Goal: Task Accomplishment & Management: Complete application form

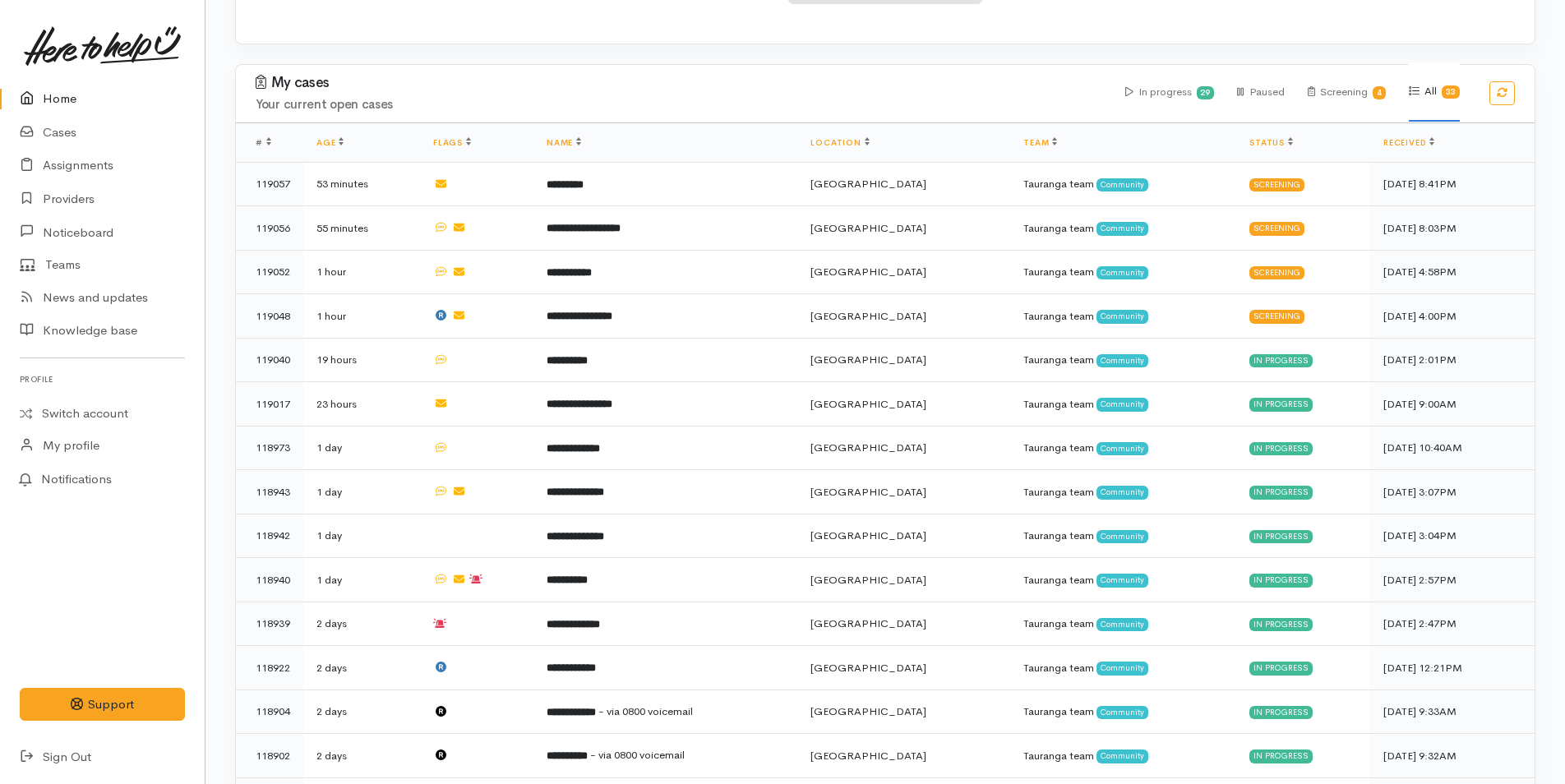
scroll to position [82, 0]
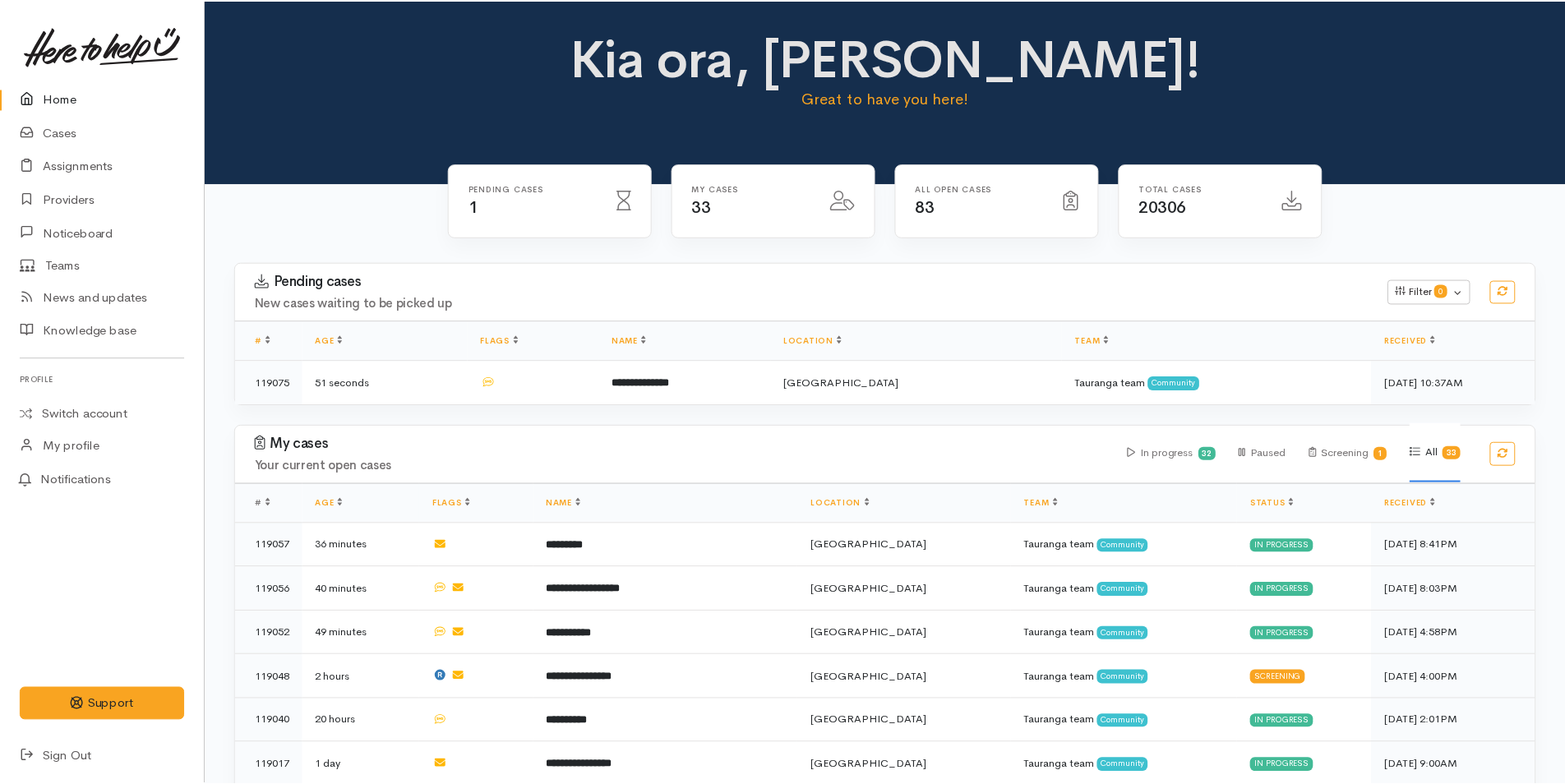
scroll to position [87, 0]
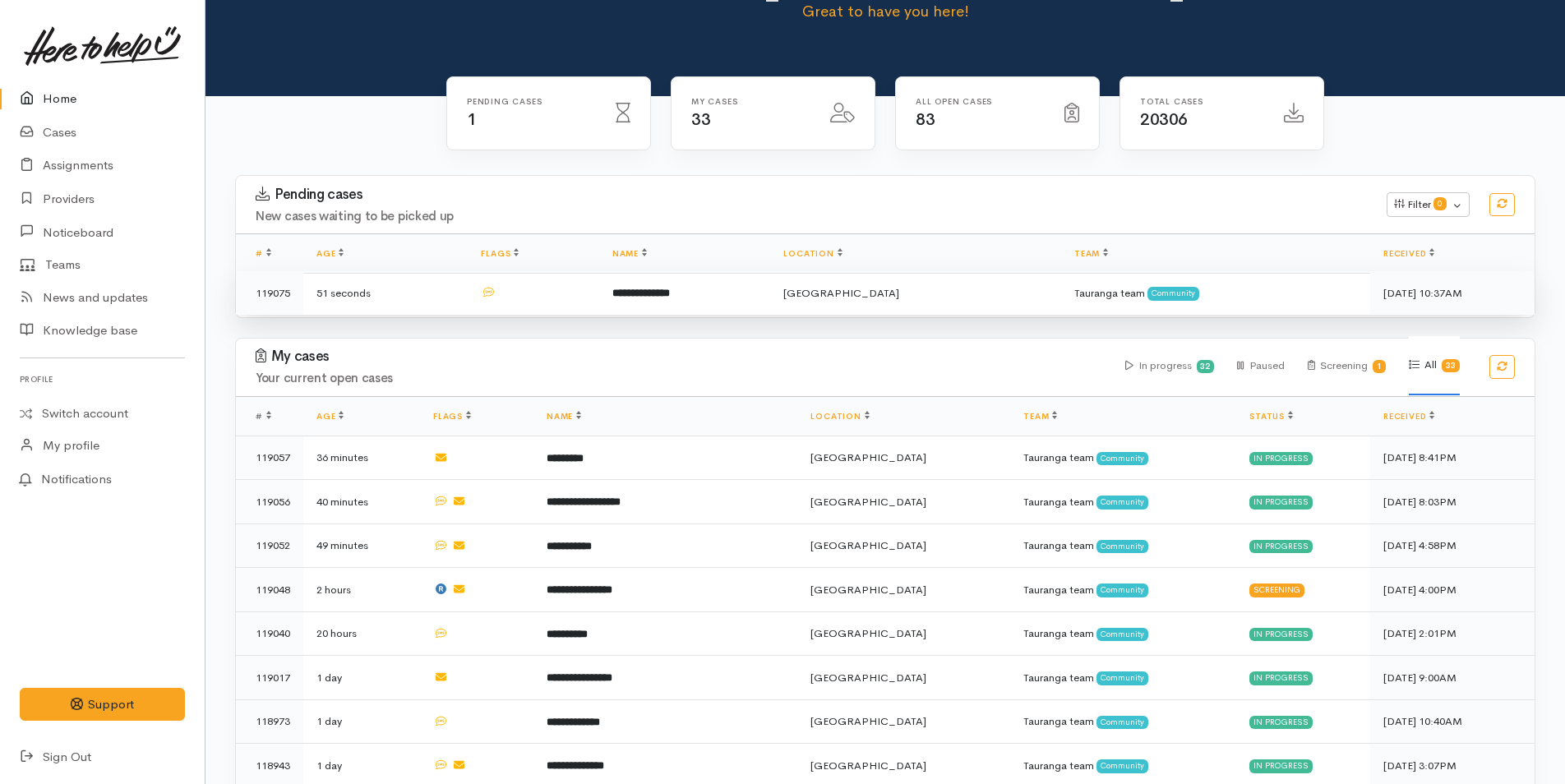
click at [667, 279] on td "**********" at bounding box center [684, 293] width 172 height 44
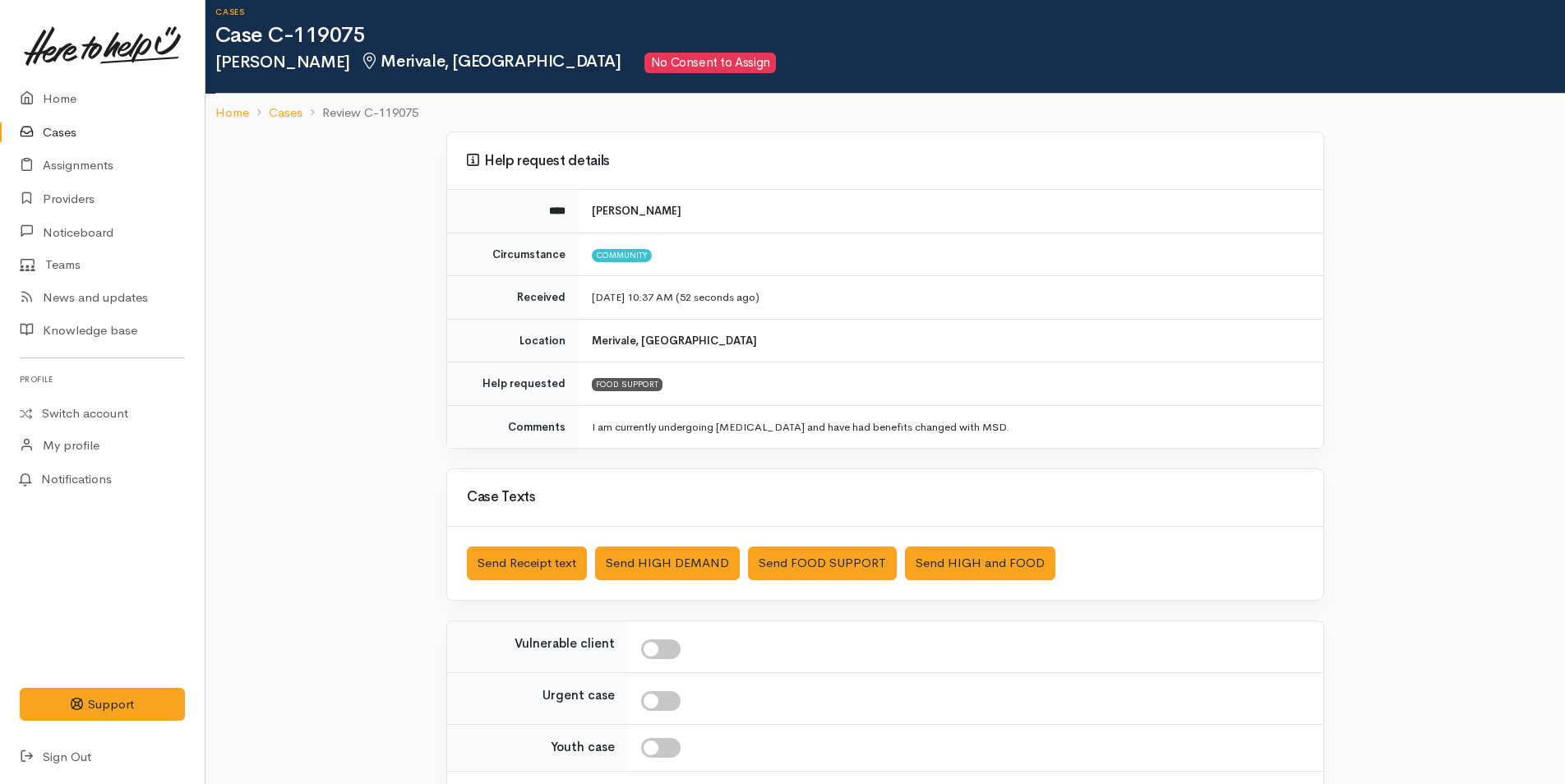
scroll to position [150, 0]
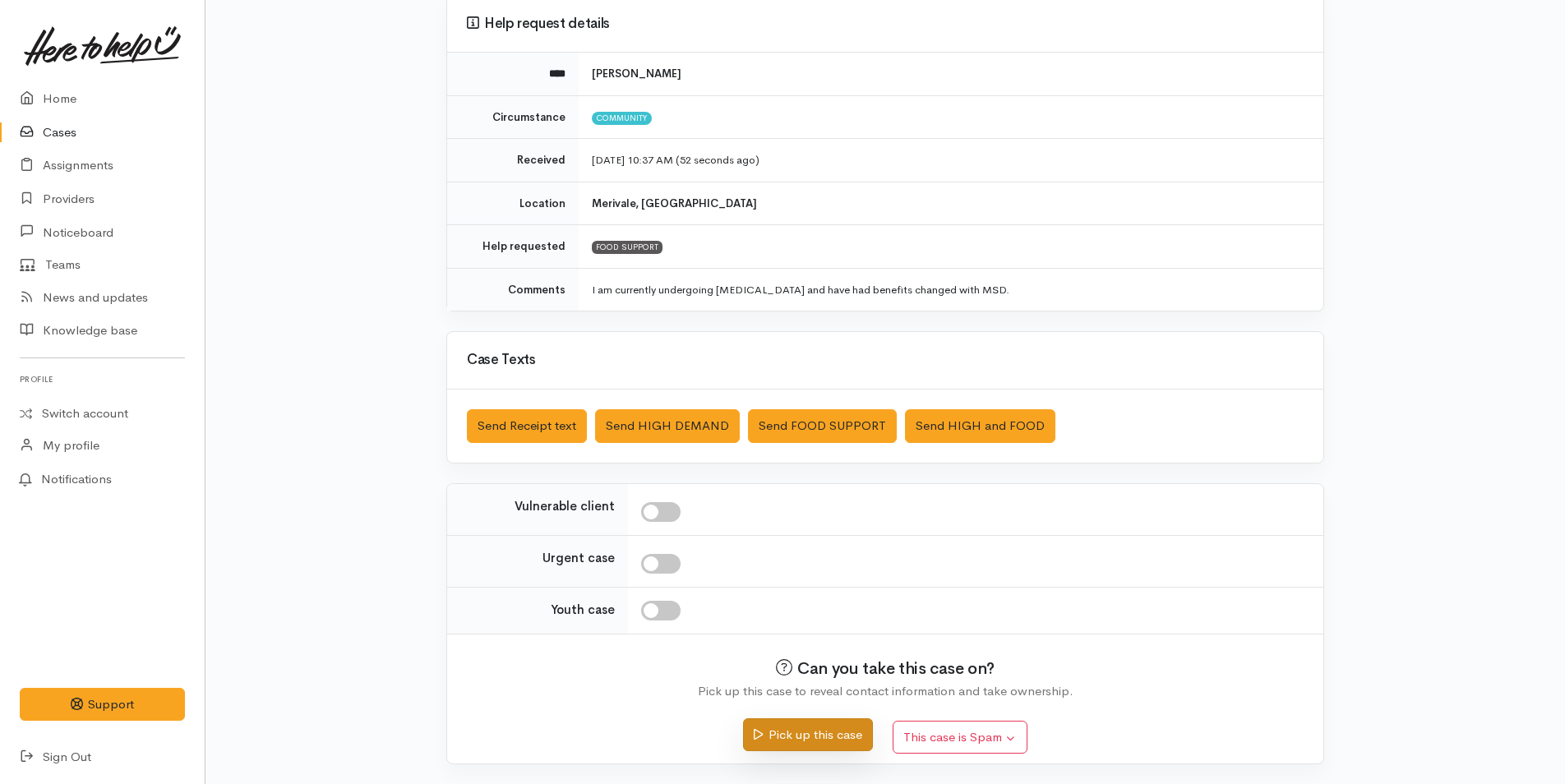
click at [838, 732] on button "Pick up this case" at bounding box center [808, 734] width 129 height 34
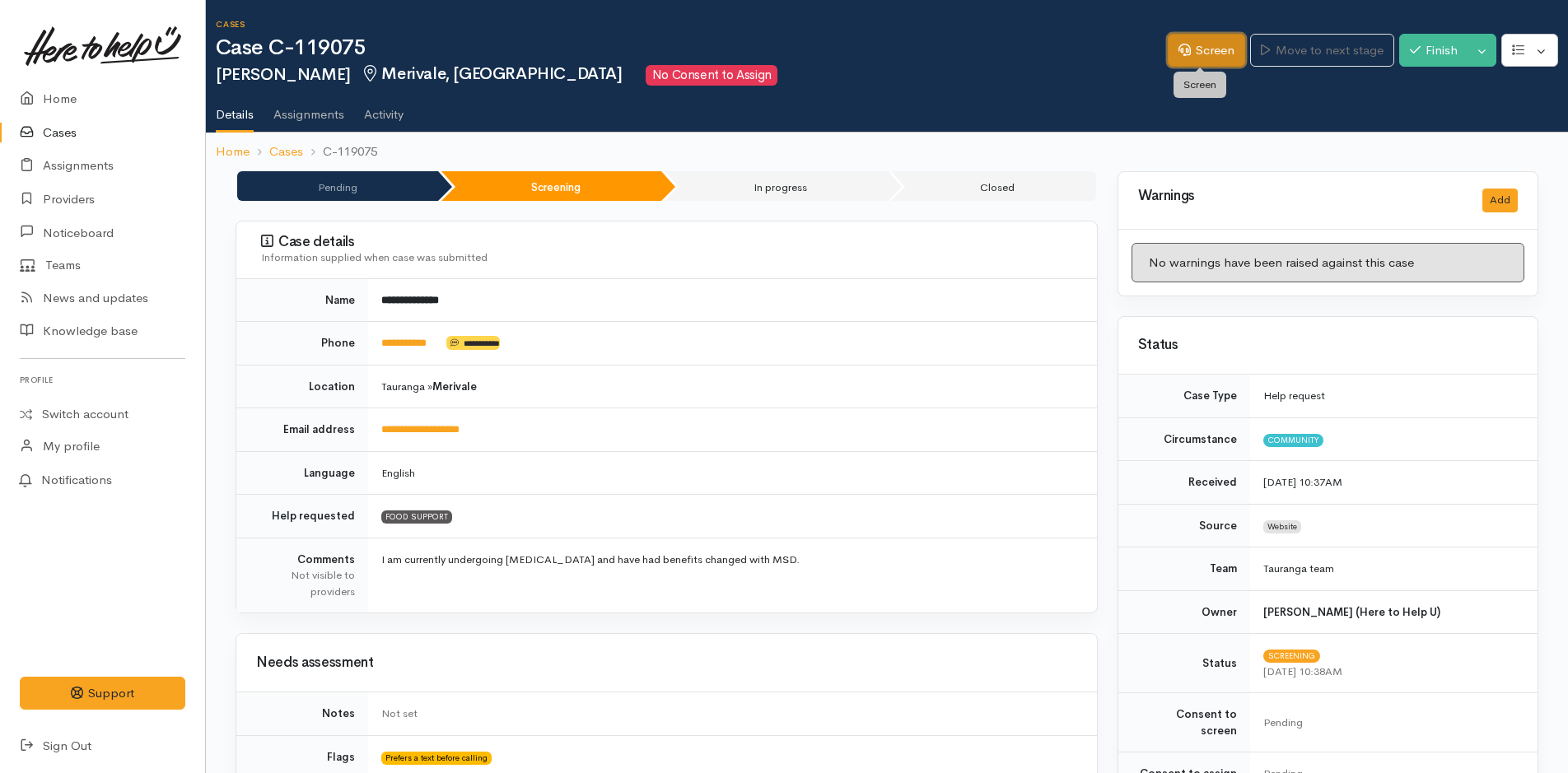
click at [1206, 36] on link "Screen" at bounding box center [1206, 50] width 77 height 34
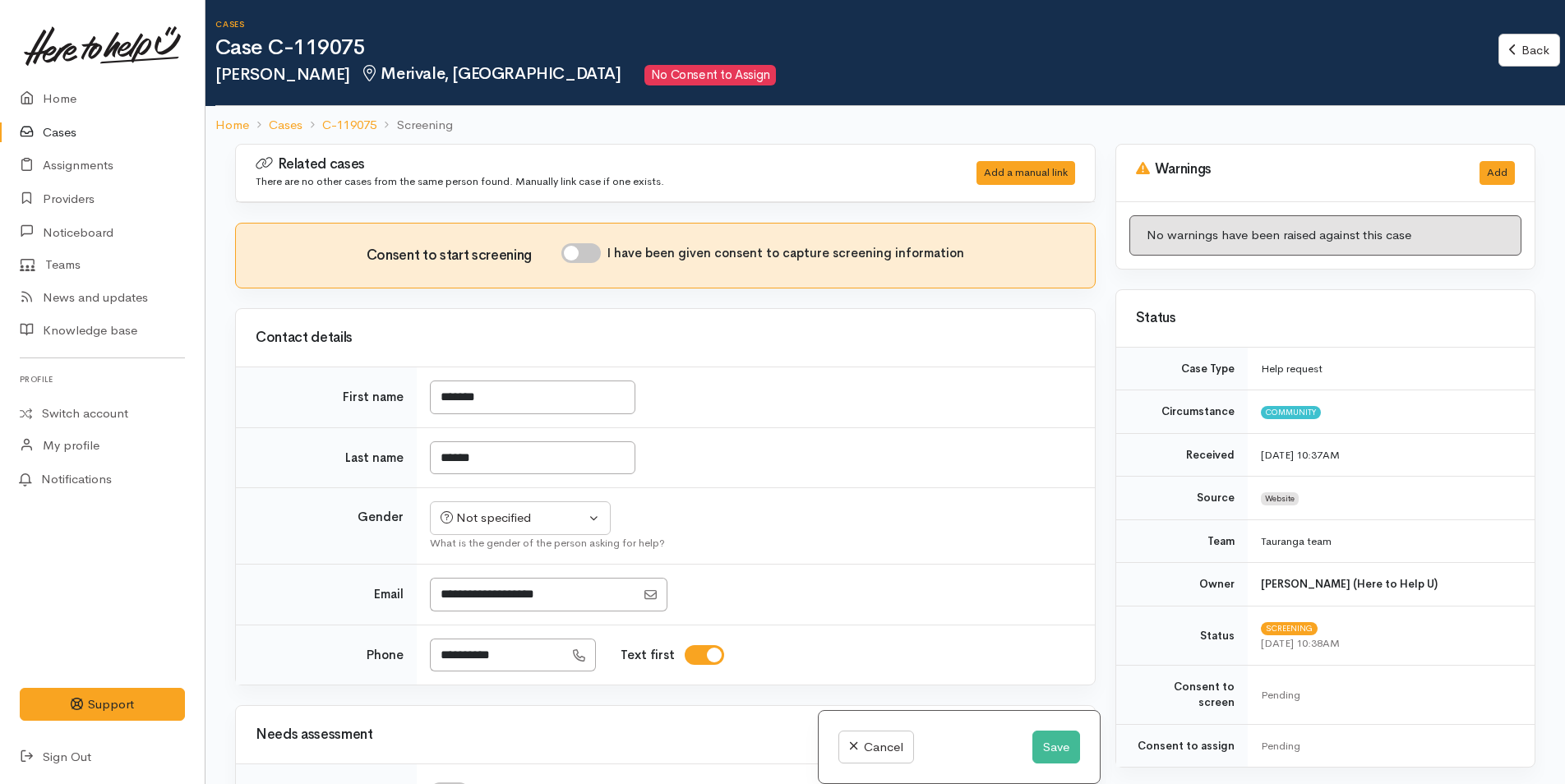
click at [587, 252] on input "I have been given consent to capture screening information" at bounding box center [581, 253] width 39 height 20
checkbox input "true"
click at [503, 511] on div "Not specified" at bounding box center [513, 518] width 145 height 19
click at [493, 602] on span "Female" at bounding box center [533, 606] width 141 height 19
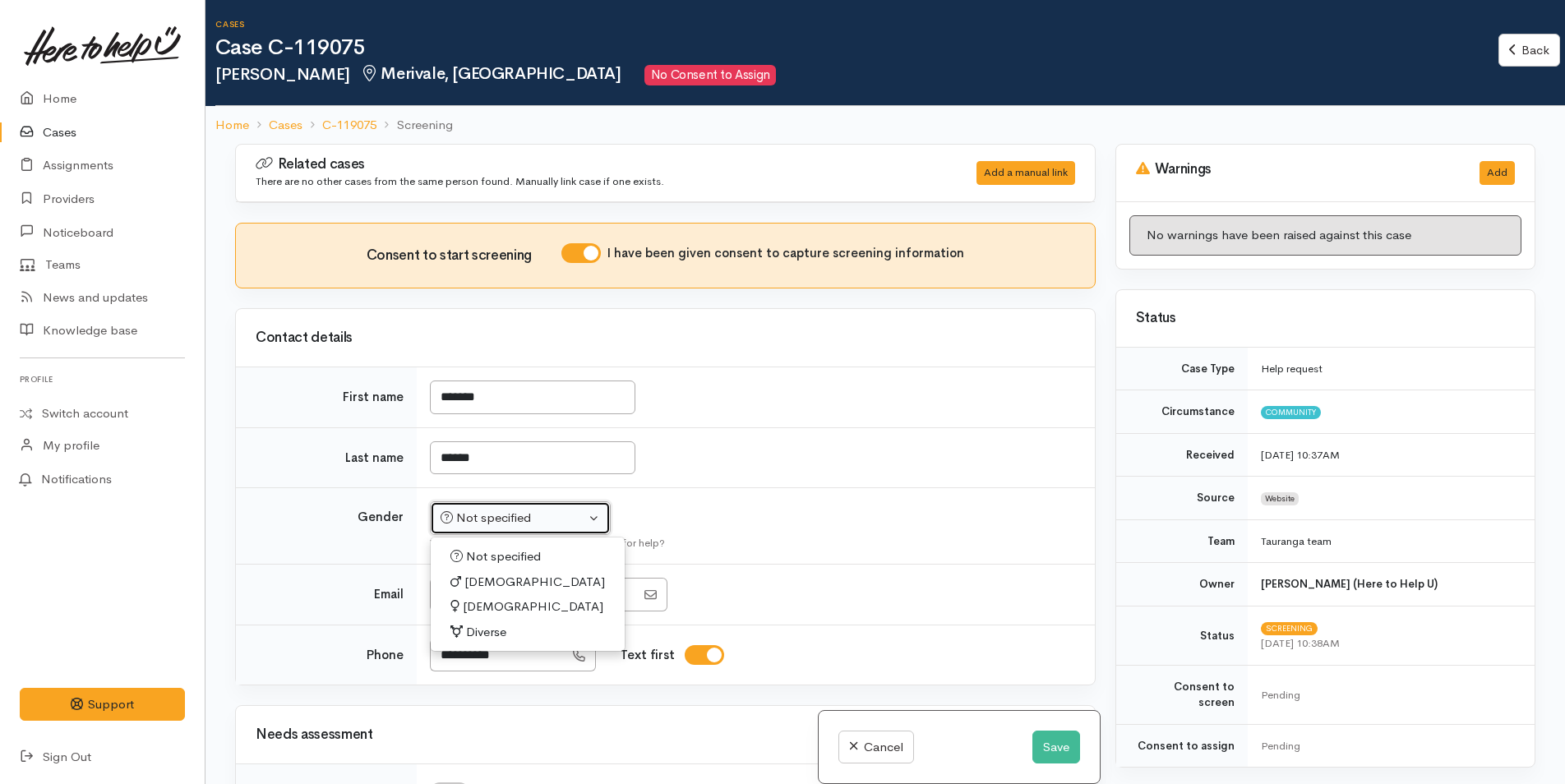
select select "Female"
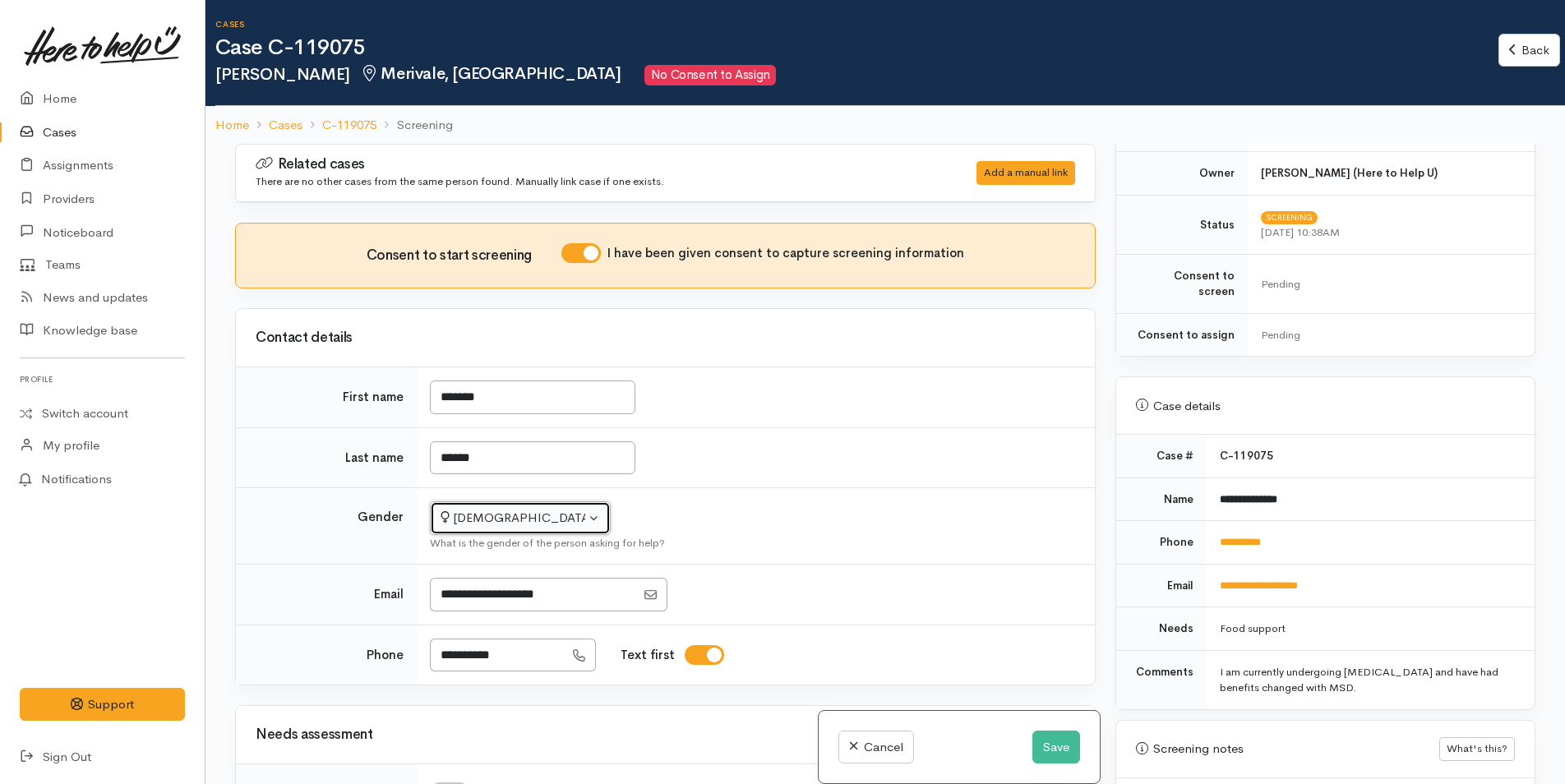
scroll to position [657, 0]
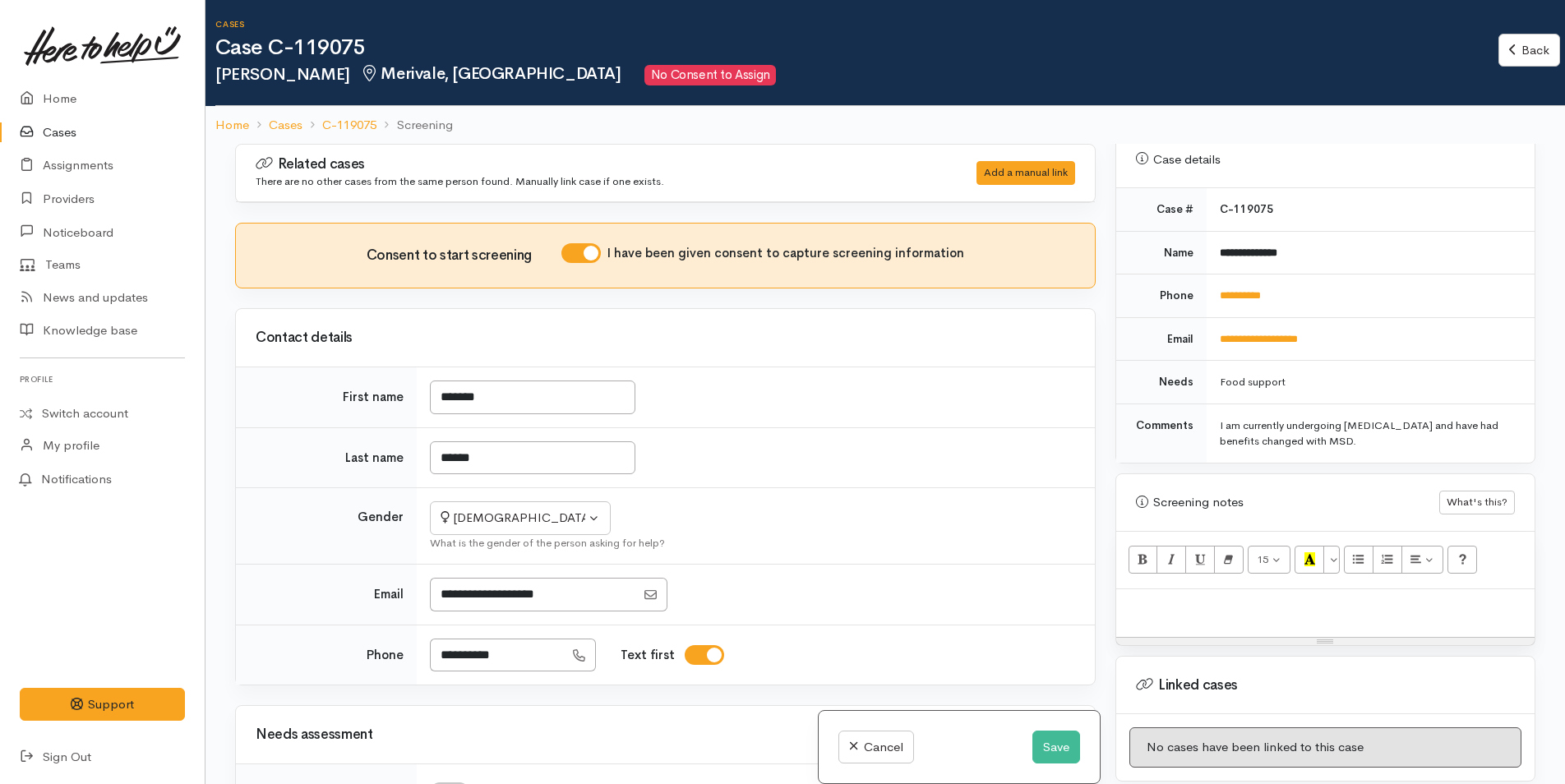
click at [1211, 609] on div at bounding box center [1325, 612] width 418 height 48
paste div
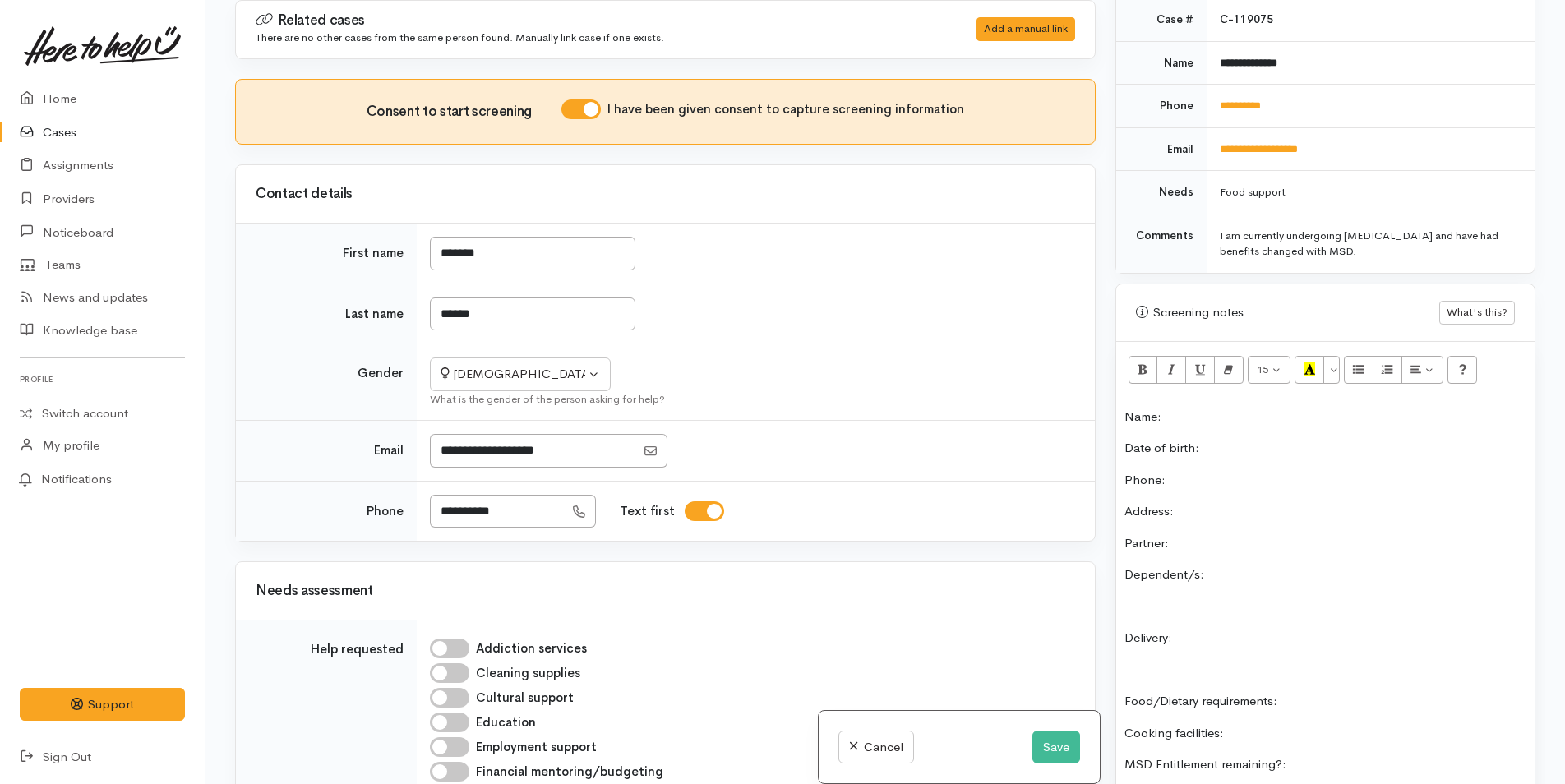
scroll to position [555, 0]
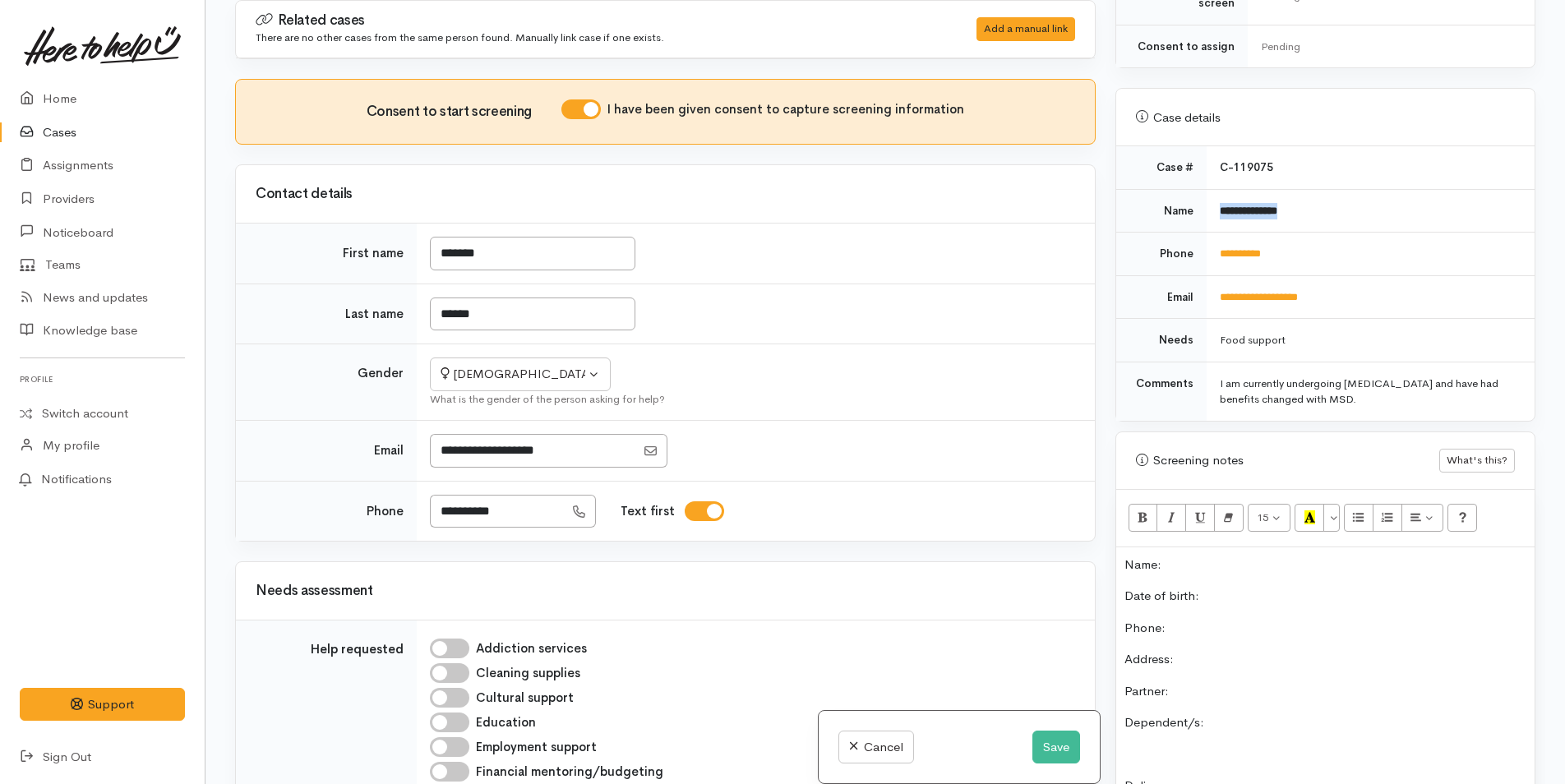
drag, startPoint x: 1299, startPoint y: 191, endPoint x: 1212, endPoint y: 194, distance: 87.1
click at [1212, 194] on td "**********" at bounding box center [1371, 211] width 328 height 44
copy b "**********"
click at [1176, 555] on p "Name:" at bounding box center [1325, 564] width 402 height 19
drag, startPoint x: 1264, startPoint y: 234, endPoint x: 1204, endPoint y: 237, distance: 60.1
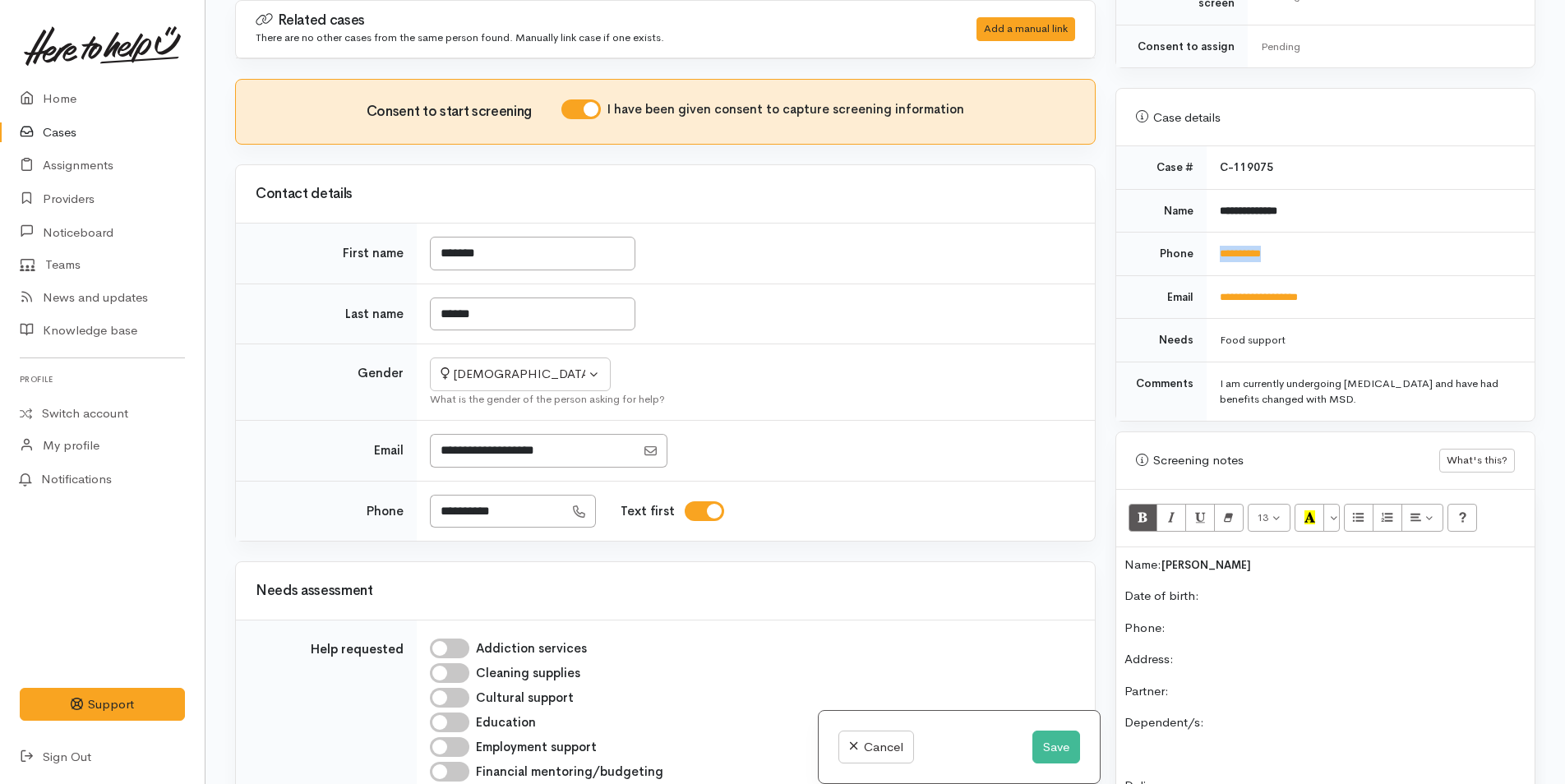
click at [1207, 237] on td "**********" at bounding box center [1371, 254] width 328 height 44
copy link "**********"
click at [1261, 619] on p "Phone:" at bounding box center [1325, 628] width 402 height 19
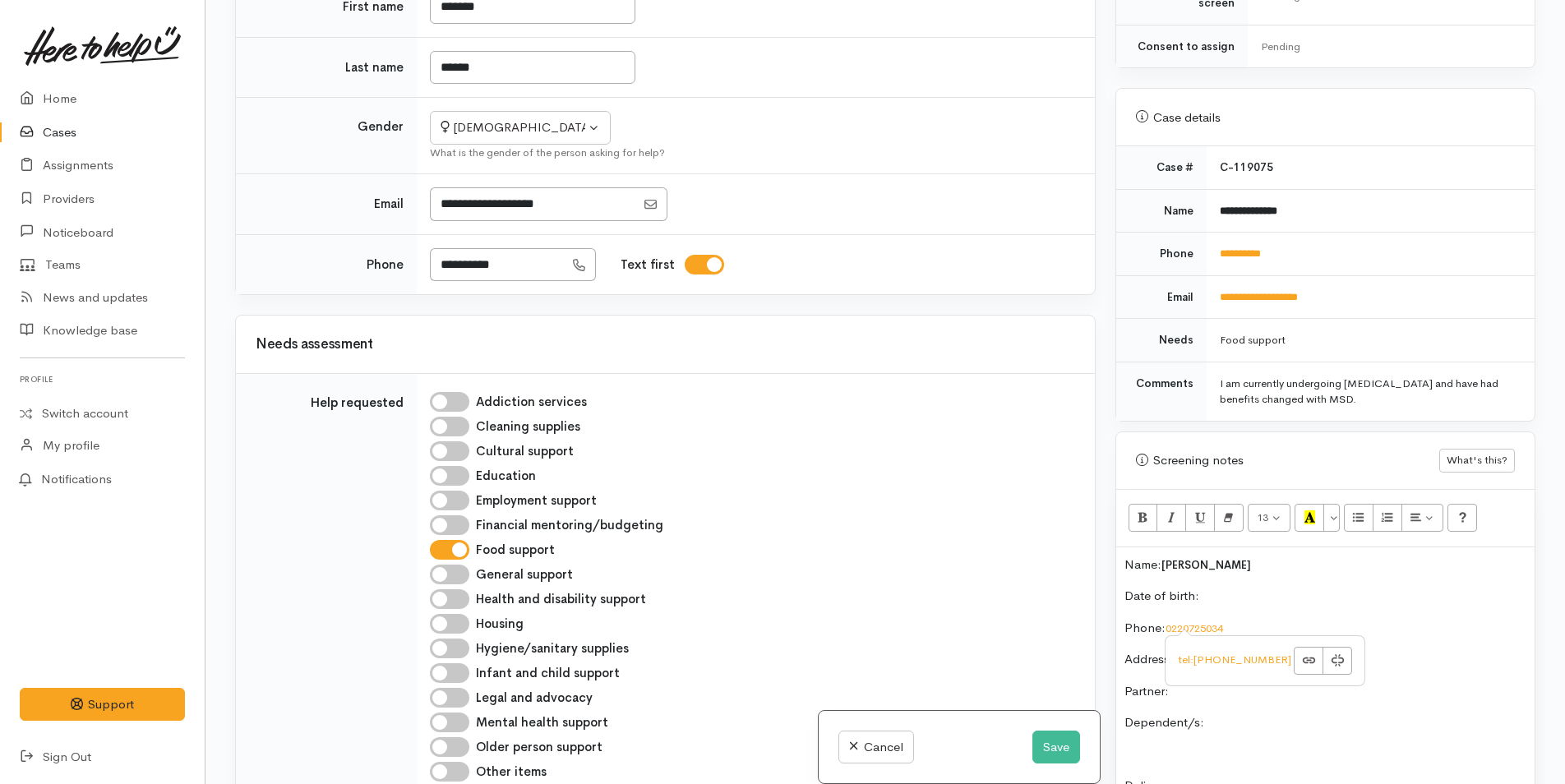
scroll to position [493, 0]
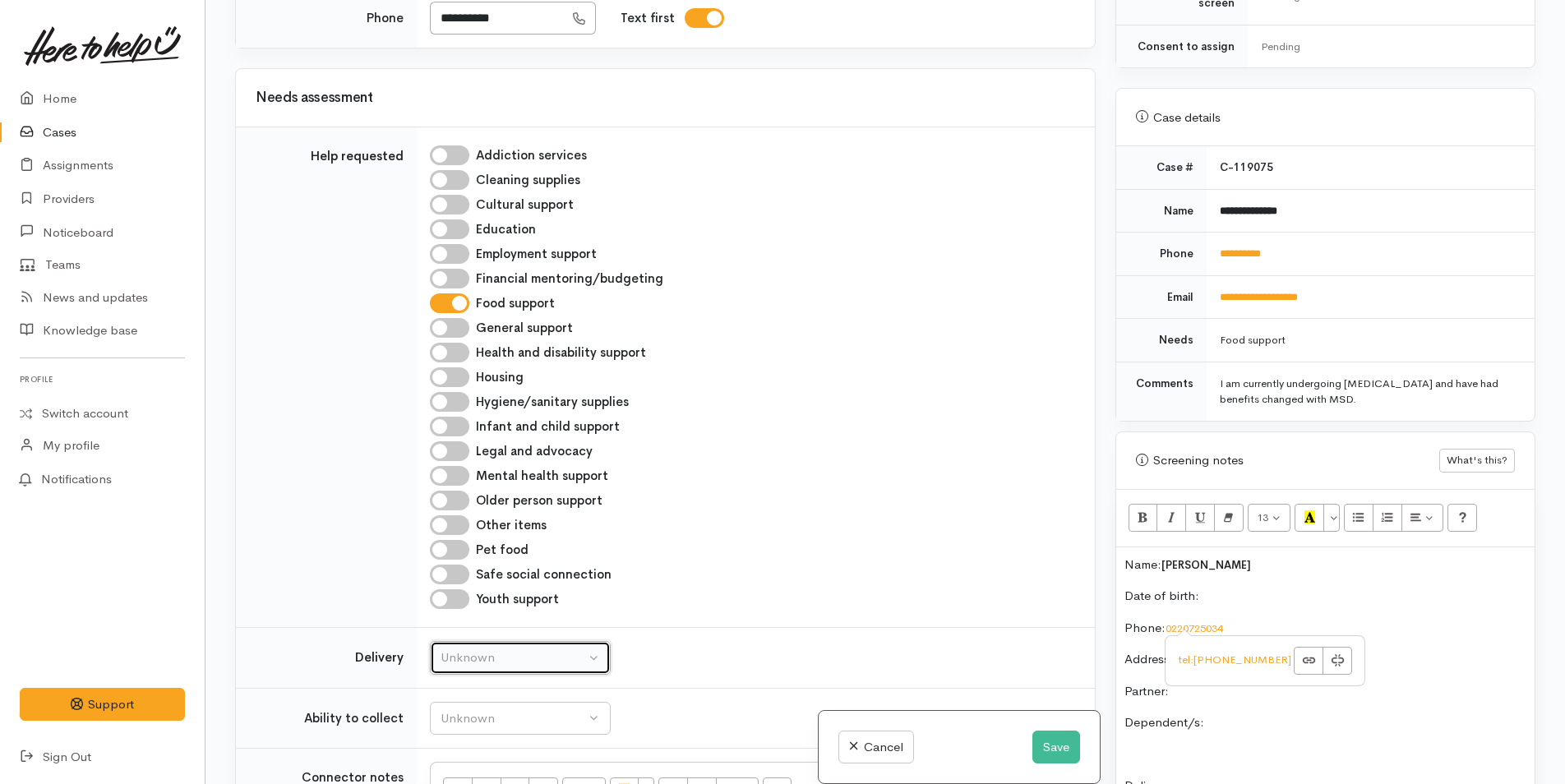
click at [488, 646] on button "Unknown" at bounding box center [520, 657] width 181 height 34
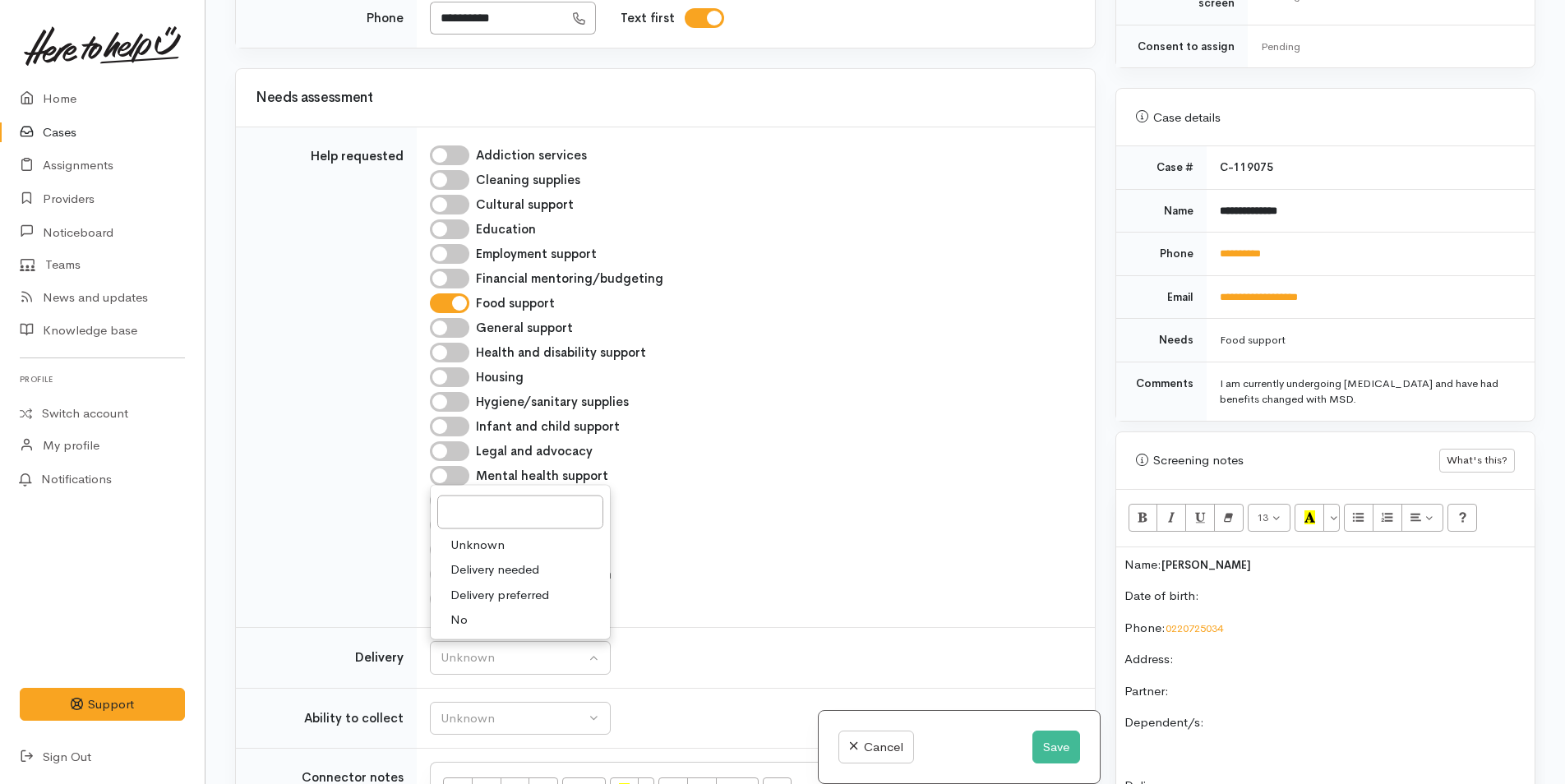
click at [464, 620] on span "No" at bounding box center [459, 620] width 17 height 19
select select "1"
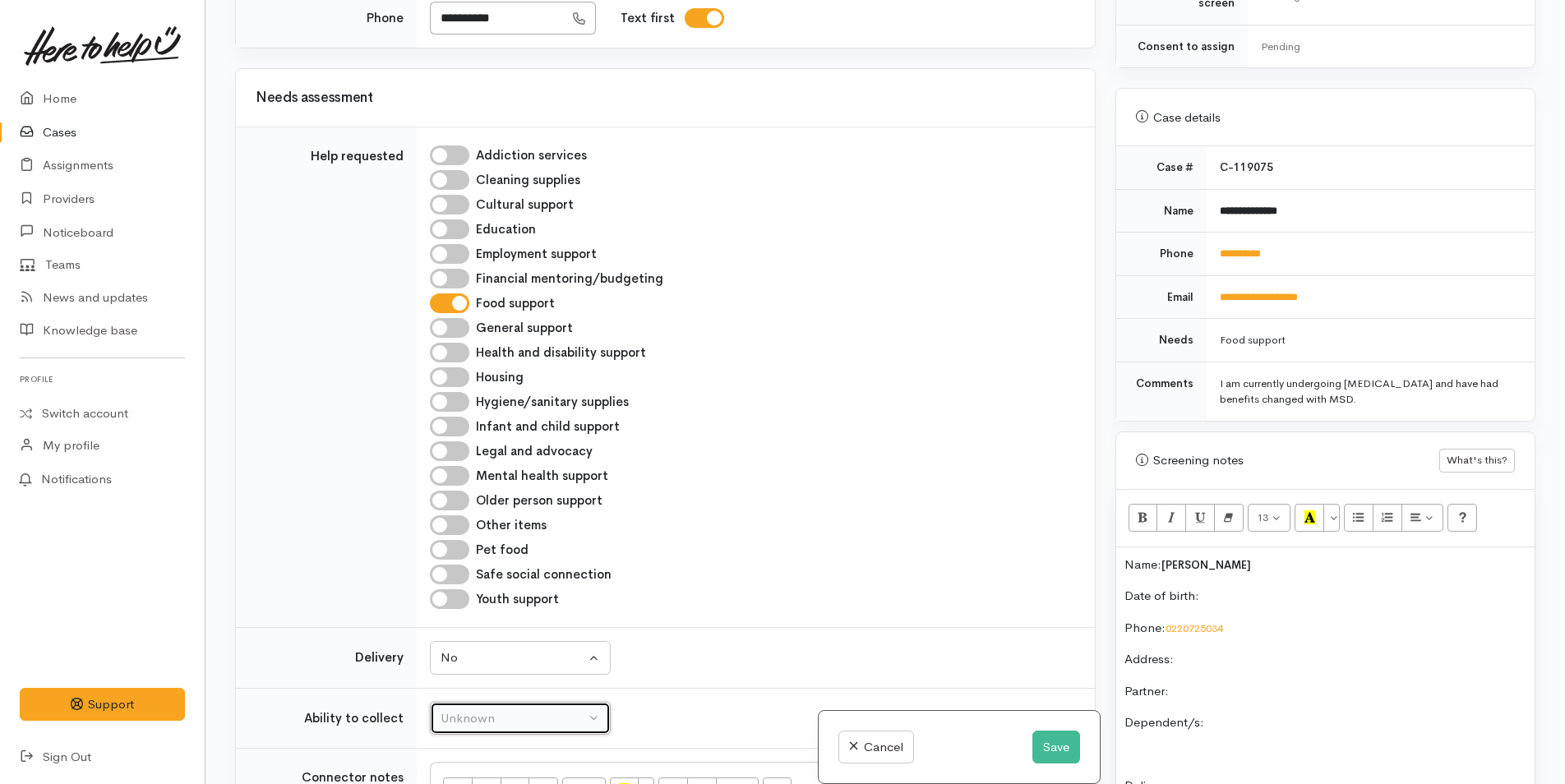
click at [507, 727] on div "Unknown" at bounding box center [513, 718] width 145 height 19
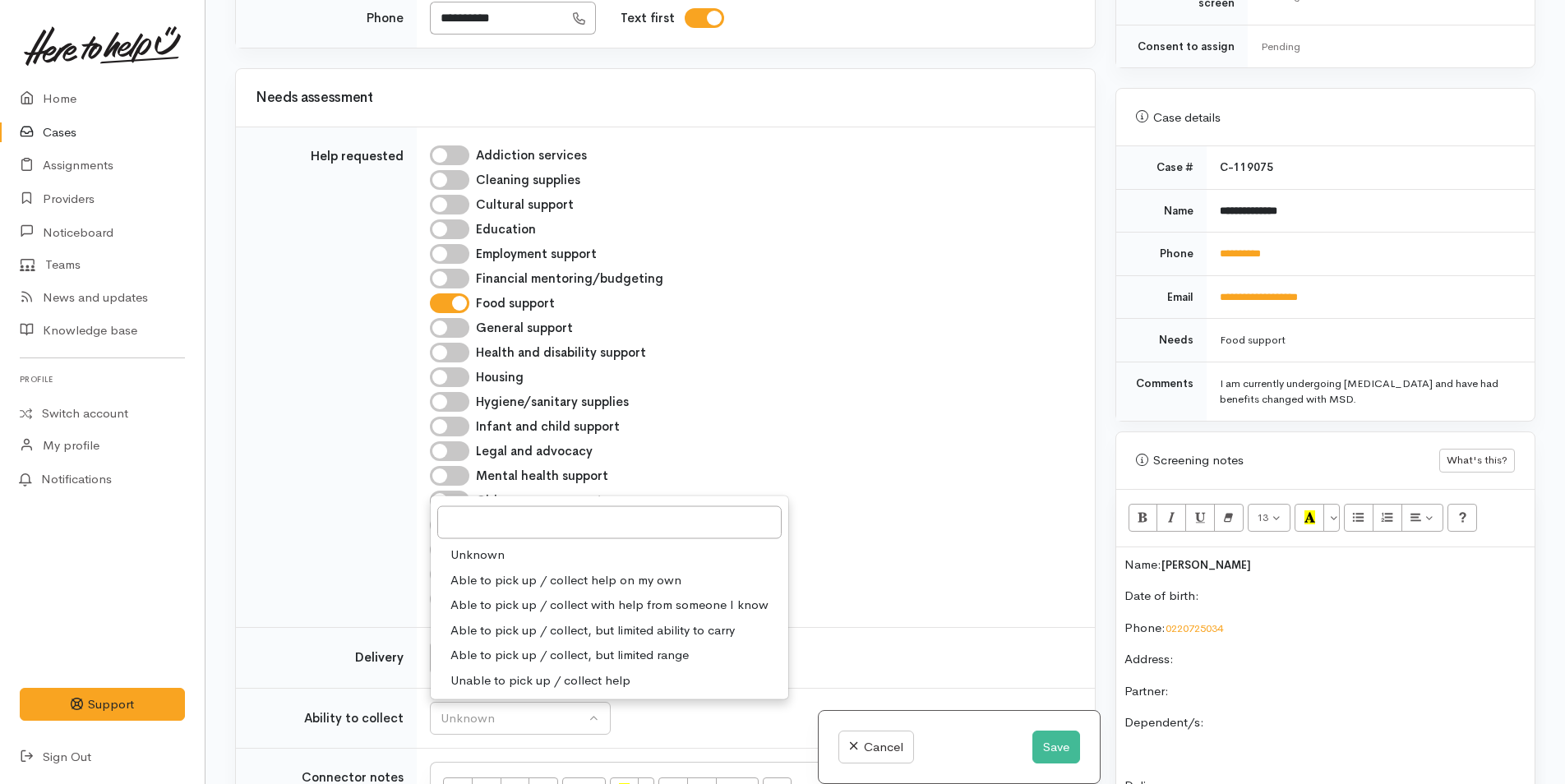
click at [507, 575] on span "Able to pick up / collect help on my own" at bounding box center [566, 580] width 231 height 19
select select "2"
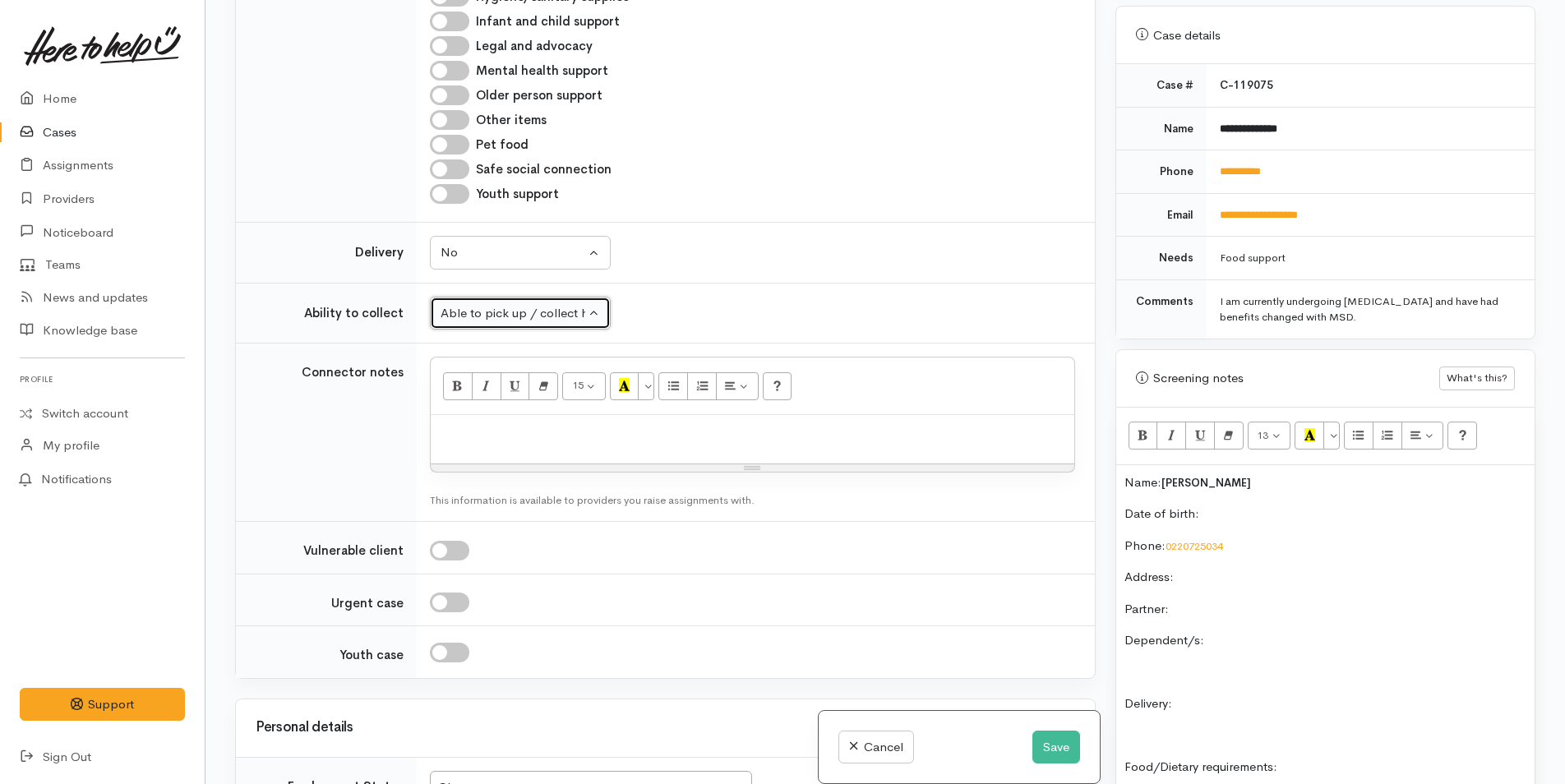
scroll to position [1068, 0]
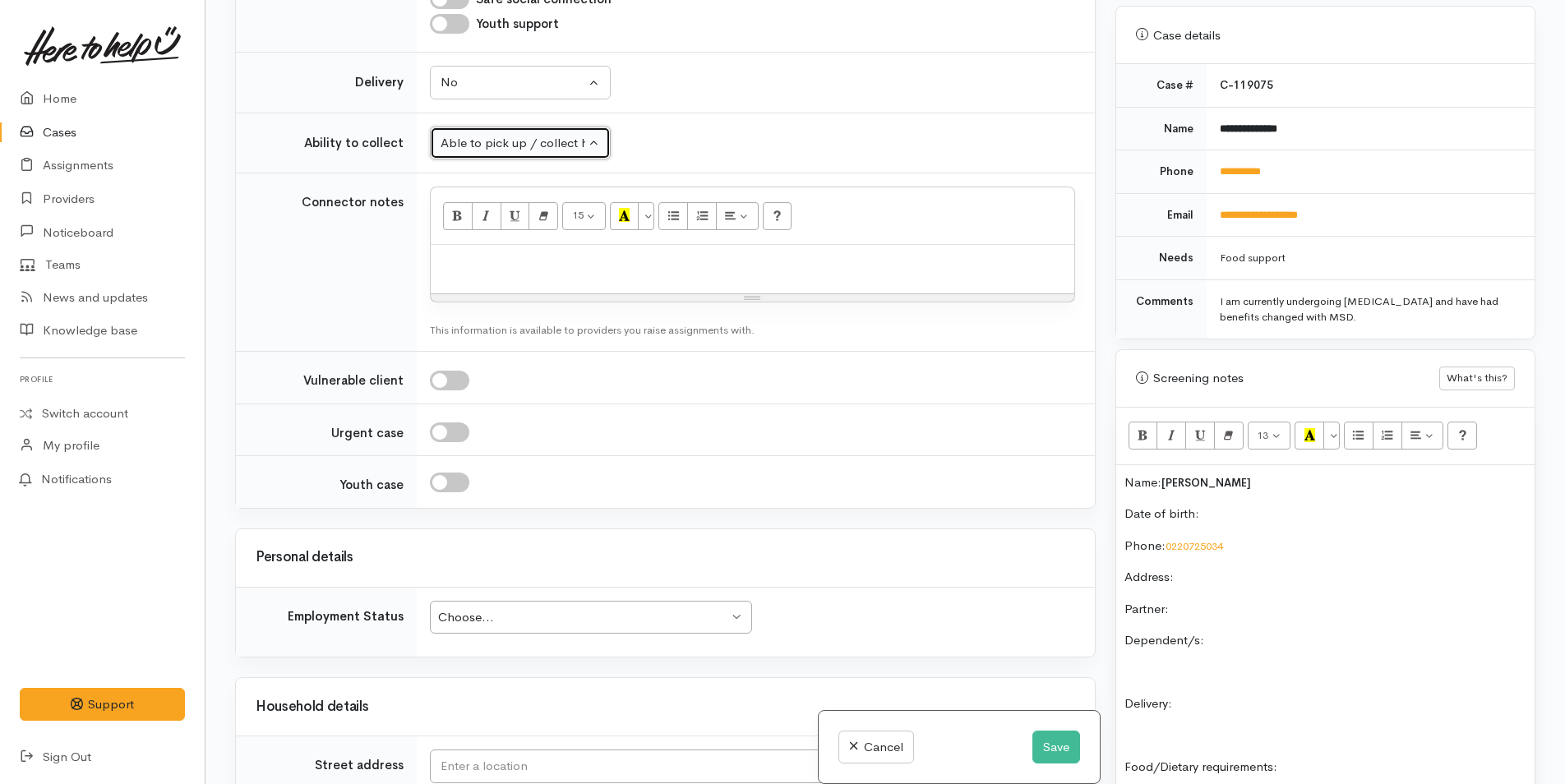
click at [585, 617] on div "Choose..." at bounding box center [583, 617] width 290 height 19
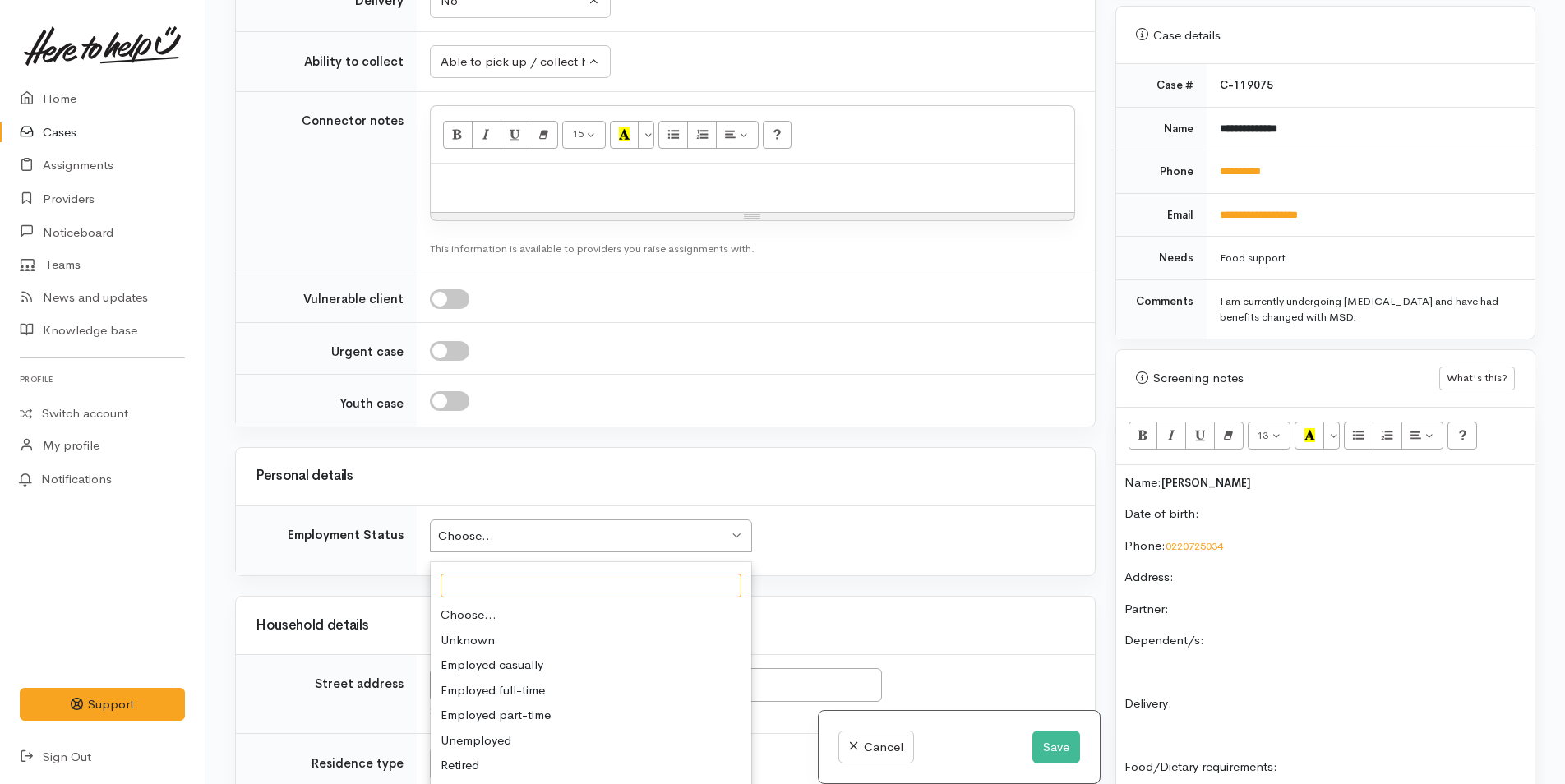
scroll to position [1315, 0]
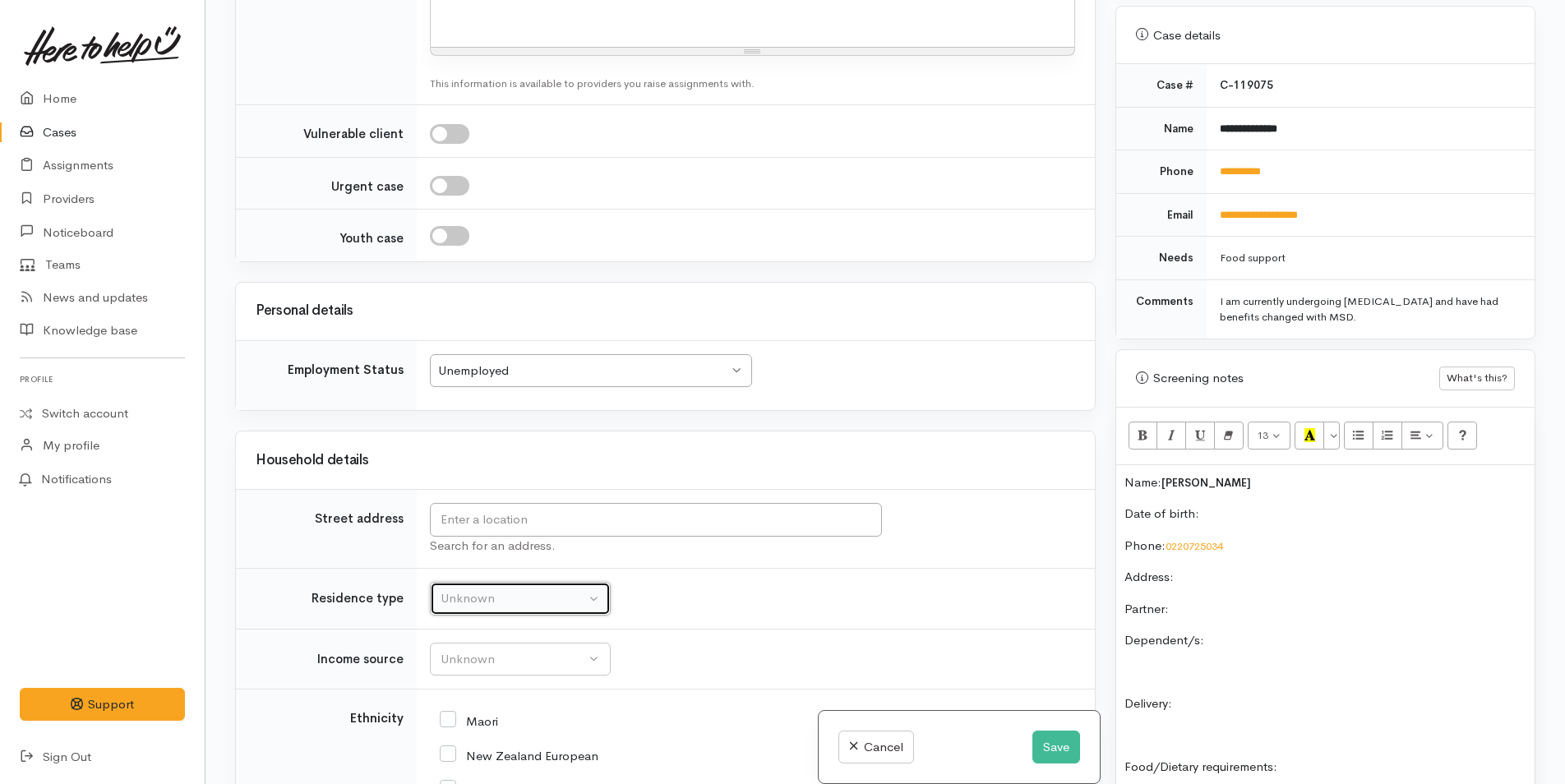
click at [482, 599] on div "Unknown" at bounding box center [513, 598] width 145 height 19
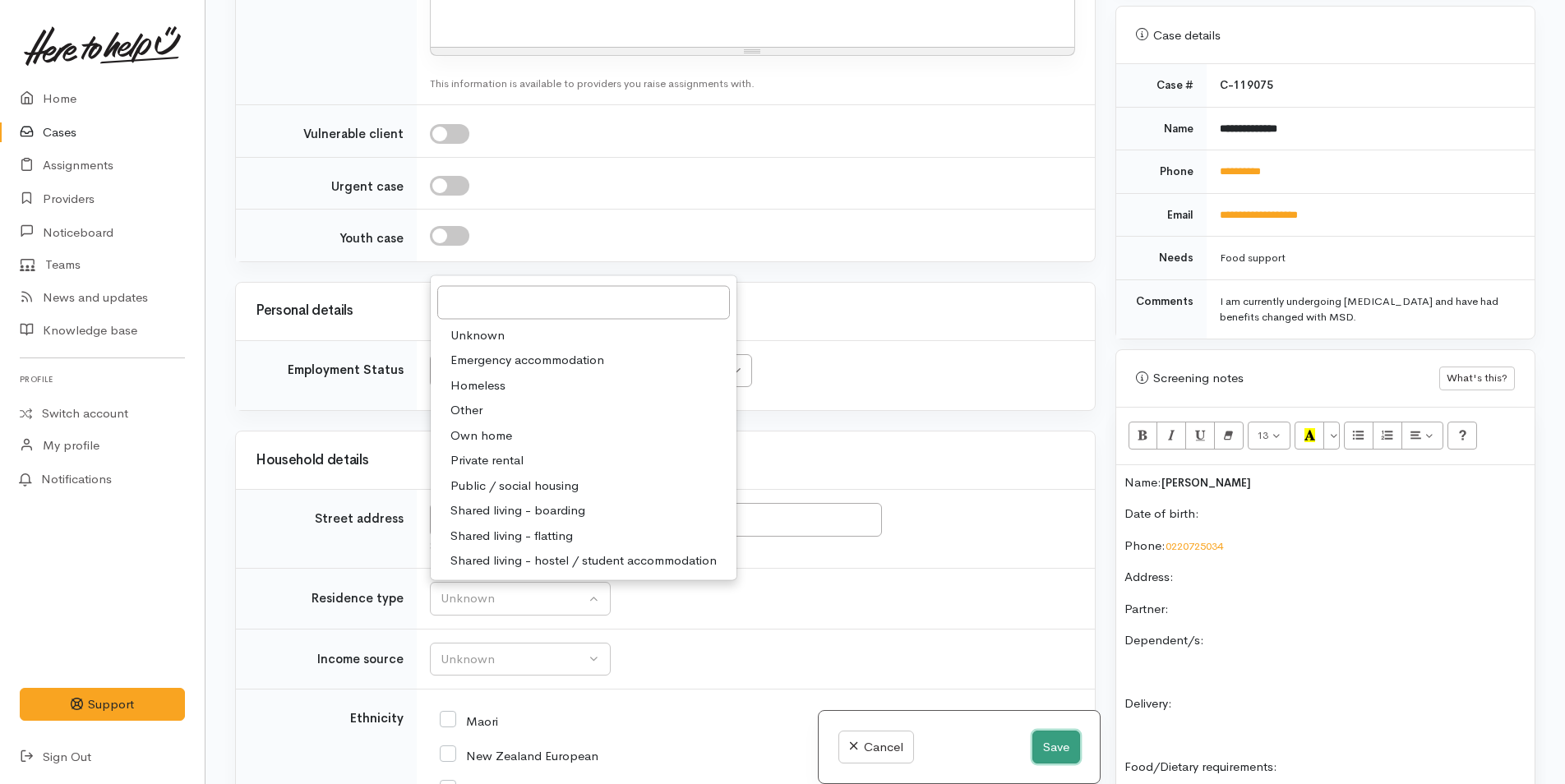
click at [1045, 739] on button "Save" at bounding box center [1056, 747] width 47 height 34
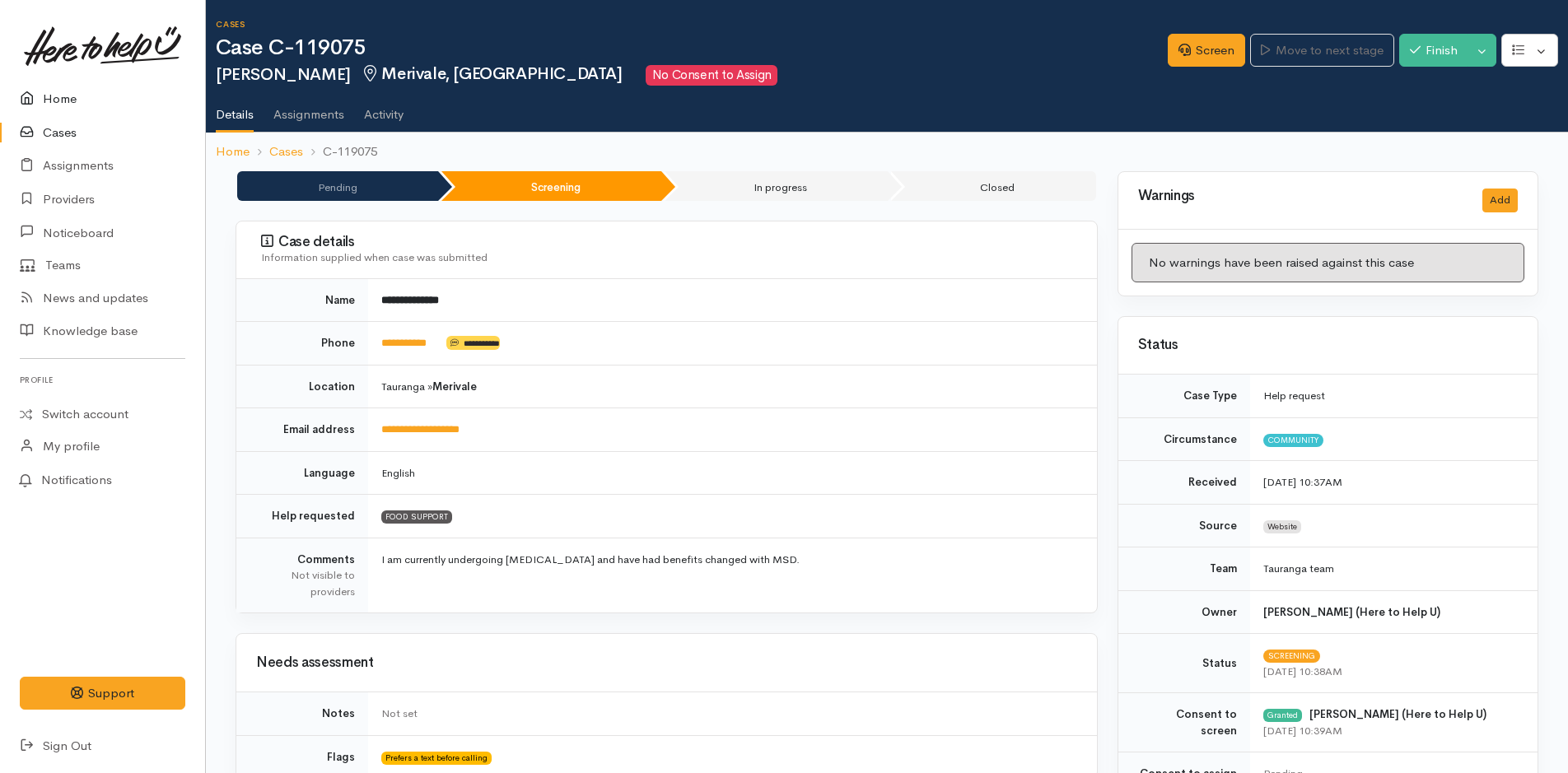
click at [55, 96] on link "Home" at bounding box center [102, 98] width 205 height 34
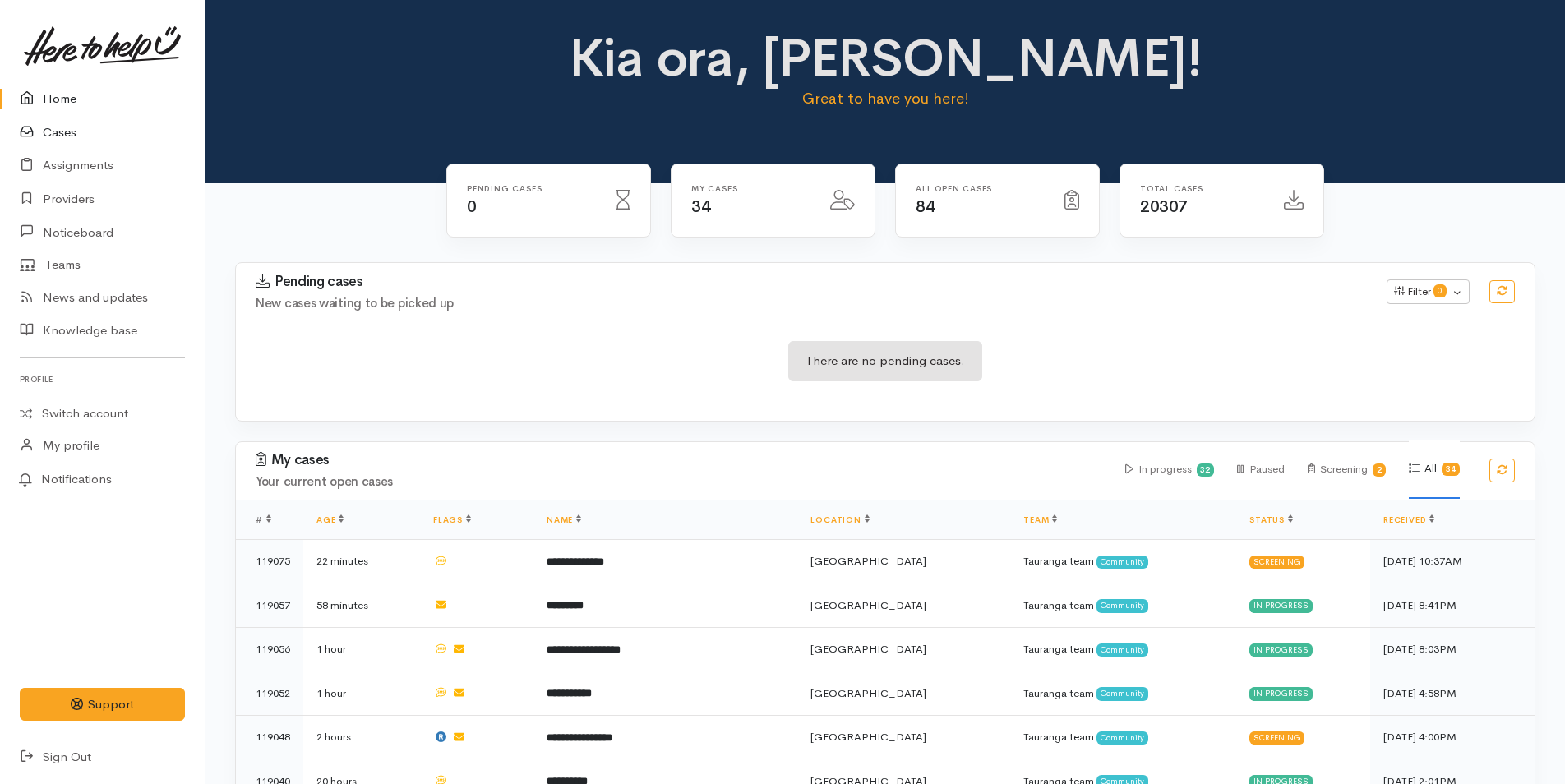
click at [69, 124] on link "Cases" at bounding box center [102, 133] width 204 height 34
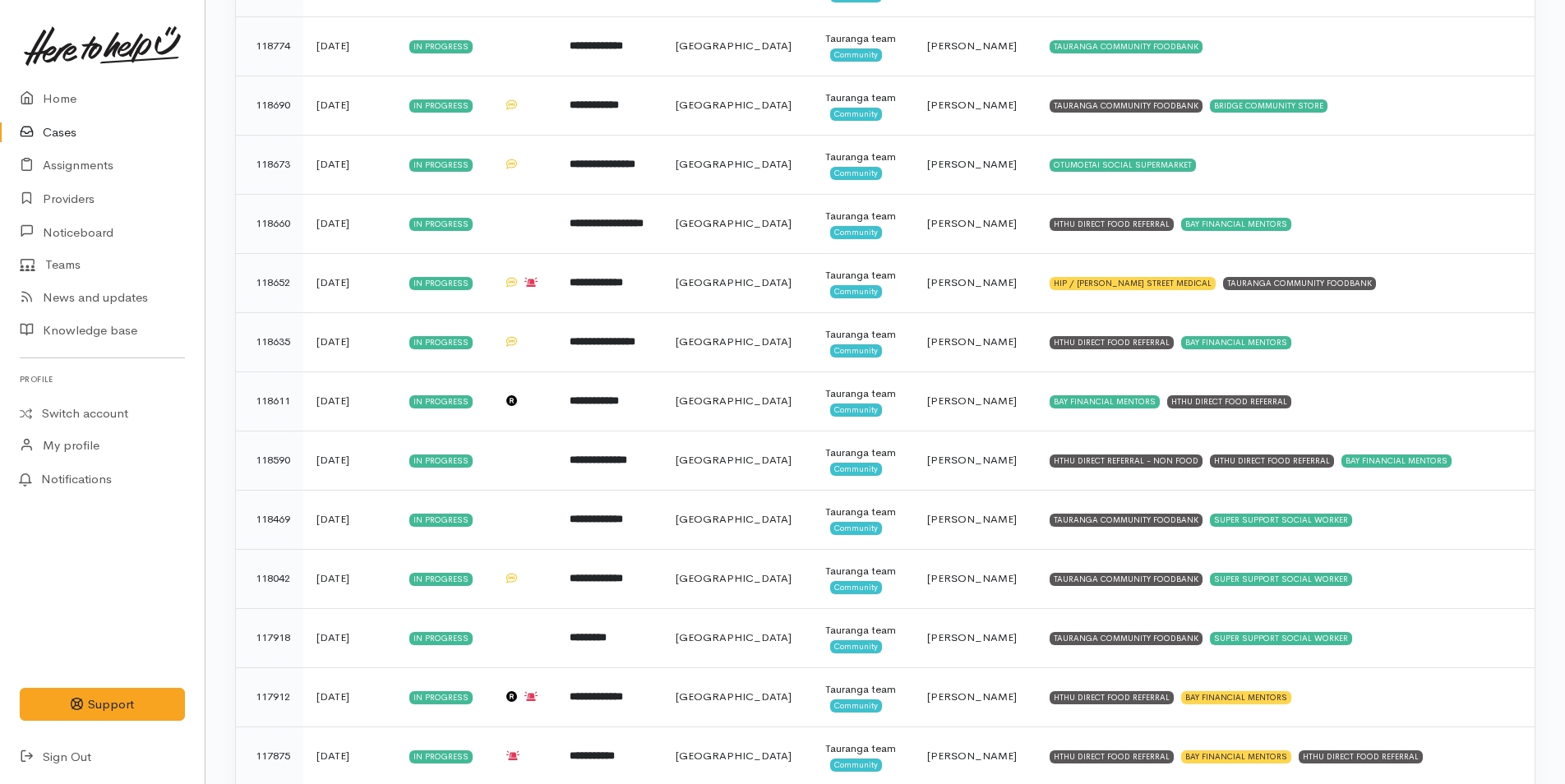
scroll to position [1506, 0]
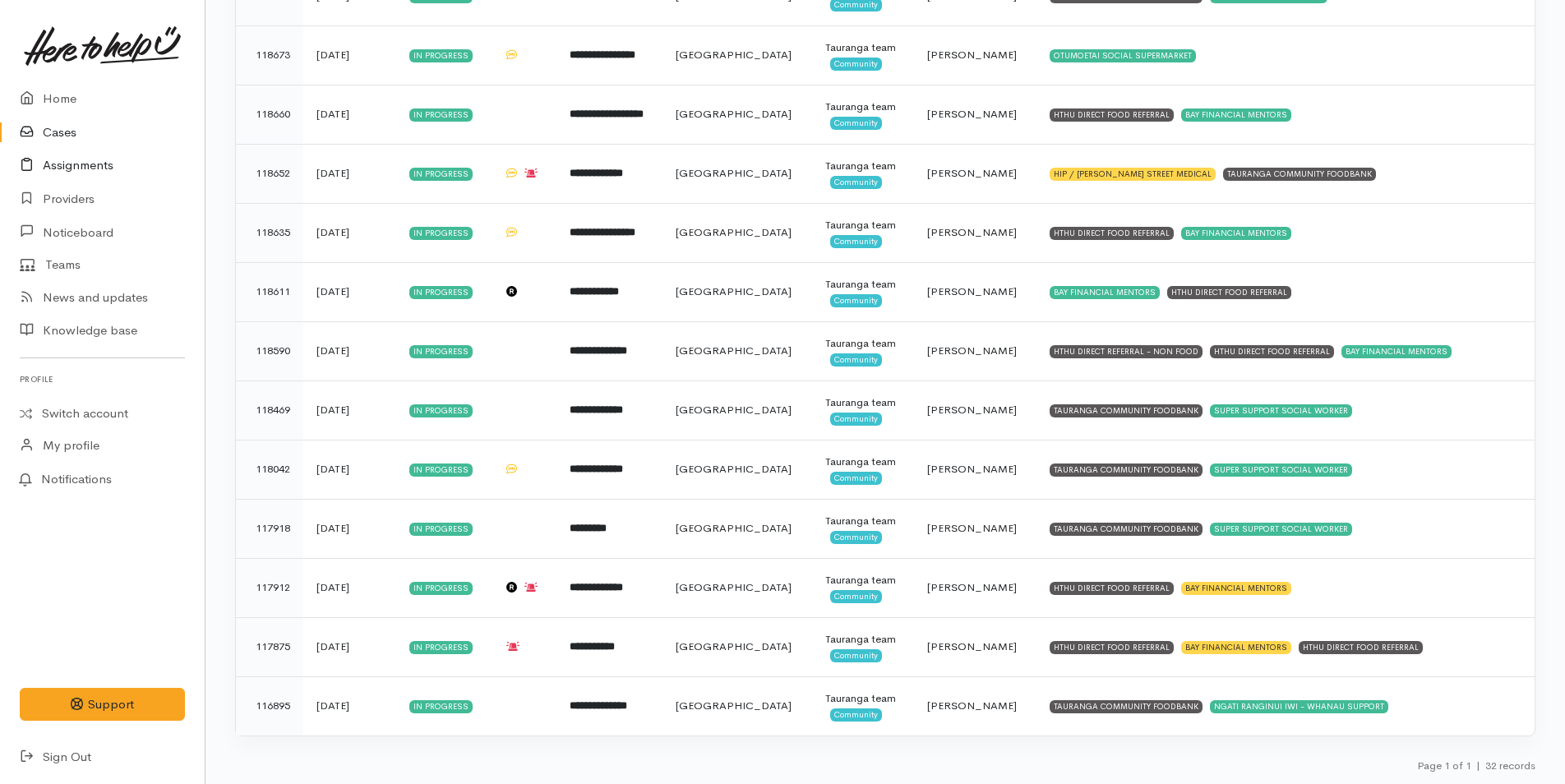
click at [80, 160] on link "Assignments" at bounding box center [102, 165] width 204 height 34
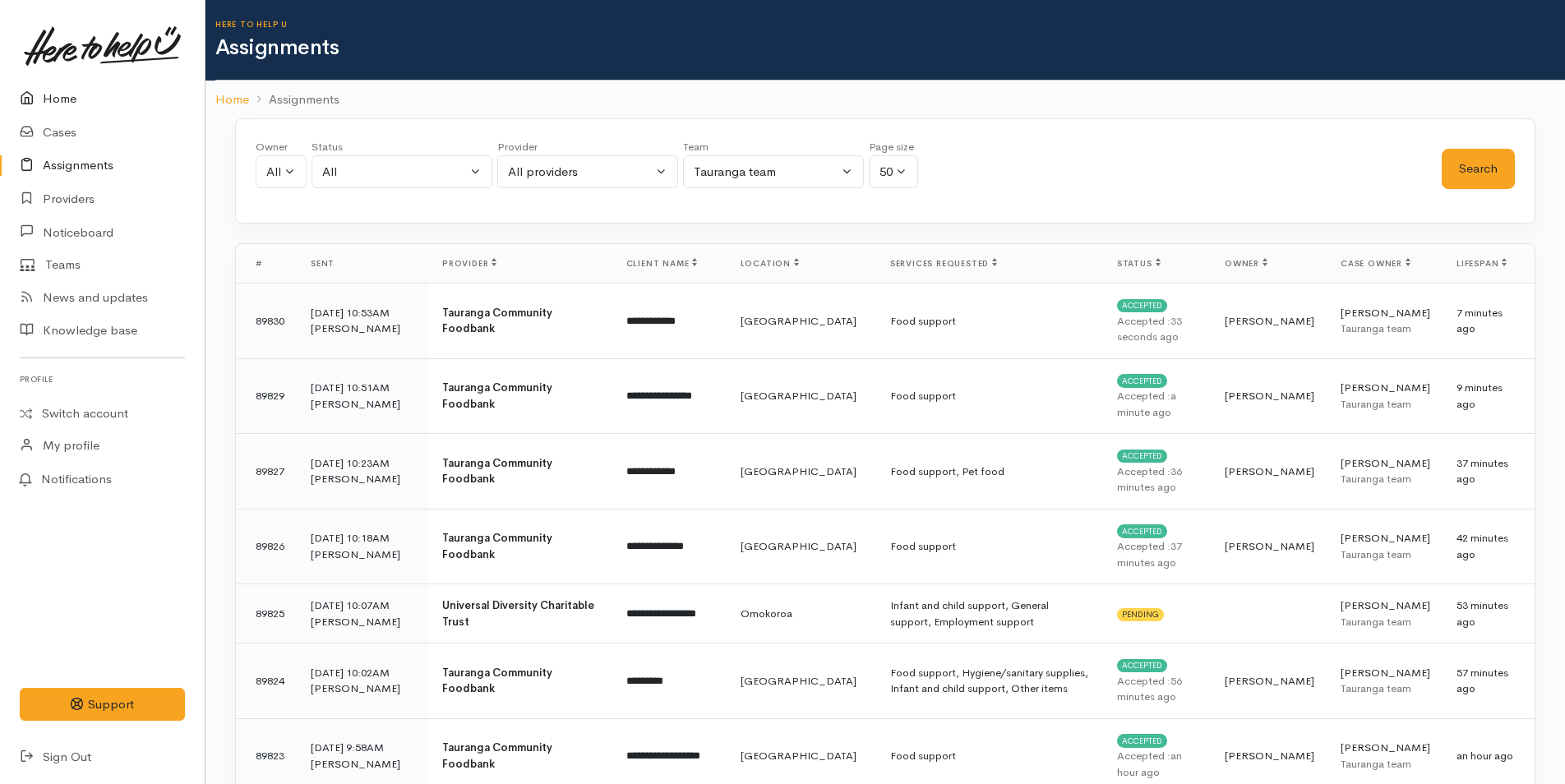
click at [62, 90] on link "Home" at bounding box center [102, 98] width 204 height 34
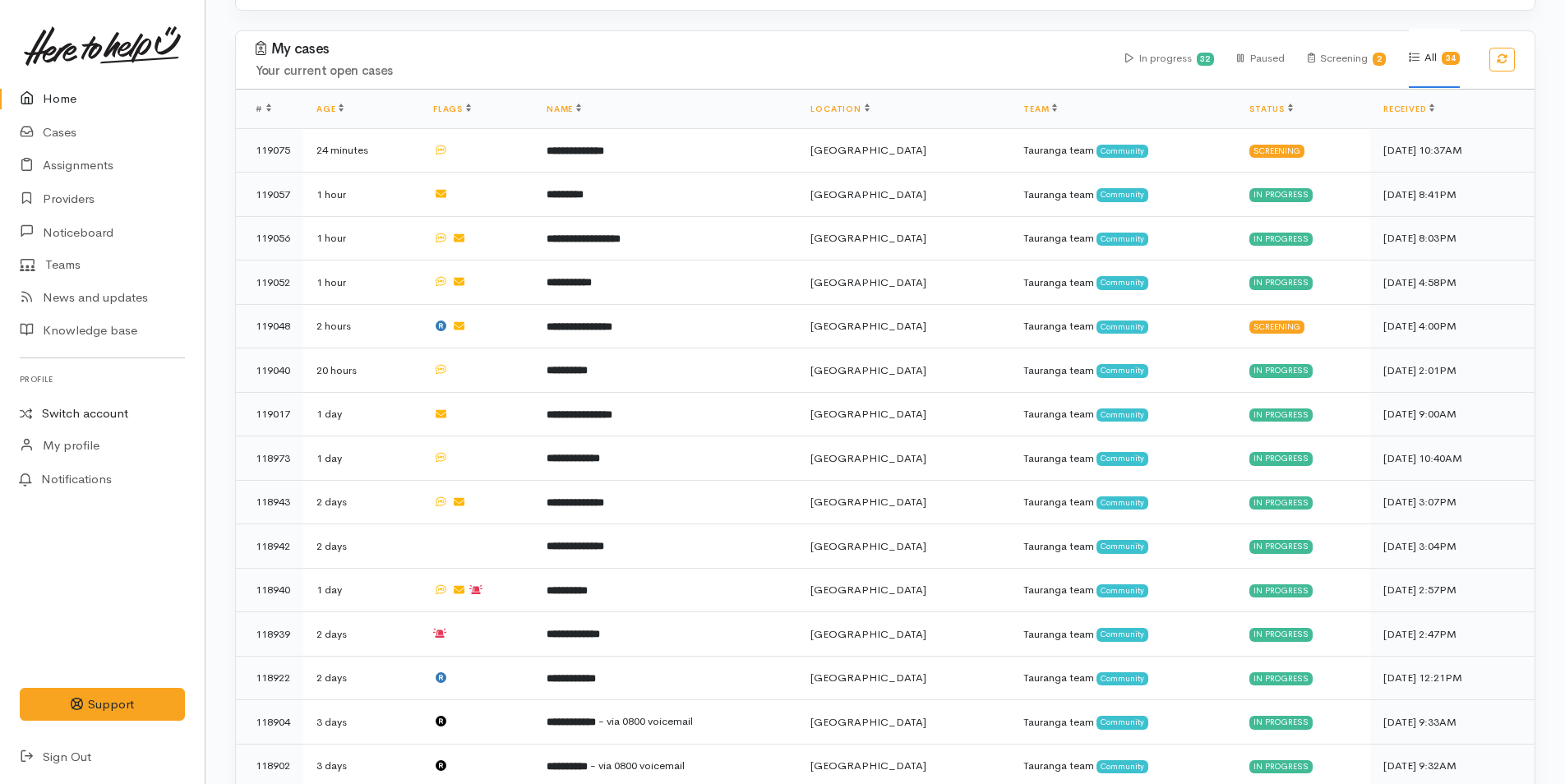
scroll to position [82, 0]
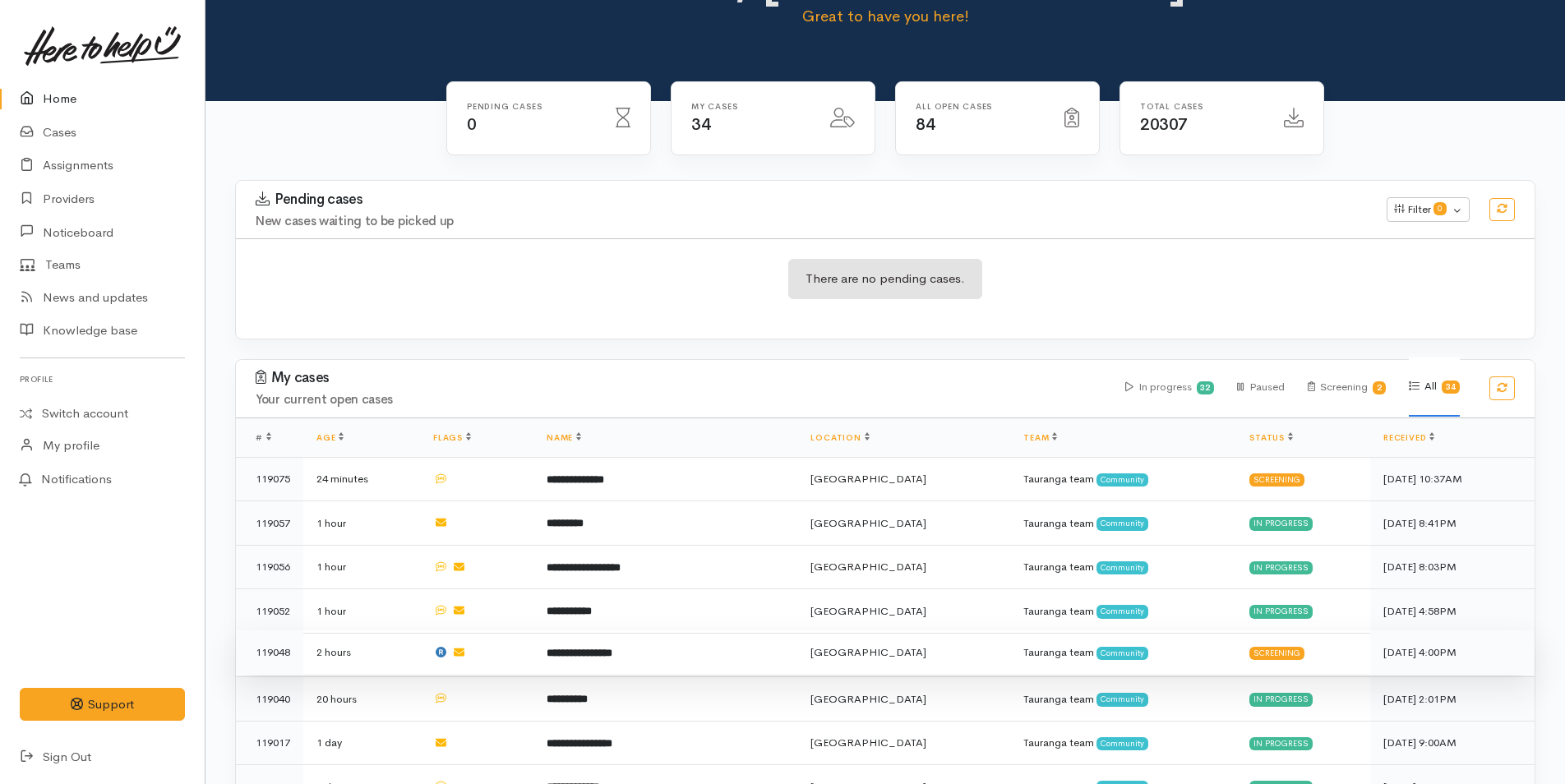
click at [613, 648] on b "**********" at bounding box center [579, 653] width 65 height 11
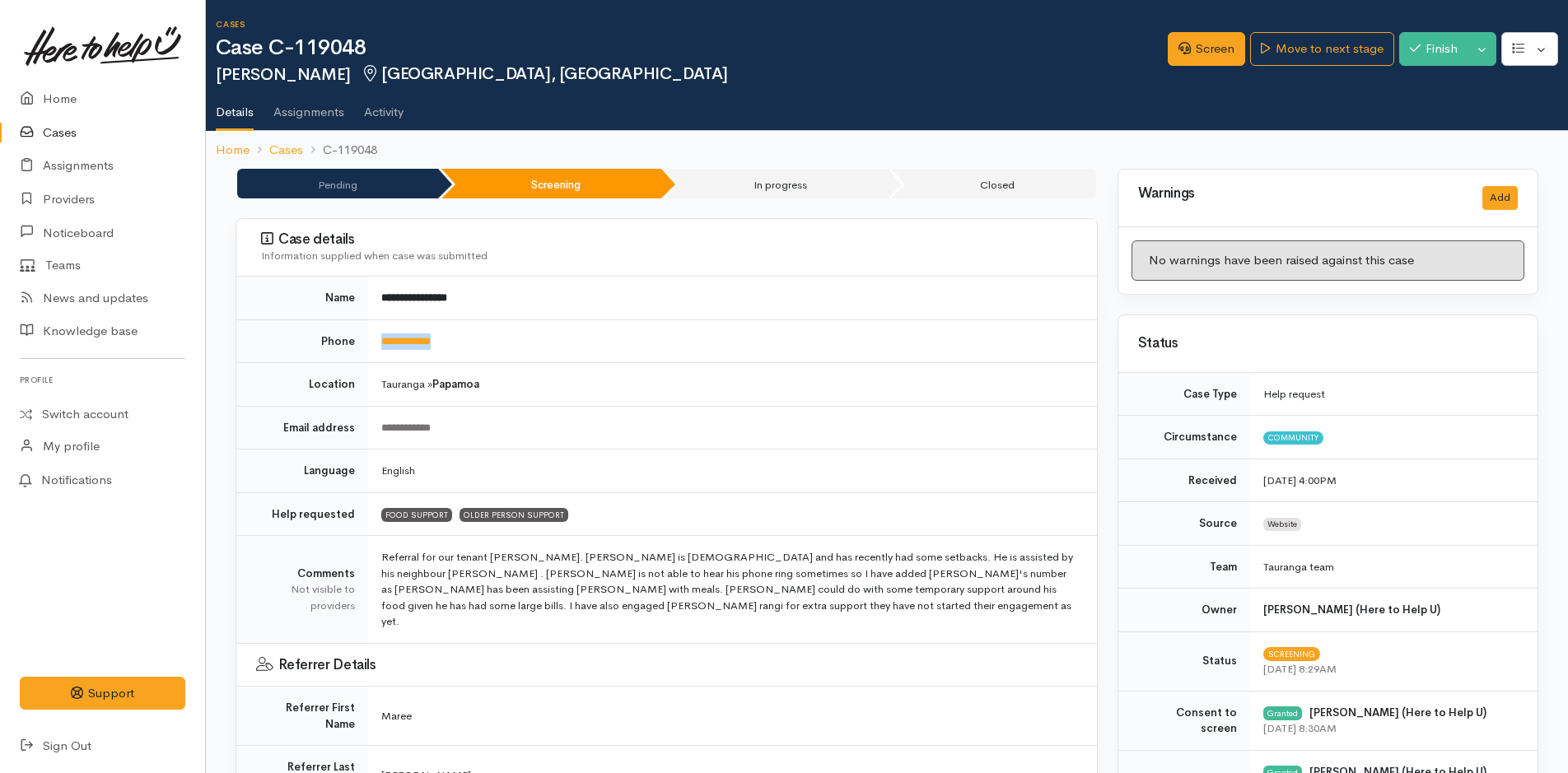
drag, startPoint x: 479, startPoint y: 331, endPoint x: 379, endPoint y: 349, distance: 101.6
click at [379, 349] on td "**********" at bounding box center [732, 341] width 728 height 44
copy link "**********"
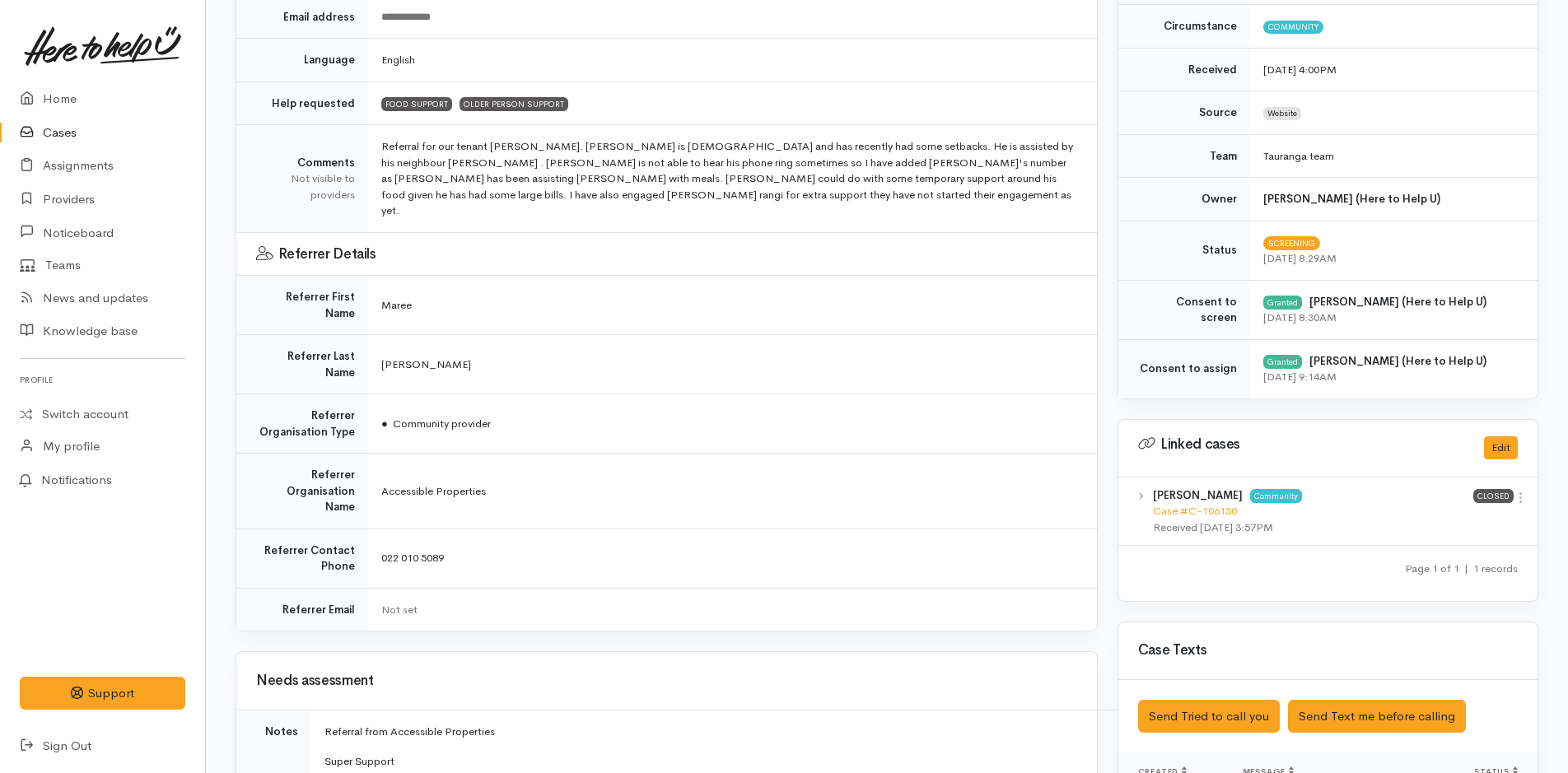
scroll to position [412, 0]
drag, startPoint x: 471, startPoint y: 498, endPoint x: 374, endPoint y: 506, distance: 97.3
click at [374, 528] on td "022 010 5089" at bounding box center [732, 557] width 728 height 59
copy span "022 010 5089"
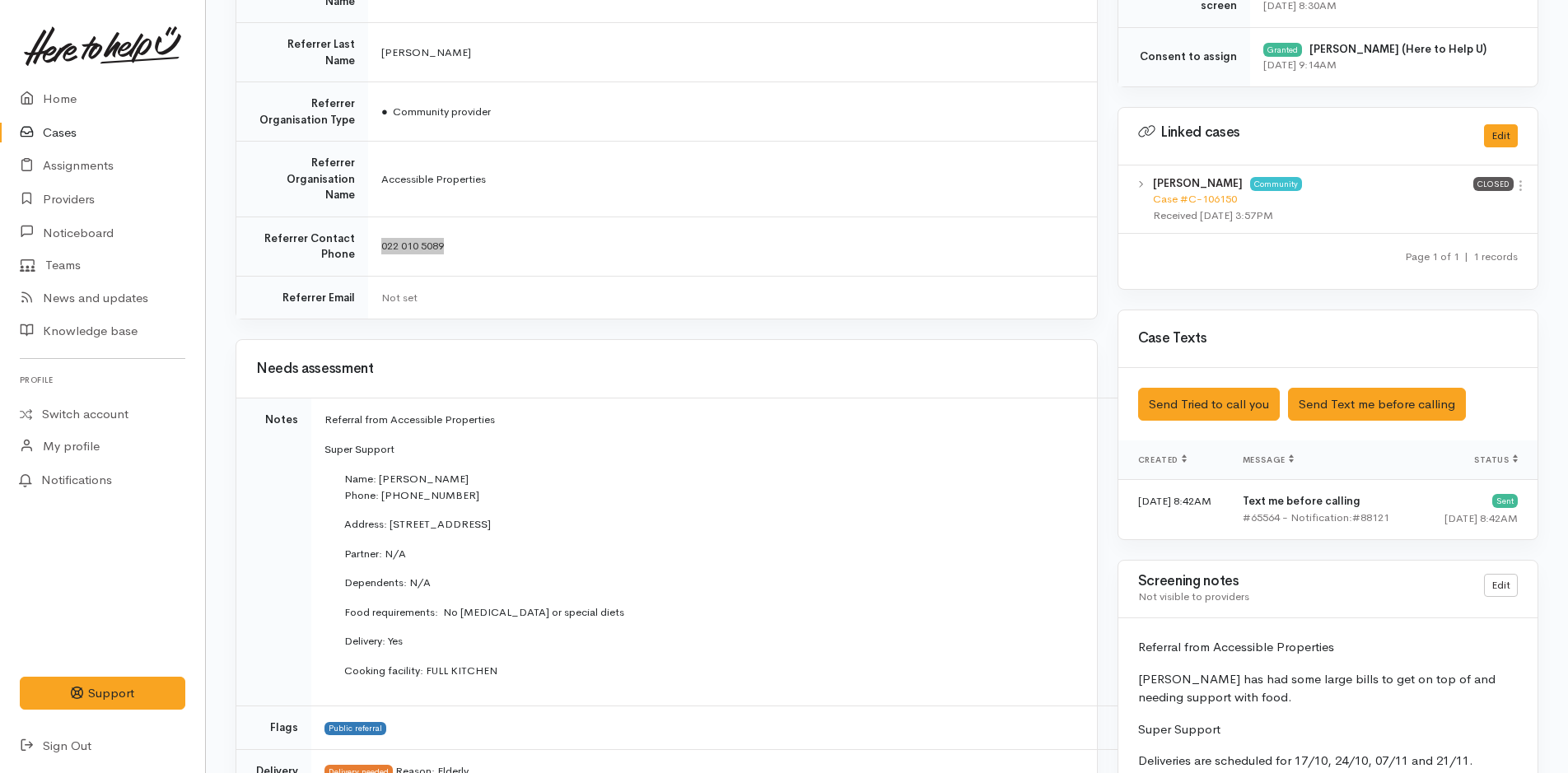
scroll to position [906, 0]
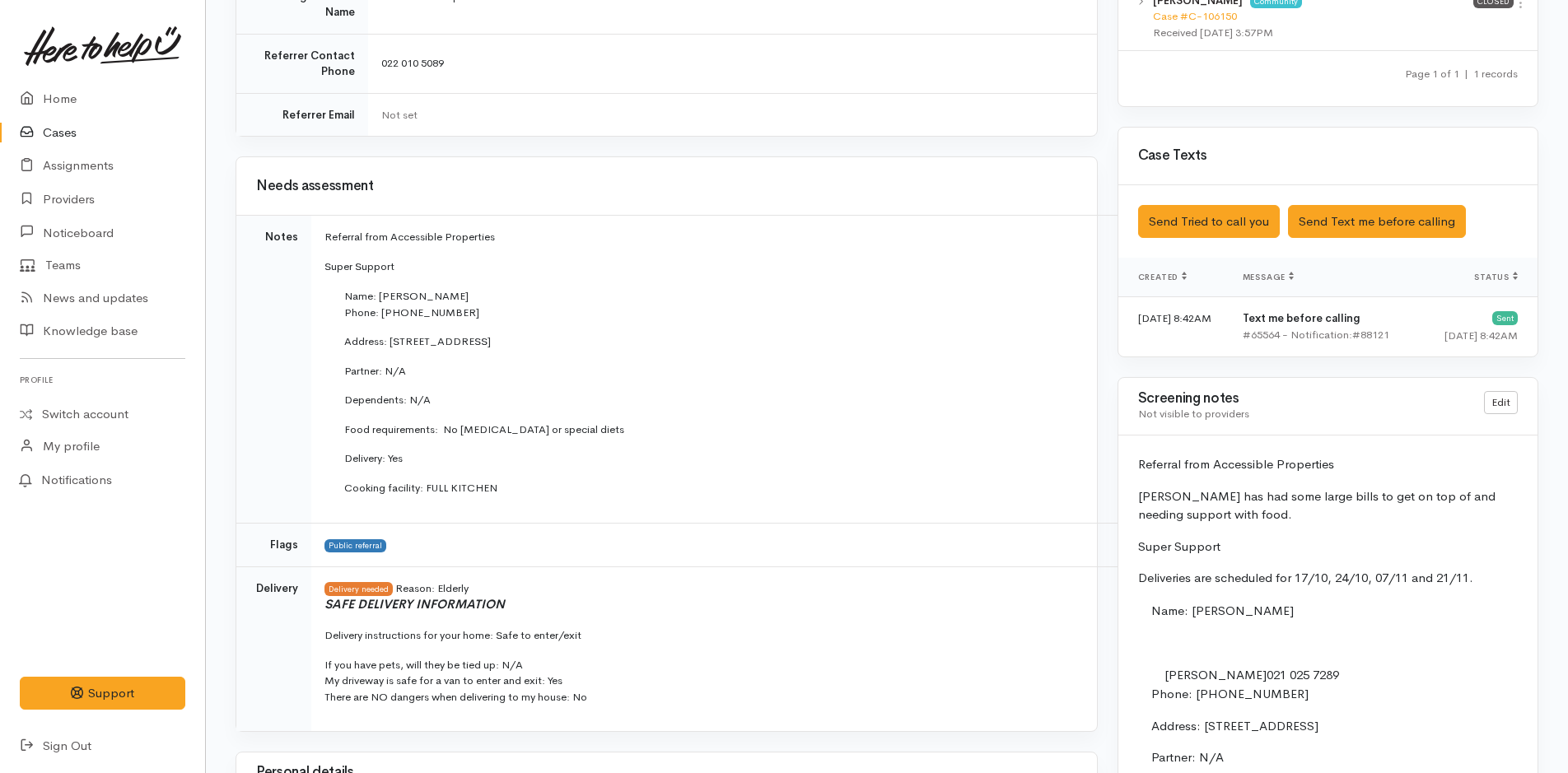
click at [1278, 666] on td "Mary 021 025 7289" at bounding box center [1357, 676] width 412 height 21
drag, startPoint x: 1275, startPoint y: 697, endPoint x: 1194, endPoint y: 698, distance: 81.0
click at [1194, 698] on p "Phone: 02102318573" at bounding box center [1574, 694] width 847 height 19
copy p "02102318573"
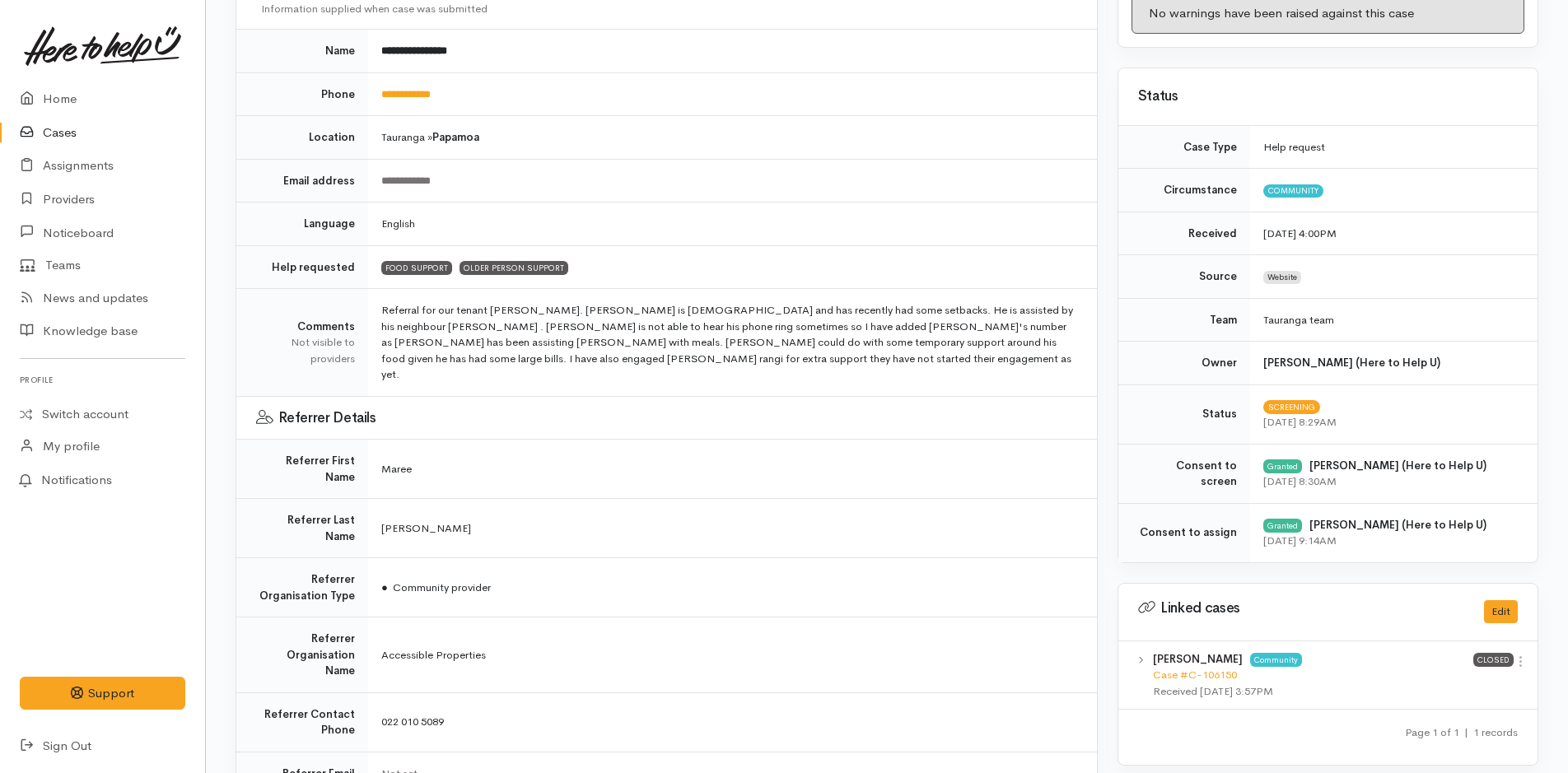
scroll to position [0, 0]
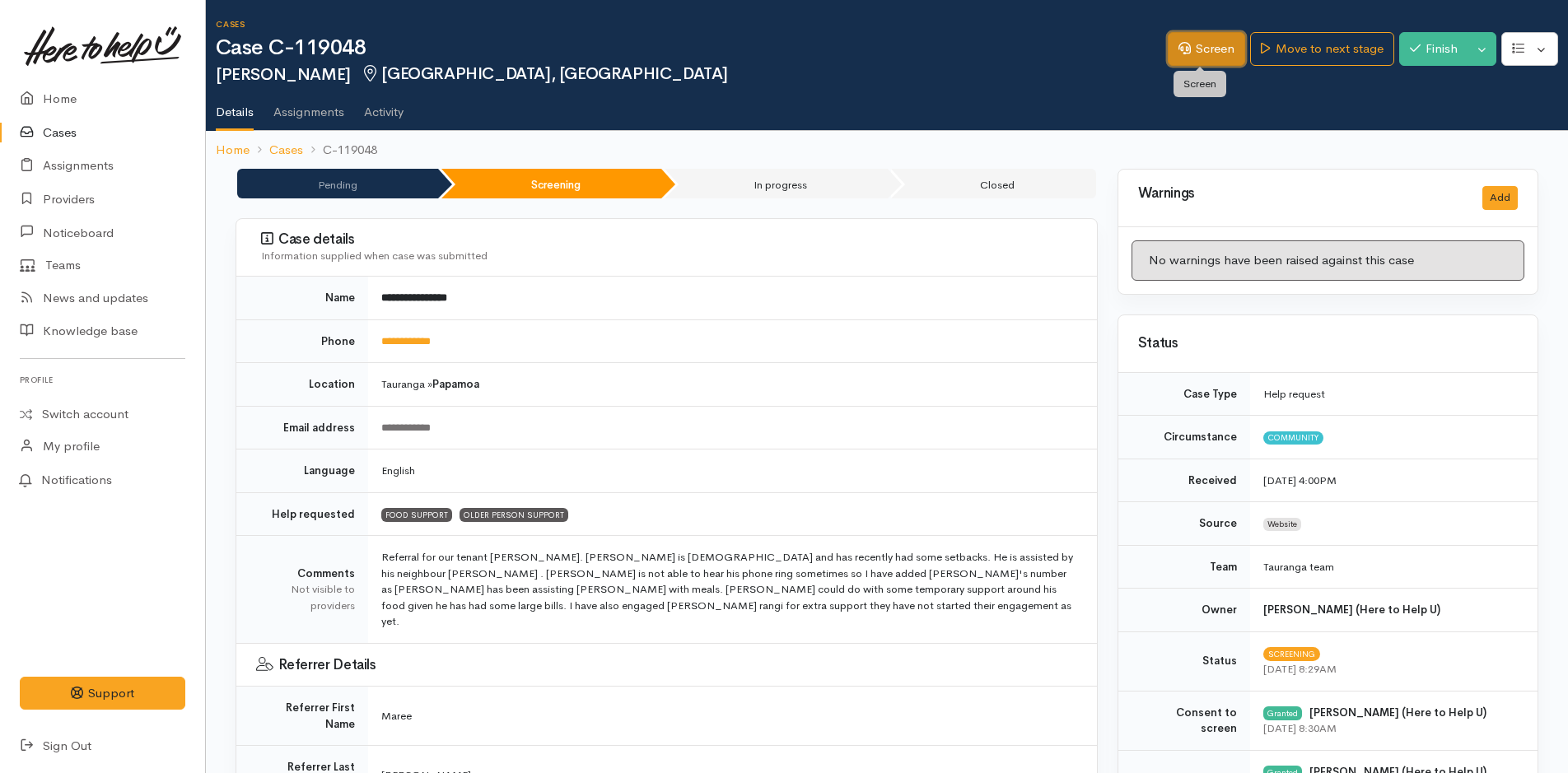
click at [1214, 39] on link "Screen" at bounding box center [1206, 48] width 77 height 34
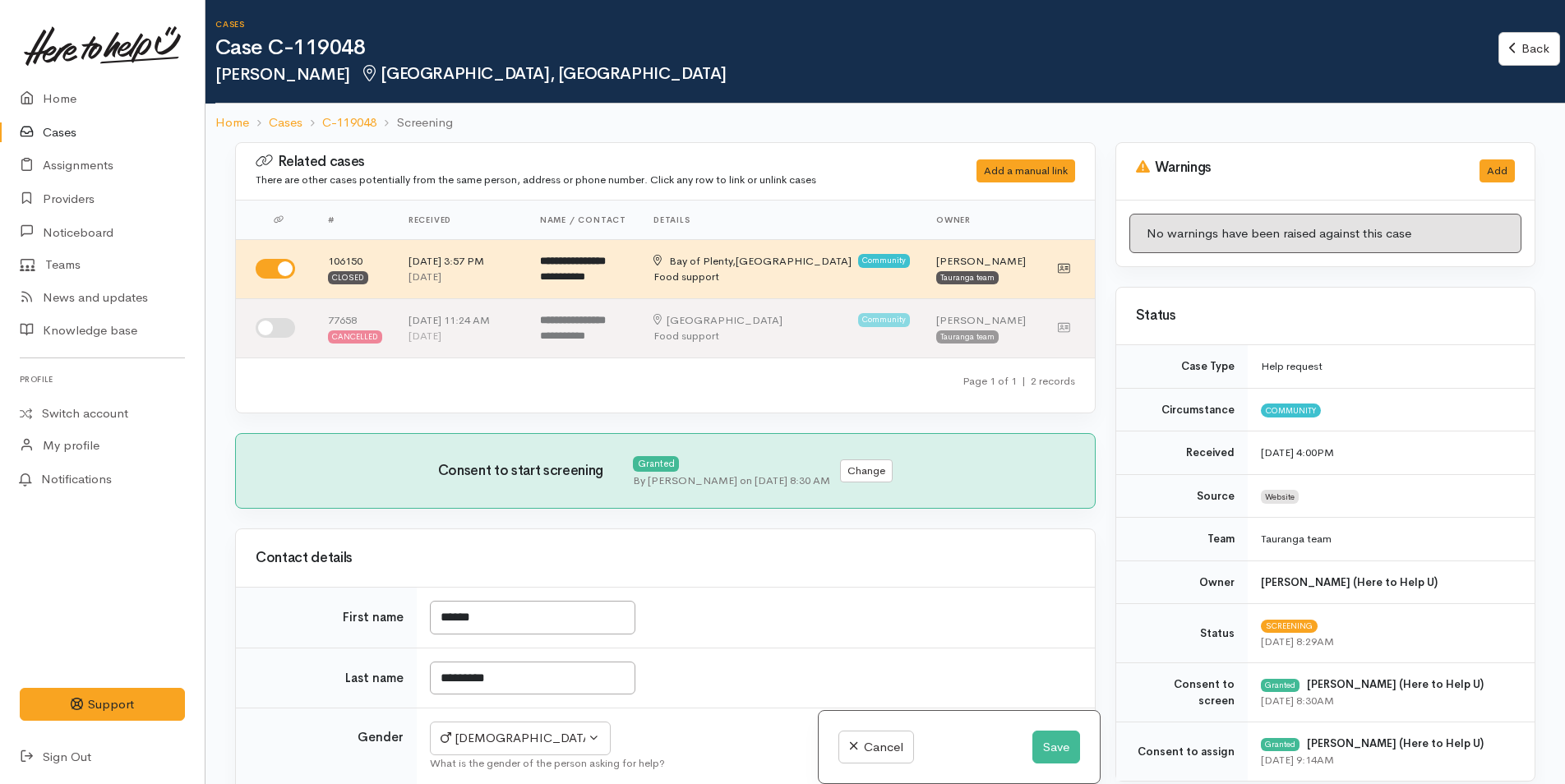
select select "6"
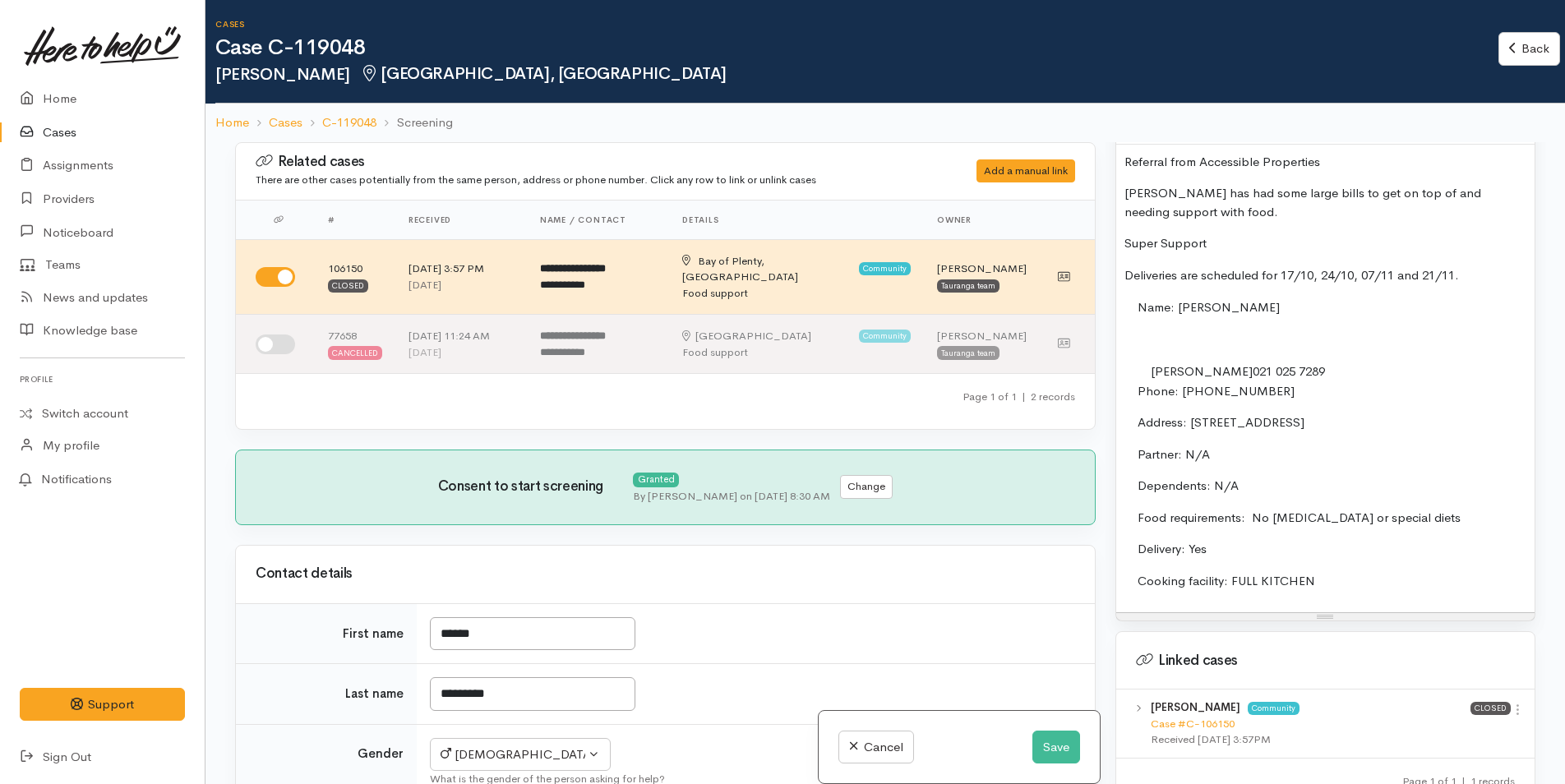
scroll to position [1409, 0]
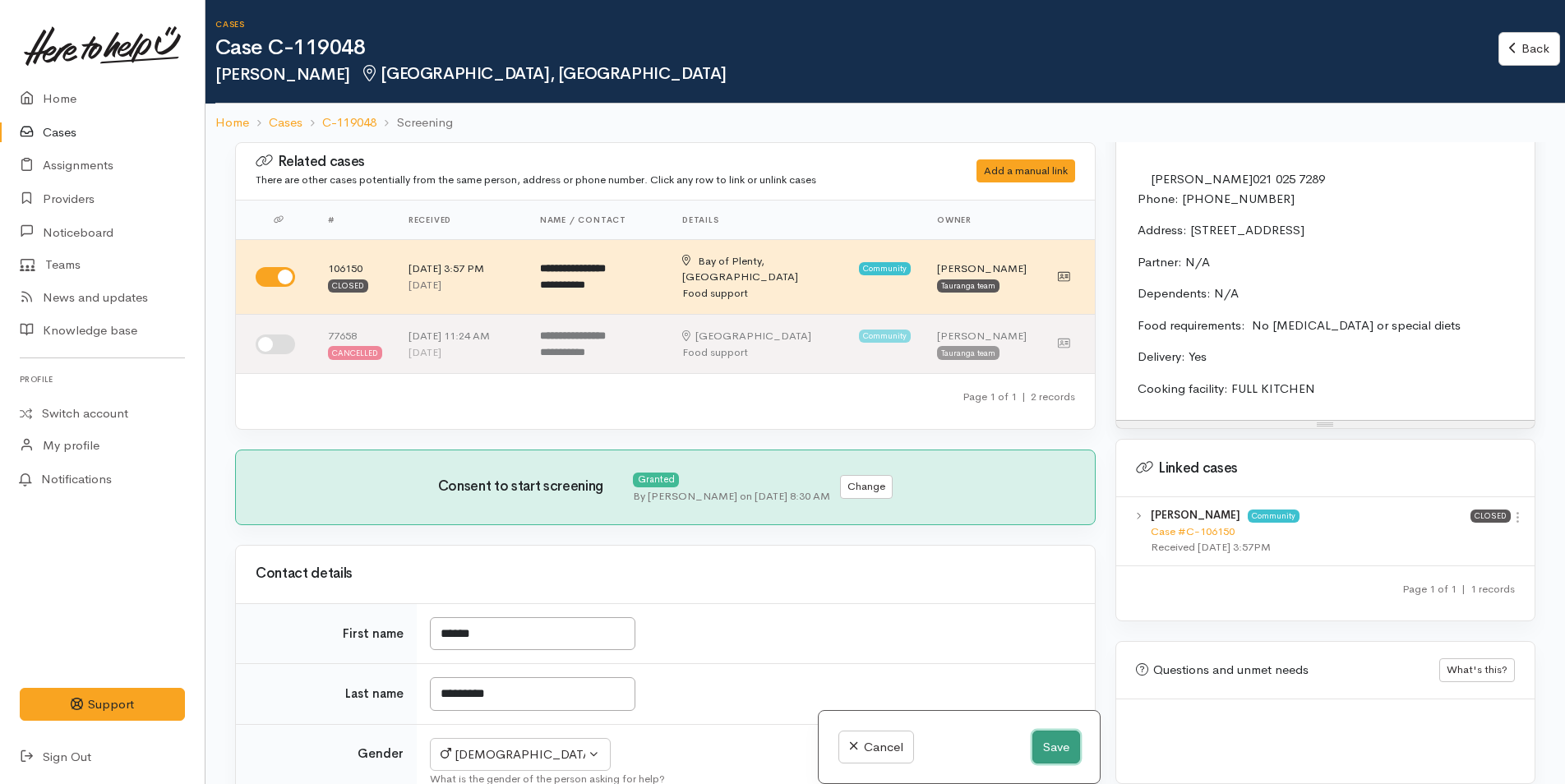
click at [1038, 732] on button "Save" at bounding box center [1056, 747] width 47 height 34
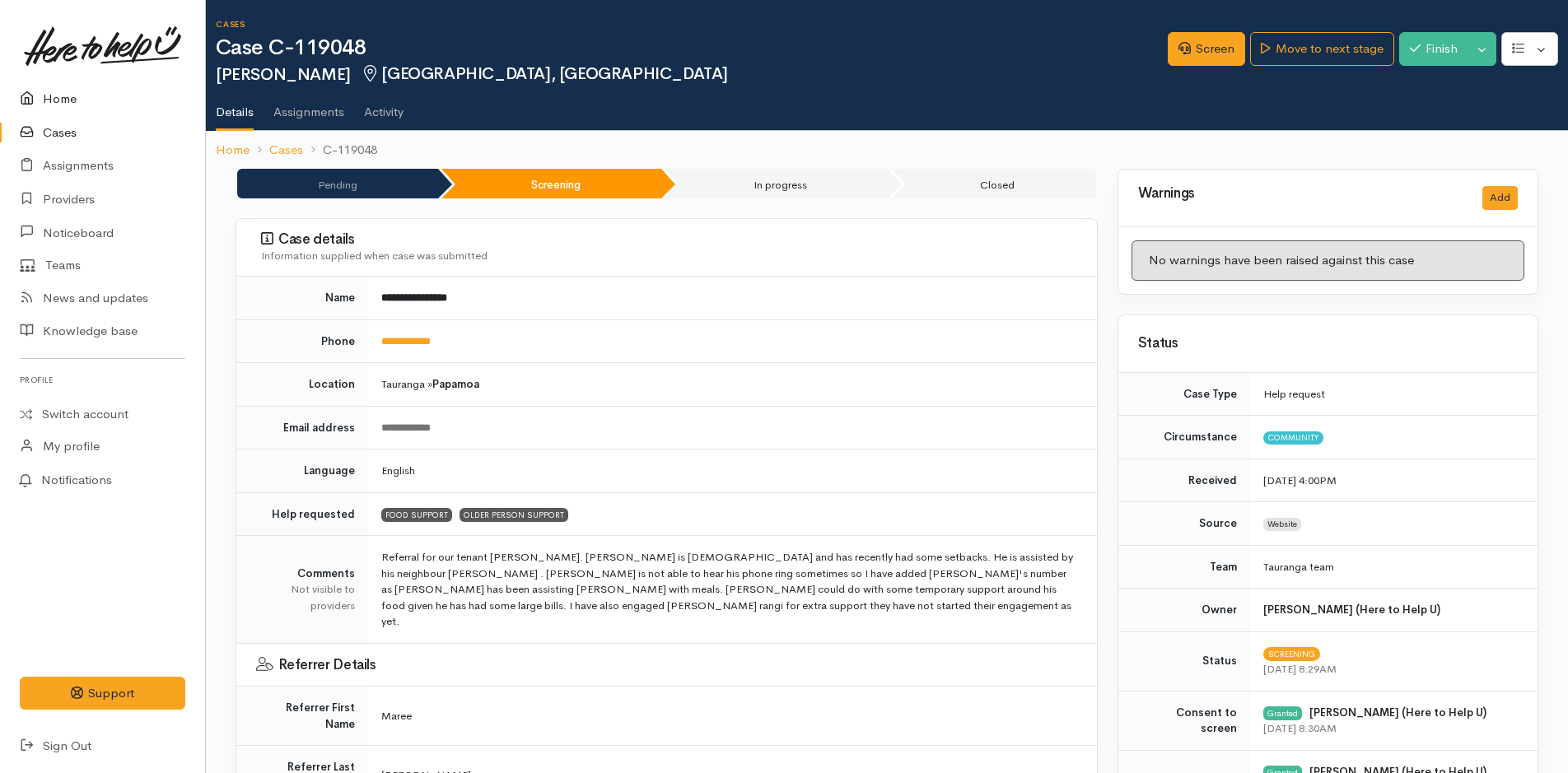
click at [72, 92] on link "Home" at bounding box center [102, 98] width 205 height 34
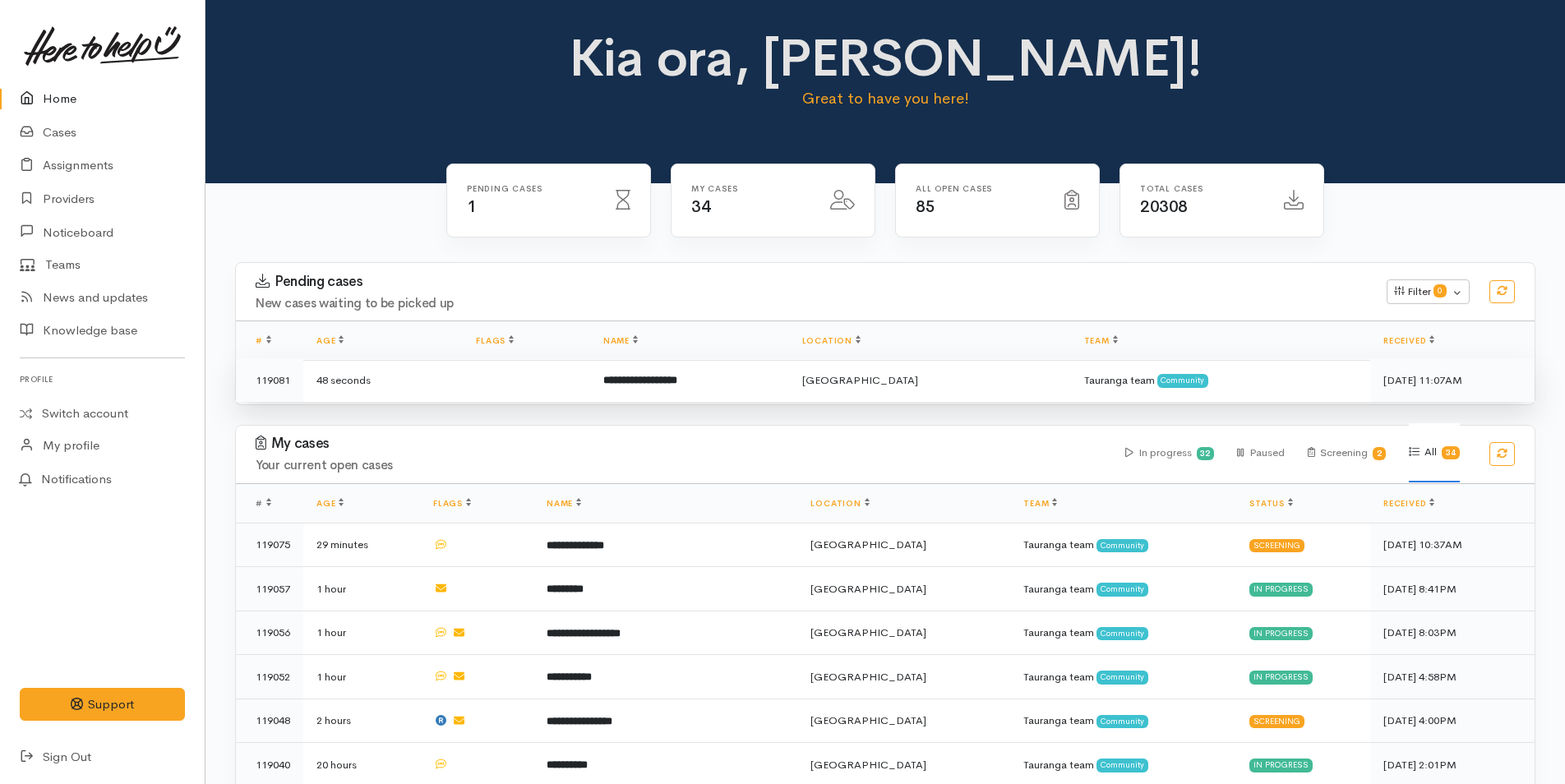
click at [677, 378] on b "**********" at bounding box center [640, 380] width 74 height 11
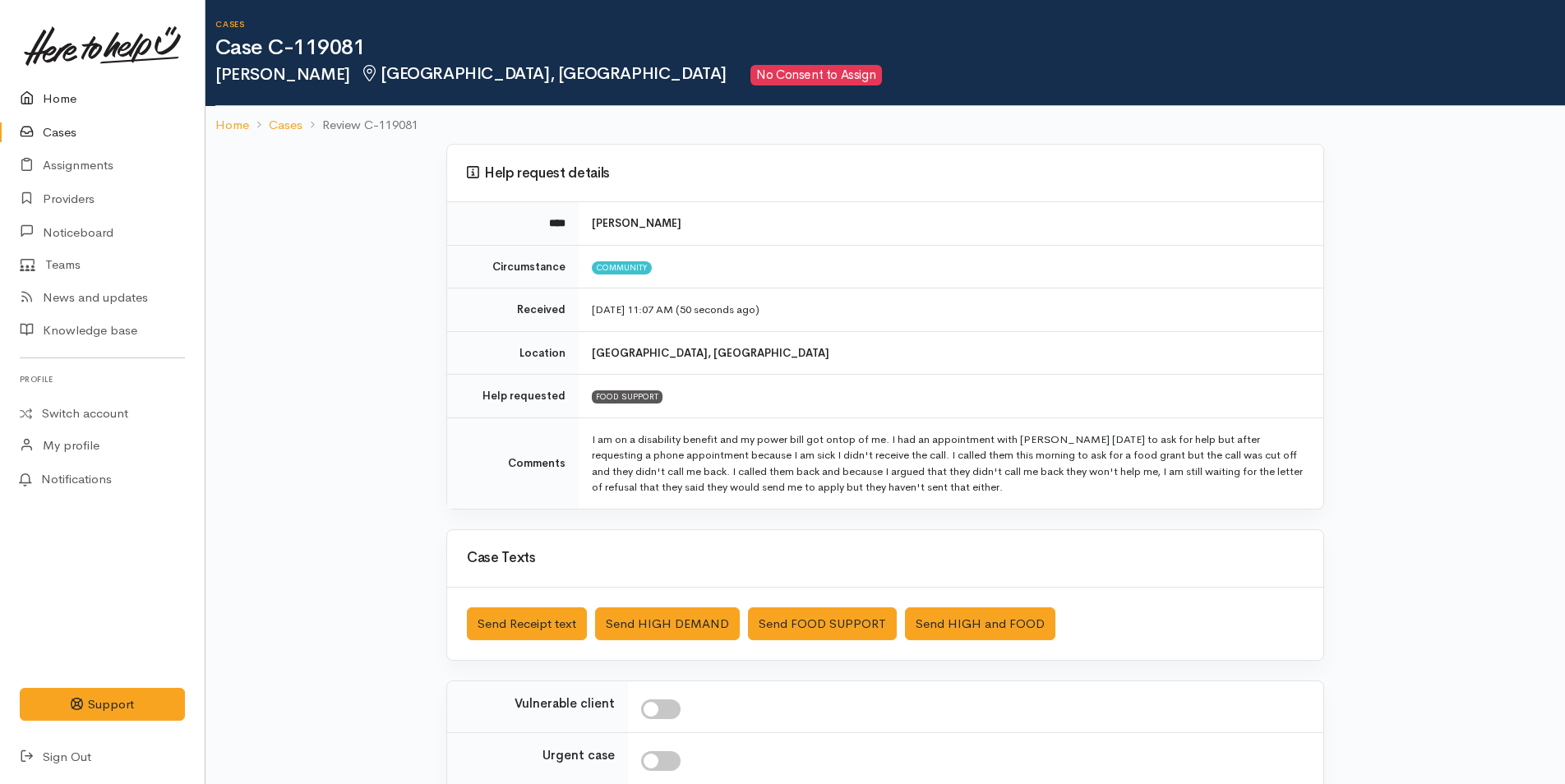
click at [52, 93] on link "Home" at bounding box center [102, 98] width 204 height 34
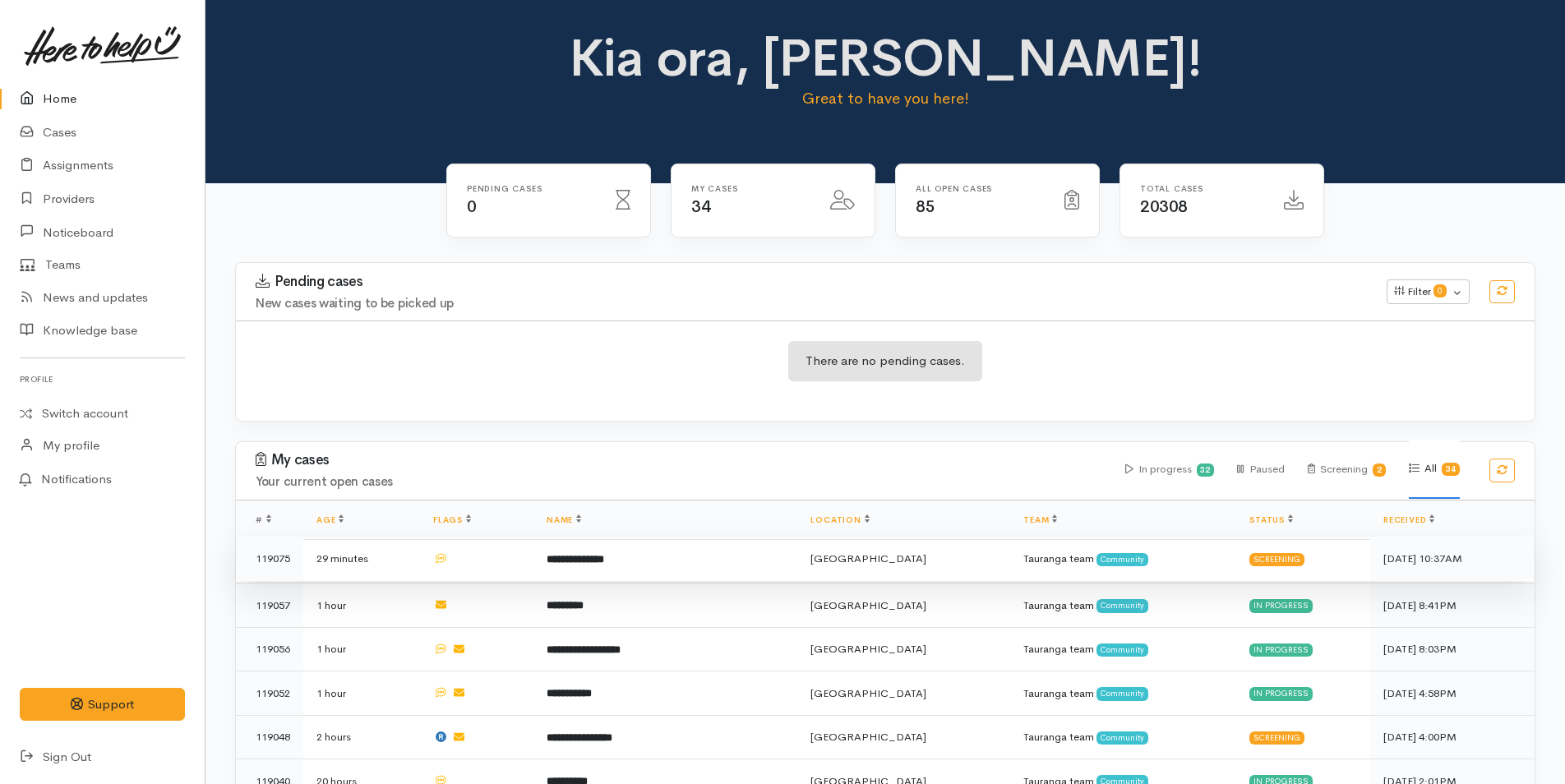
click at [666, 561] on td "**********" at bounding box center [665, 559] width 264 height 45
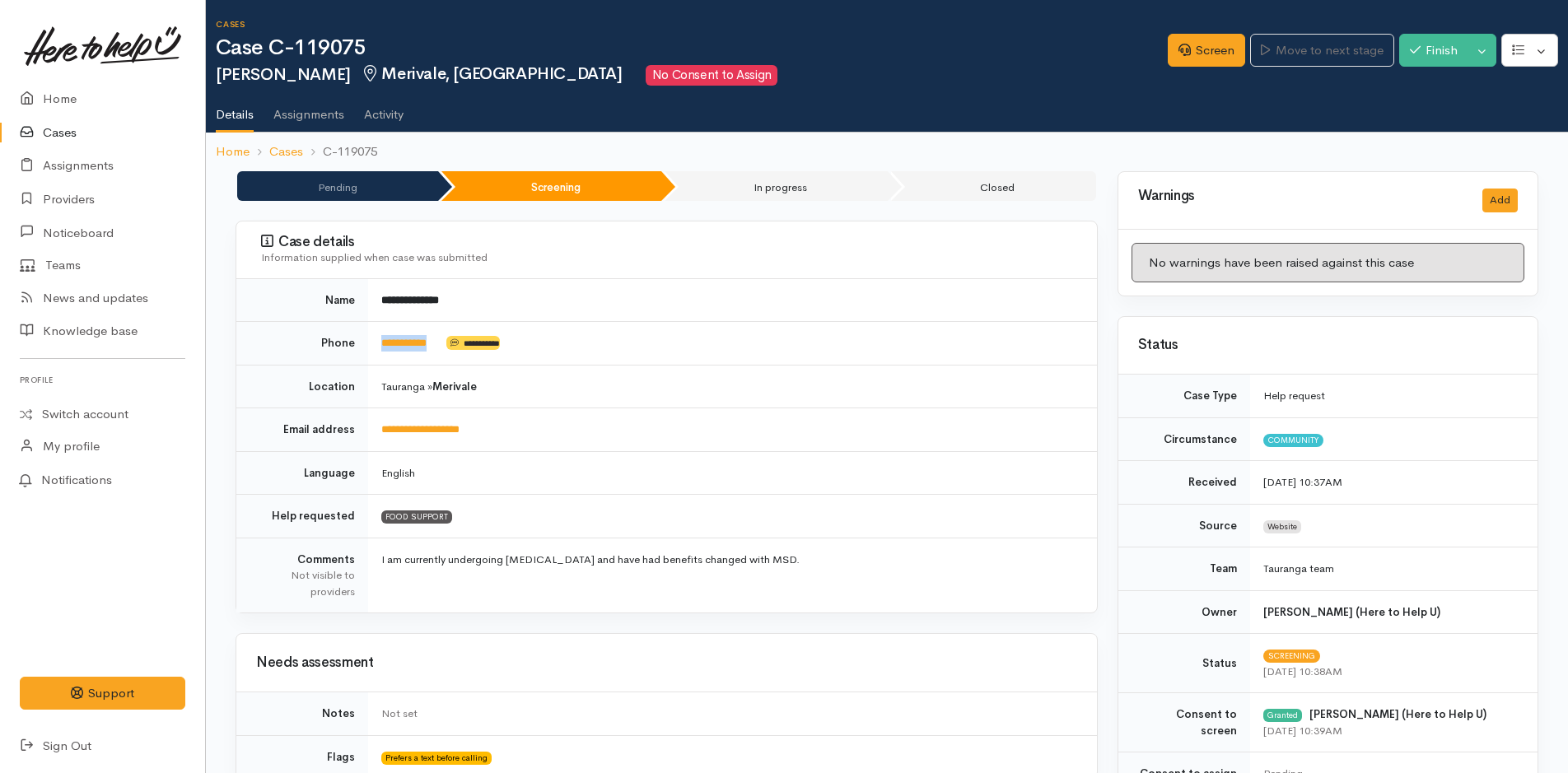
drag, startPoint x: 458, startPoint y: 344, endPoint x: 370, endPoint y: 354, distance: 88.6
click at [370, 354] on td "**********" at bounding box center [732, 344] width 728 height 44
copy td "**********"
click at [1220, 46] on link "Screen" at bounding box center [1206, 50] width 77 height 34
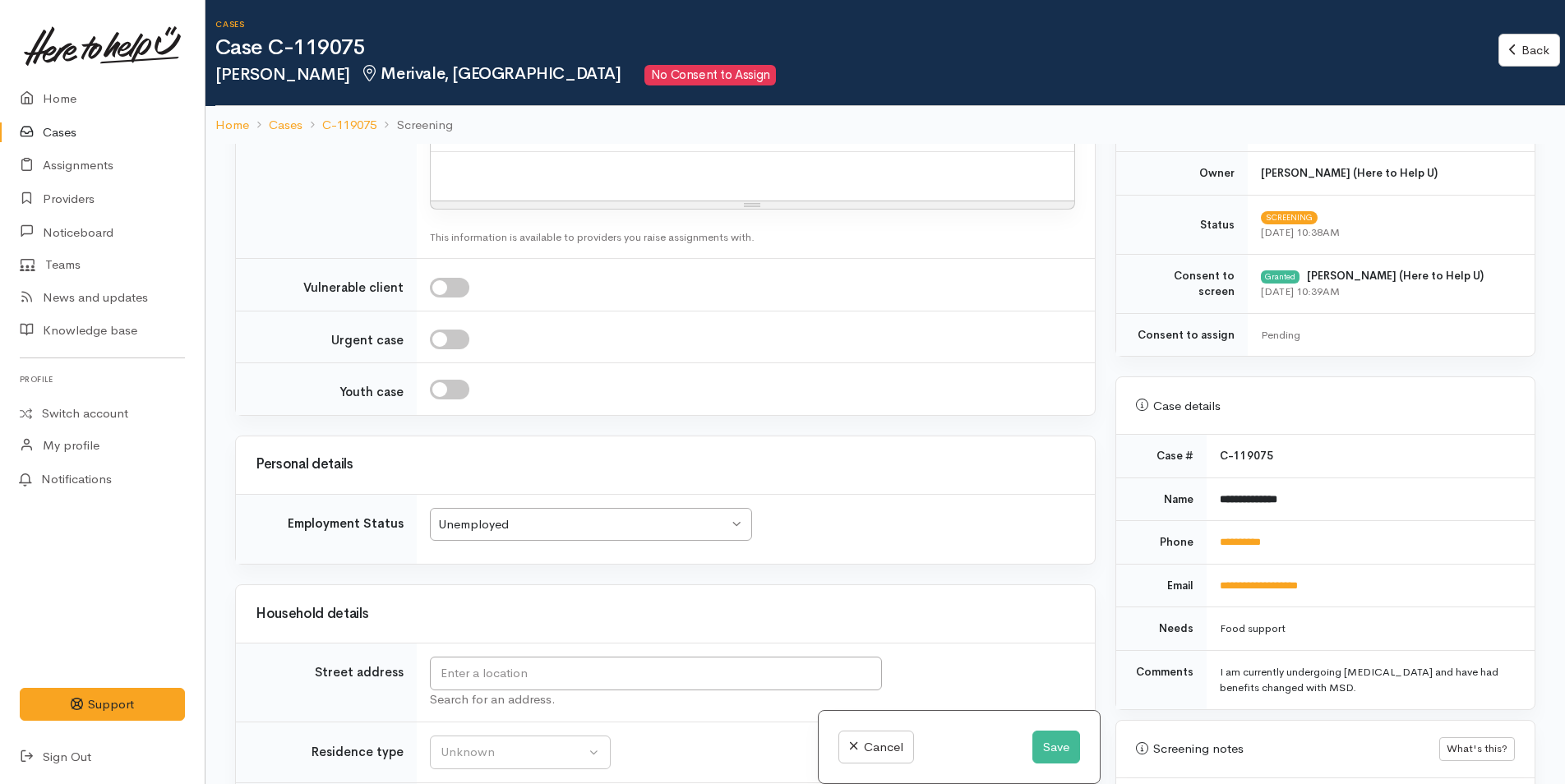
scroll to position [739, 0]
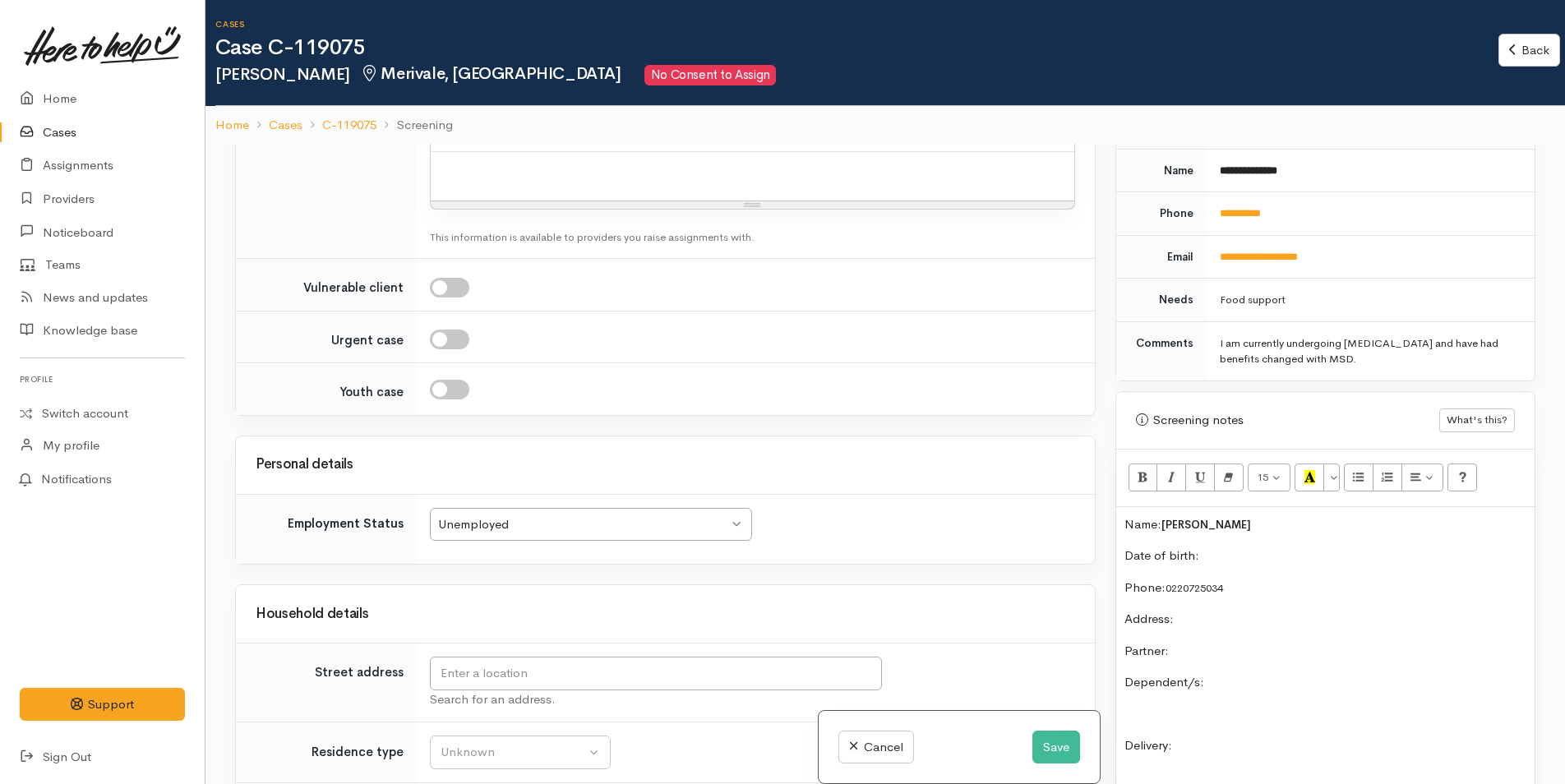
click at [1281, 558] on p "Date of birth:" at bounding box center [1325, 555] width 402 height 19
click at [657, 667] on input "text" at bounding box center [655, 673] width 452 height 34
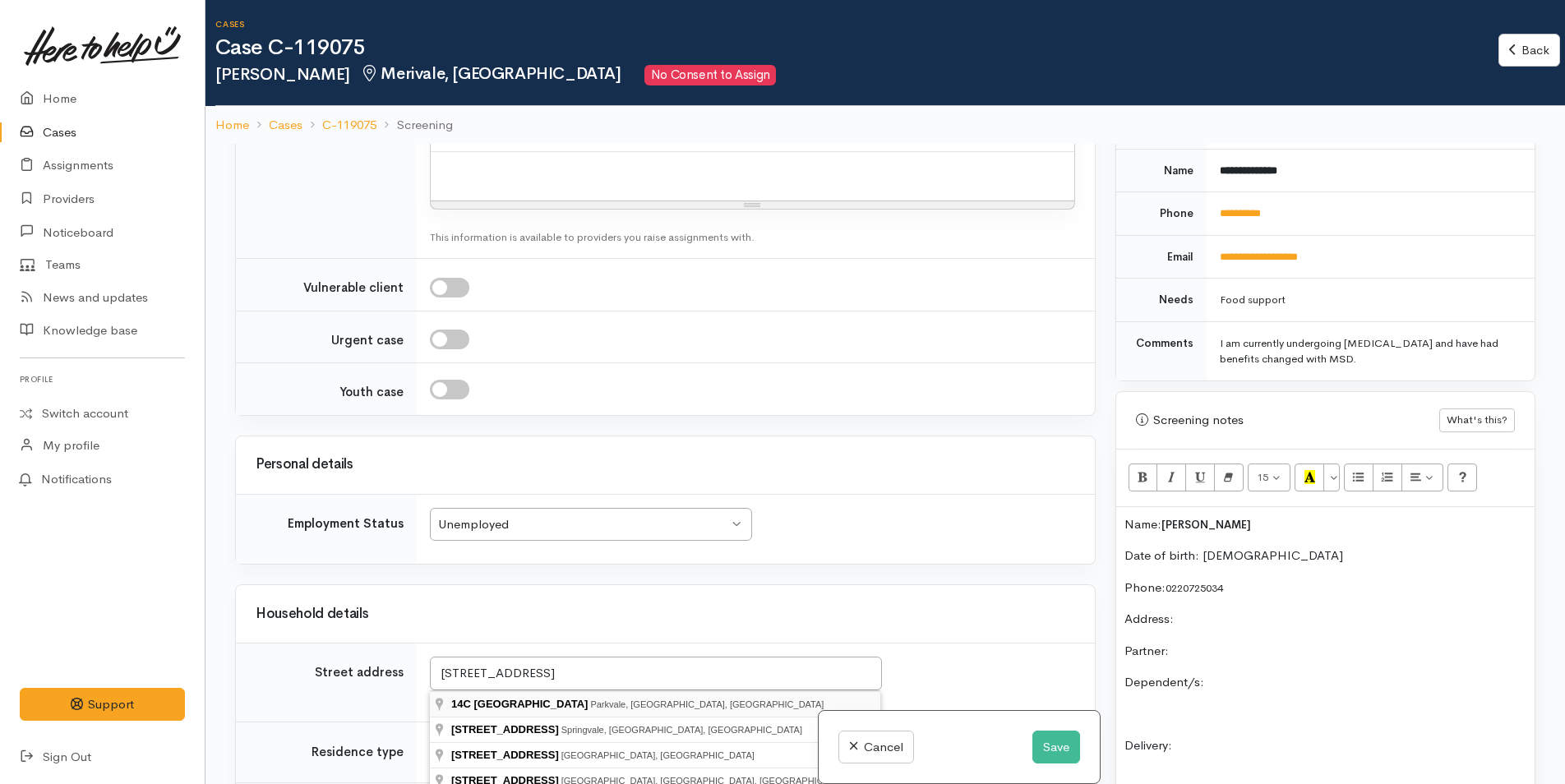
type input "14C Surrey Grove, Parkvale, Tauranga, New Zealand"
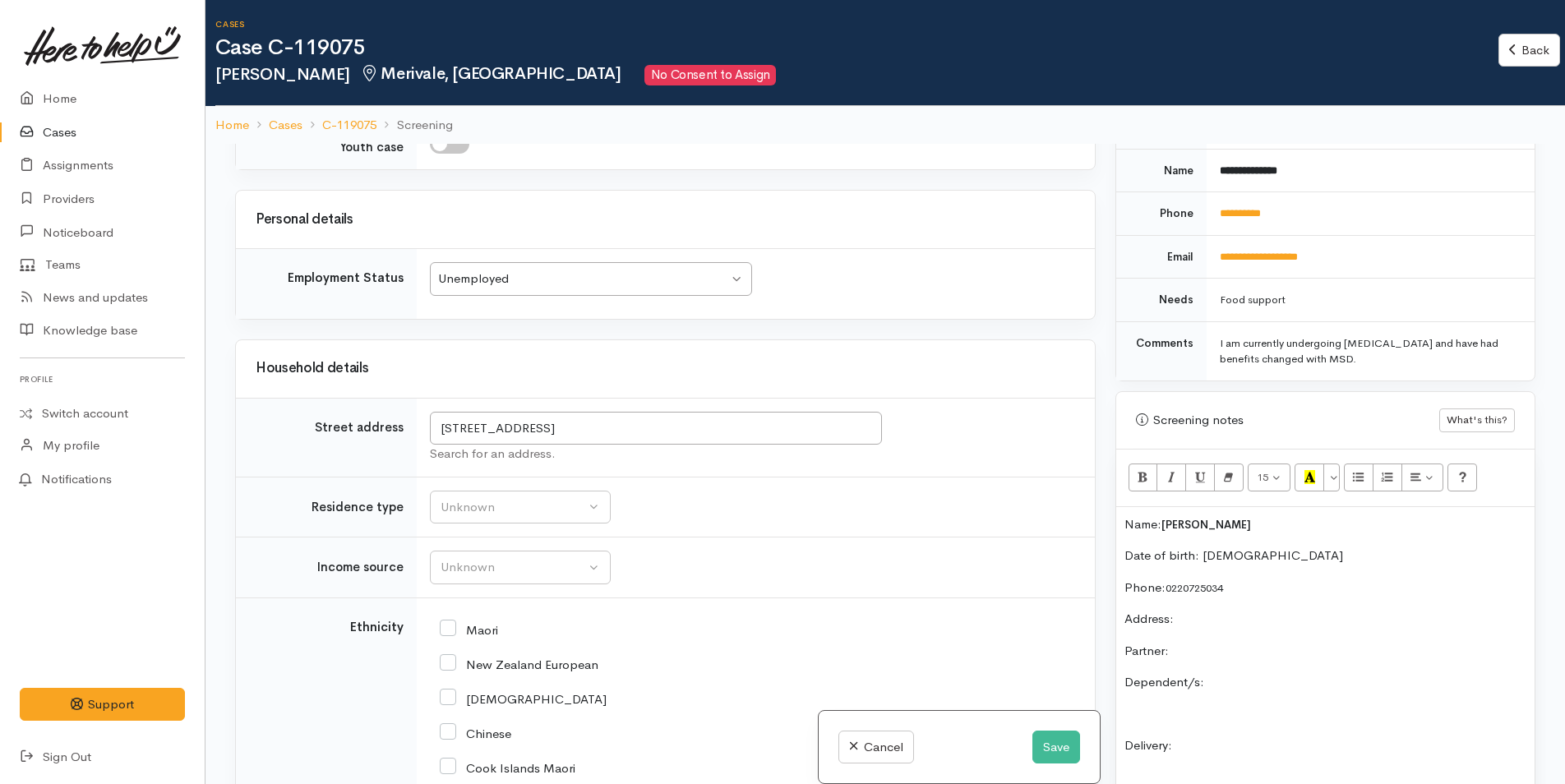
scroll to position [1713, 0]
click at [493, 501] on div "Unknown" at bounding box center [513, 506] width 145 height 19
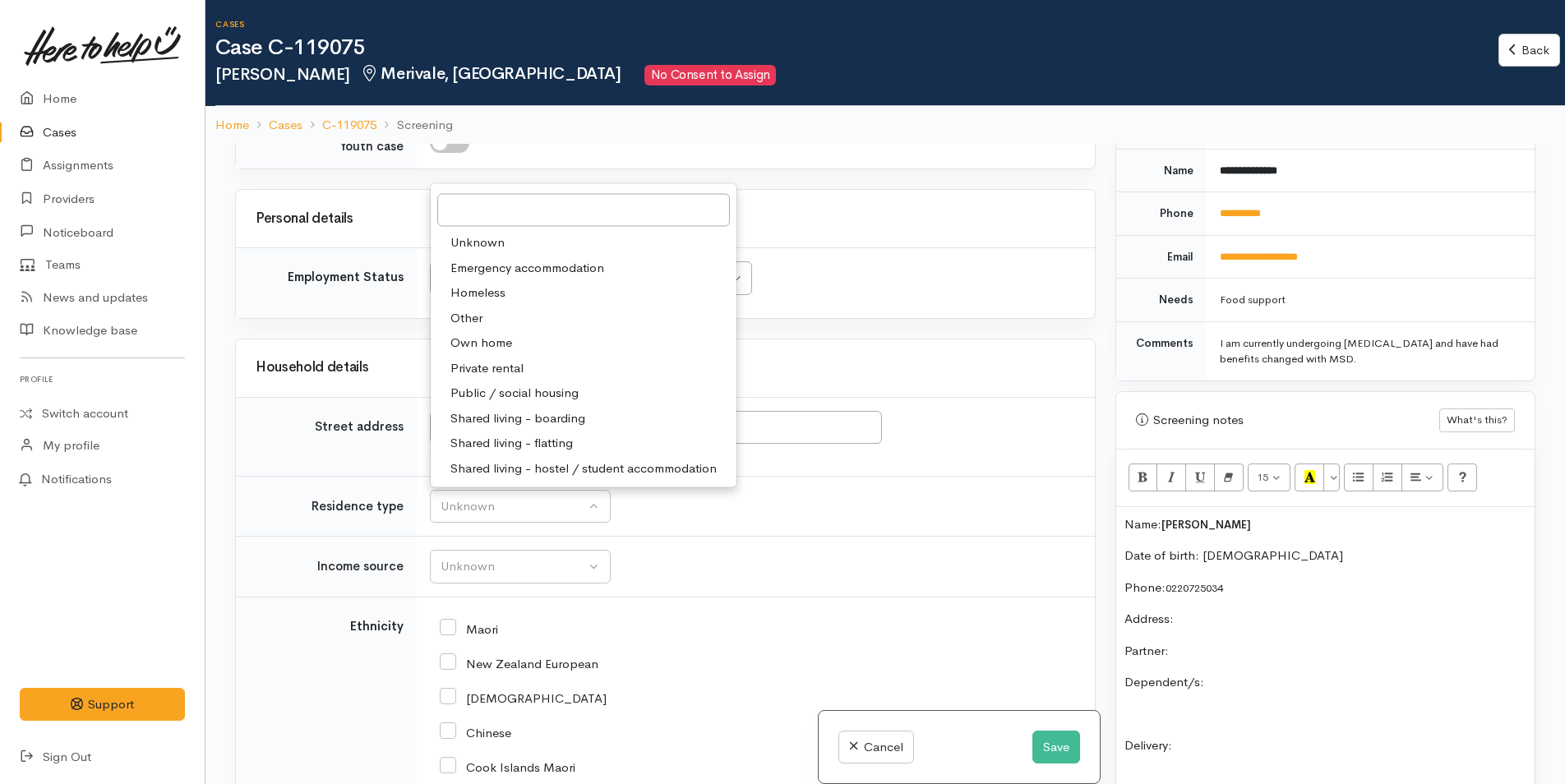
click at [517, 364] on span "Private rental" at bounding box center [487, 367] width 73 height 19
select select "2"
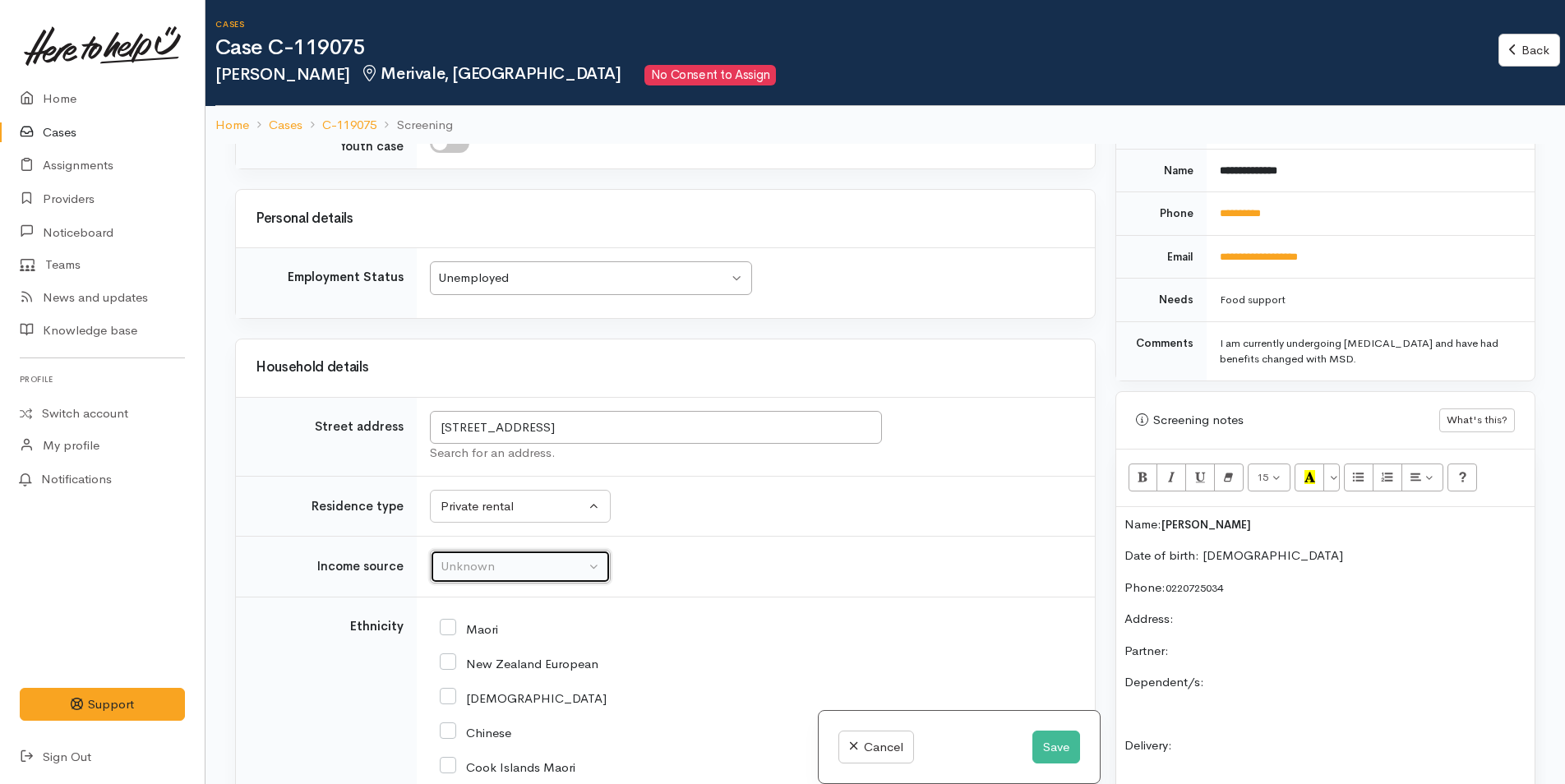
click at [502, 558] on div "Unknown" at bounding box center [513, 566] width 145 height 19
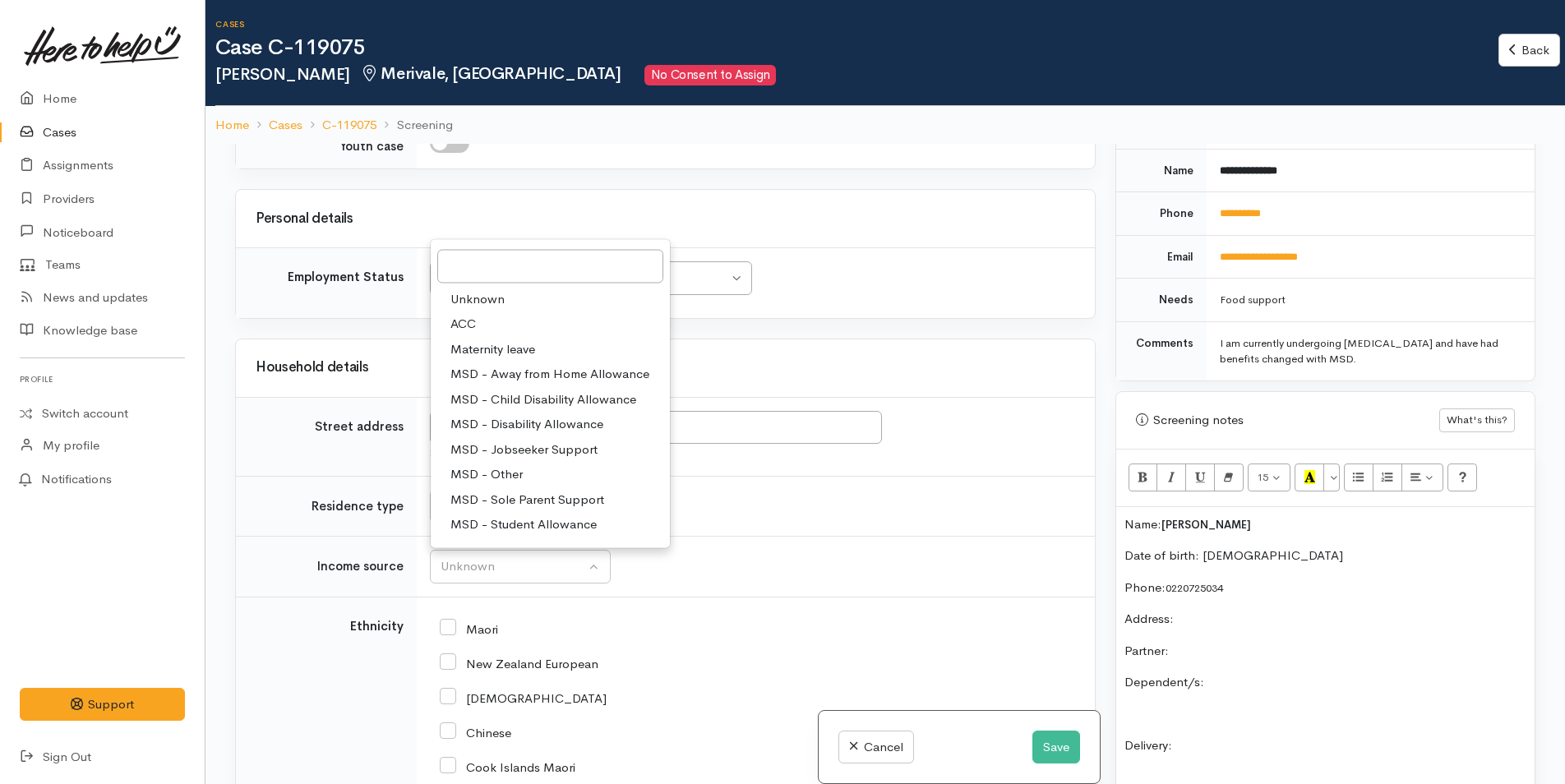
click at [586, 442] on span "MSD - Jobseeker Support" at bounding box center [524, 449] width 147 height 19
select select "4"
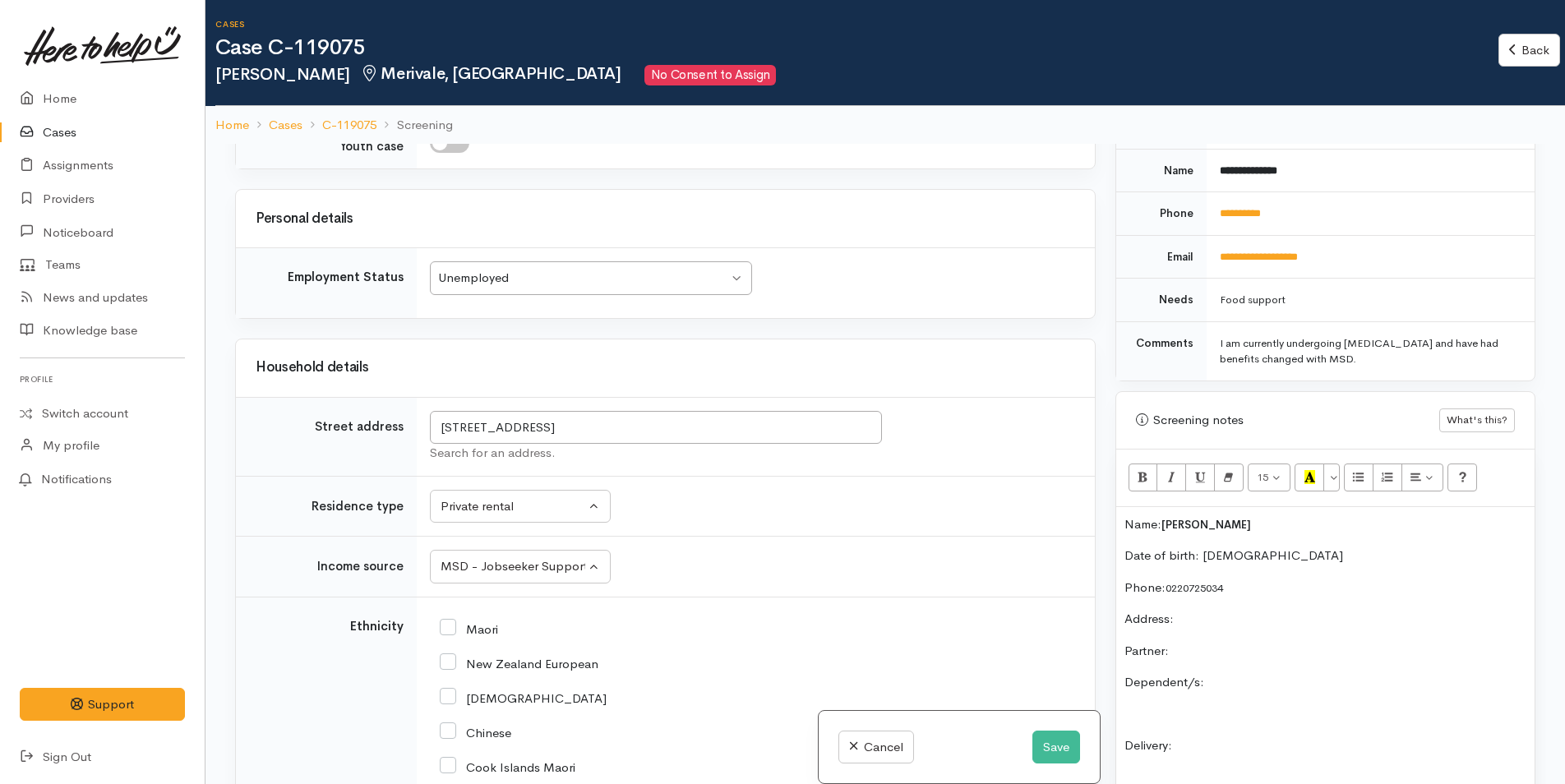
click at [444, 623] on input "Maori" at bounding box center [469, 628] width 58 height 15
checkbox input "true"
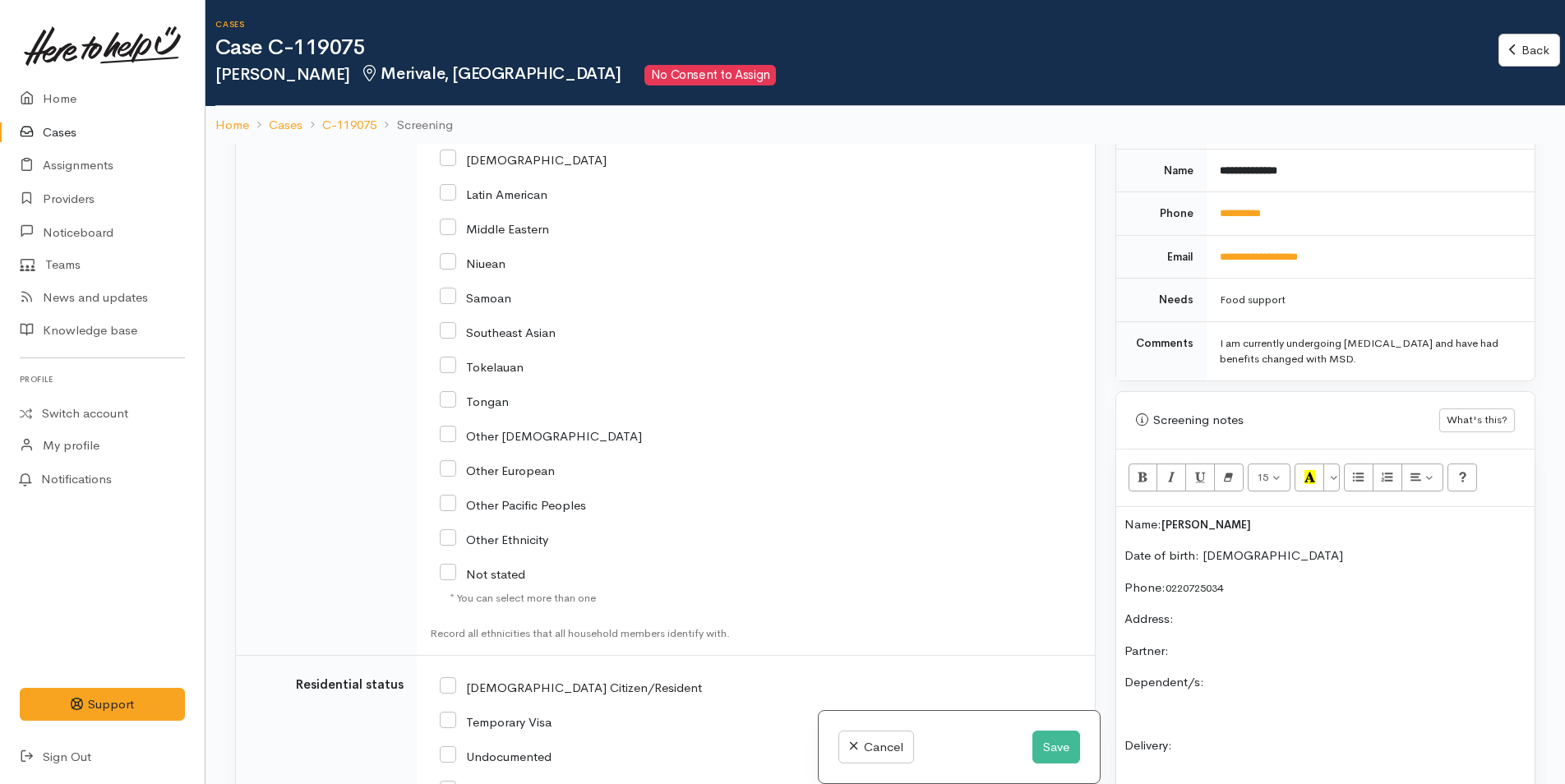
scroll to position [2453, 0]
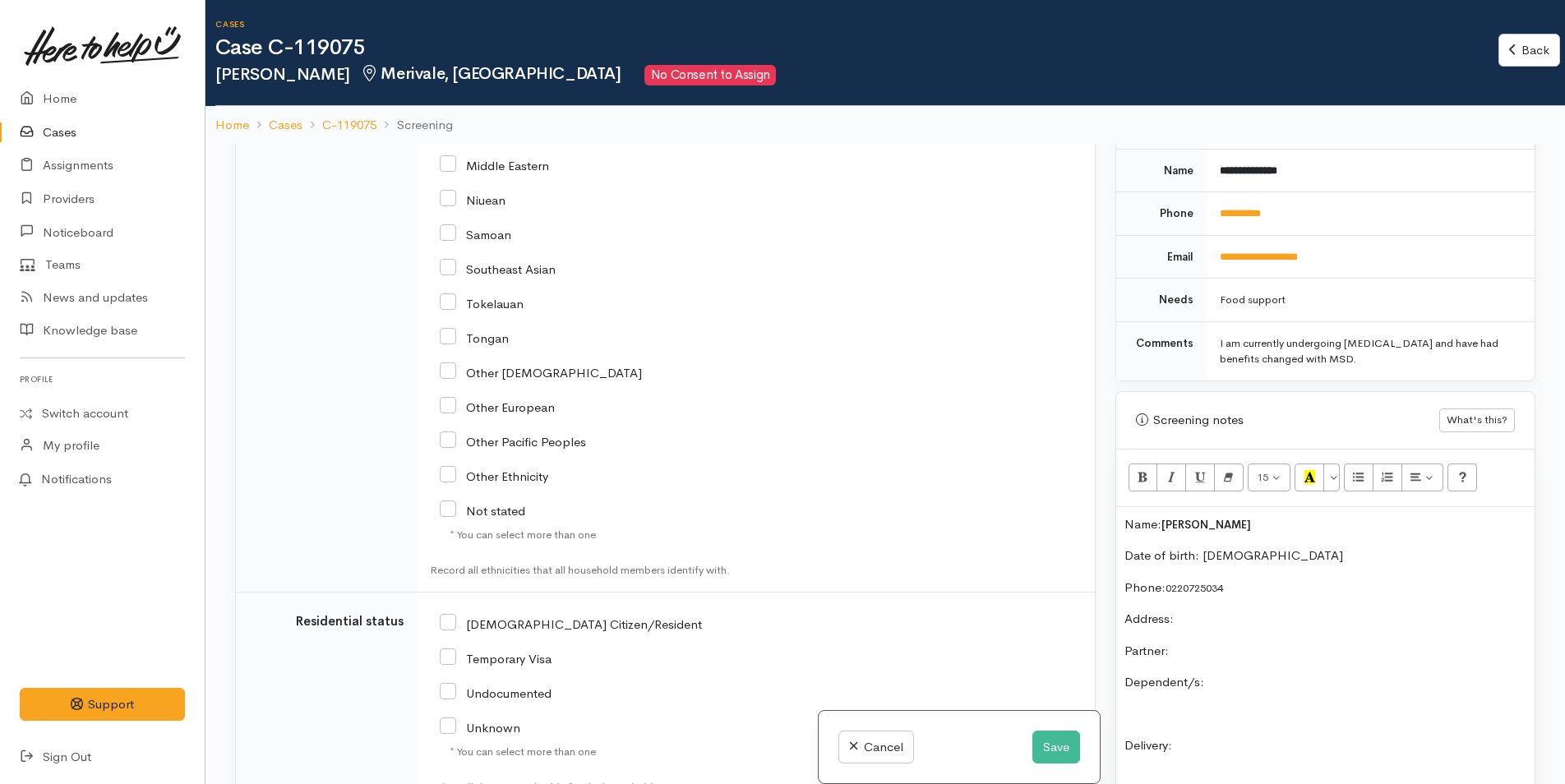
click at [453, 622] on input "[DEMOGRAPHIC_DATA] Citizen/Resident" at bounding box center [571, 622] width 262 height 15
checkbox input "true"
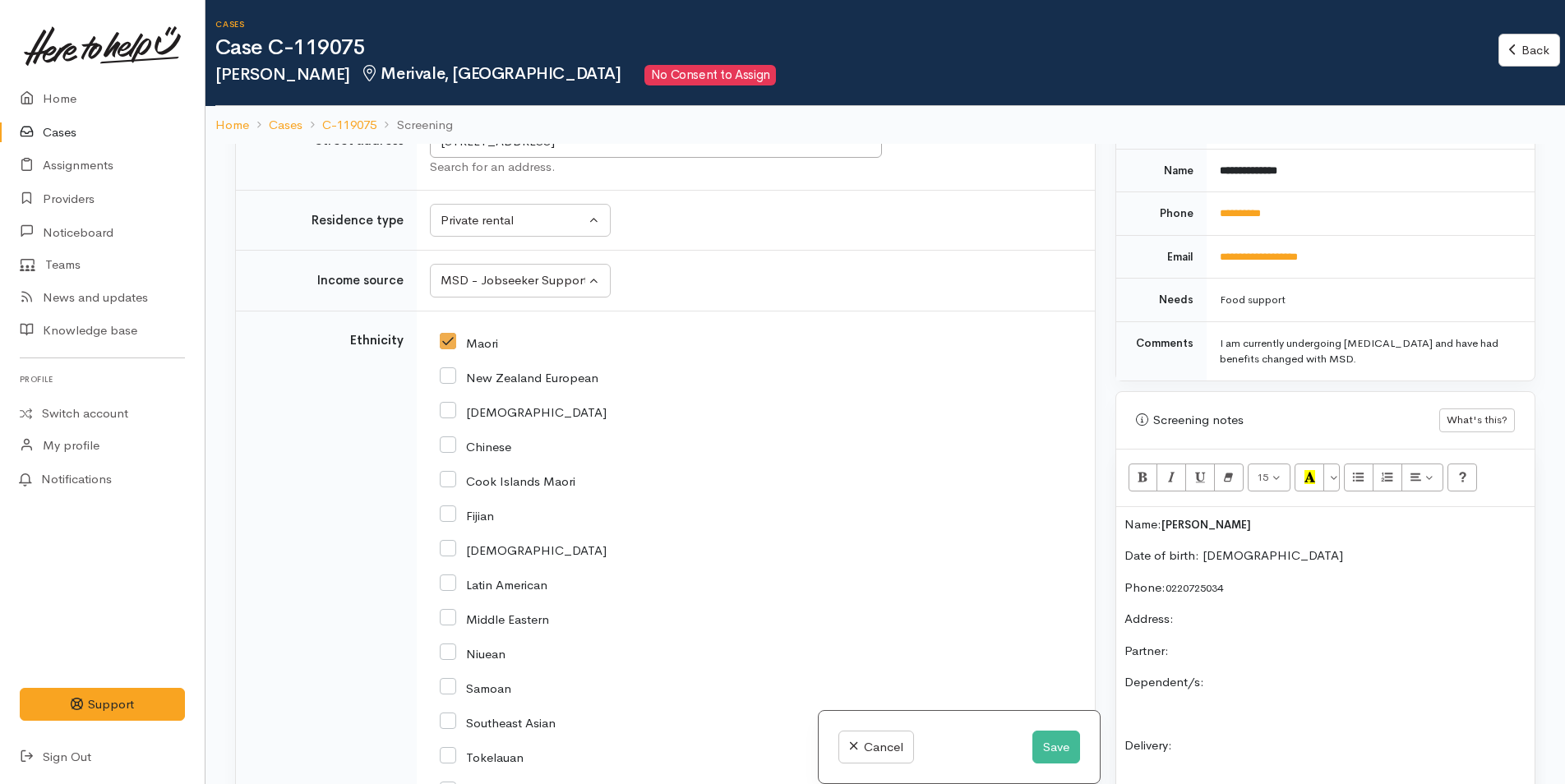
scroll to position [1878, 0]
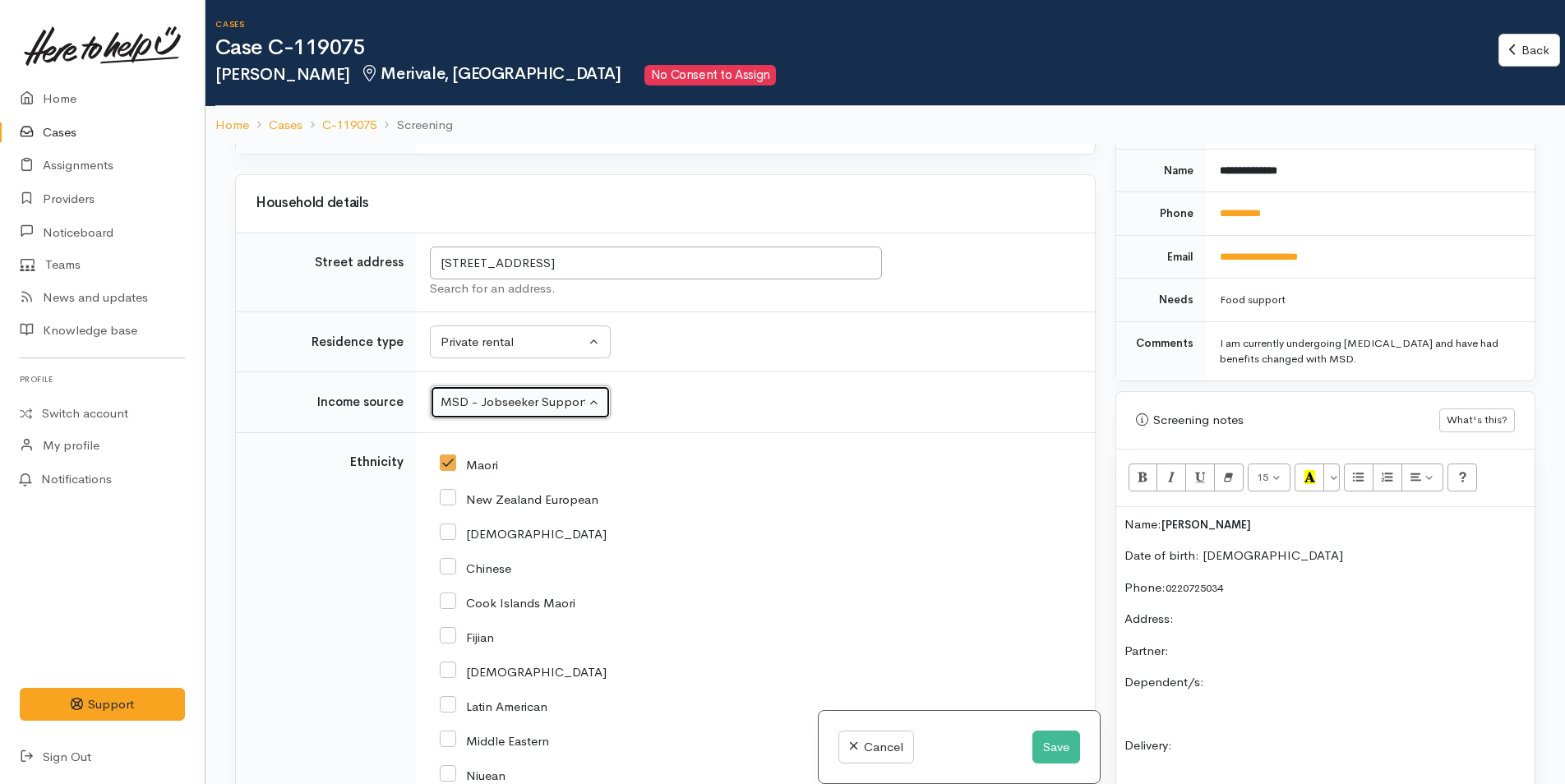
click at [501, 391] on button "MSD - Jobseeker Support" at bounding box center [520, 402] width 181 height 34
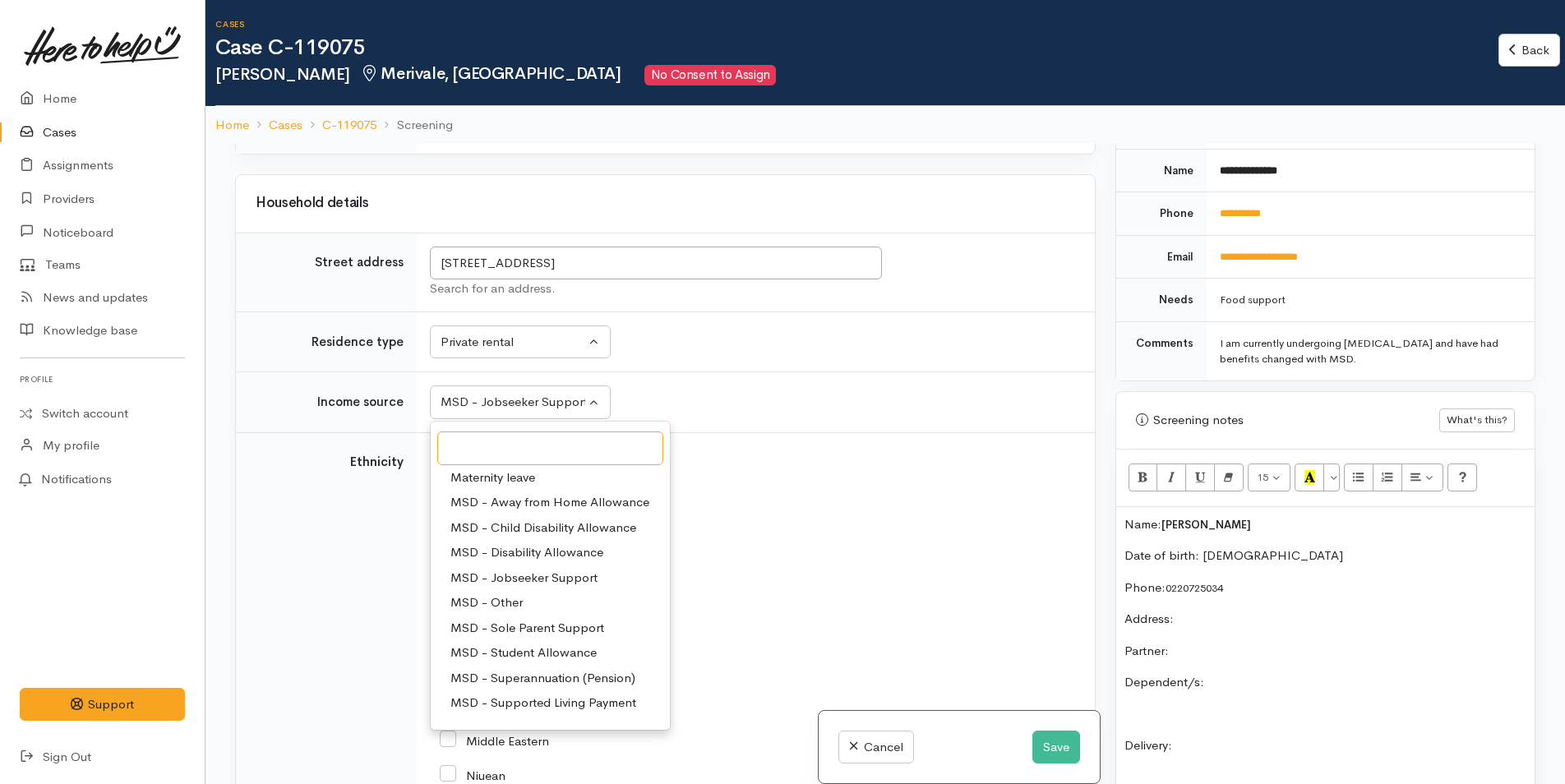
scroll to position [82, 0]
click at [615, 665] on span "MSD - Supported Living Payment" at bounding box center [543, 674] width 185 height 19
select select "3"
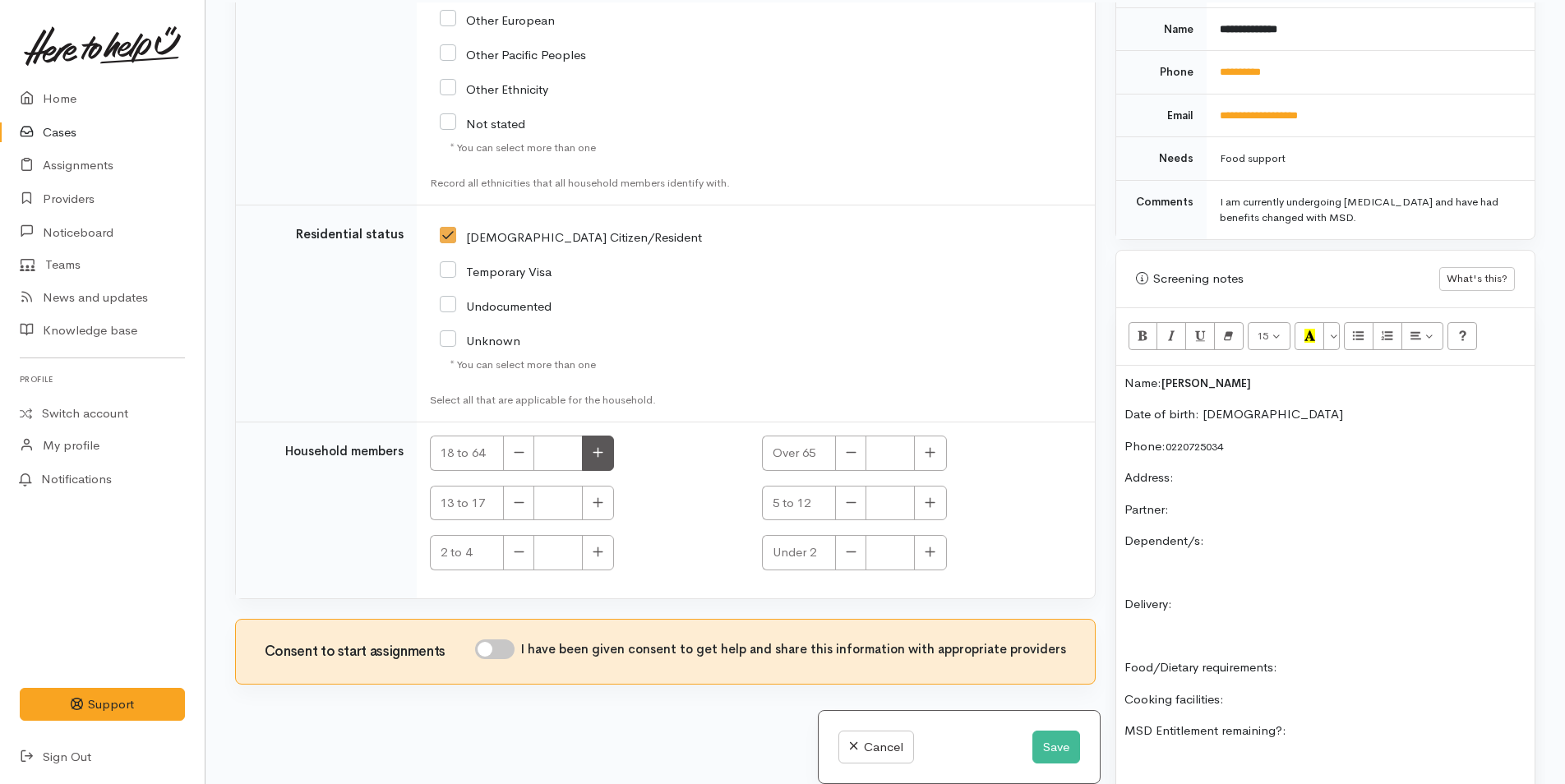
scroll to position [144, 0]
click at [599, 452] on icon "button" at bounding box center [598, 450] width 11 height 13
type input "1"
click at [507, 644] on input "I have been given consent to get help and share this information with appropria…" at bounding box center [494, 647] width 39 height 20
checkbox input "true"
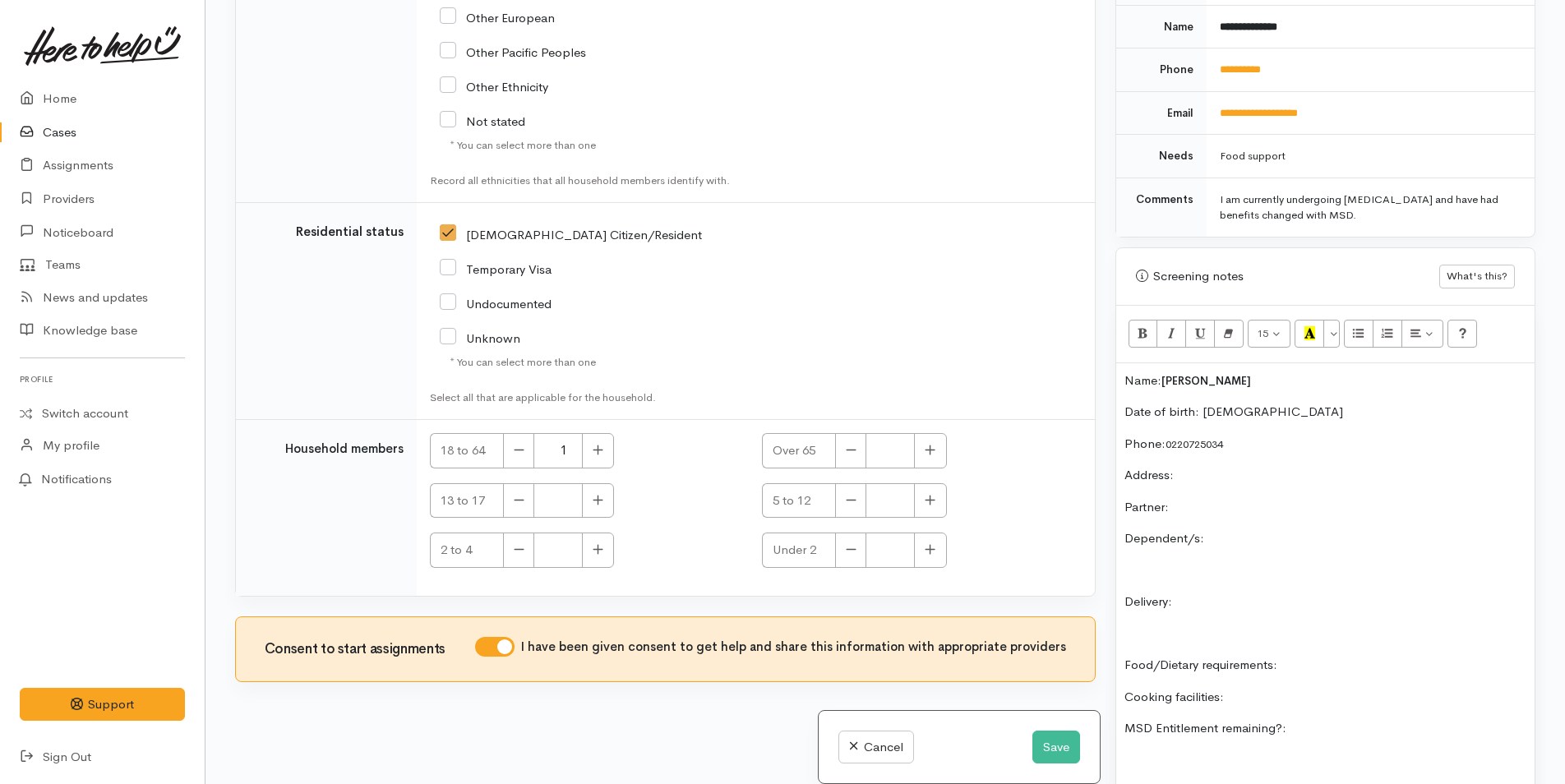
click at [1270, 545] on p "Dependent/s:" at bounding box center [1325, 538] width 402 height 19
click at [1168, 601] on p "Dianna 18yr still at school" at bounding box center [1325, 601] width 402 height 19
click at [1223, 568] on p "Sammy" at bounding box center [1325, 571] width 402 height 19
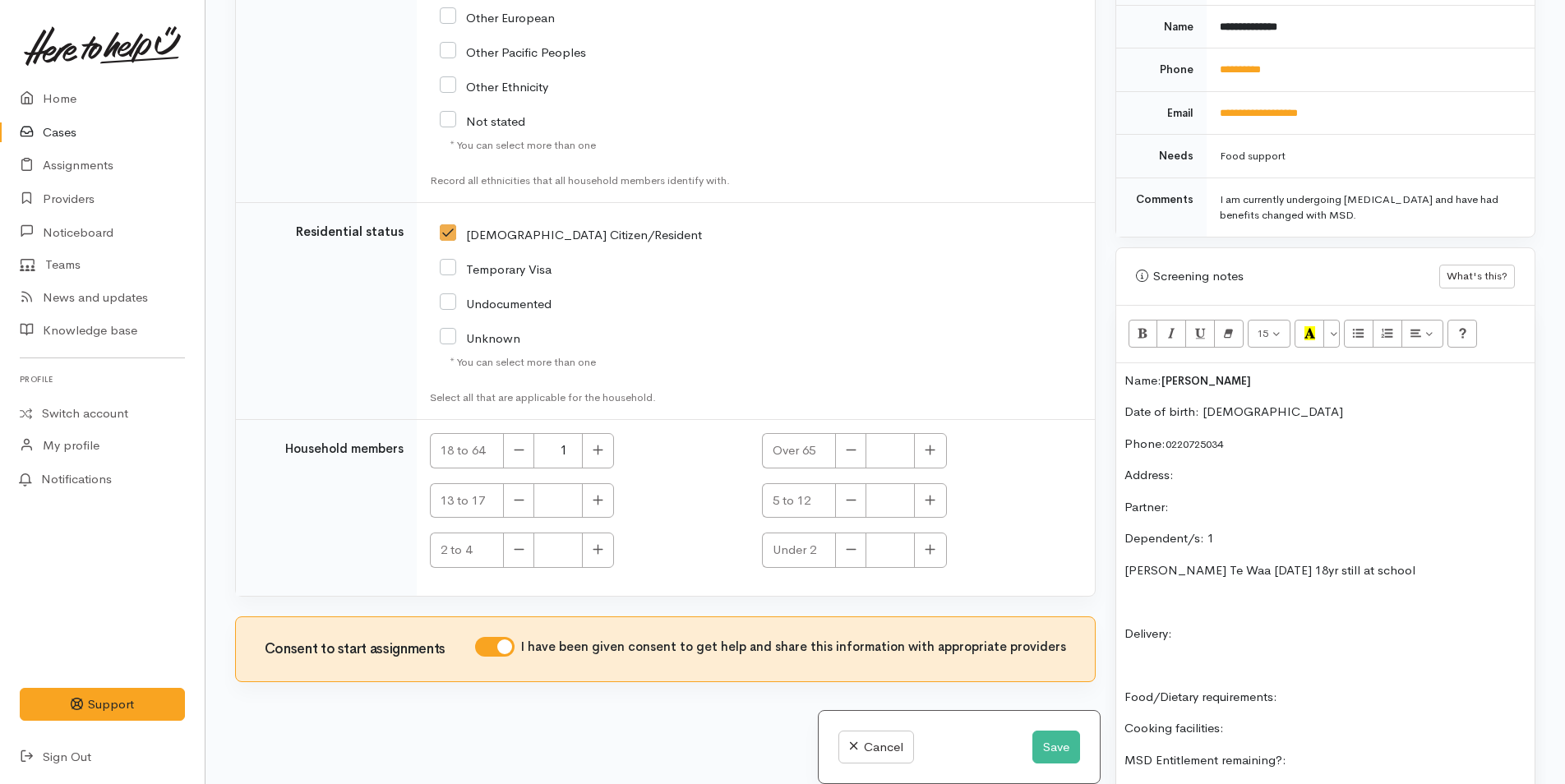
click at [1232, 520] on div "Name: Maralyn Te Waa Date of birth: 23/1/1981 Phone:  0220725034 Address:  Part…" at bounding box center [1325, 640] width 418 height 554
click at [1237, 506] on p "Partner:" at bounding box center [1325, 507] width 402 height 19
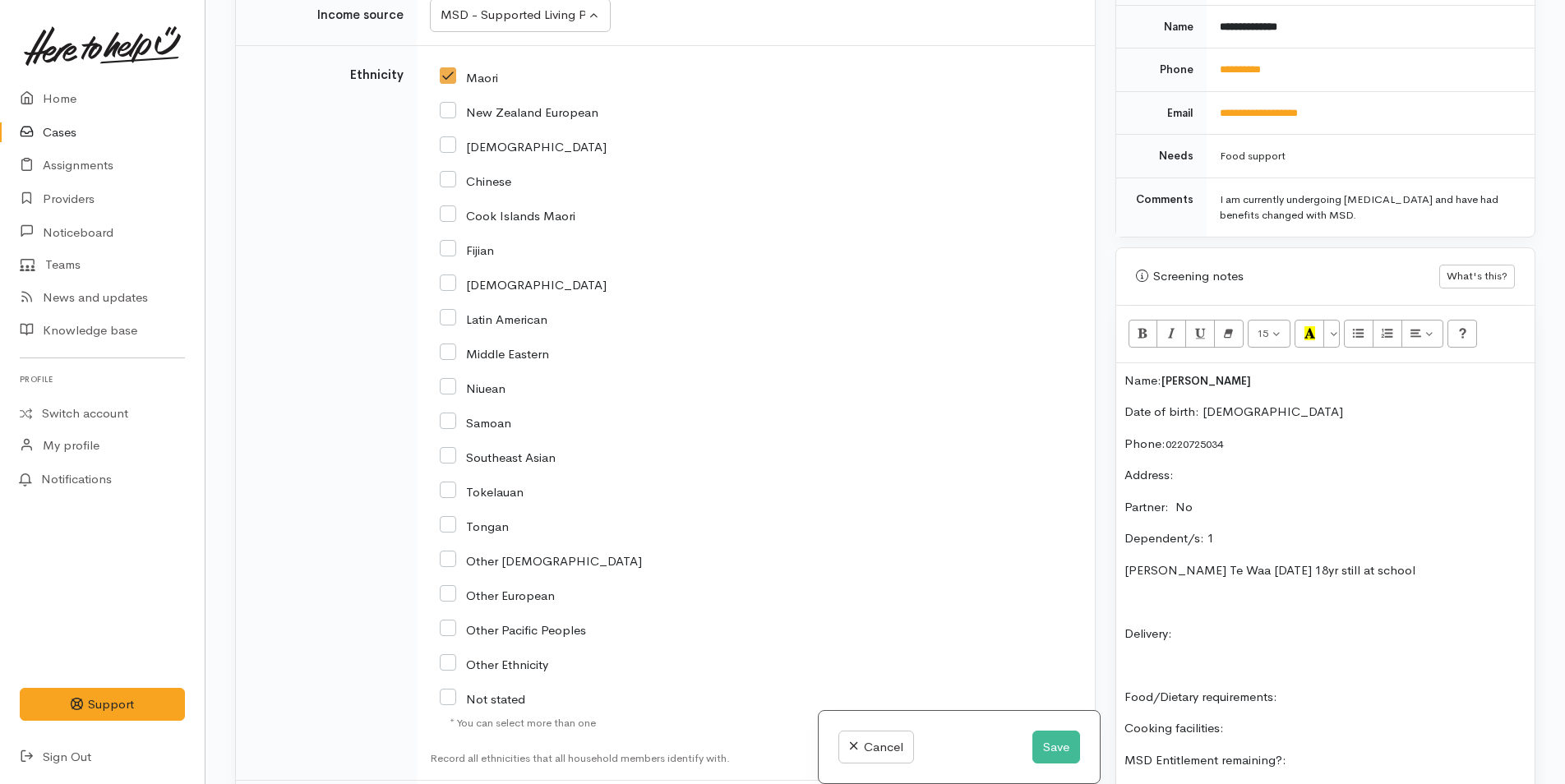
scroll to position [1877, 0]
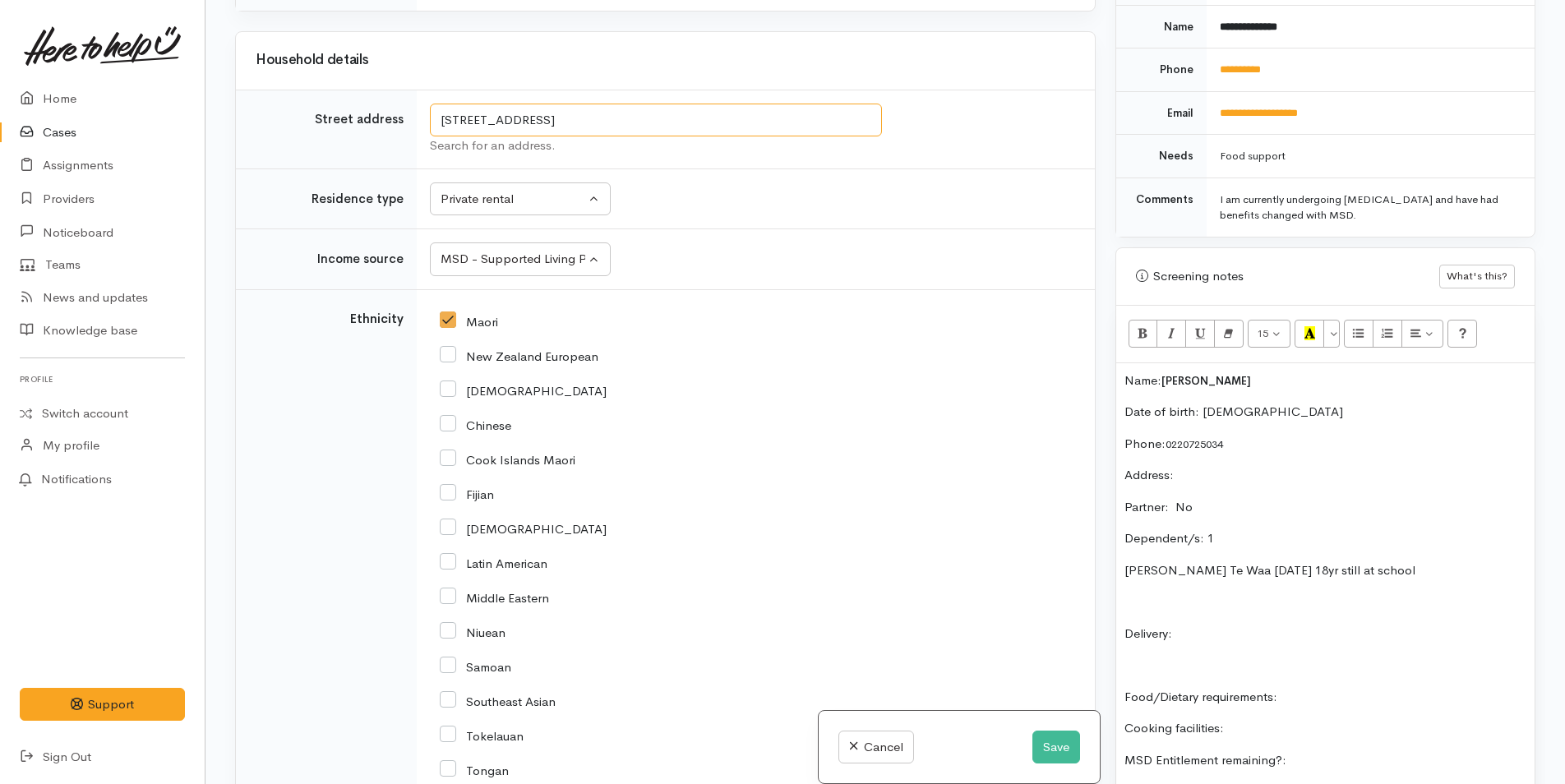
drag, startPoint x: 800, startPoint y: 117, endPoint x: 328, endPoint y: 103, distance: 472.2
click at [328, 103] on tr "Street address 14C Surrey Grove, Parkvale, Tauranga, New Zealand Search for an …" at bounding box center [665, 129] width 859 height 79
click at [1206, 470] on p "Address:" at bounding box center [1325, 475] width 402 height 19
click at [1333, 635] on p "Delivery:" at bounding box center [1325, 633] width 402 height 19
click at [1366, 691] on p "Food/Dietary requirements:" at bounding box center [1325, 697] width 402 height 19
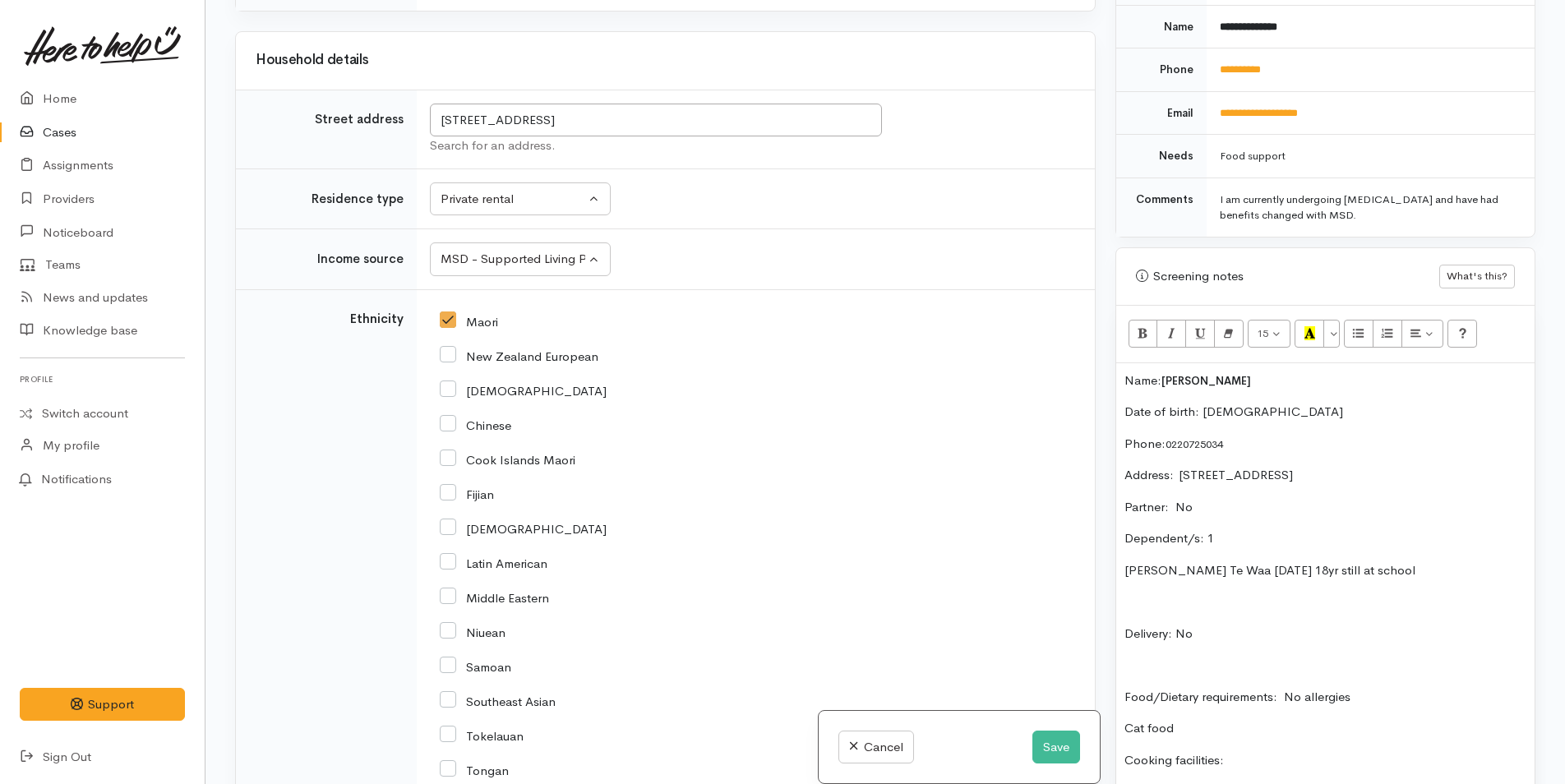
click at [1325, 763] on p "Cooking facilities:" at bounding box center [1325, 760] width 402 height 19
drag, startPoint x: 1203, startPoint y: 725, endPoint x: 1122, endPoint y: 731, distance: 81.2
click at [1122, 731] on div "Name: Maralyn Te Waa Date of birth: 23/1/1981 Phone:  0220725034 Address:  14C …" at bounding box center [1325, 656] width 418 height 586
click at [1362, 329] on icon "Unordered list (CTRL+SHIFT+NUM7)" at bounding box center [1359, 332] width 11 height 14
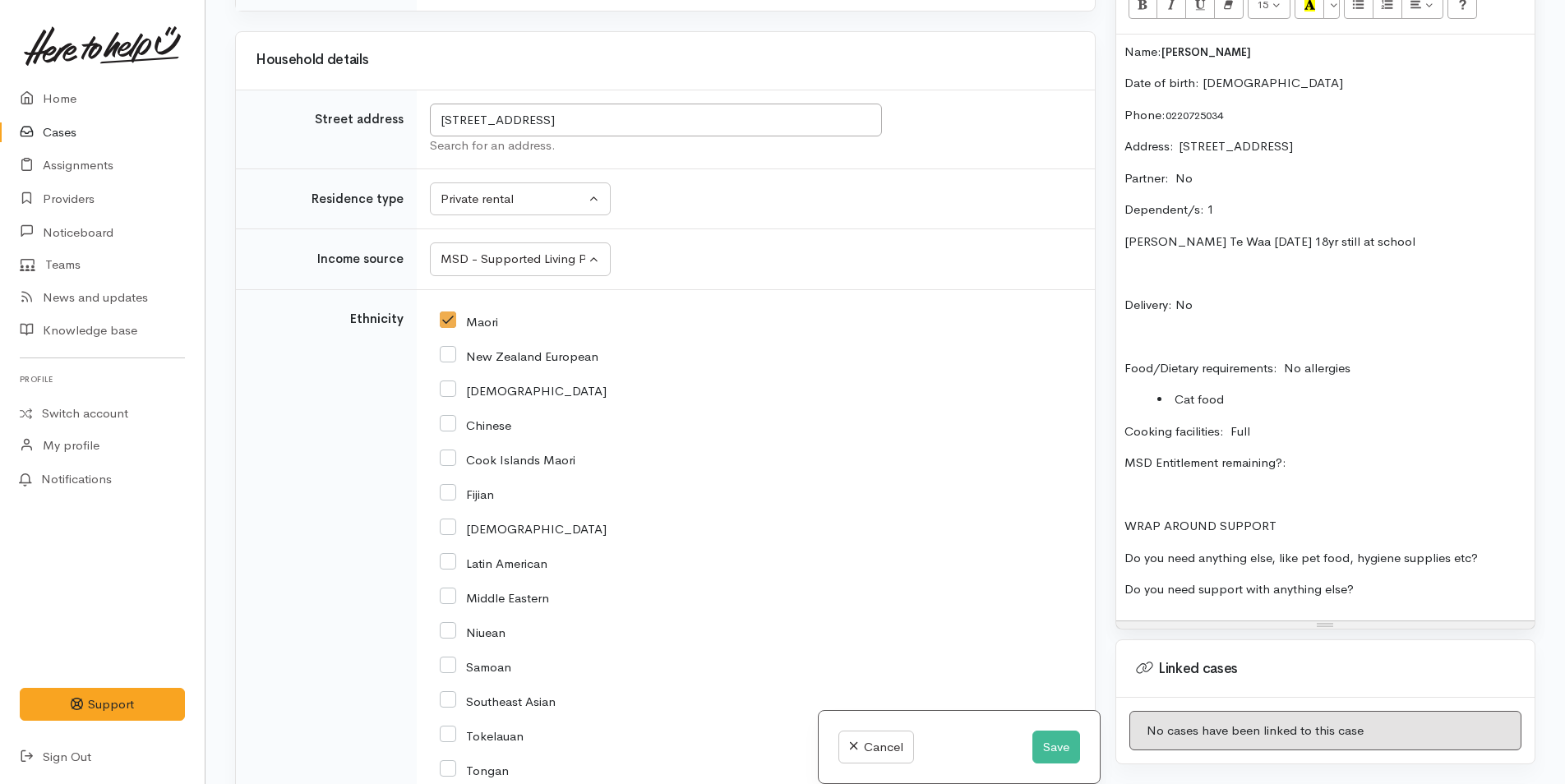
click at [1351, 454] on p "MSD Entitlement remaining?:" at bounding box center [1325, 462] width 402 height 19
click at [1497, 562] on p "Do you need anything else, like pet food, hygiene supplies etc?" at bounding box center [1325, 558] width 402 height 19
click at [1420, 588] on p "Do you need support with anything else?" at bounding box center [1325, 589] width 402 height 19
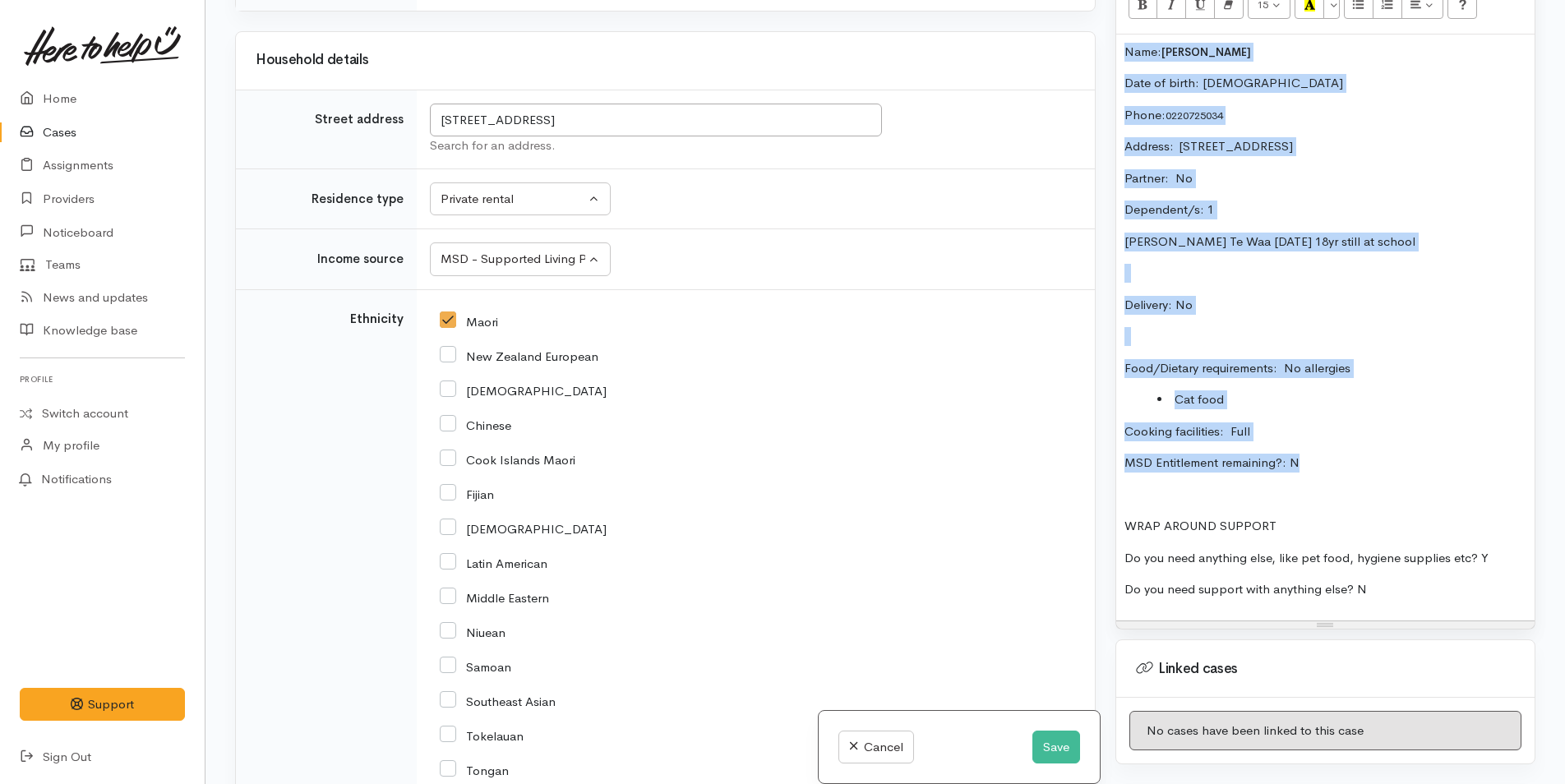
drag, startPoint x: 1339, startPoint y: 468, endPoint x: 1063, endPoint y: 51, distance: 500.1
click at [1063, 51] on div "Related cases There are other cases potentially from the same person, address o…" at bounding box center [885, 392] width 1320 height 784
copy div "Name: Maralyn Te Waa Date of birth: 23/1/1981 Phone:  0220725034 Address:  14C …"
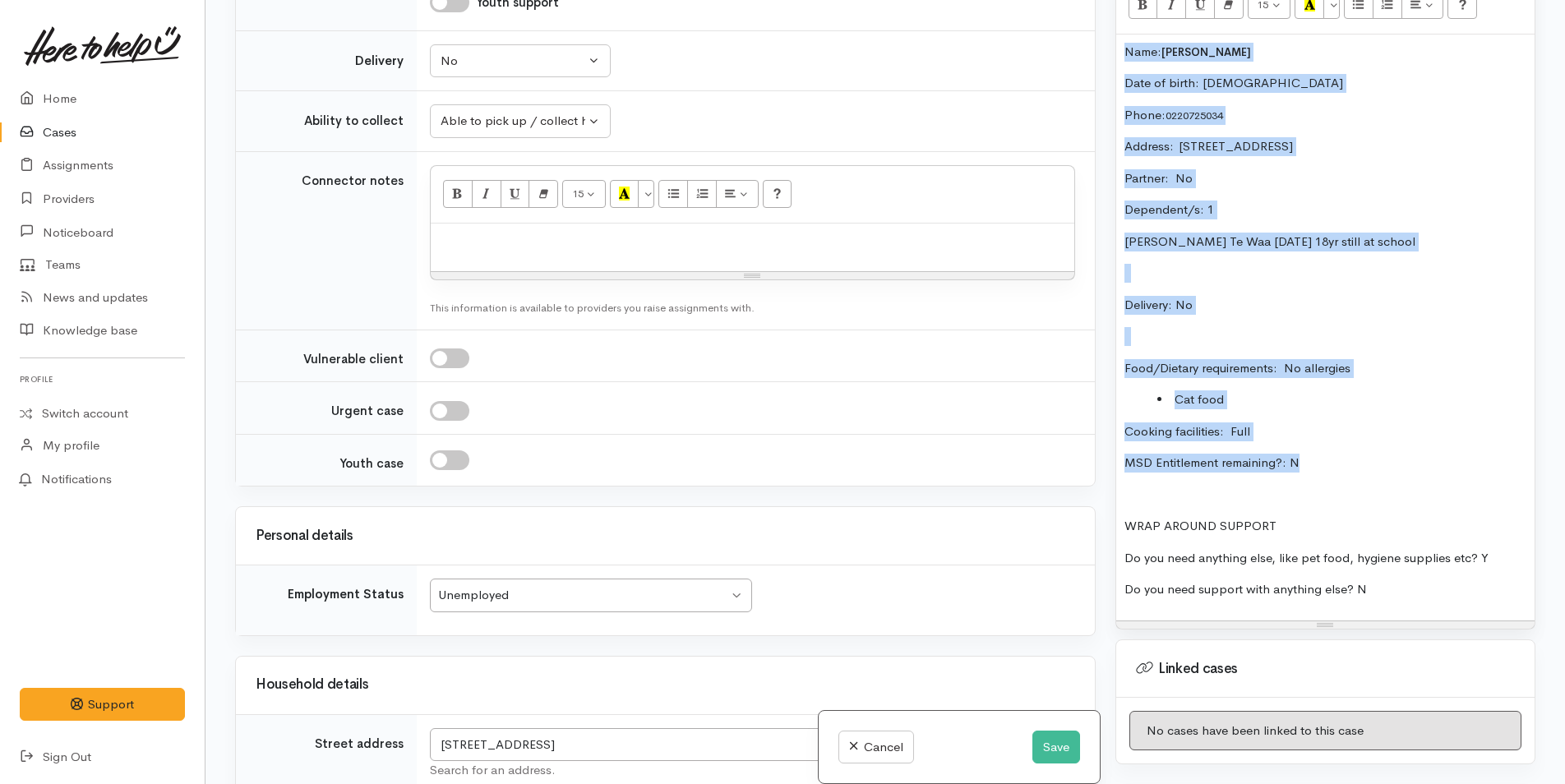
scroll to position [1220, 0]
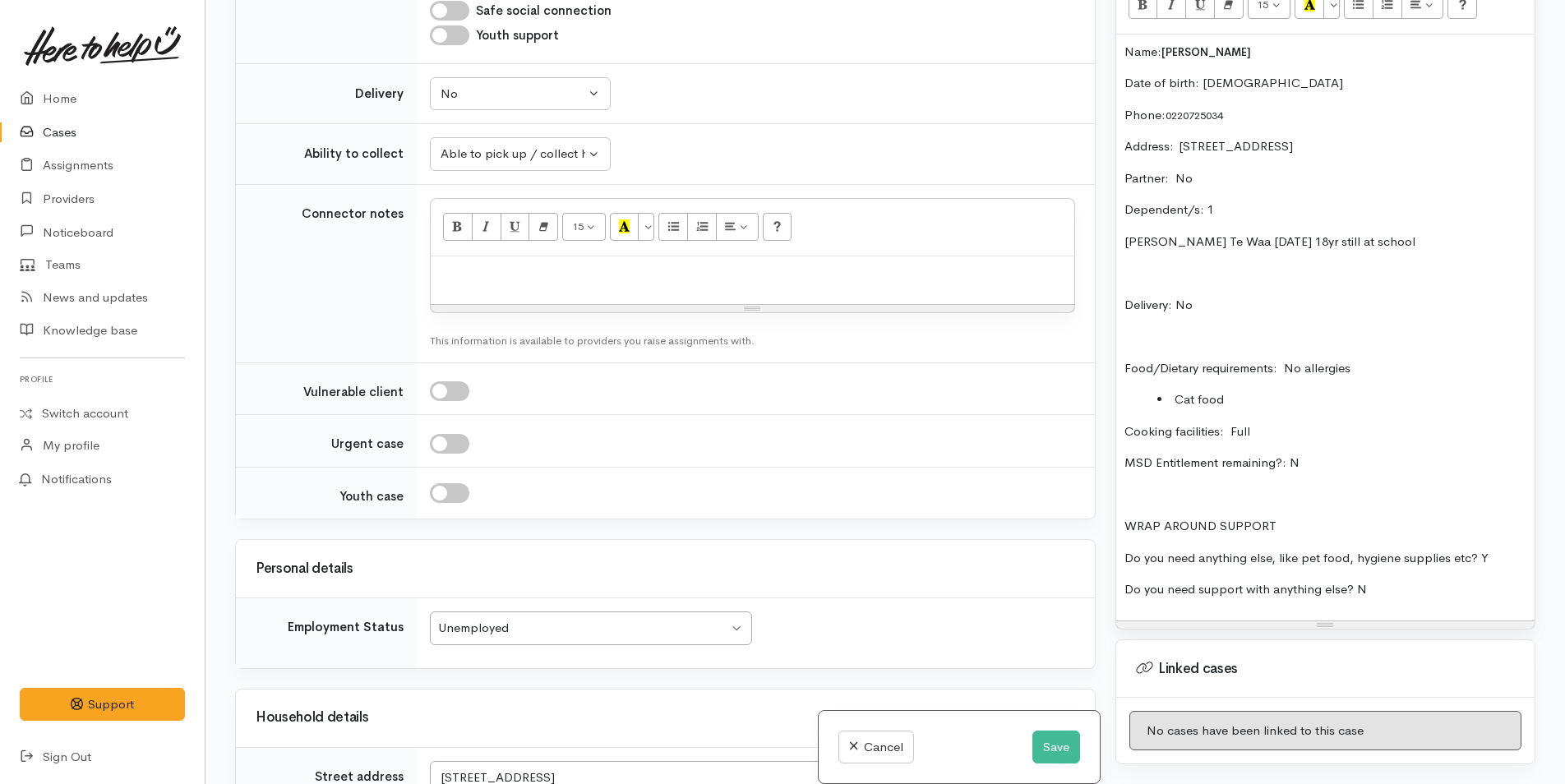
click at [591, 279] on p at bounding box center [753, 273] width 627 height 19
paste div
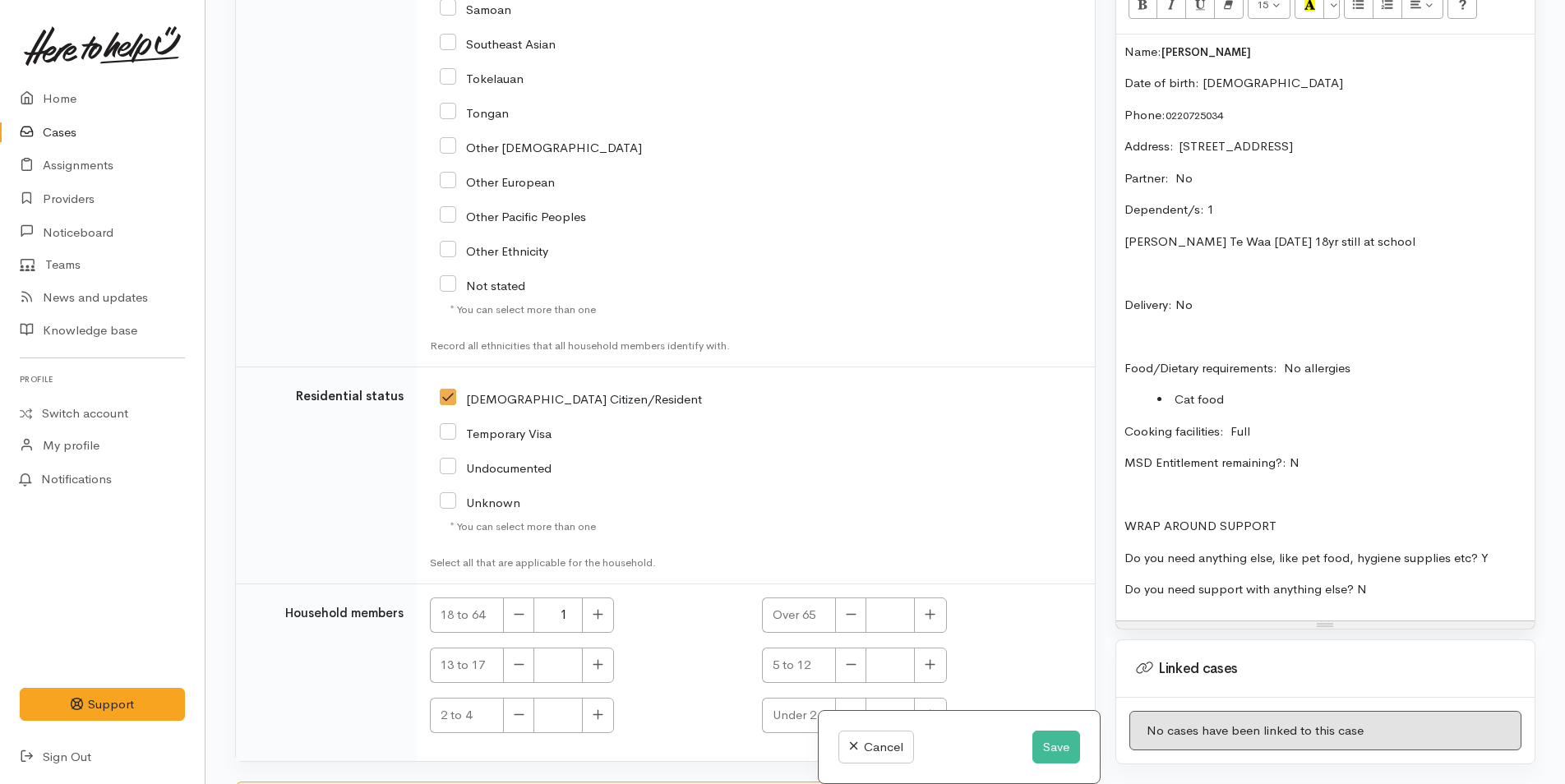
scroll to position [3110, 0]
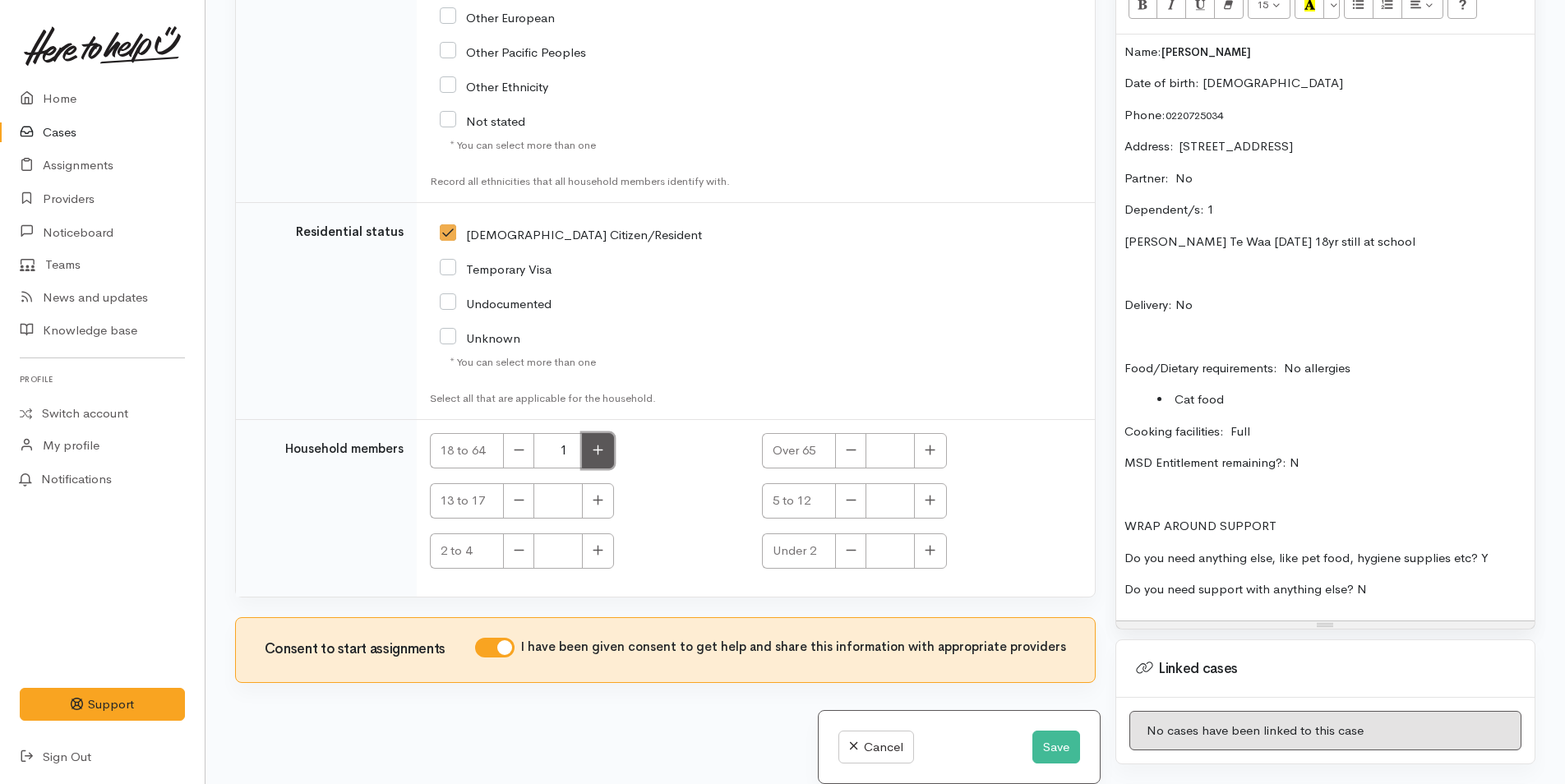
click at [596, 445] on icon "button" at bounding box center [598, 450] width 11 height 13
type input "2"
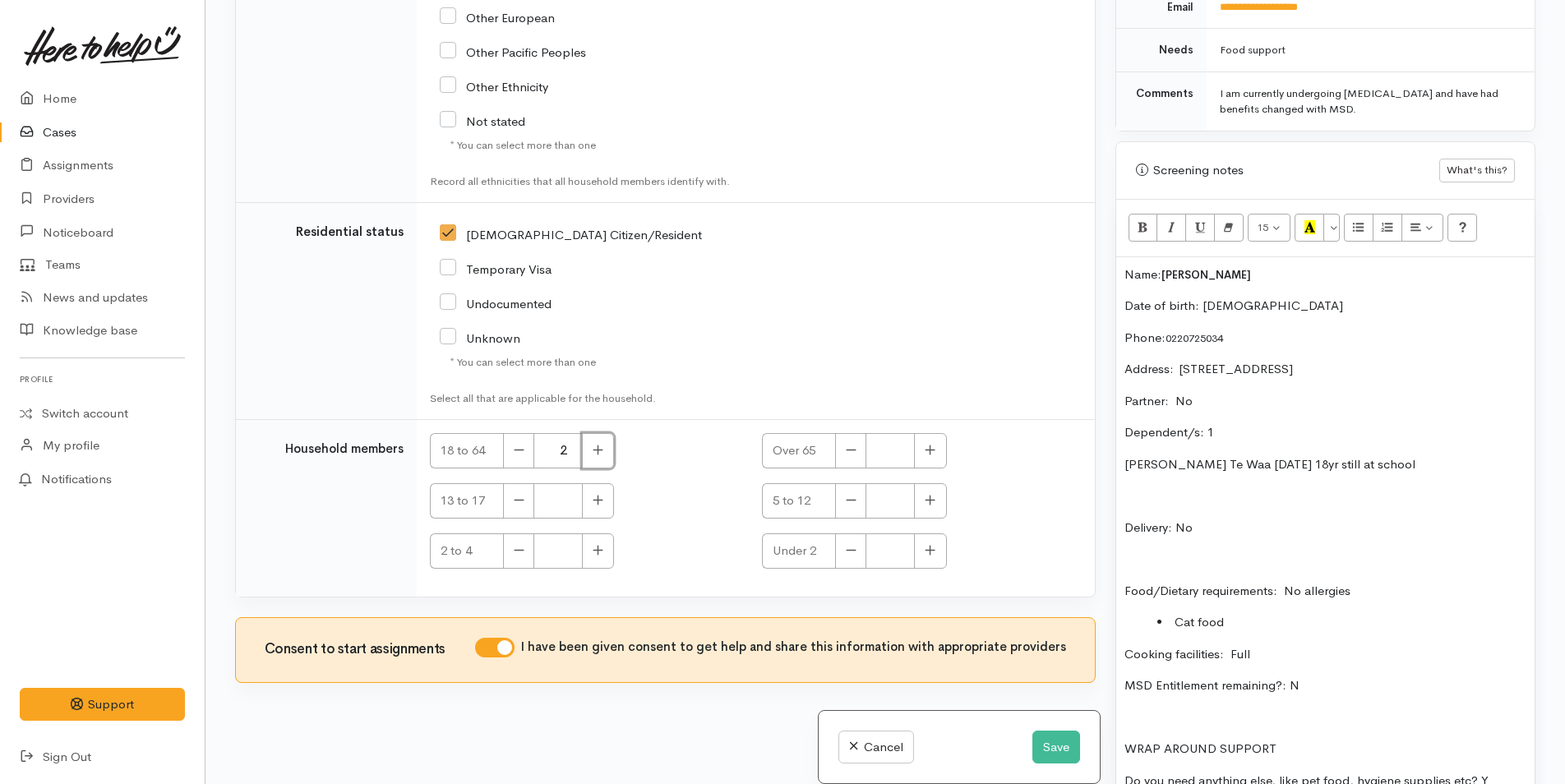
scroll to position [821, 0]
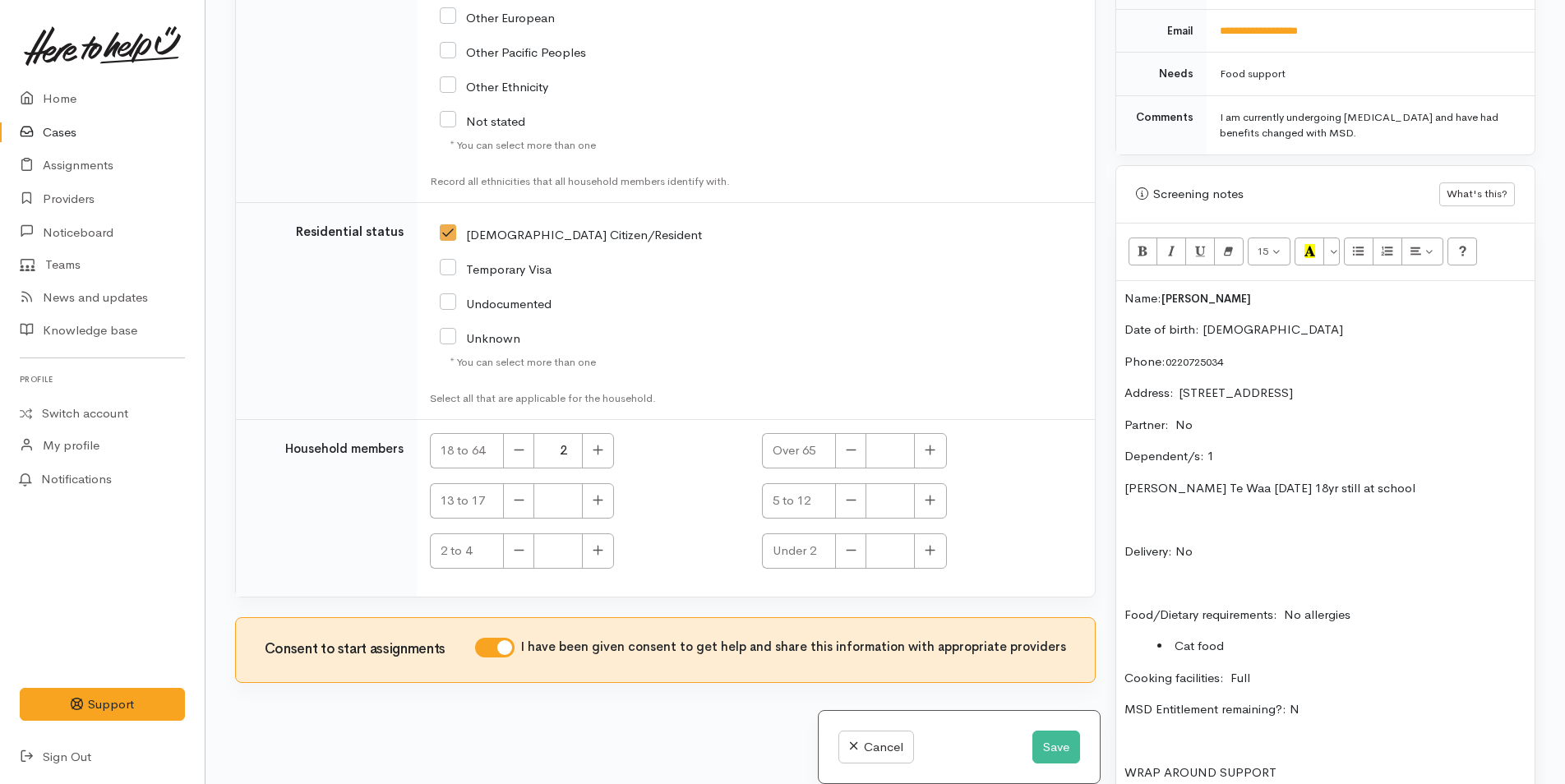
click at [1126, 299] on p "Name: Maralyn Te Waa" at bounding box center [1325, 298] width 402 height 19
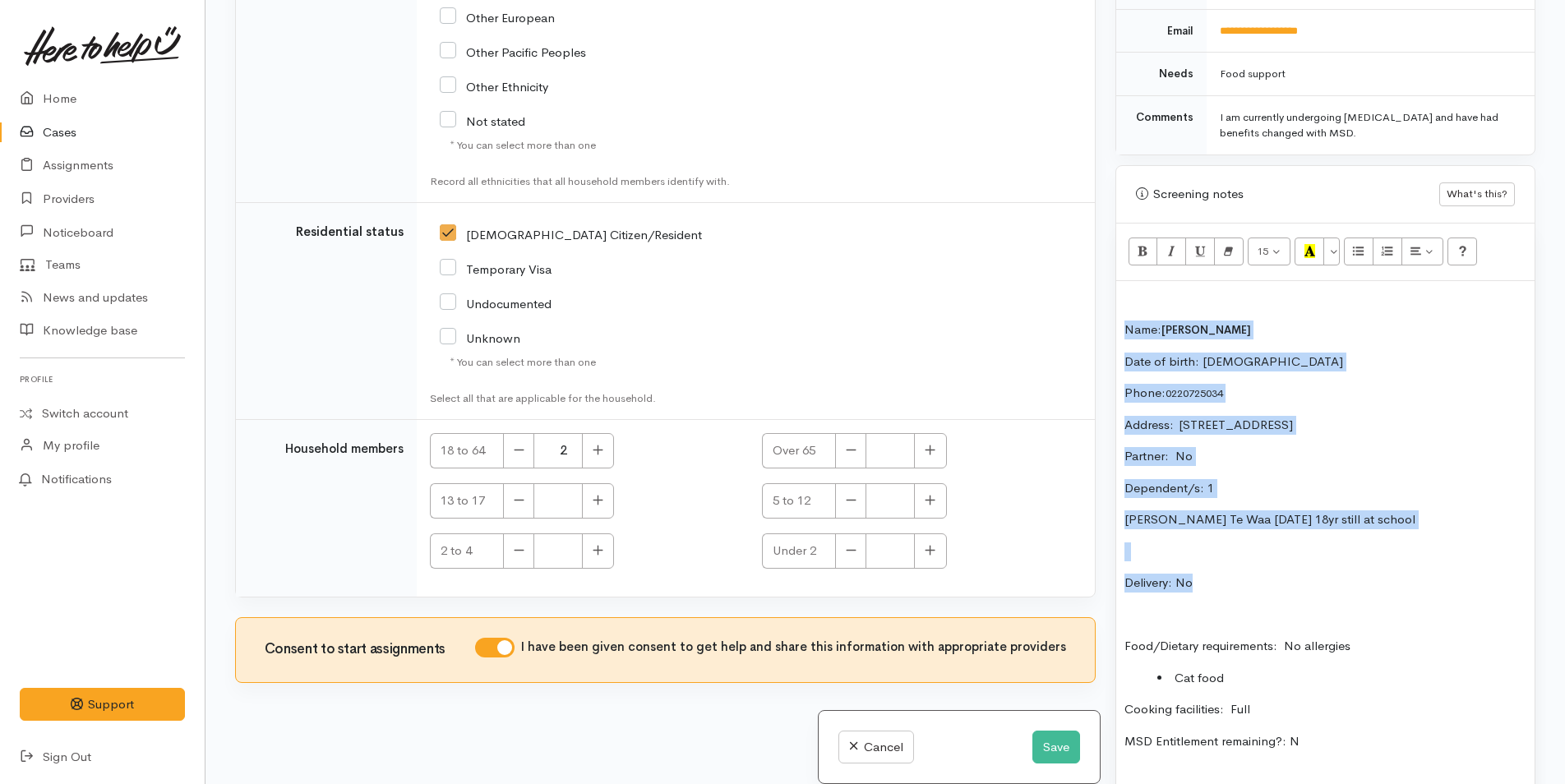
drag, startPoint x: 1260, startPoint y: 581, endPoint x: 1087, endPoint y: 326, distance: 308.1
click at [1087, 326] on div "Related cases There are other cases potentially from the same person, address o…" at bounding box center [885, 392] width 1320 height 784
copy div "Name: Maralyn Te Waa Date of birth: 23/1/1981 Phone:  0220725034 Address:  14C …"
click at [1171, 294] on p at bounding box center [1325, 298] width 402 height 19
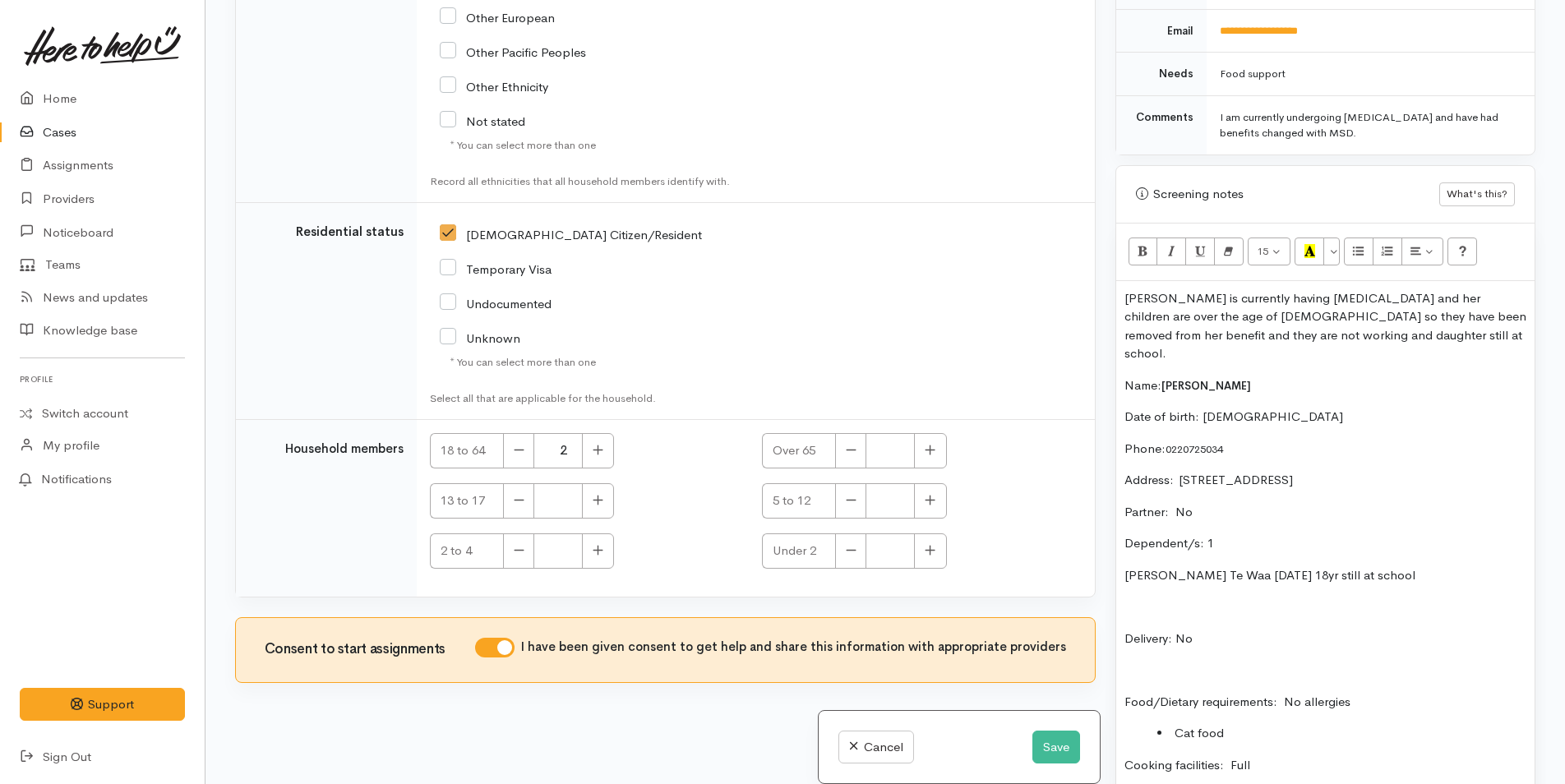
click at [1355, 332] on p "Maralyn is currently having chemotherapy and her children are over the age of 1…" at bounding box center [1325, 325] width 402 height 74
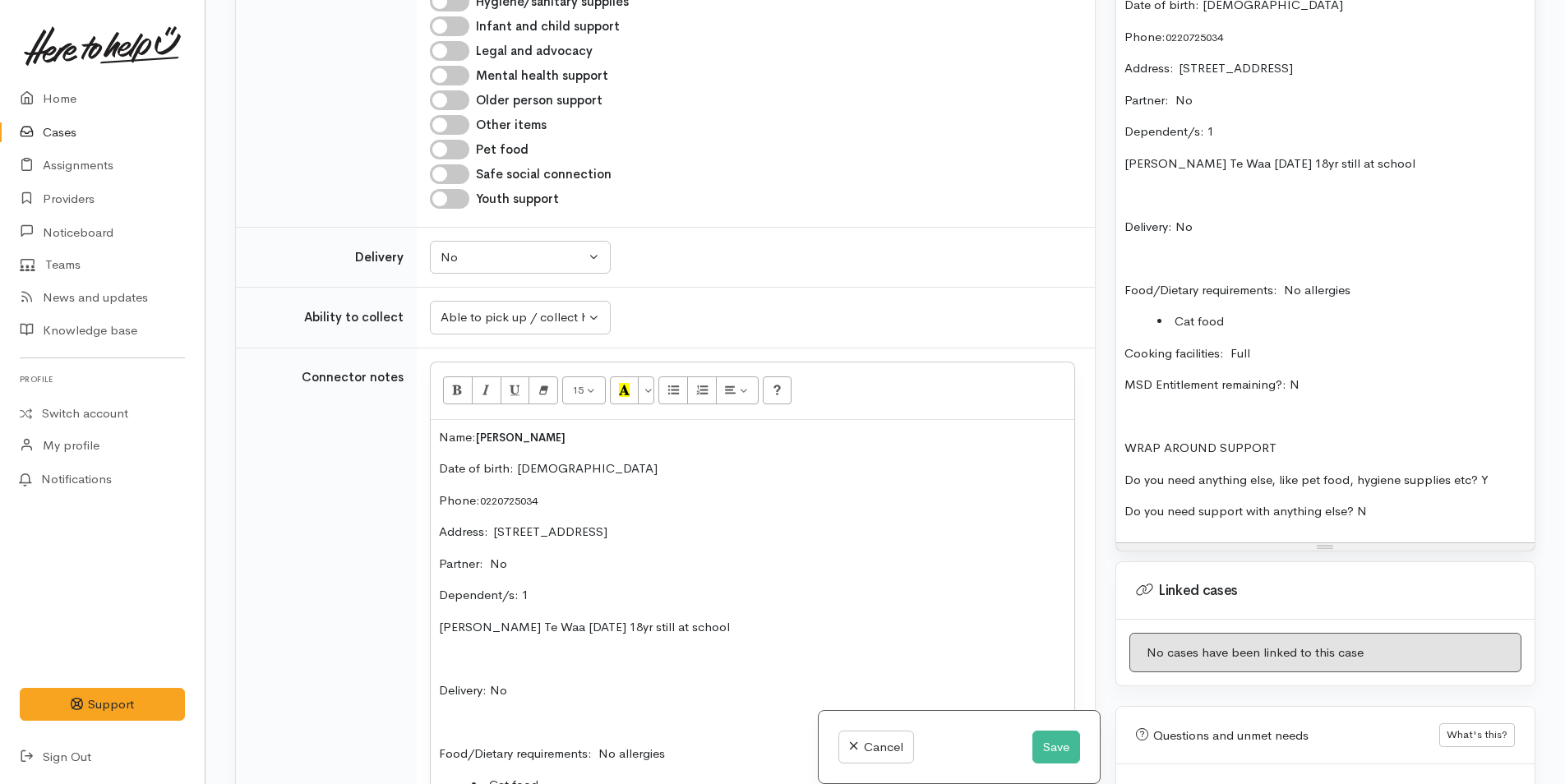
scroll to position [986, 0]
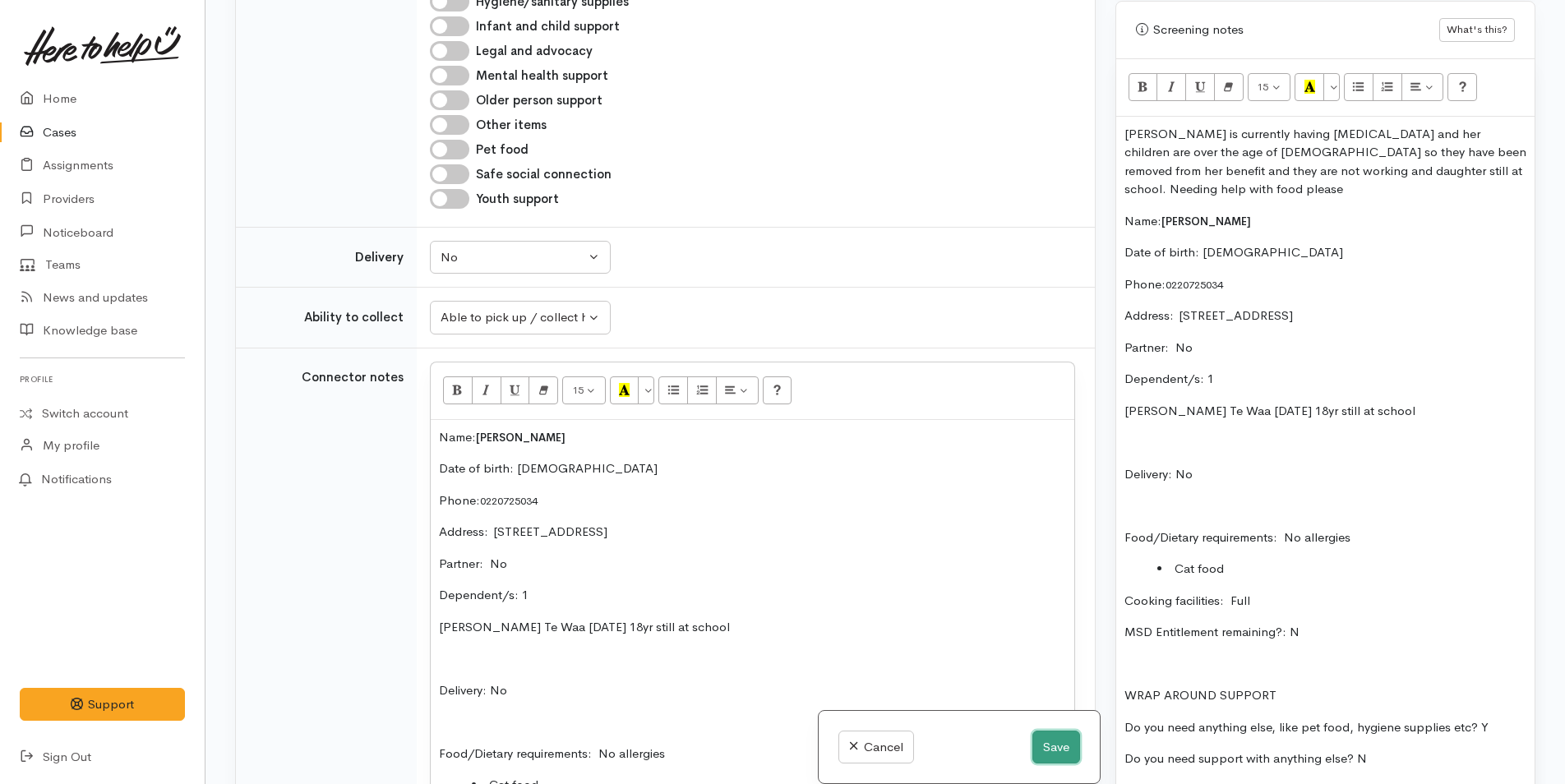
click at [1056, 742] on button "Save" at bounding box center [1056, 747] width 47 height 34
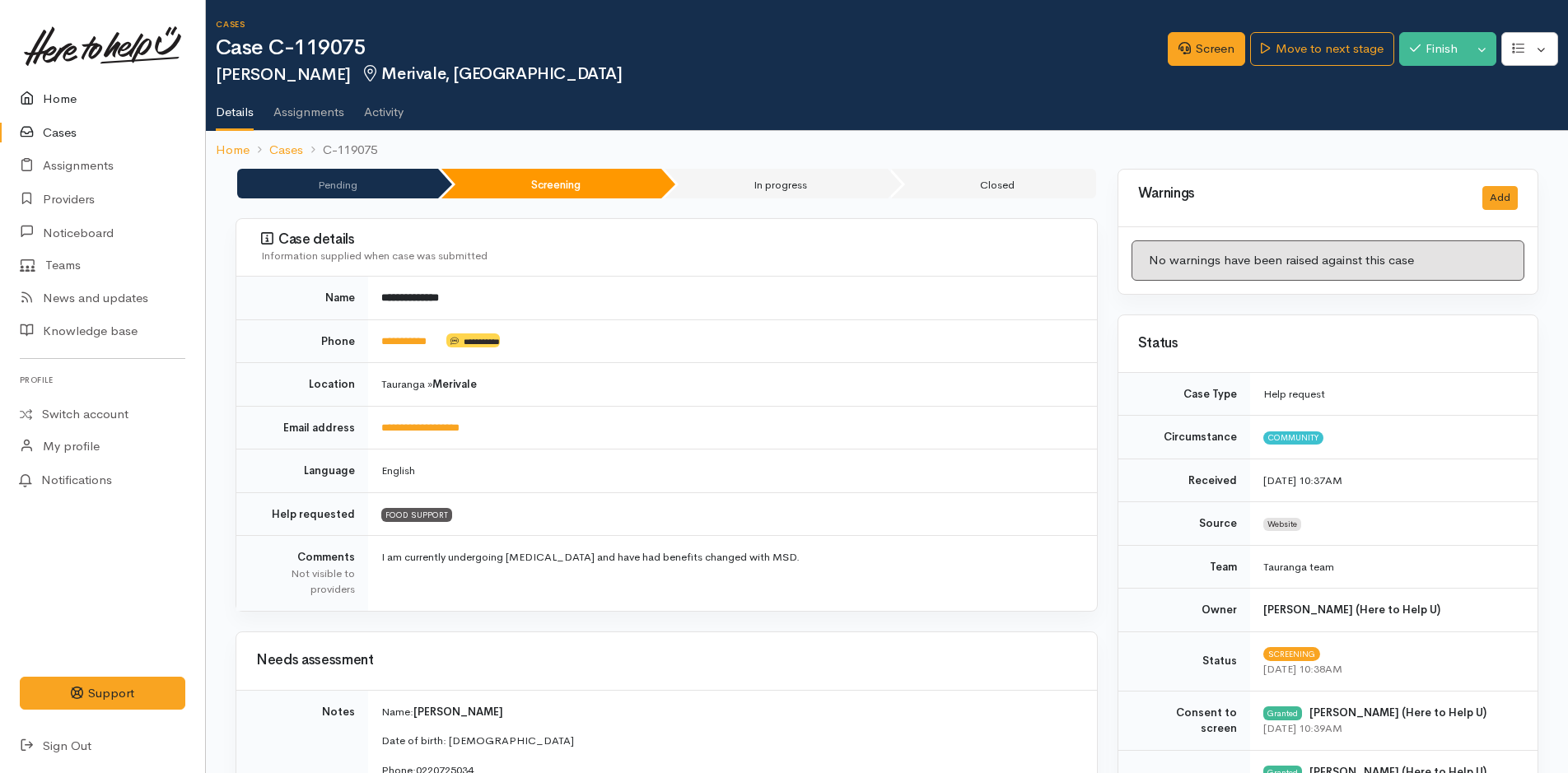
click at [69, 97] on link "Home" at bounding box center [102, 98] width 205 height 34
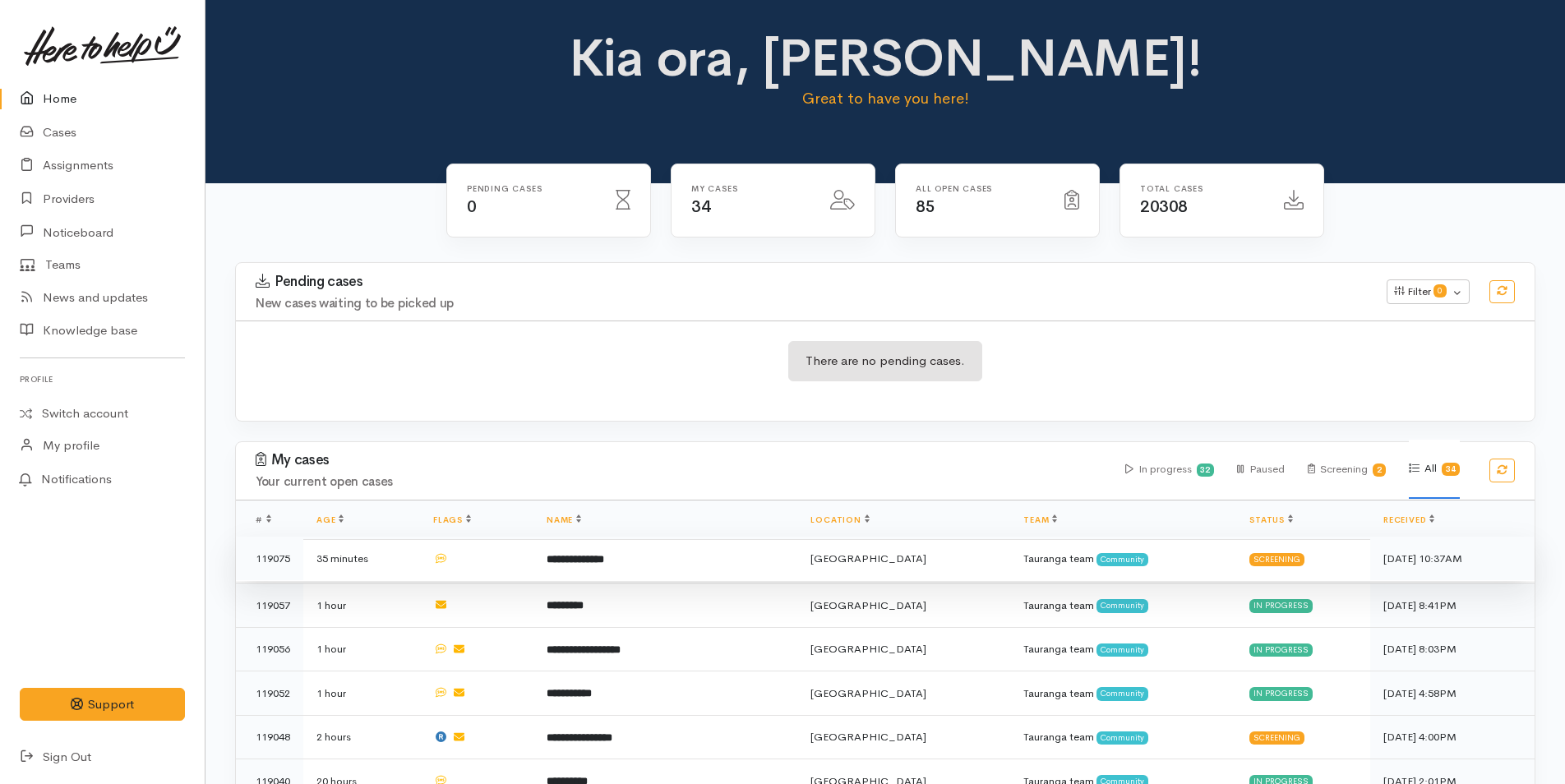
click at [604, 560] on b "**********" at bounding box center [574, 560] width 57 height 11
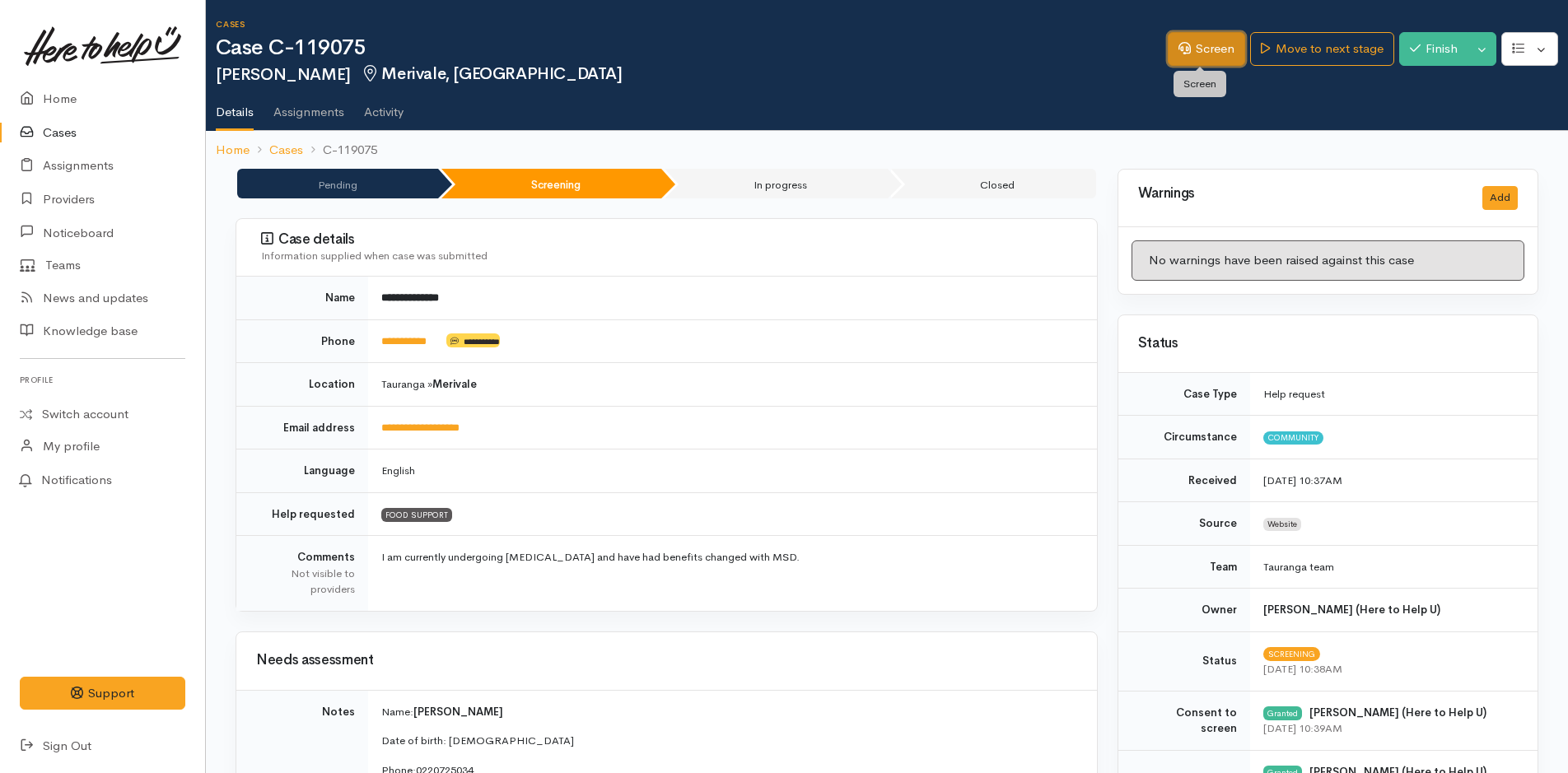
click at [1209, 39] on link "Screen" at bounding box center [1206, 48] width 77 height 34
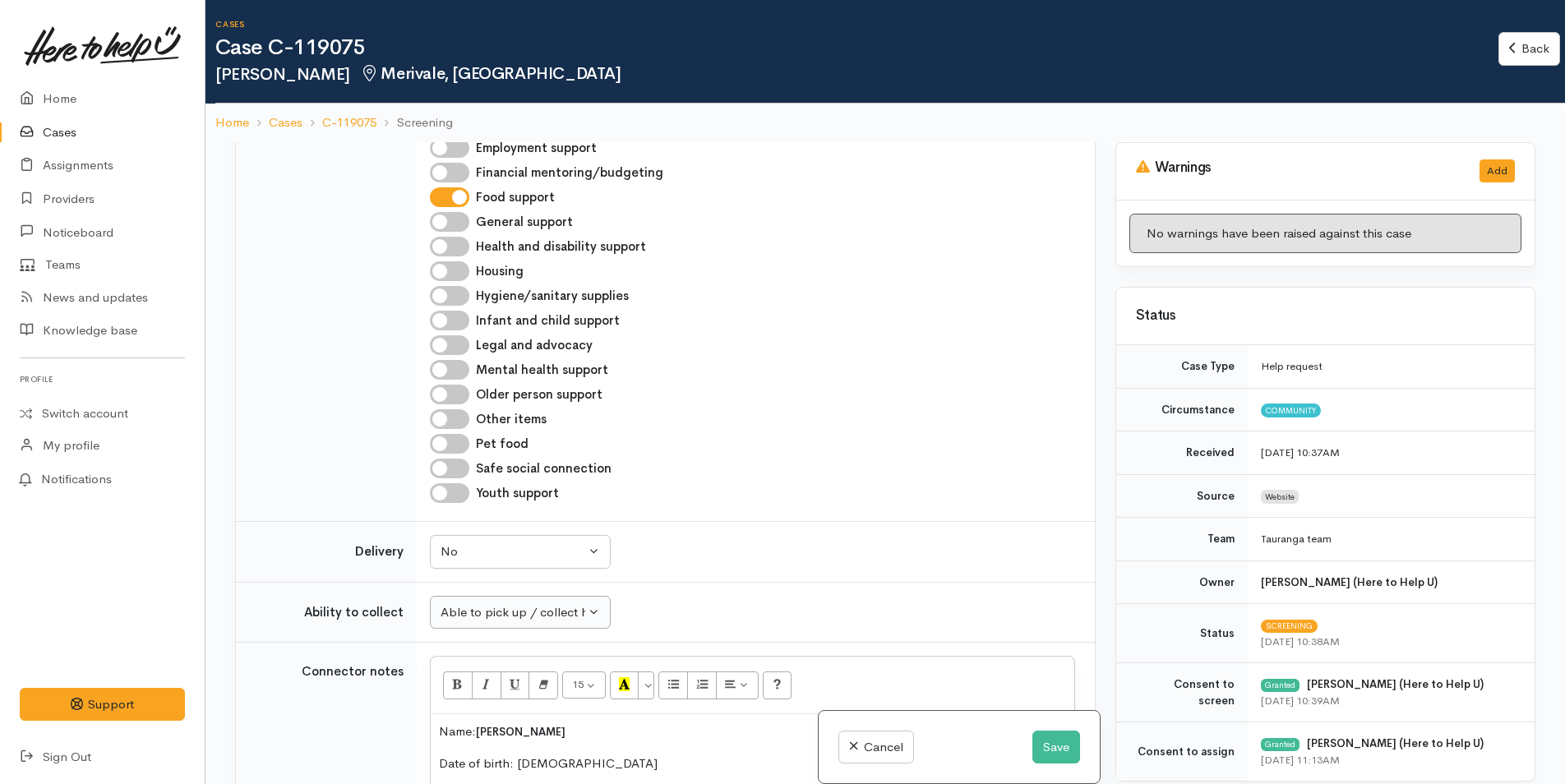
scroll to position [1150, 0]
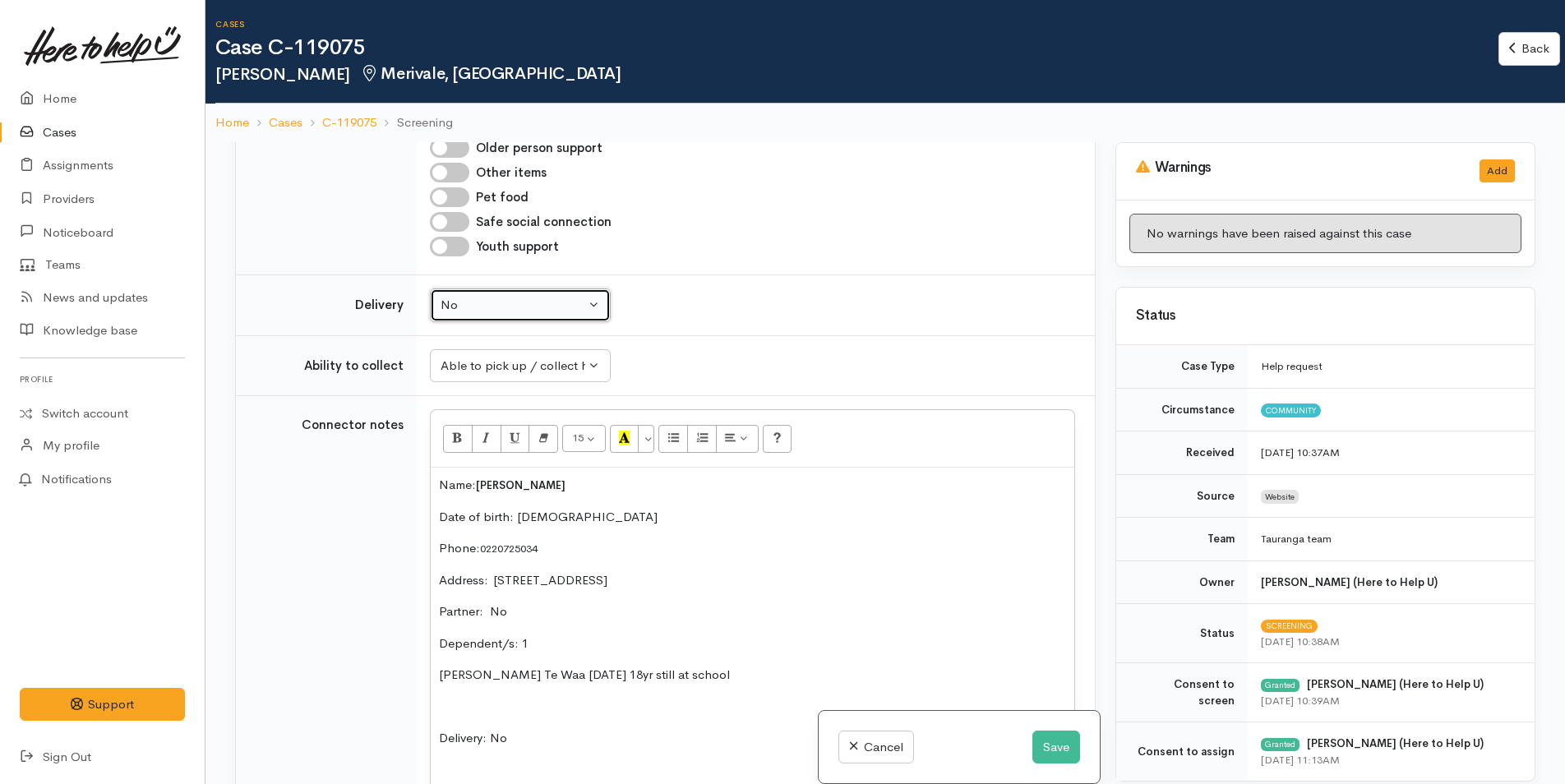
click at [502, 292] on button "No" at bounding box center [520, 304] width 181 height 34
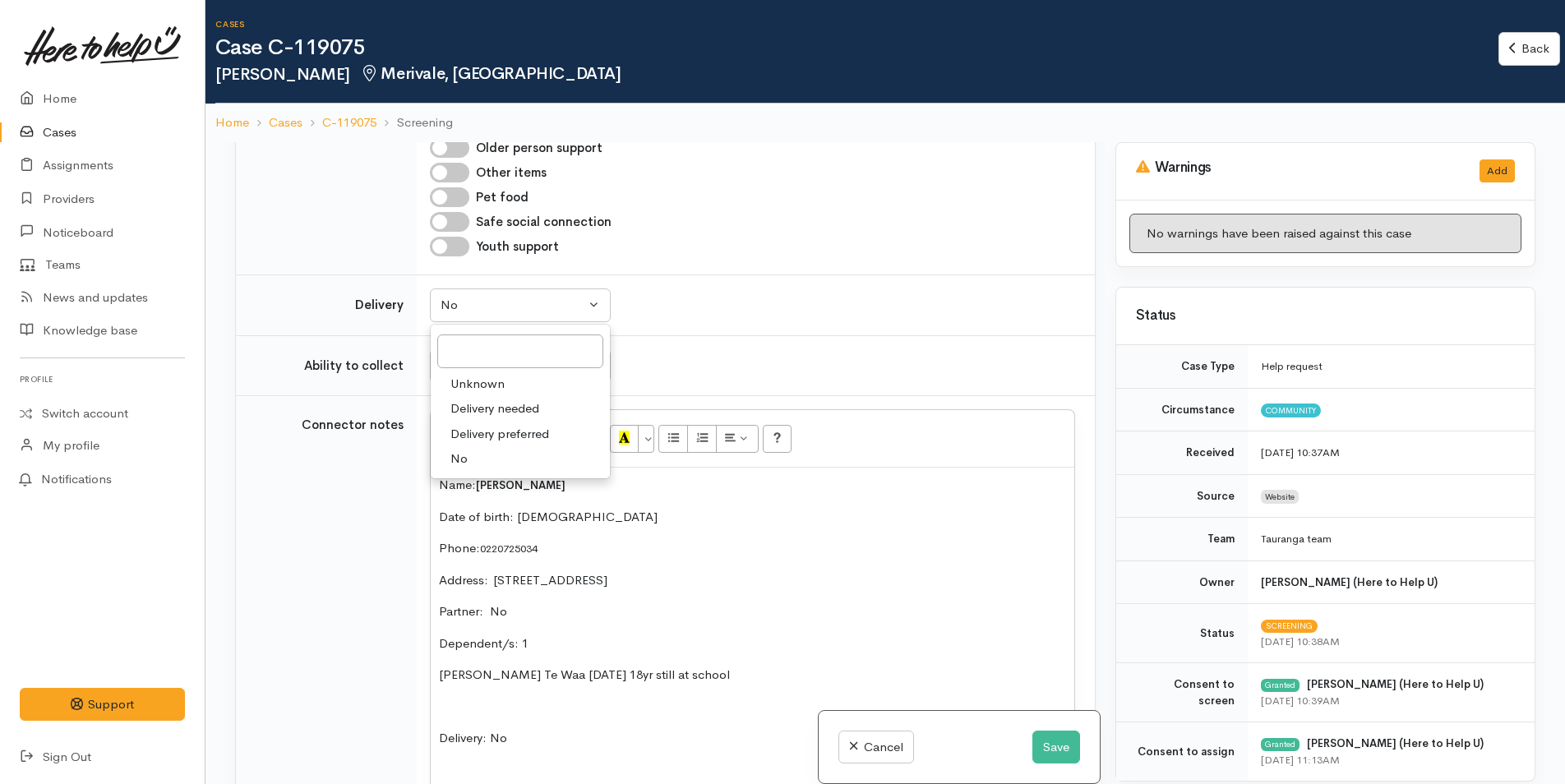
click at [531, 401] on span "Delivery needed" at bounding box center [495, 409] width 89 height 19
select select "3"
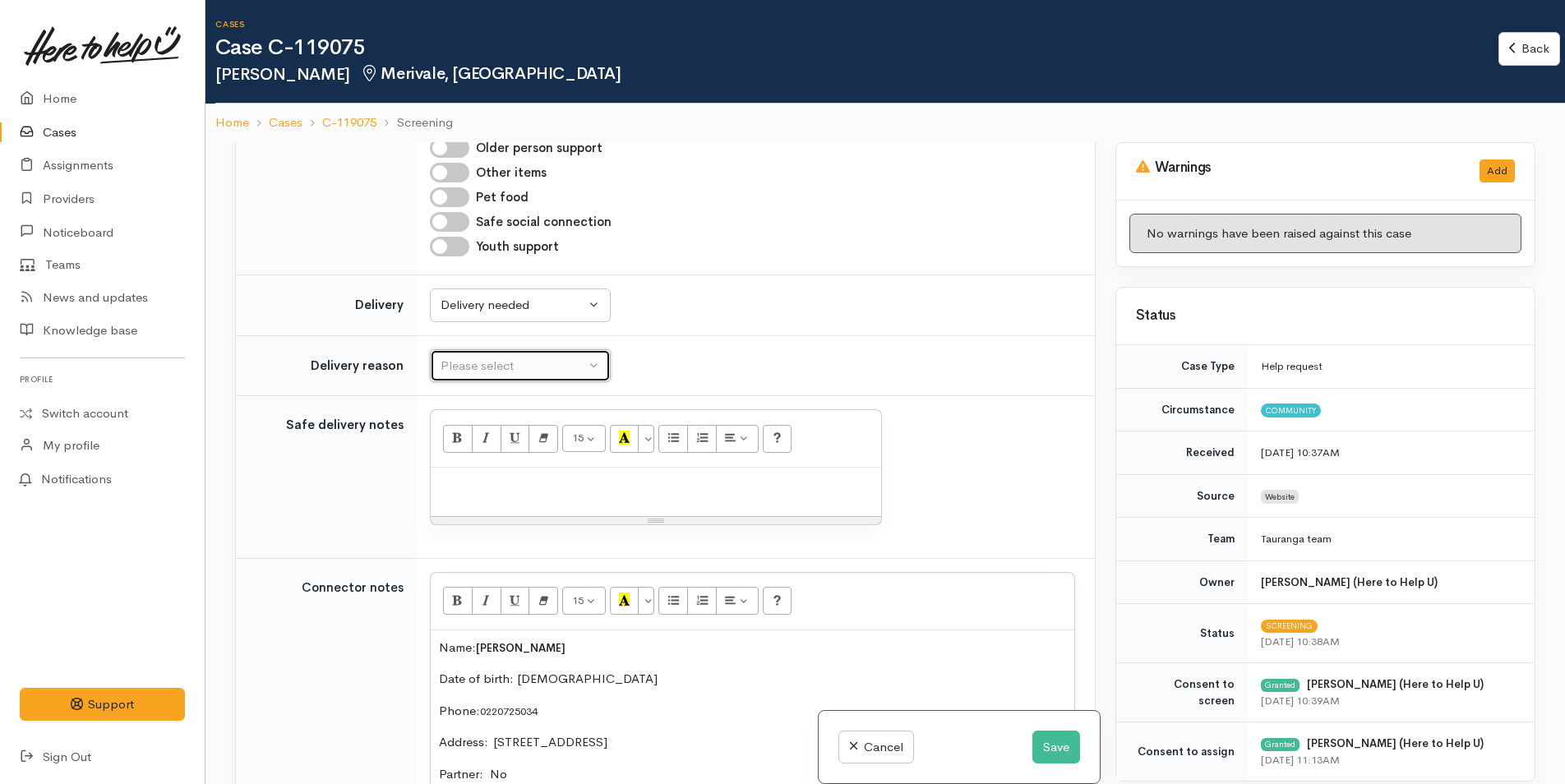
click at [528, 356] on div "Please select" at bounding box center [513, 365] width 145 height 19
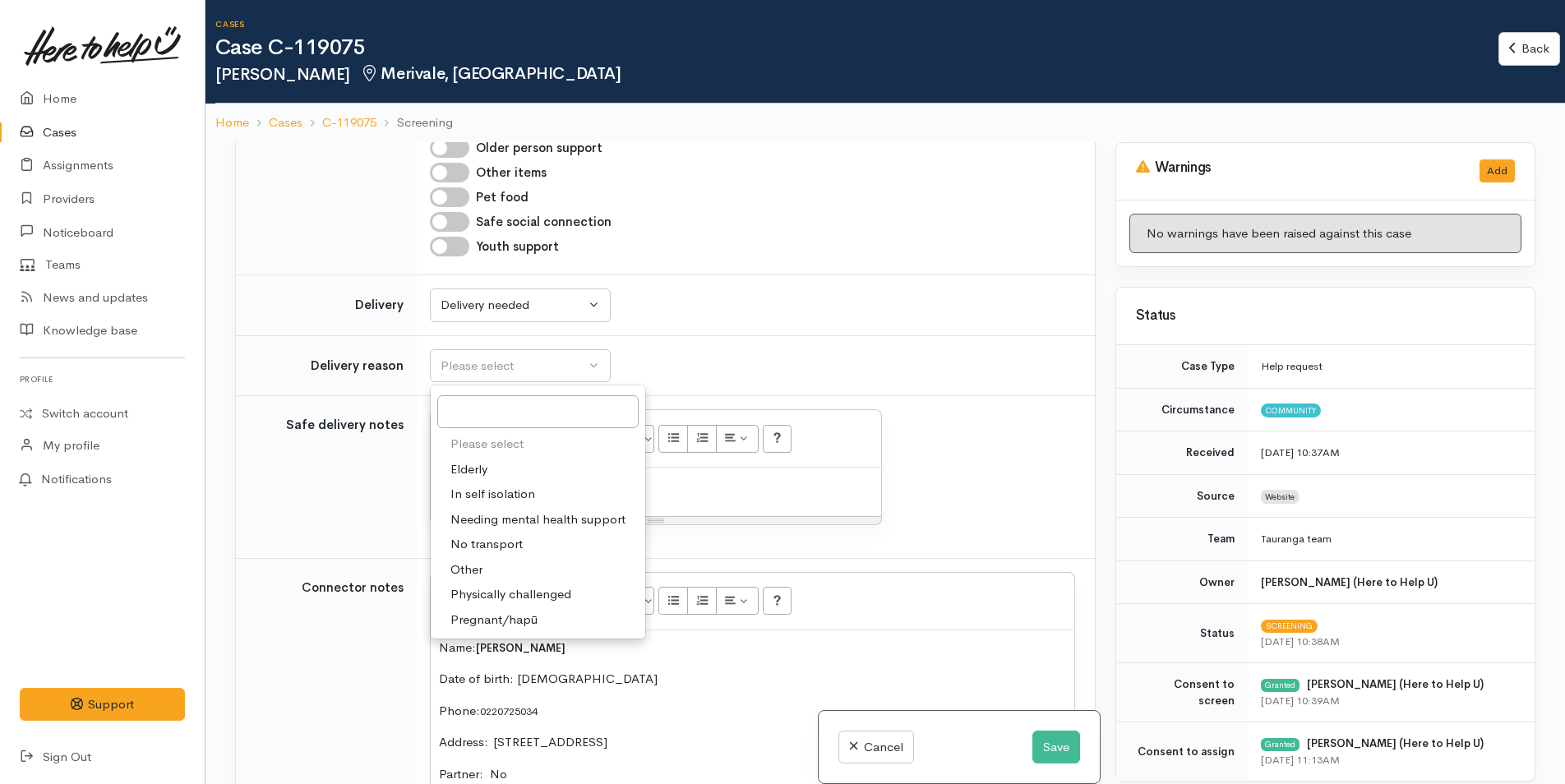
click at [536, 487] on link "In self isolation" at bounding box center [538, 494] width 214 height 25
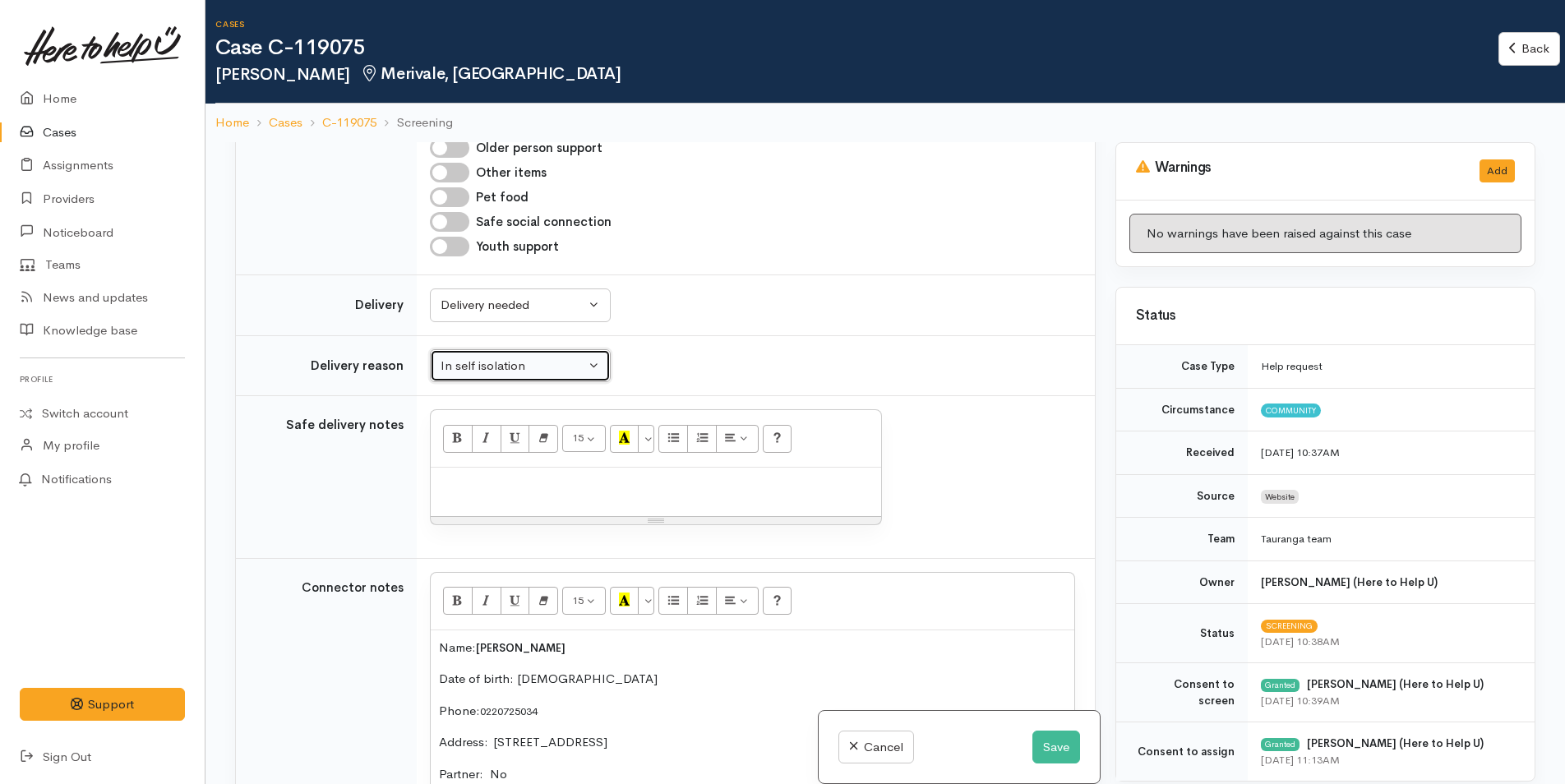
click at [530, 356] on div "In self isolation" at bounding box center [513, 365] width 145 height 19
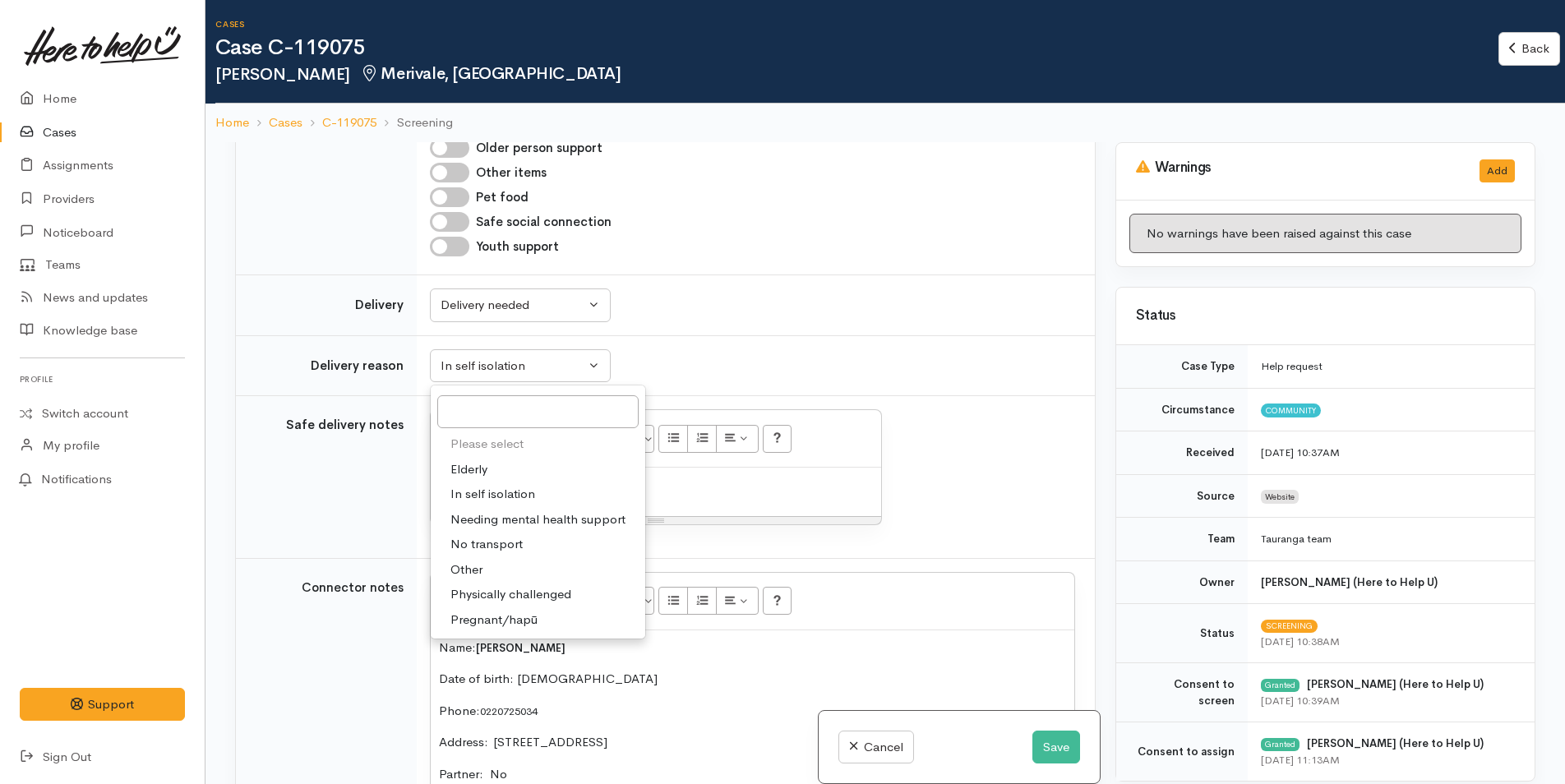
click at [480, 561] on span "Other" at bounding box center [466, 570] width 32 height 19
select select "7"
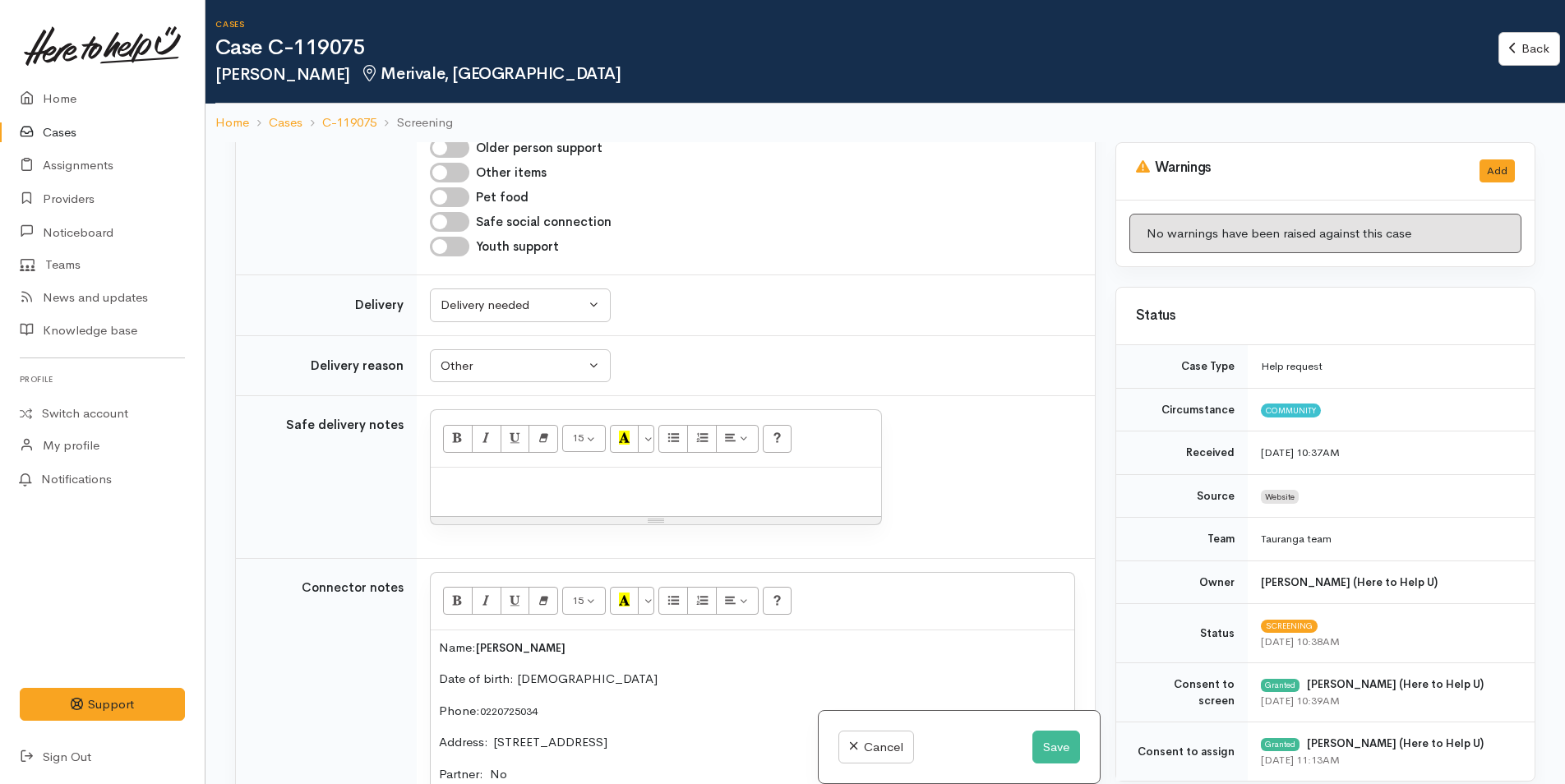
click at [520, 491] on p at bounding box center [655, 485] width 434 height 19
click at [529, 501] on div at bounding box center [656, 491] width 451 height 48
paste div
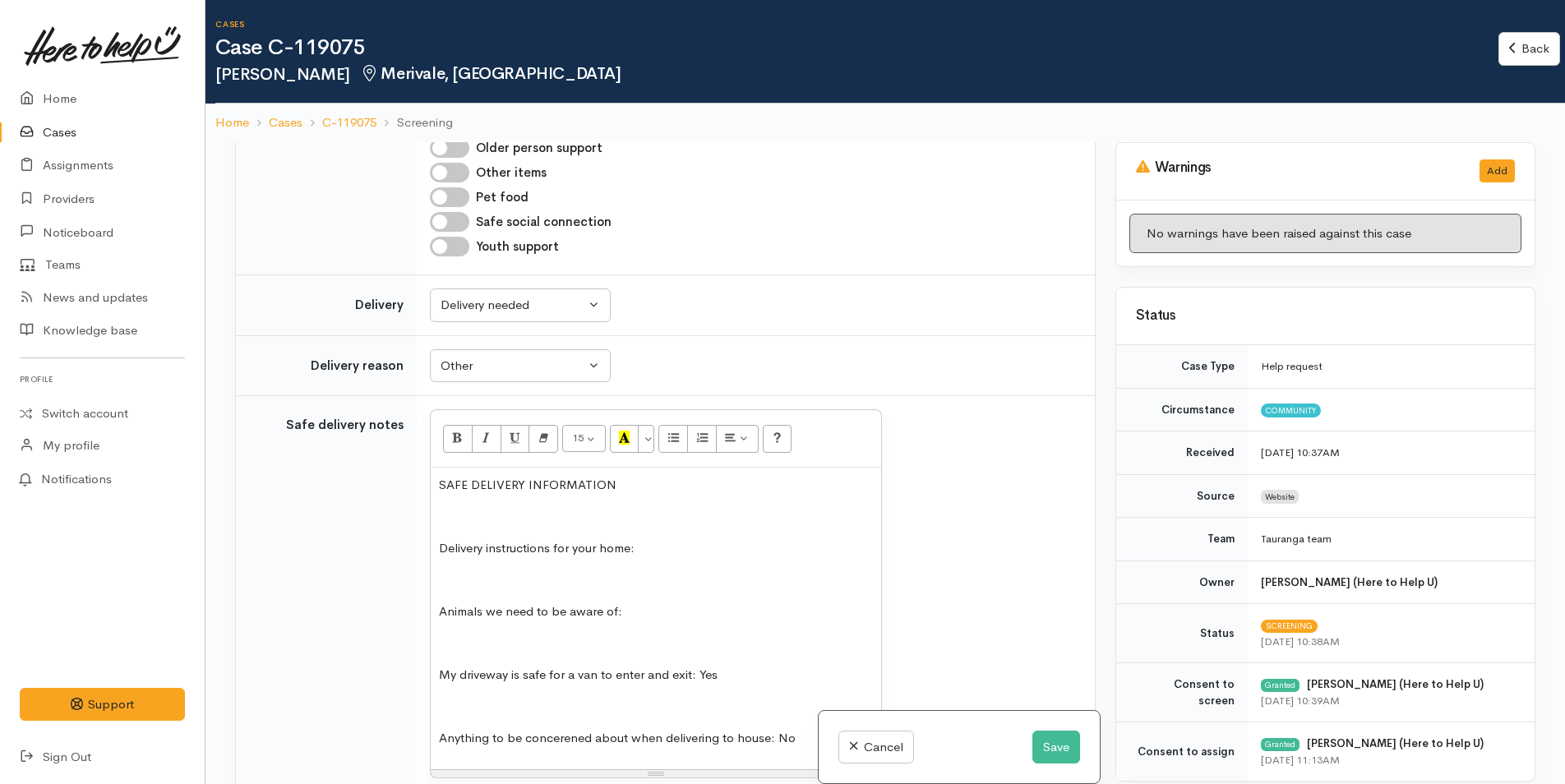
click at [745, 536] on div "SAFE DELIVERY INFORMATION Delivery instructions for your home: Animals we need …" at bounding box center [656, 619] width 451 height 302
click at [721, 600] on div "SAFE DELIVERY INFORMATION Delivery instructions for your home: Social housing A…" at bounding box center [656, 619] width 451 height 302
click at [796, 542] on p "Delivery instructions for your home: Social housing" at bounding box center [655, 548] width 434 height 19
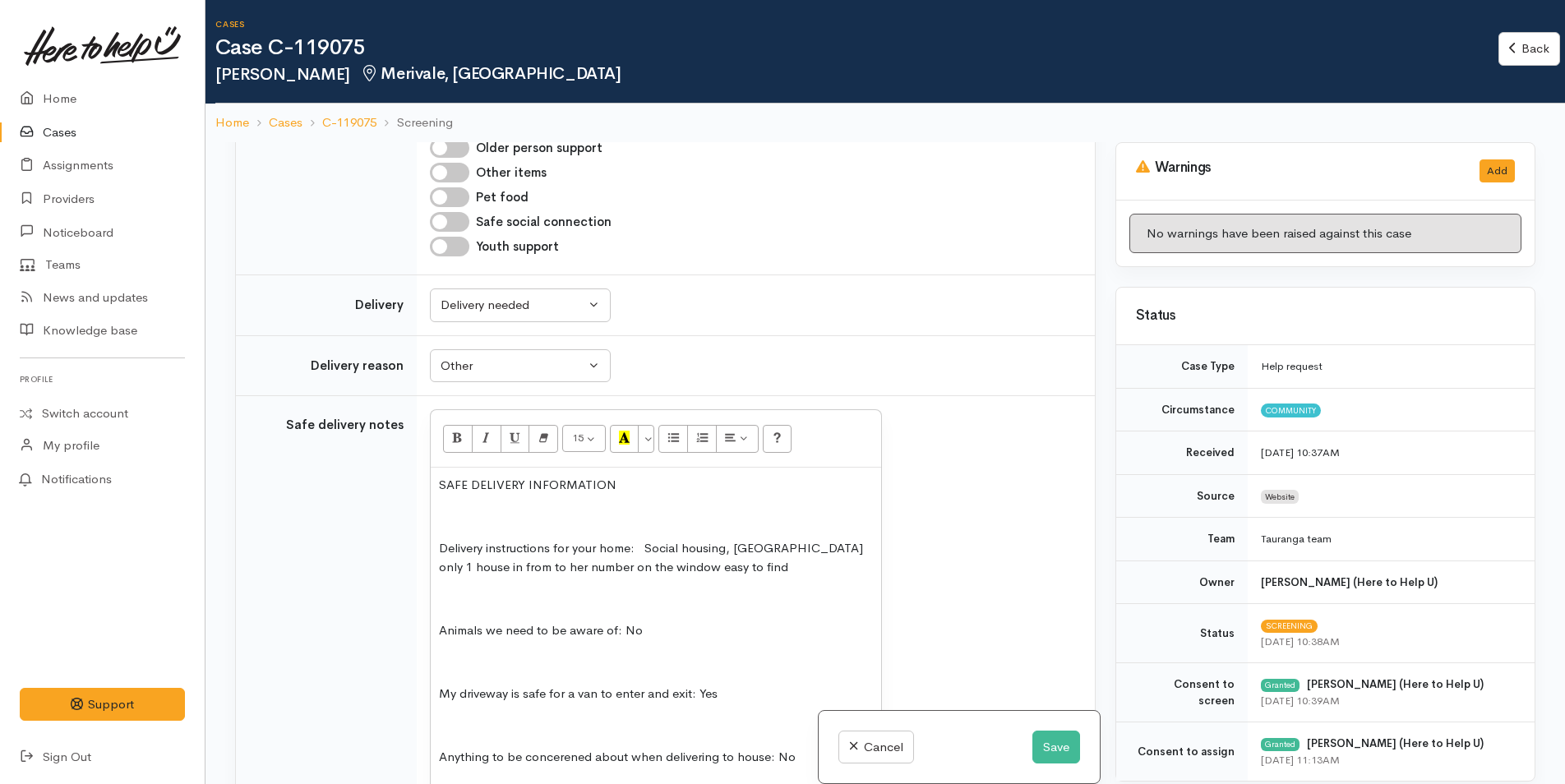
click at [531, 570] on p "Delivery instructions for your home: Social housing, long driveway only 1 house…" at bounding box center [655, 557] width 434 height 37
click at [755, 564] on p "Delivery instructions for your home: Social housing, long driveway only 1 house…" at bounding box center [655, 557] width 434 height 37
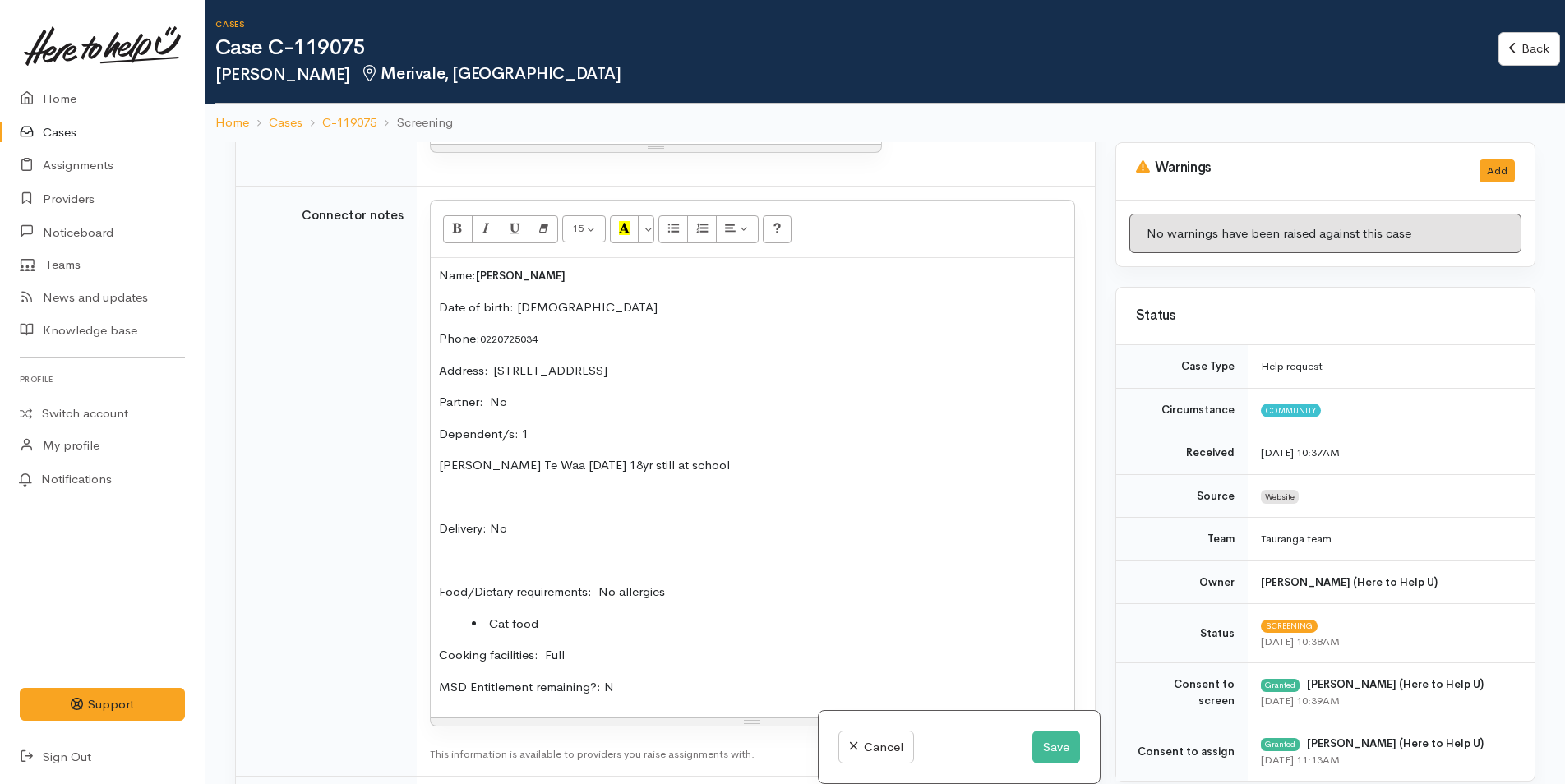
scroll to position [1808, 0]
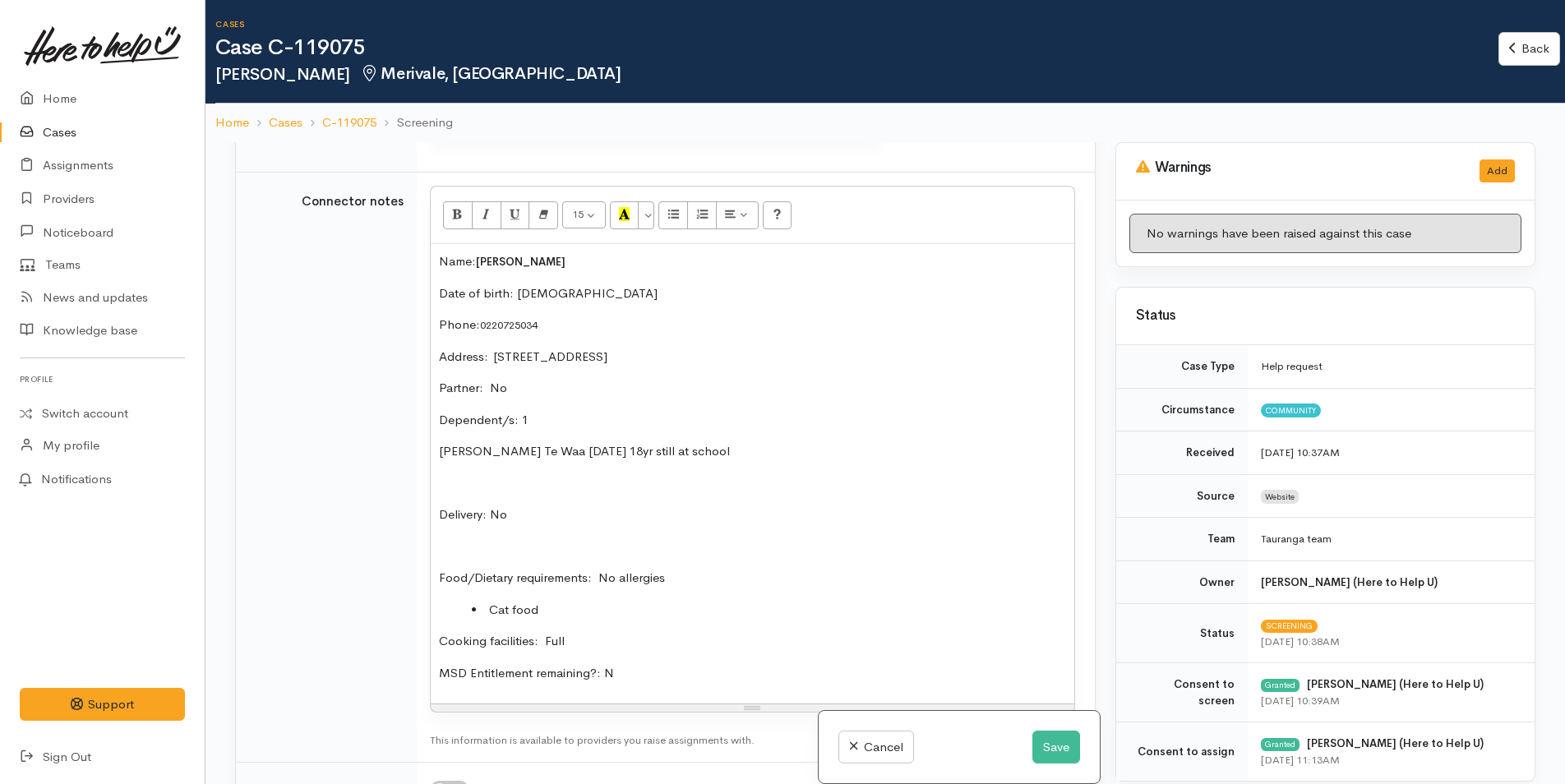
drag, startPoint x: 565, startPoint y: 518, endPoint x: 551, endPoint y: 511, distance: 15.7
click at [565, 518] on p "Delivery: No" at bounding box center [753, 514] width 627 height 19
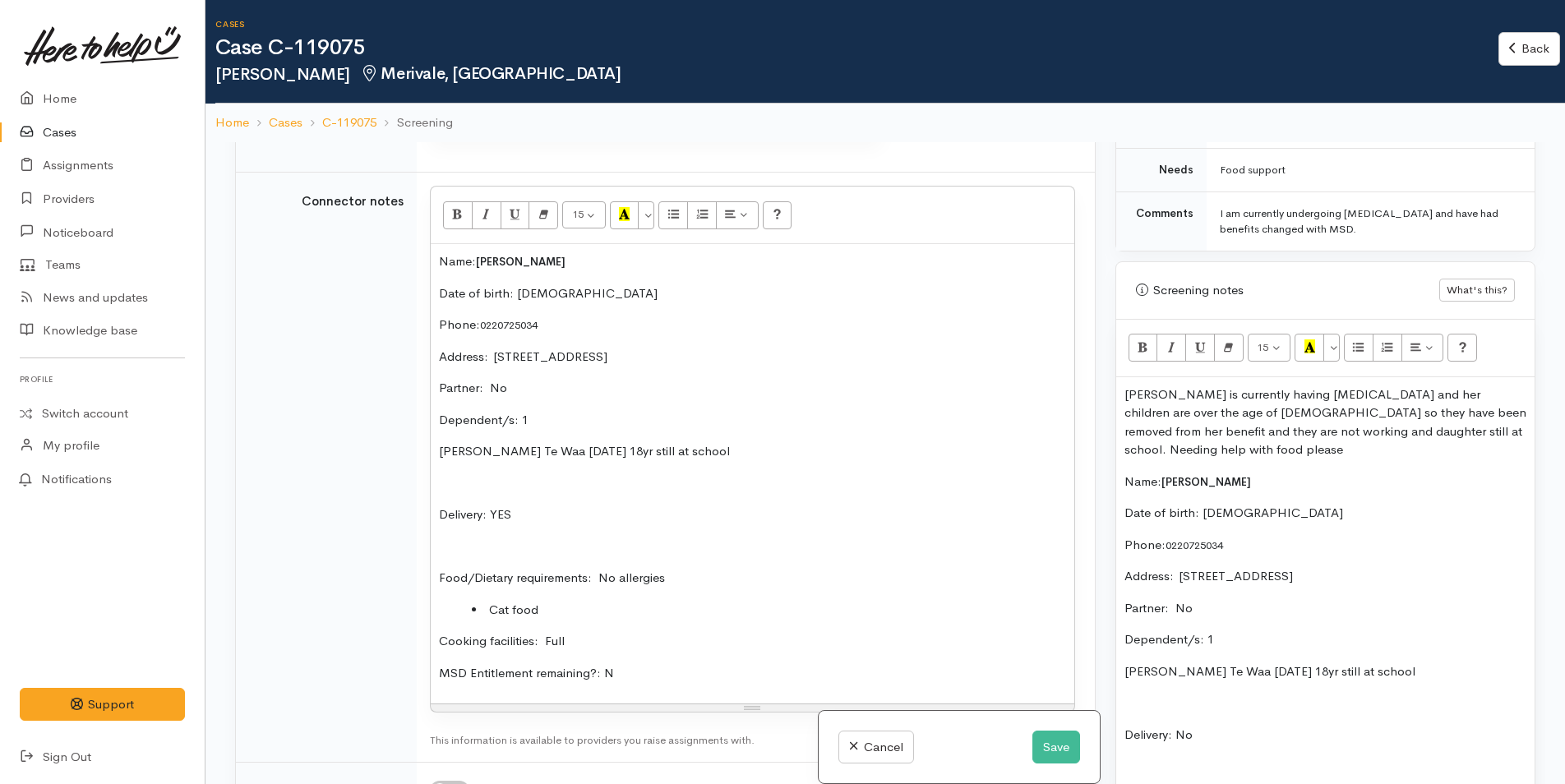
scroll to position [1068, 0]
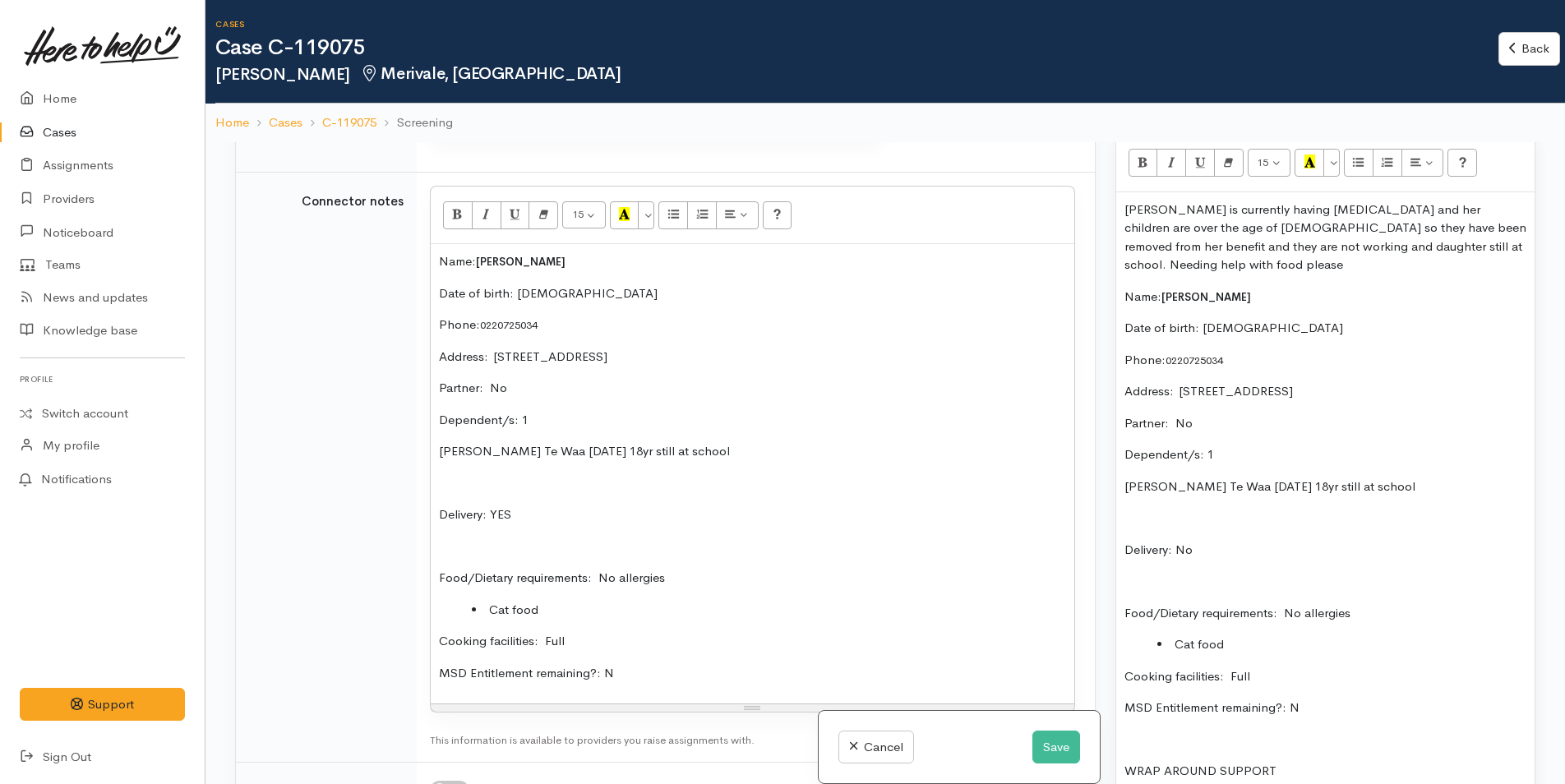
click at [1268, 541] on p "Delivery: No" at bounding box center [1325, 550] width 402 height 19
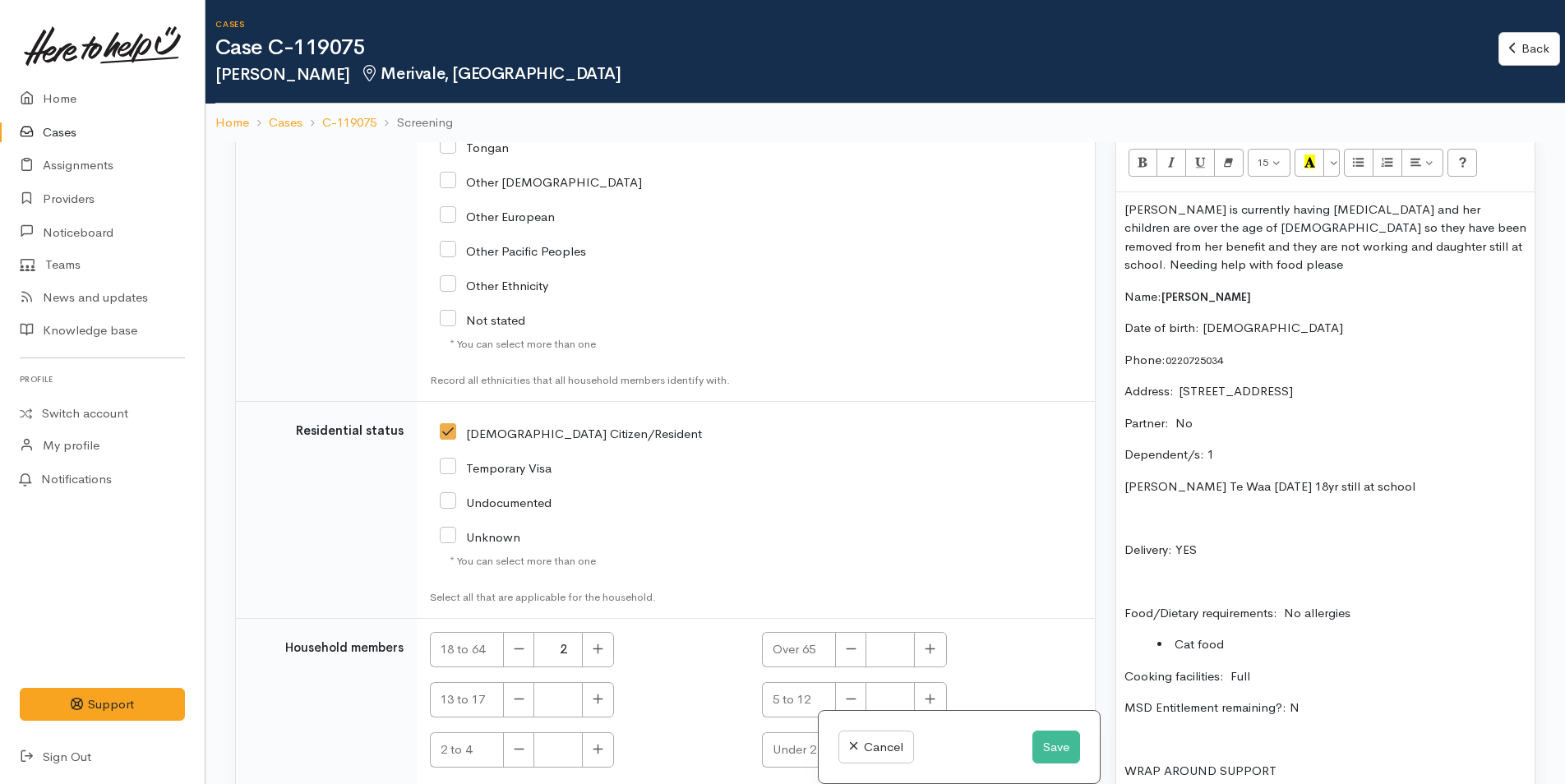
scroll to position [3609, 0]
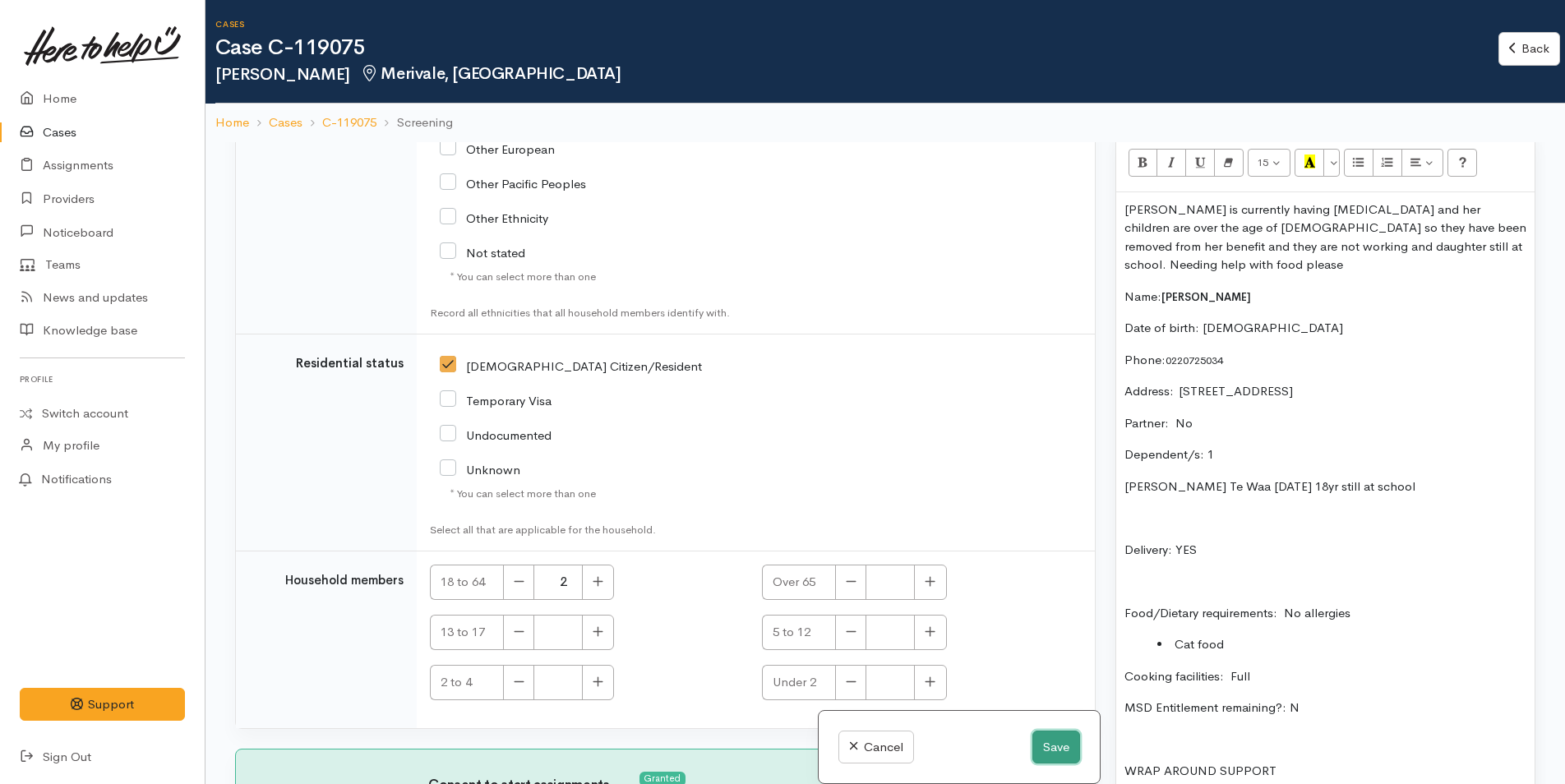
click at [1051, 739] on button "Save" at bounding box center [1056, 747] width 47 height 34
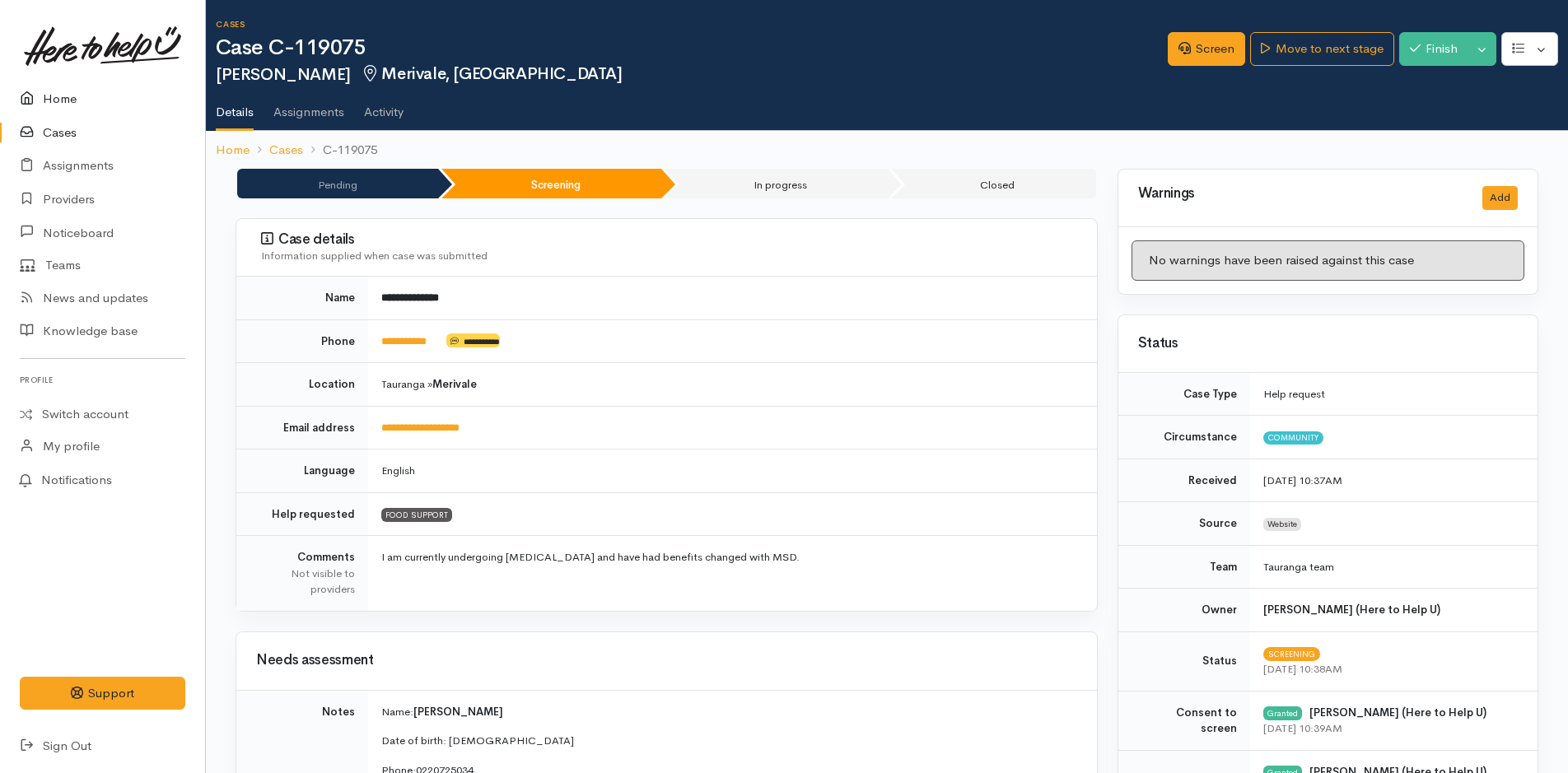
click at [70, 99] on link "Home" at bounding box center [102, 98] width 205 height 34
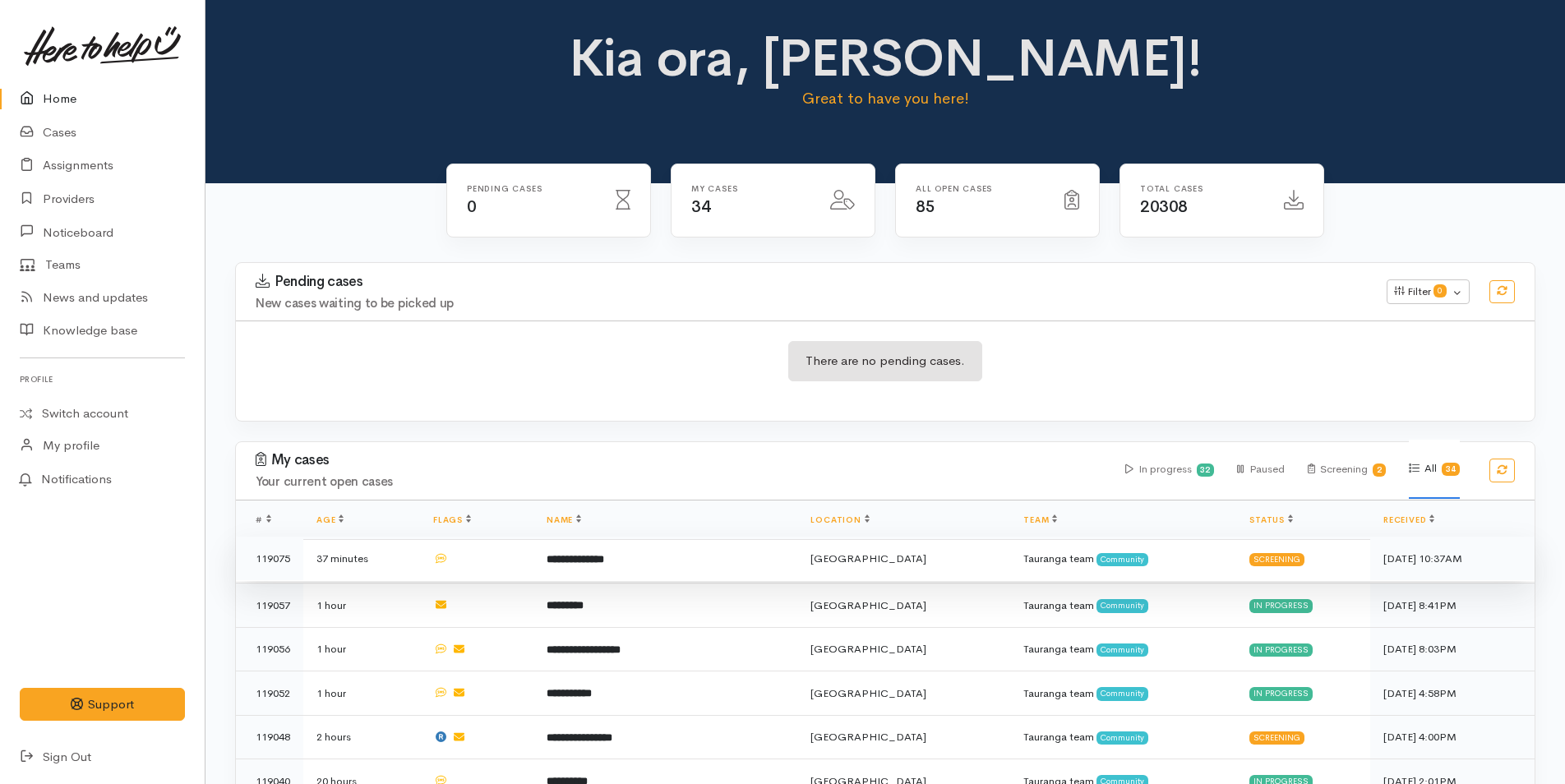
click at [733, 556] on td "**********" at bounding box center [665, 559] width 264 height 45
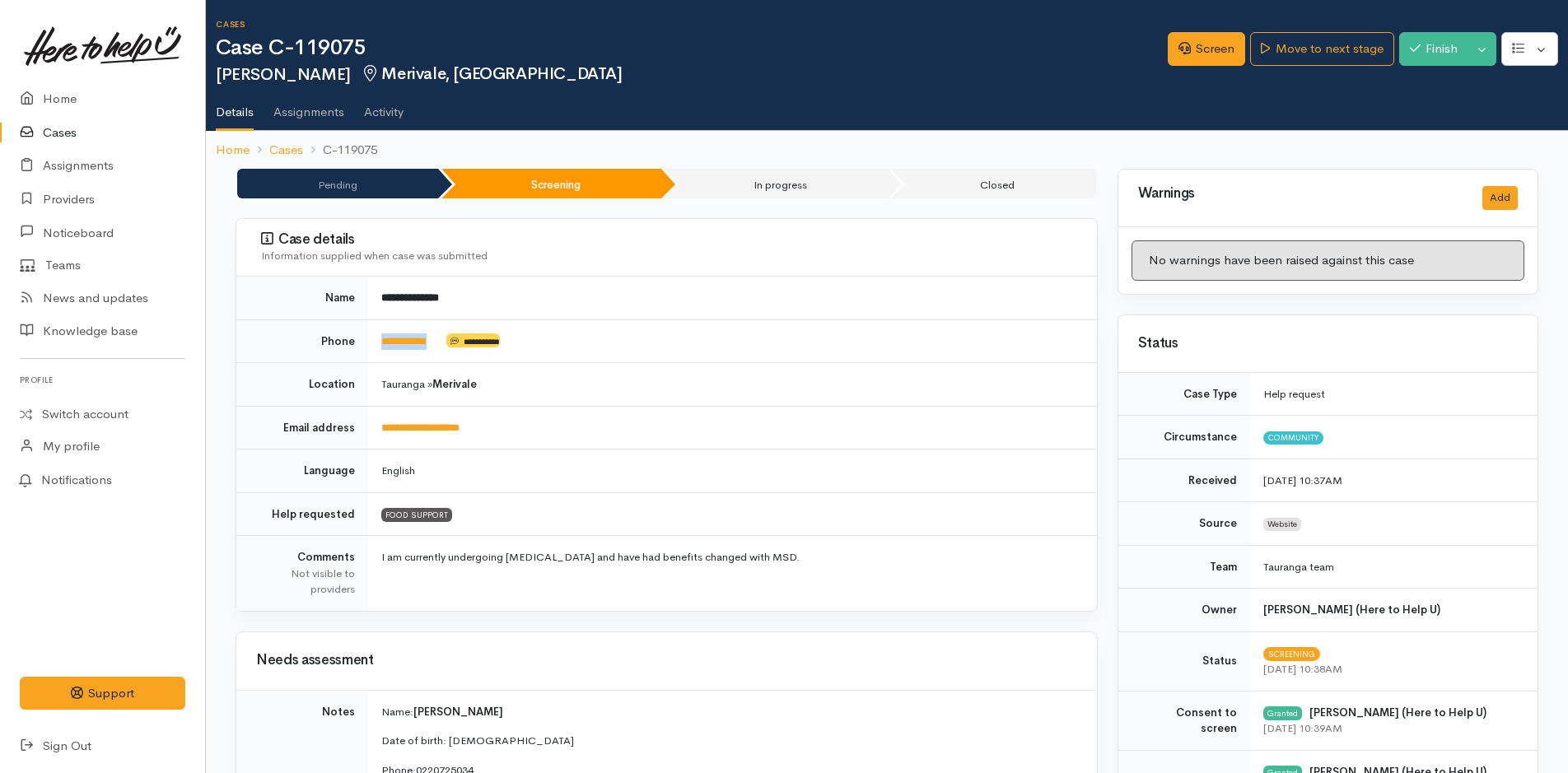
drag, startPoint x: 452, startPoint y: 349, endPoint x: 368, endPoint y: 354, distance: 84.1
click at [368, 354] on td "**********" at bounding box center [732, 341] width 728 height 44
copy td "**********"
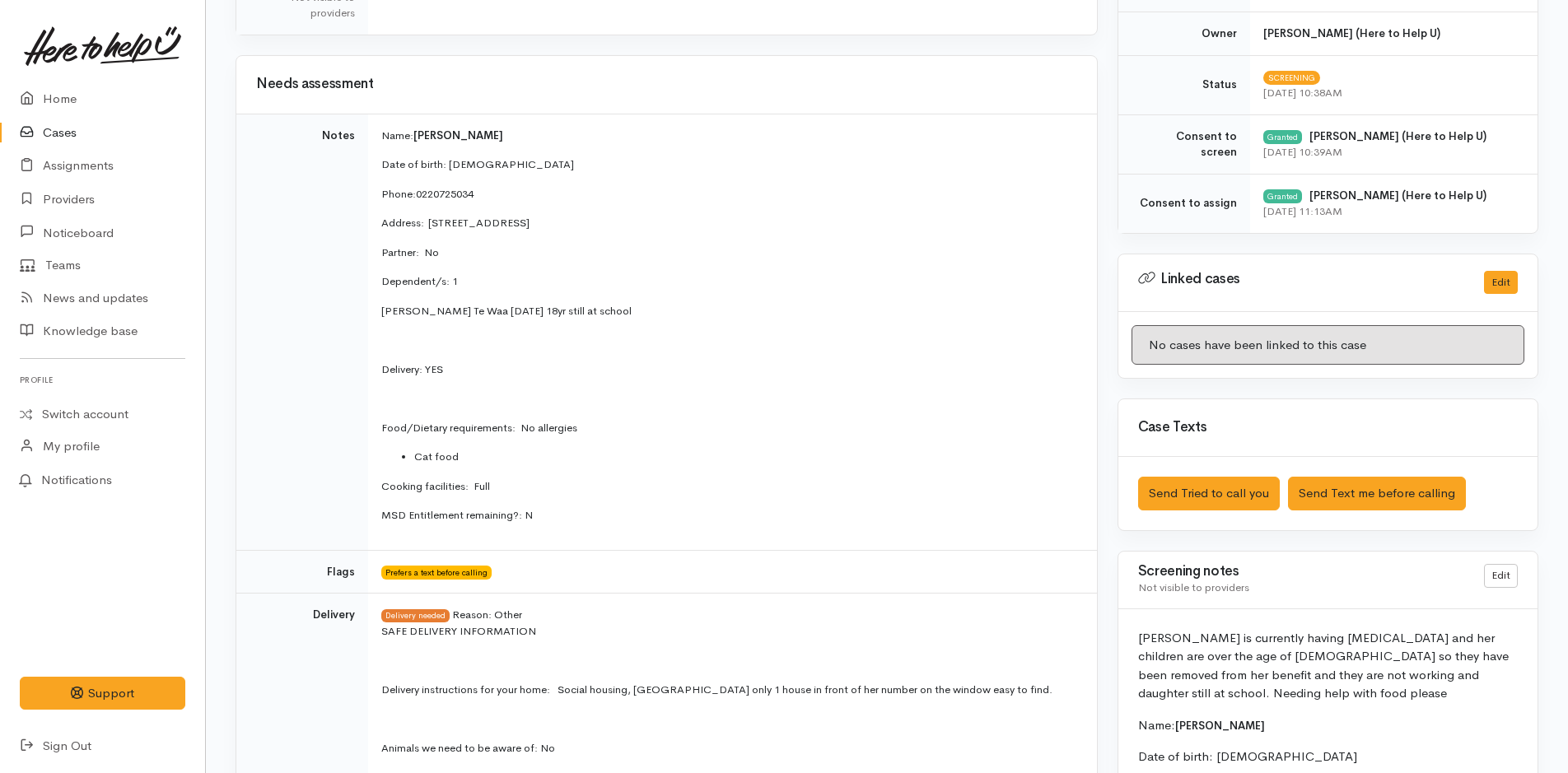
scroll to position [823, 0]
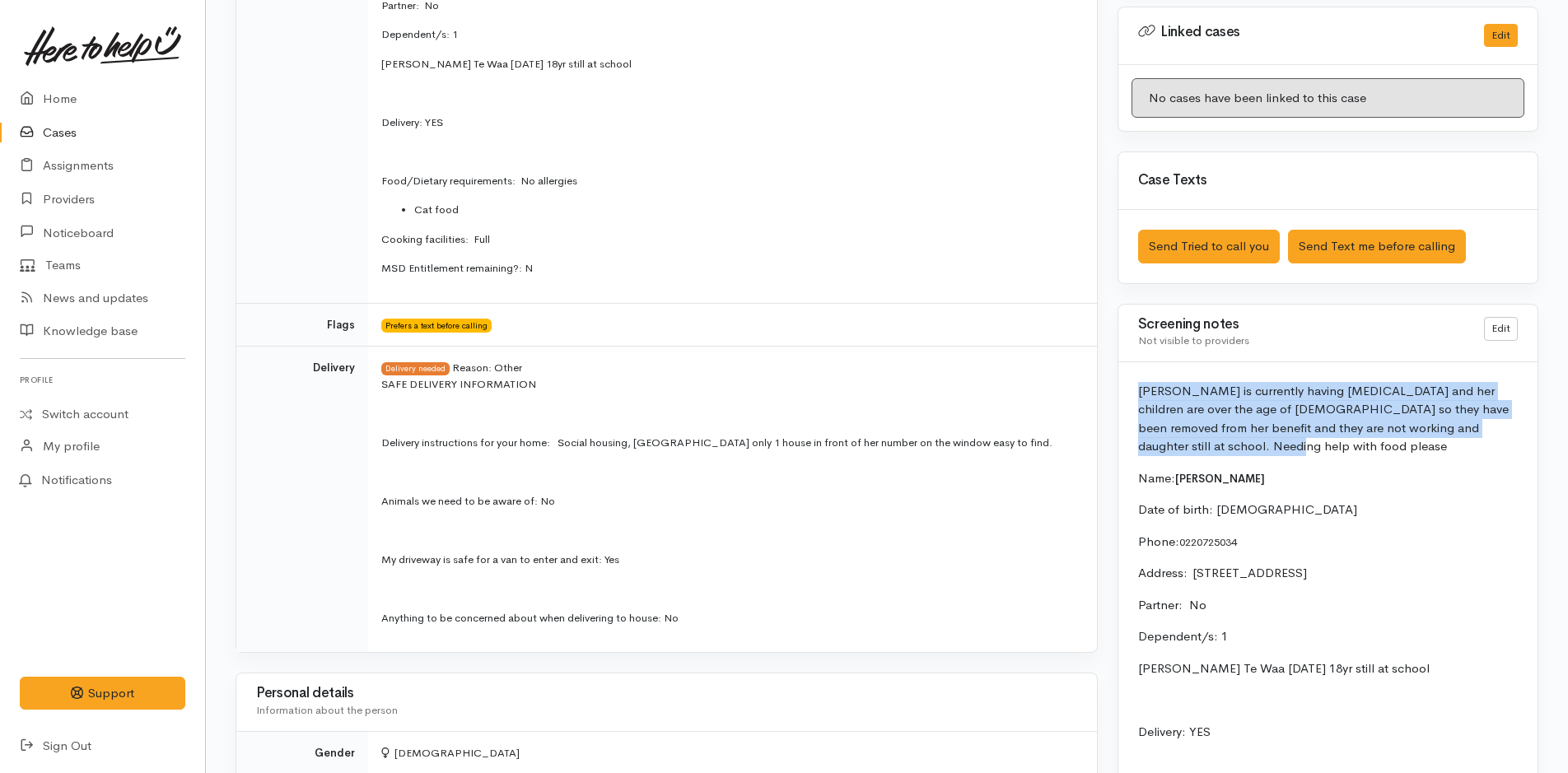
drag, startPoint x: 1192, startPoint y: 448, endPoint x: 1116, endPoint y: 379, distance: 102.6
click at [1117, 379] on div "Screening notes Not visible to providers Edit [PERSON_NAME] is currently having…" at bounding box center [1328, 696] width 421 height 784
copy p "[PERSON_NAME] is currently having [MEDICAL_DATA] and her children are over the …"
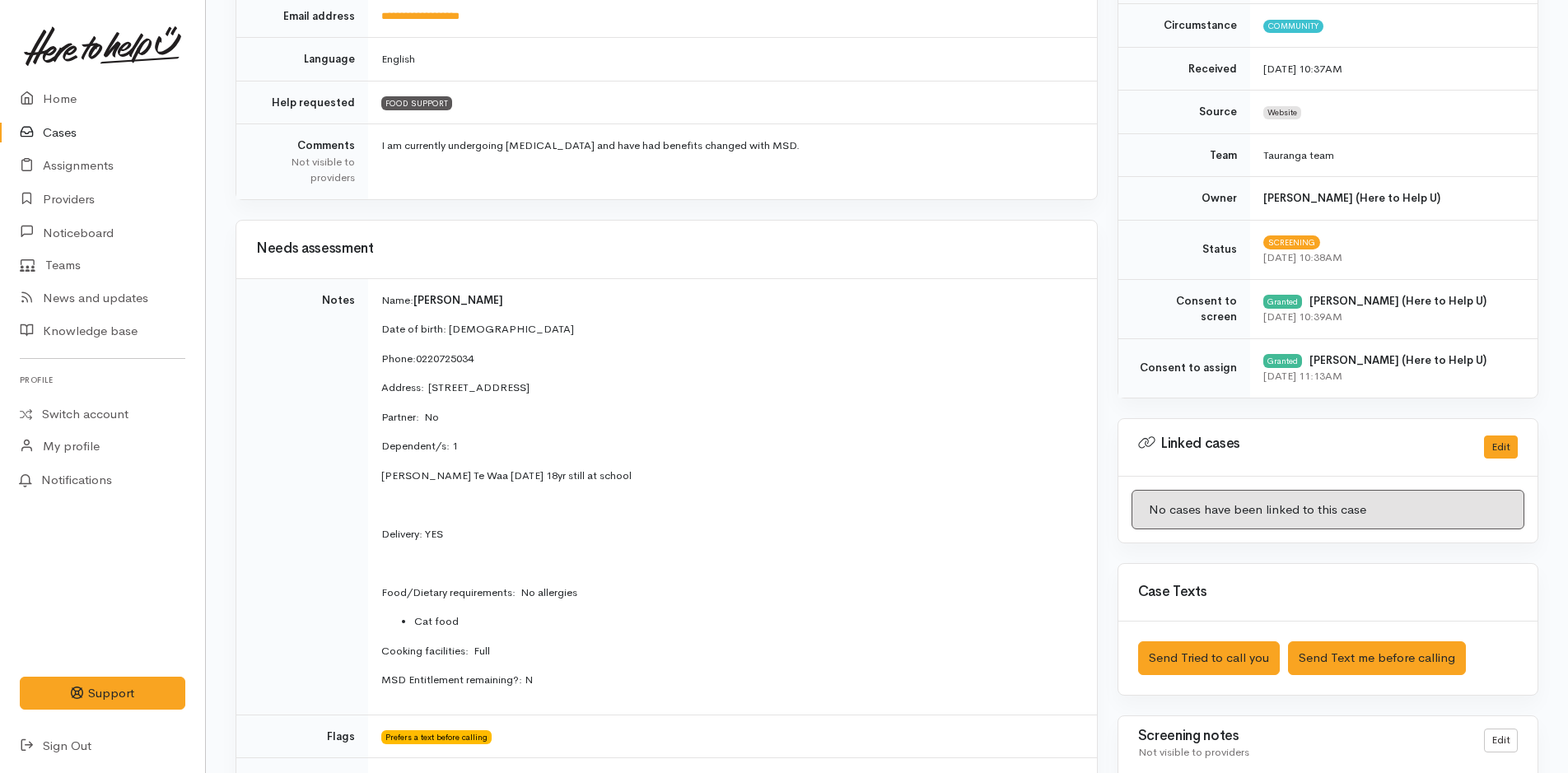
scroll to position [0, 0]
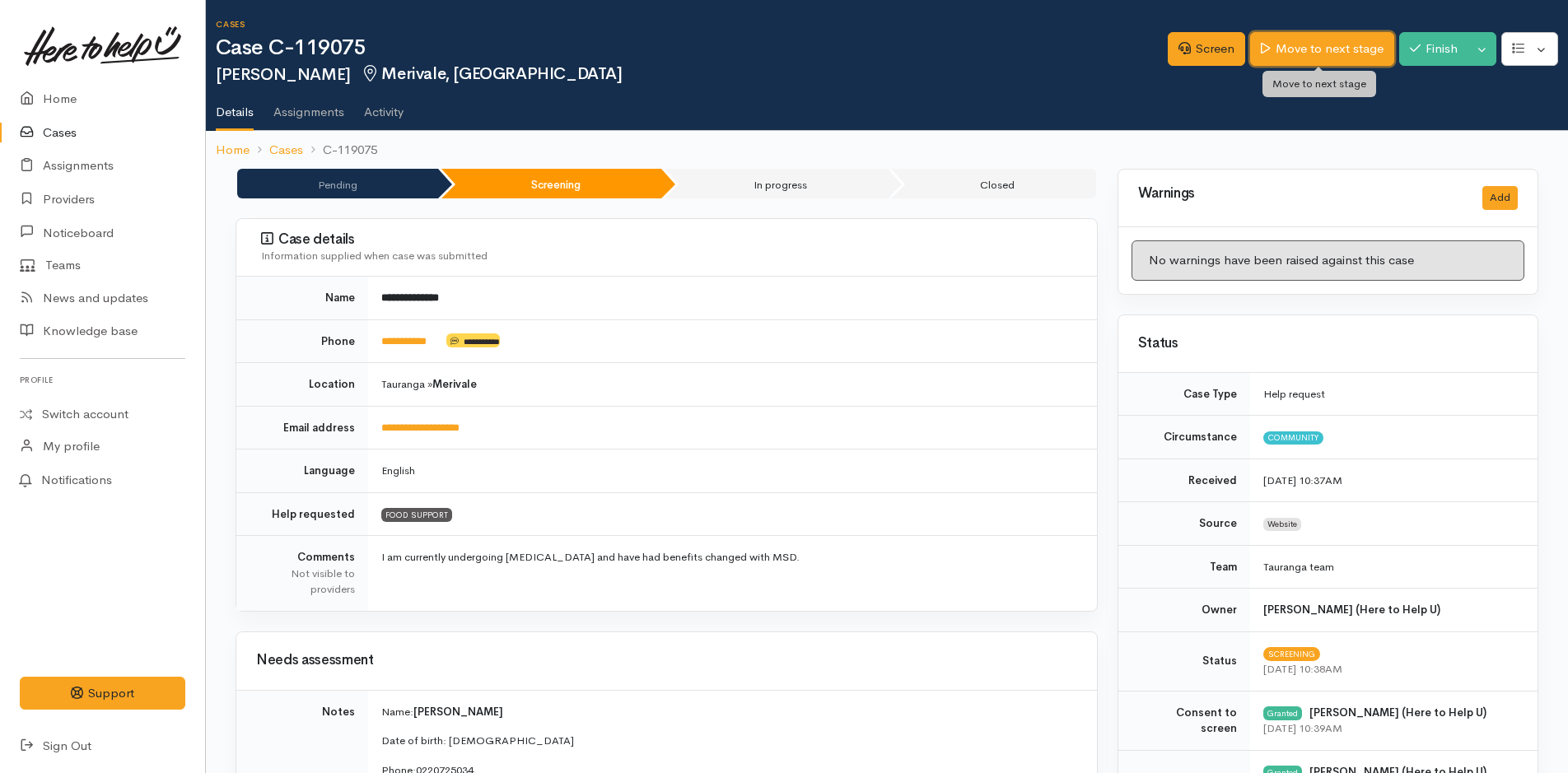
click at [1328, 35] on link "Move to next stage" at bounding box center [1321, 48] width 143 height 34
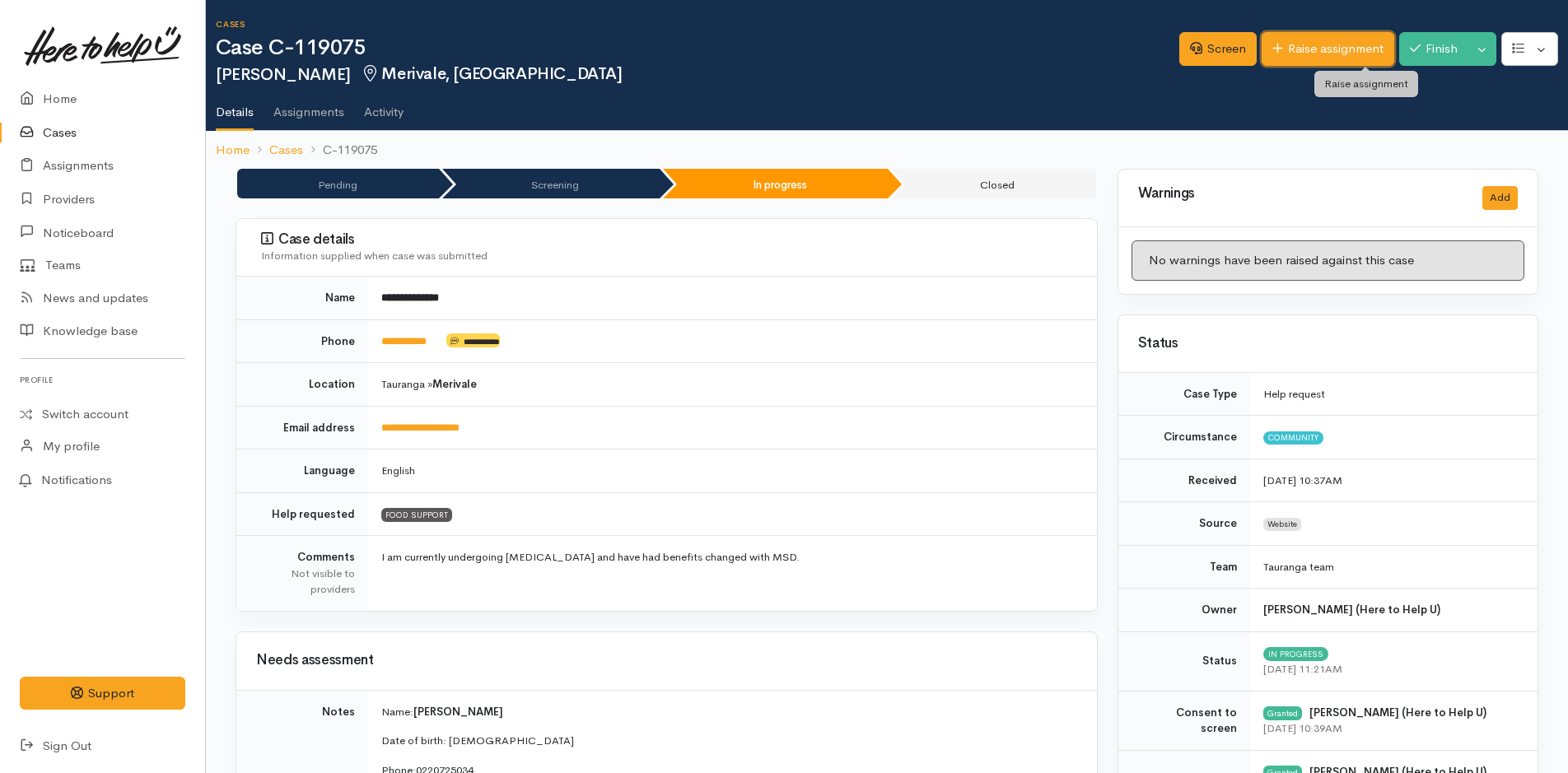
click at [1328, 43] on link "Raise assignment" at bounding box center [1328, 48] width 133 height 34
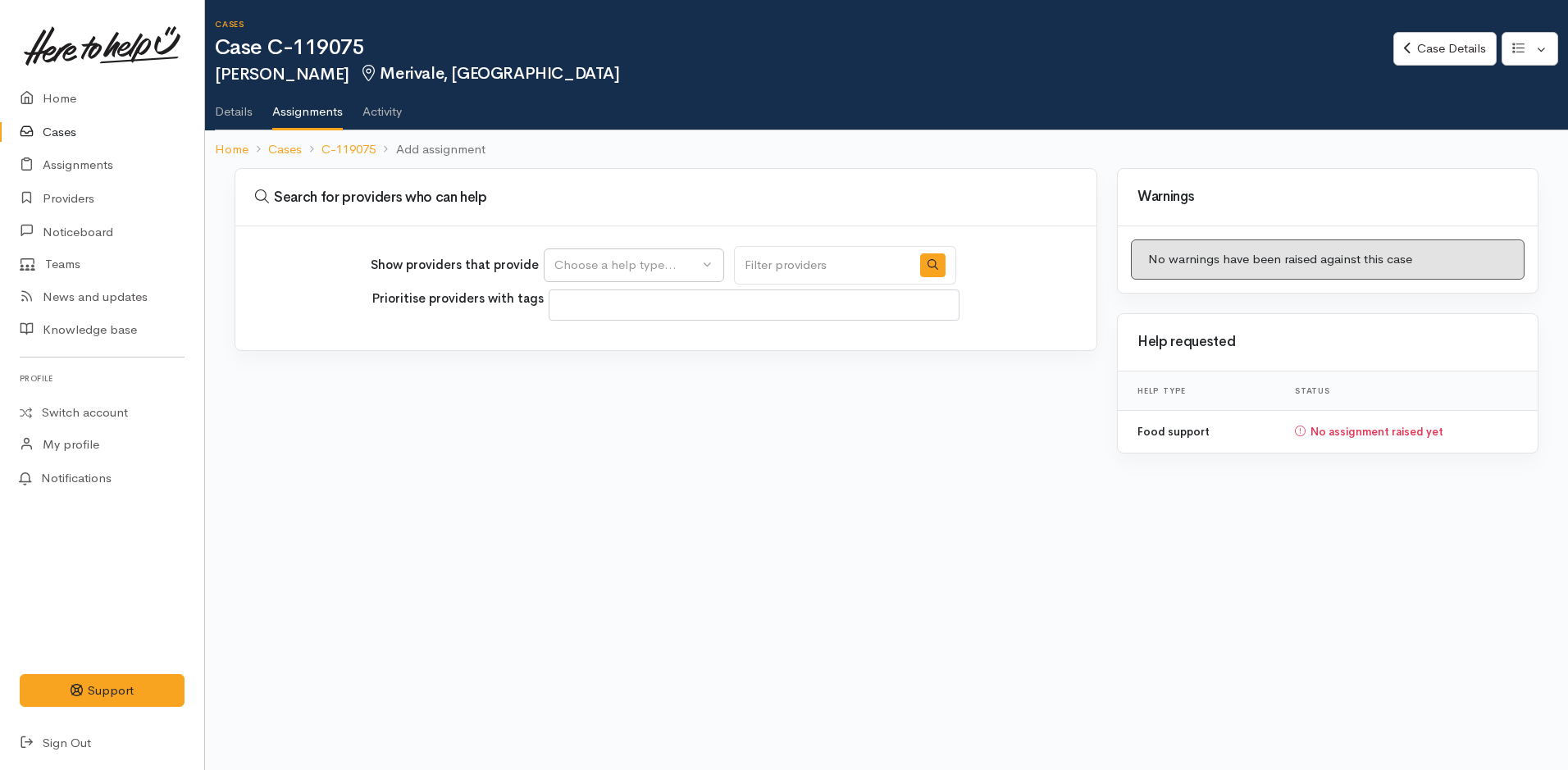
select select
click at [646, 267] on div "Choose a help type..." at bounding box center [626, 265] width 144 height 19
click at [625, 345] on span "Food support" at bounding box center [602, 344] width 76 height 19
select select "3"
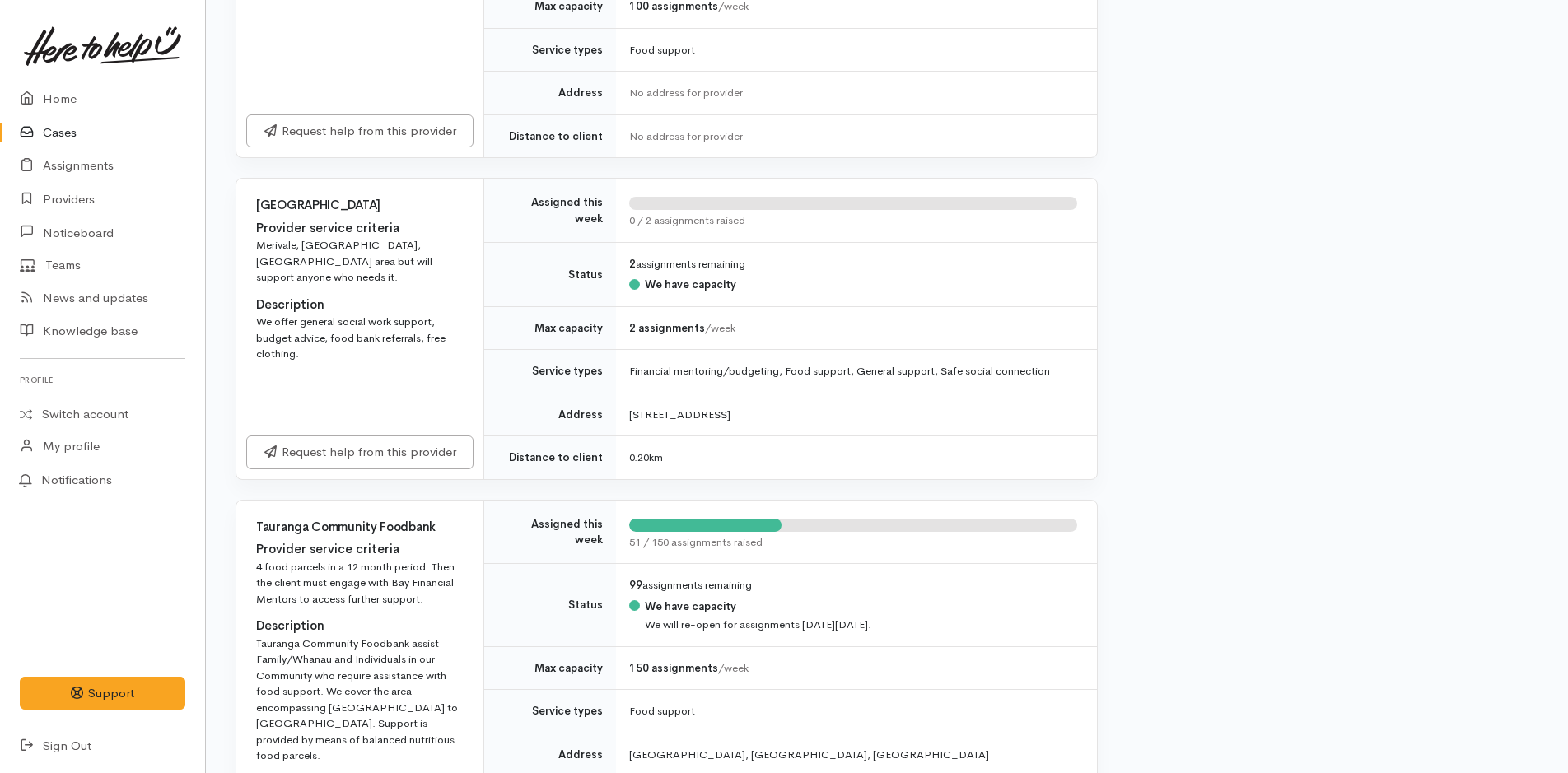
scroll to position [658, 0]
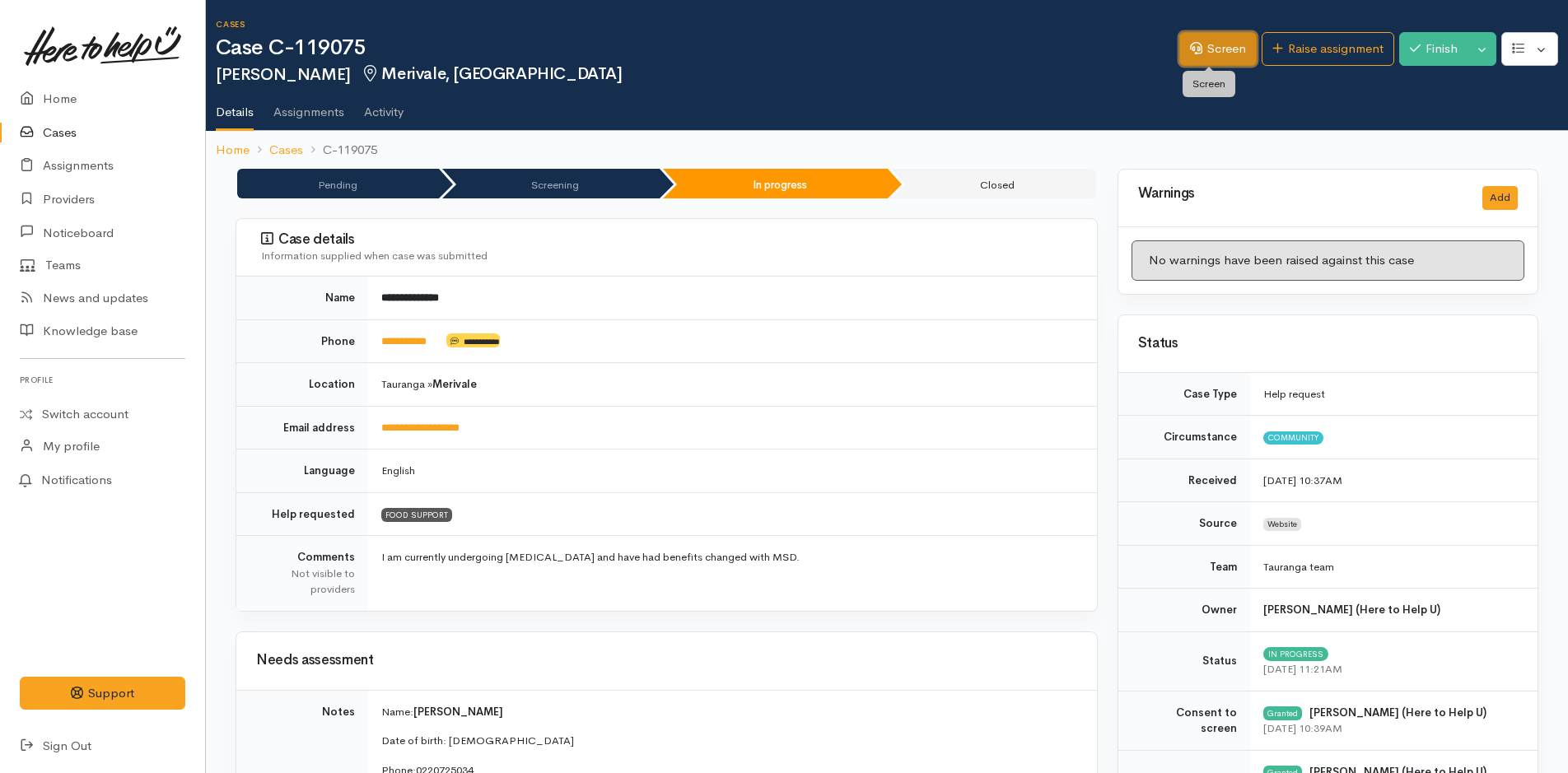
click at [1209, 48] on link "Screen" at bounding box center [1217, 48] width 77 height 34
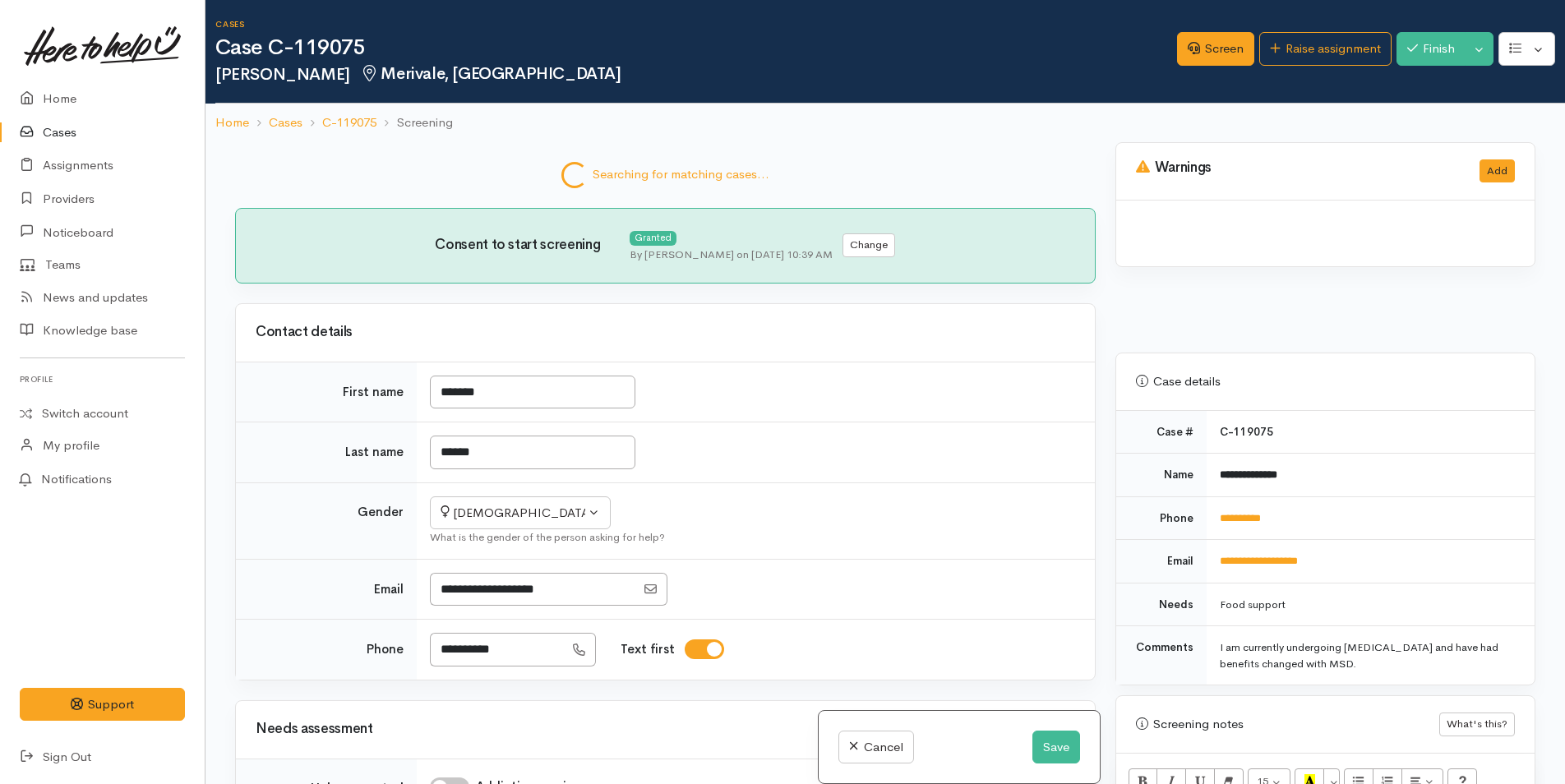
select select "7"
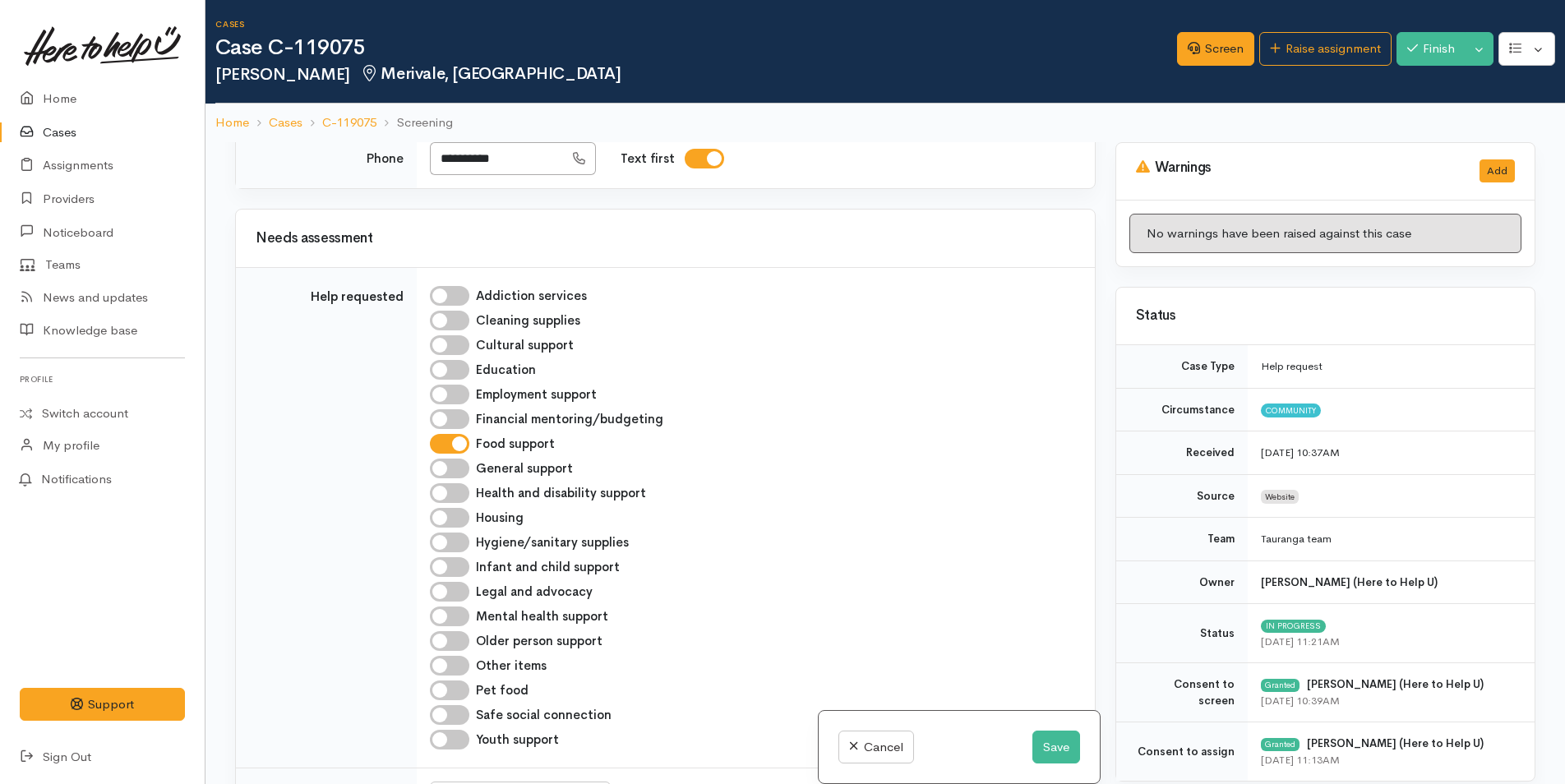
scroll to position [823, 0]
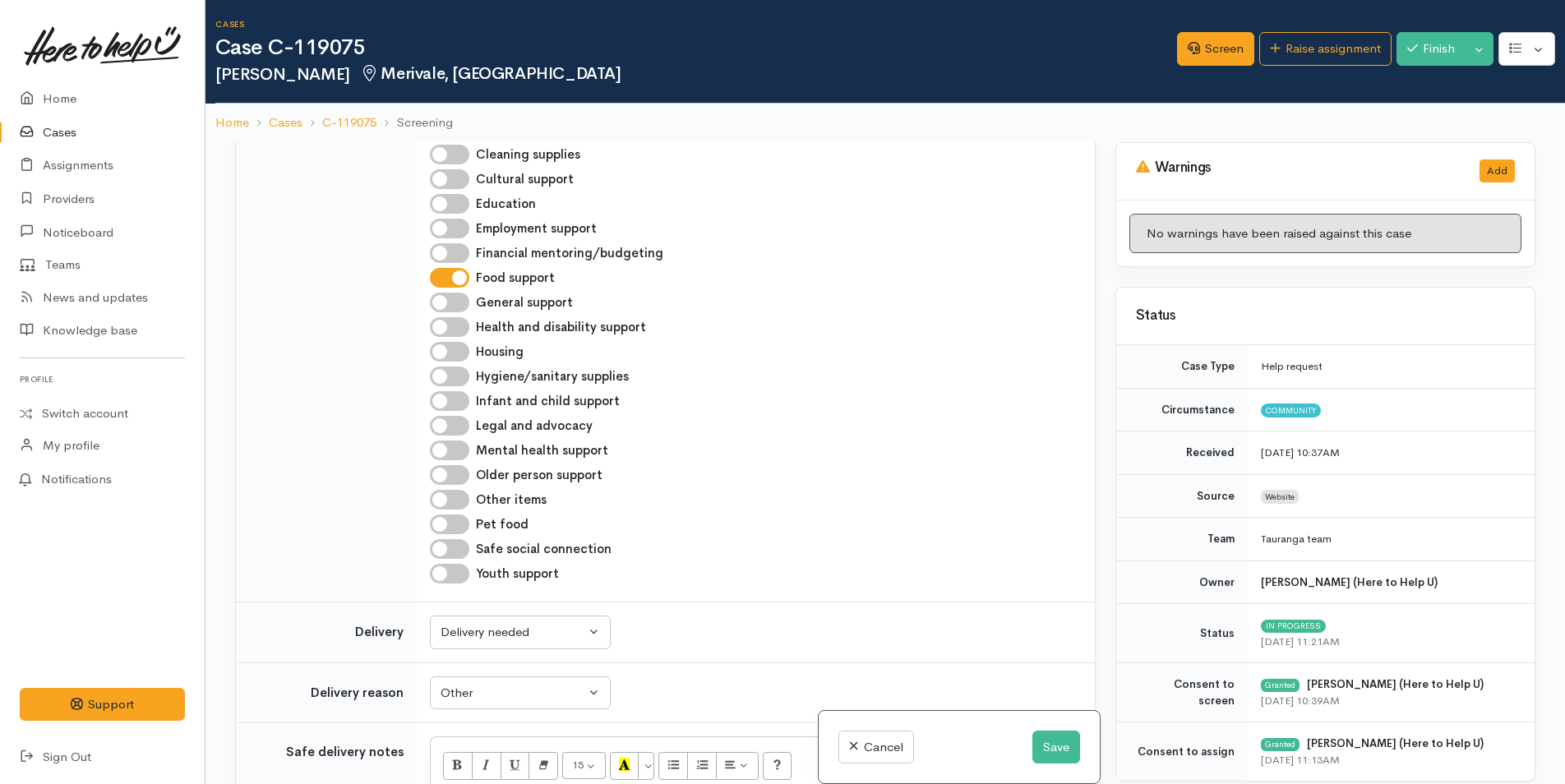
click at [451, 375] on input "Hygiene/sanitary supplies" at bounding box center [449, 376] width 39 height 20
checkbox input "true"
click at [460, 495] on input "Other items" at bounding box center [449, 500] width 39 height 20
checkbox input "true"
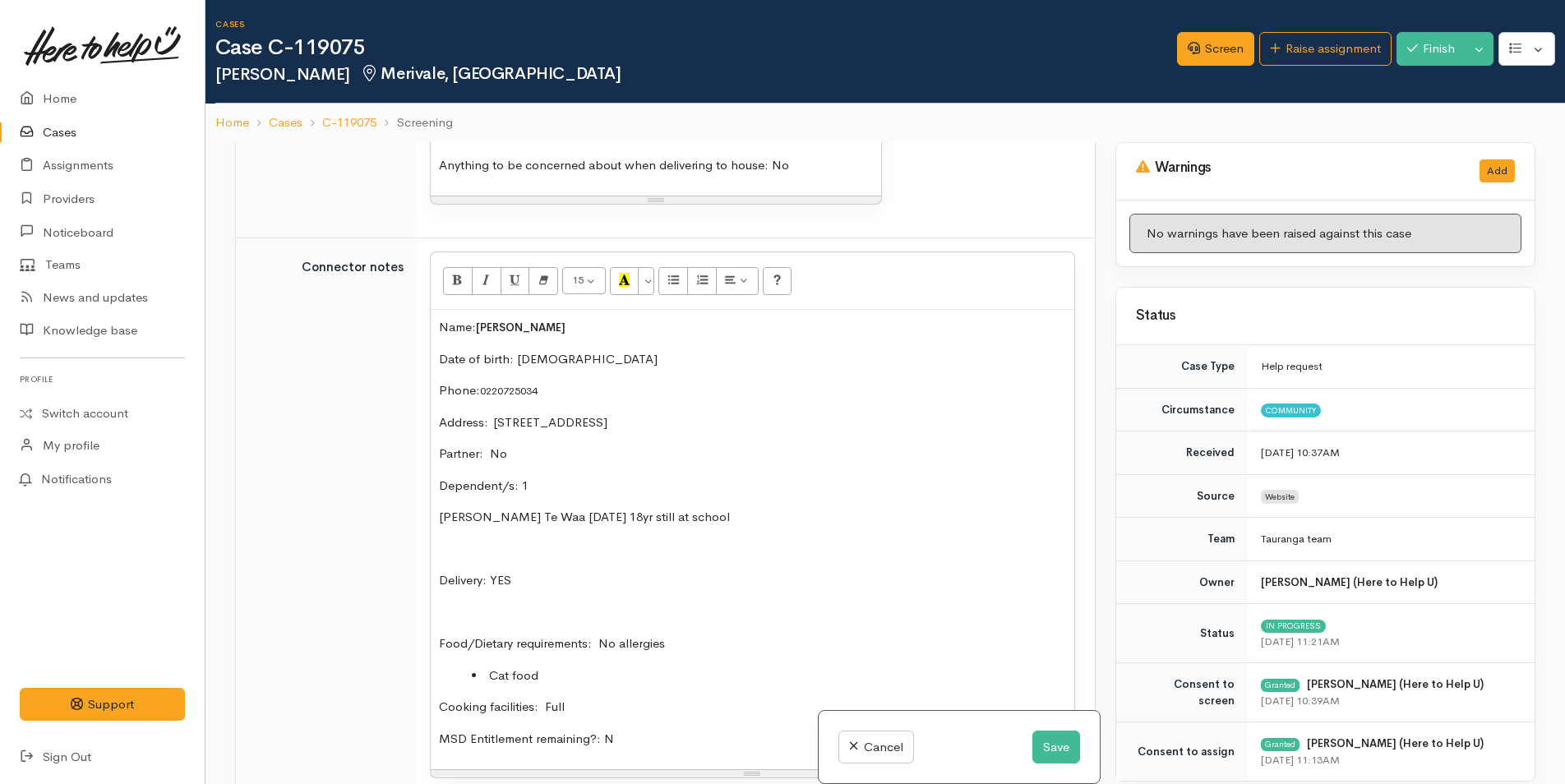
scroll to position [1891, 0]
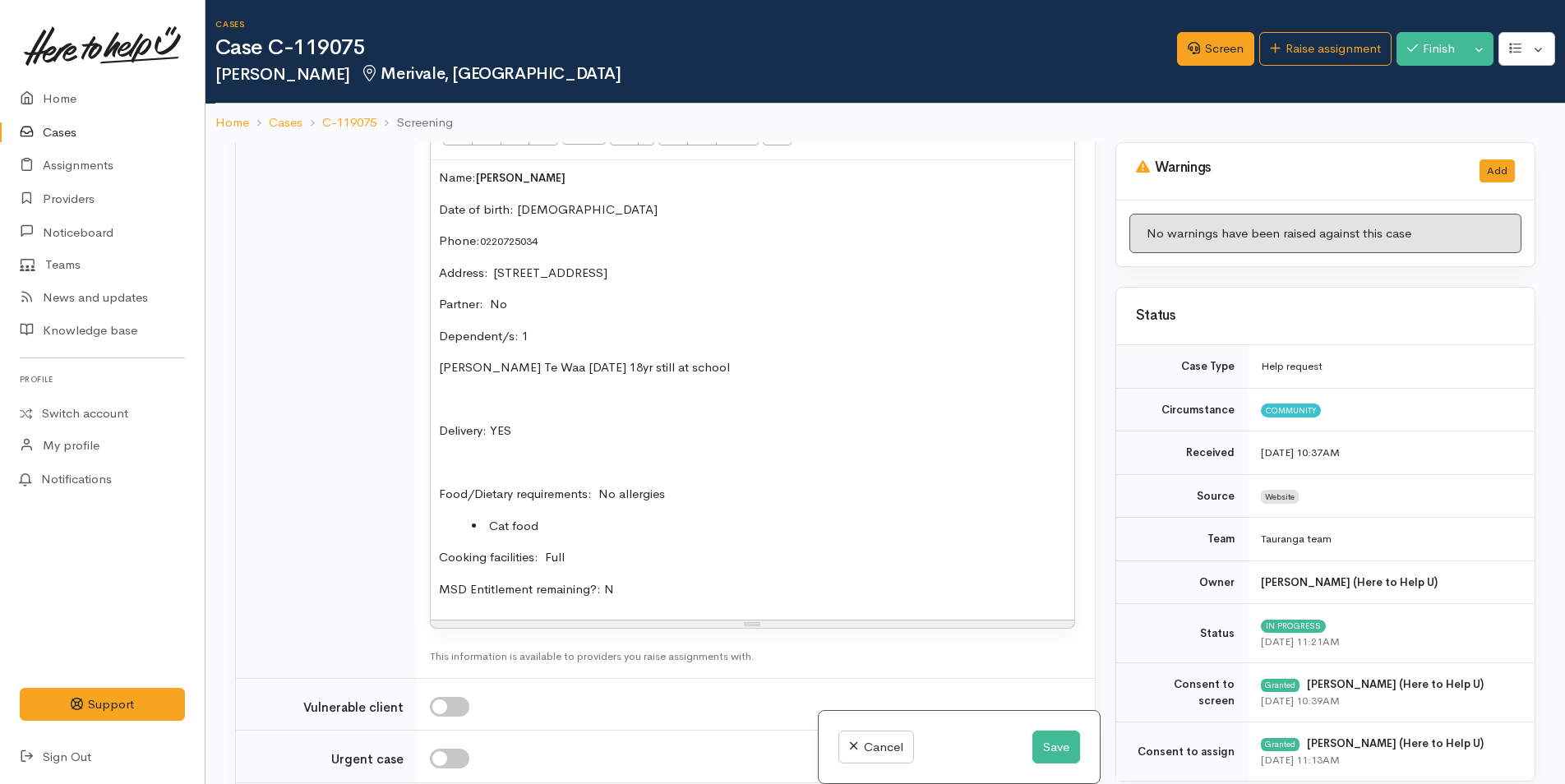
click at [621, 526] on li "Cat food" at bounding box center [769, 526] width 594 height 19
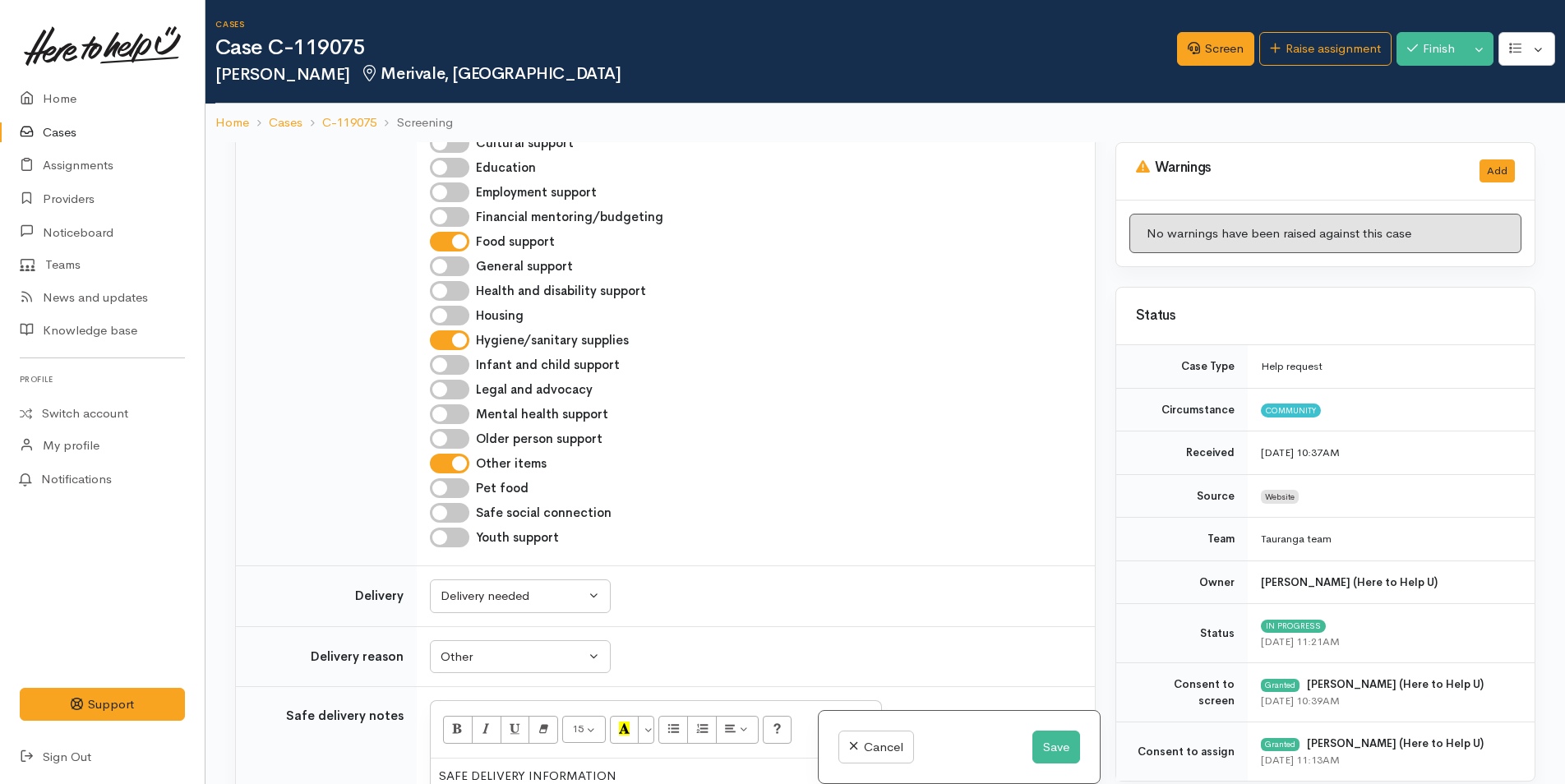
scroll to position [823, 0]
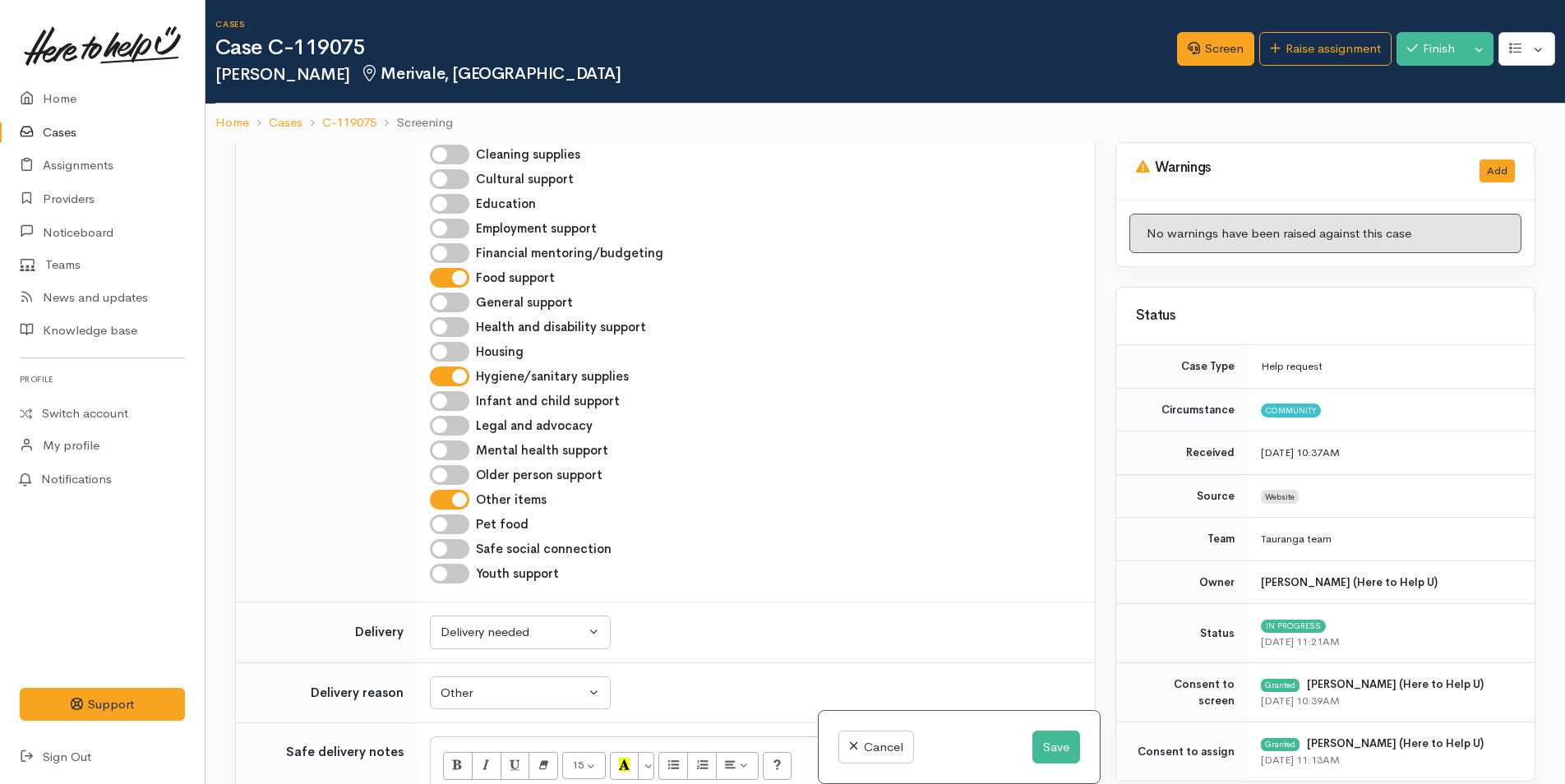
click at [457, 524] on input "Pet food" at bounding box center [449, 524] width 39 height 20
checkbox input "true"
click at [1208, 48] on link "Screen" at bounding box center [1215, 48] width 77 height 34
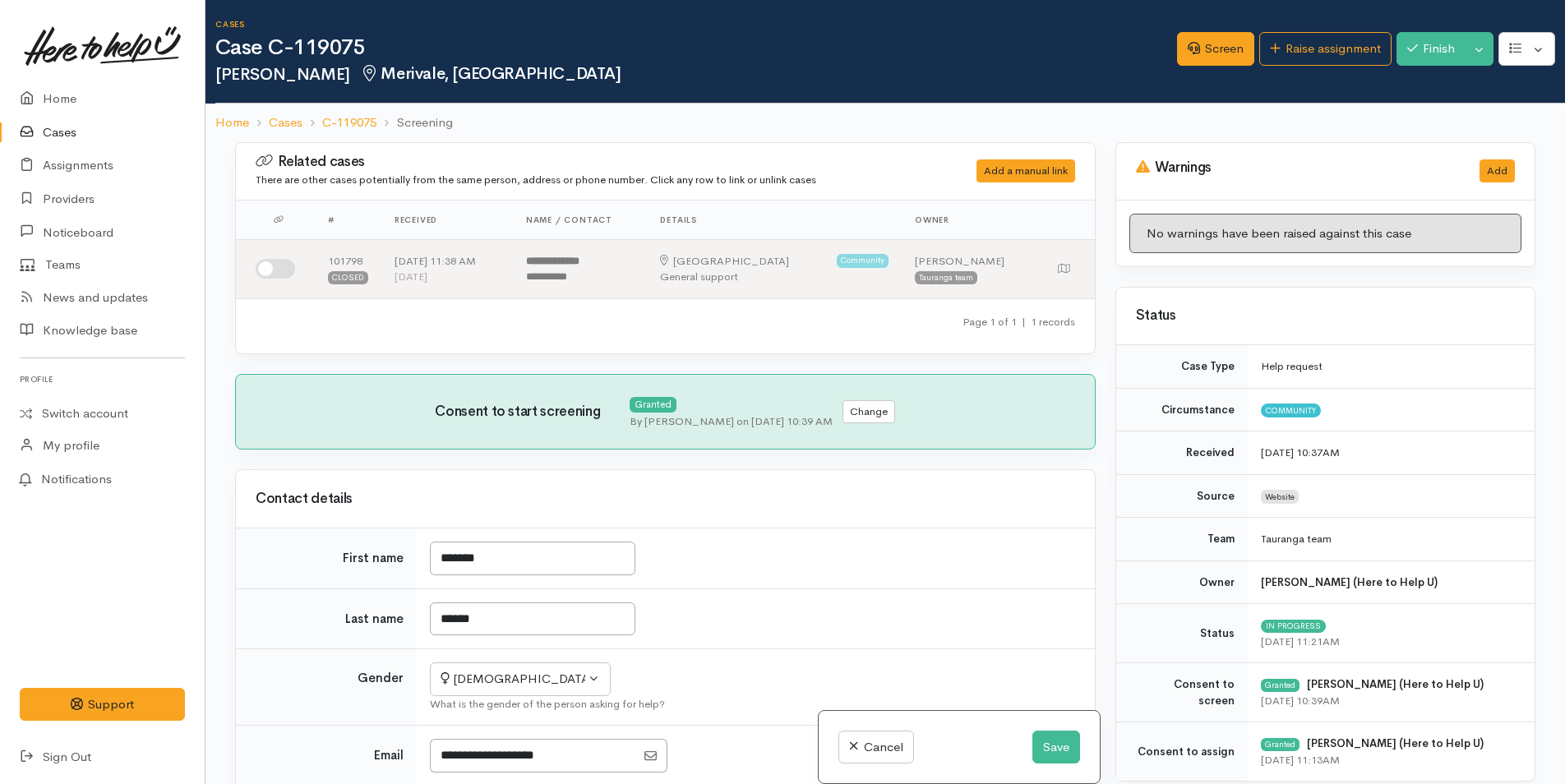
select select "7"
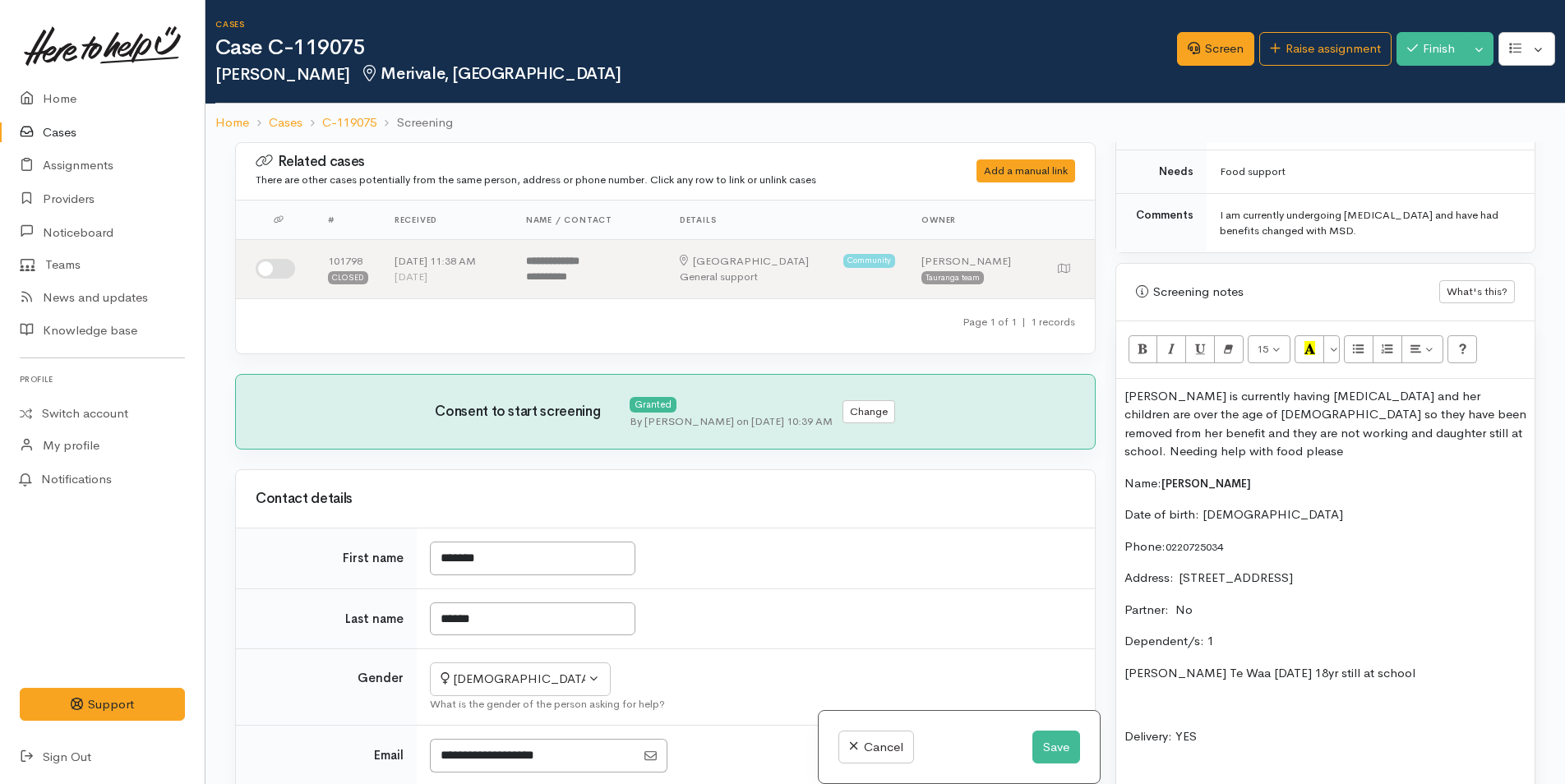
scroll to position [575, 0]
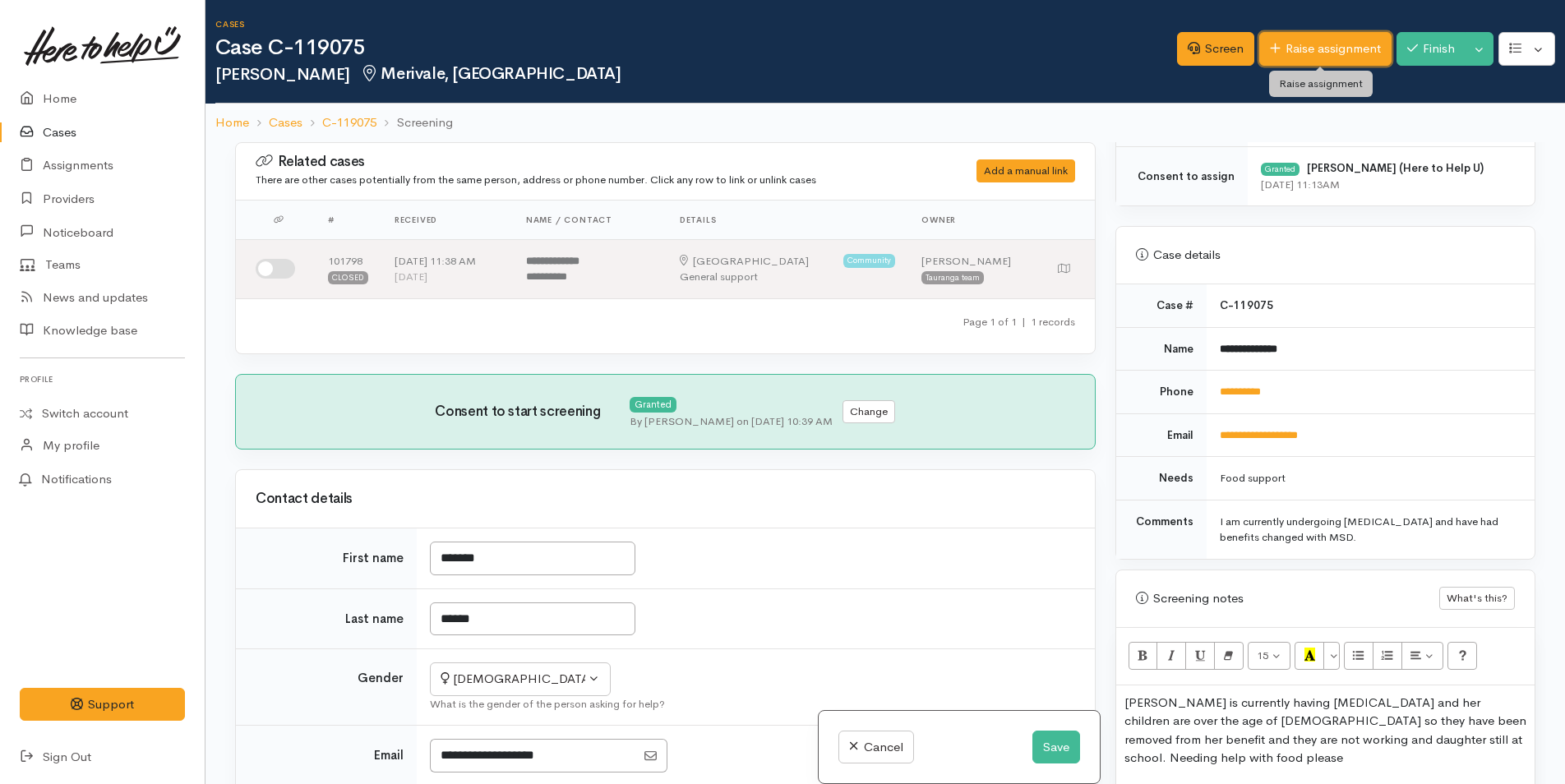
click at [1311, 42] on link "Raise assignment" at bounding box center [1325, 48] width 133 height 34
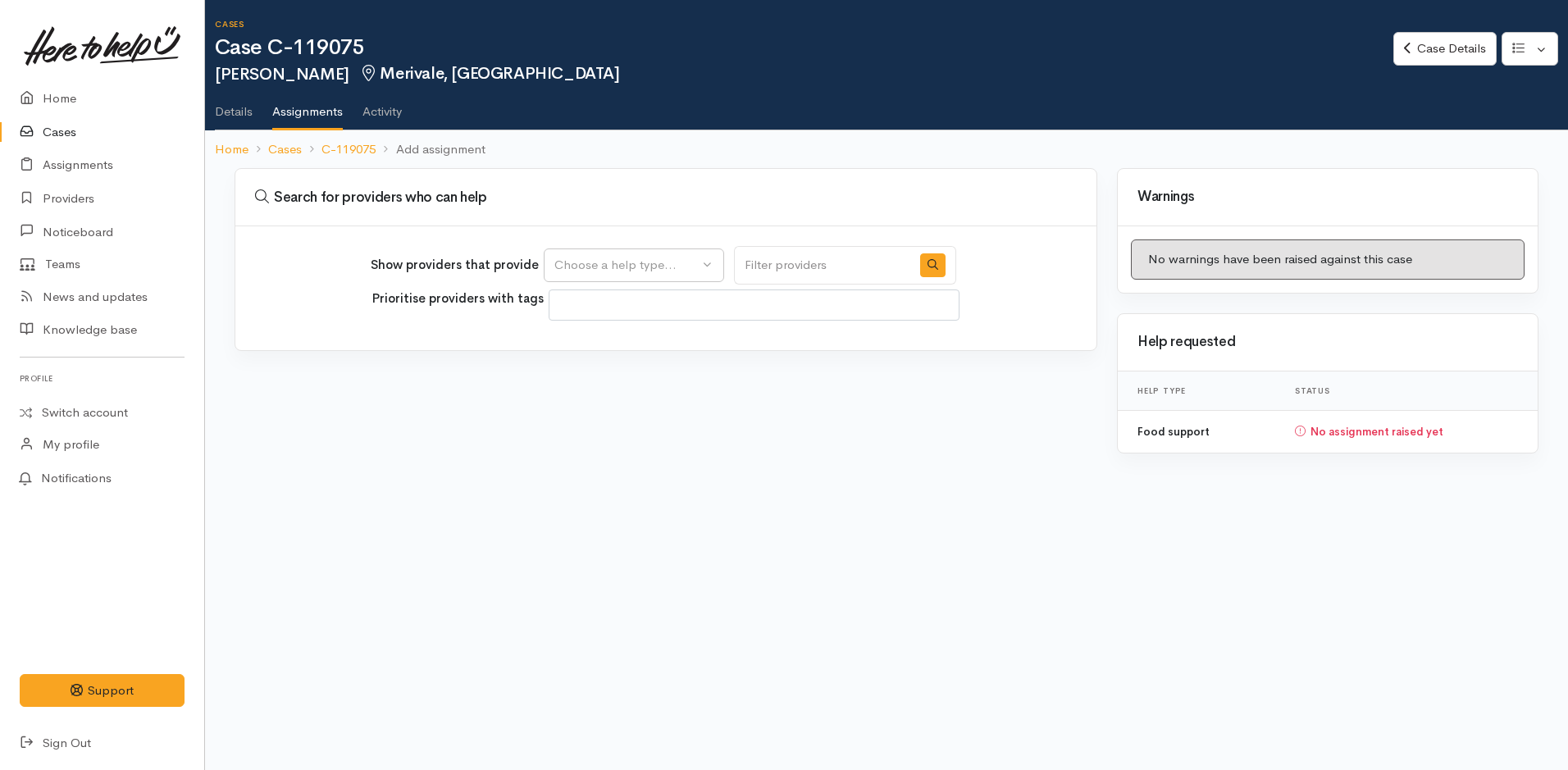
select select
click at [669, 260] on div "Choose a help type..." at bounding box center [626, 265] width 144 height 19
click at [613, 343] on span "Food support" at bounding box center [602, 344] width 76 height 19
select select "3"
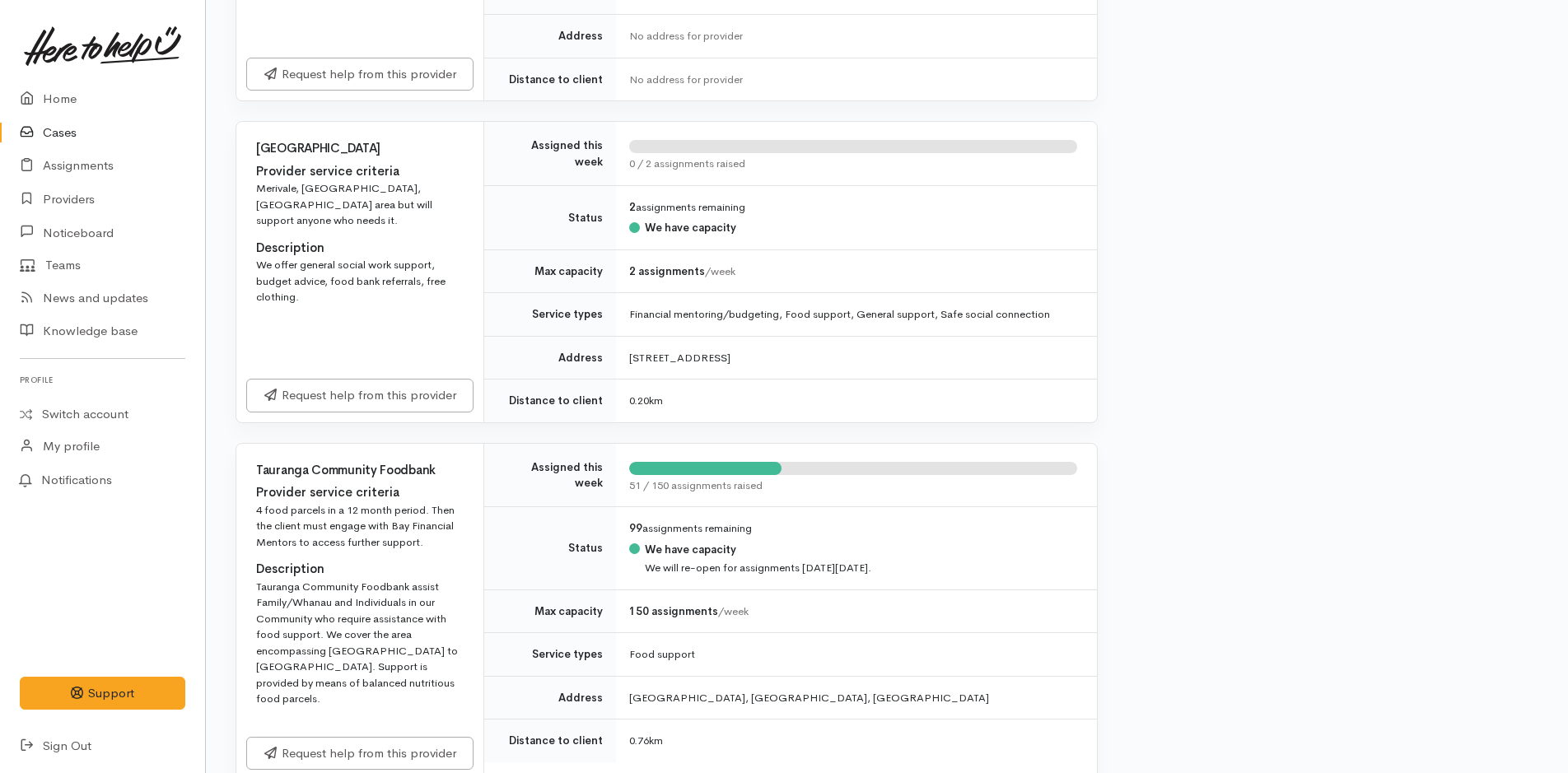
scroll to position [741, 0]
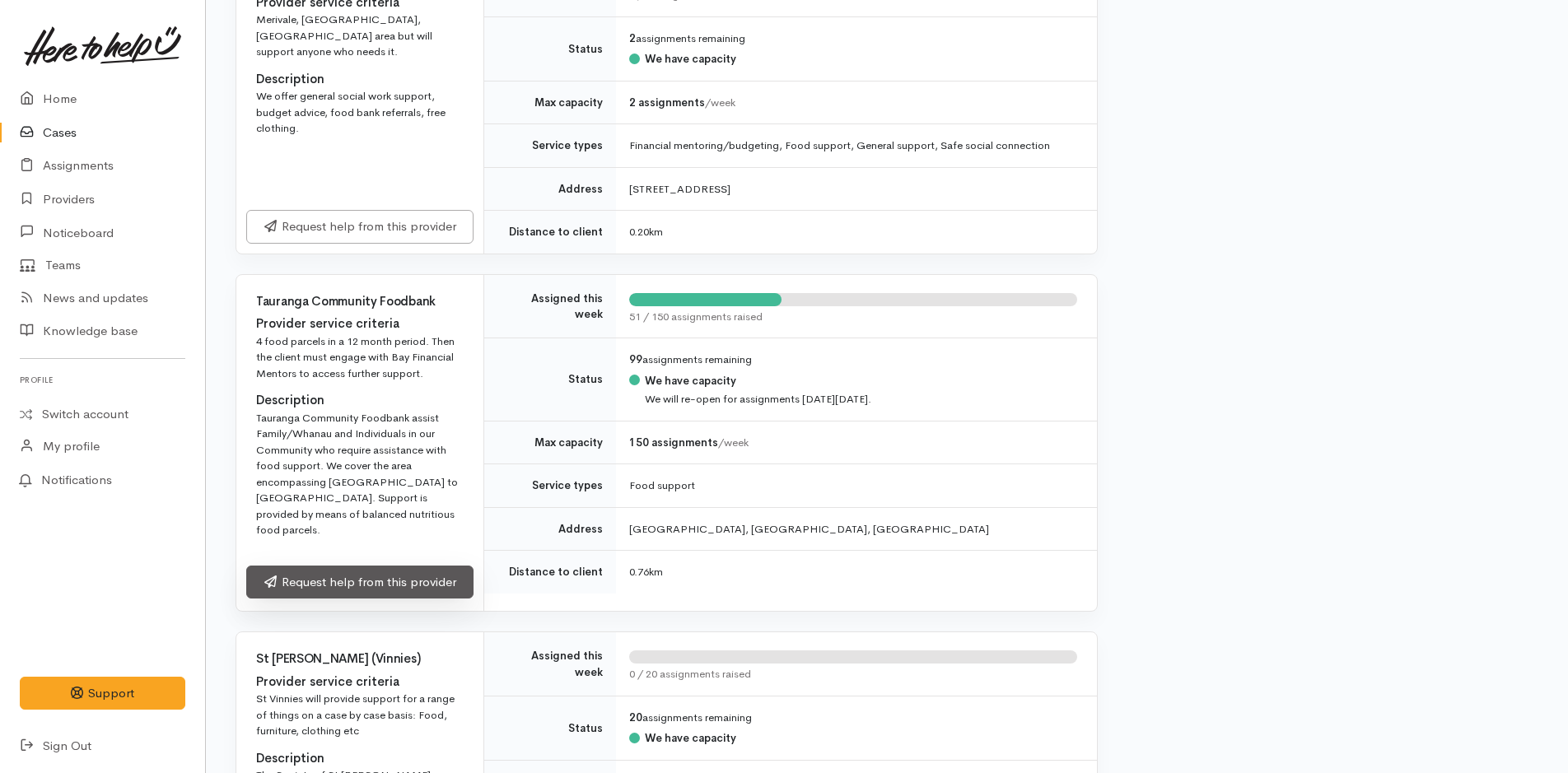
click at [449, 569] on link "Request help from this provider" at bounding box center [360, 582] width 228 height 34
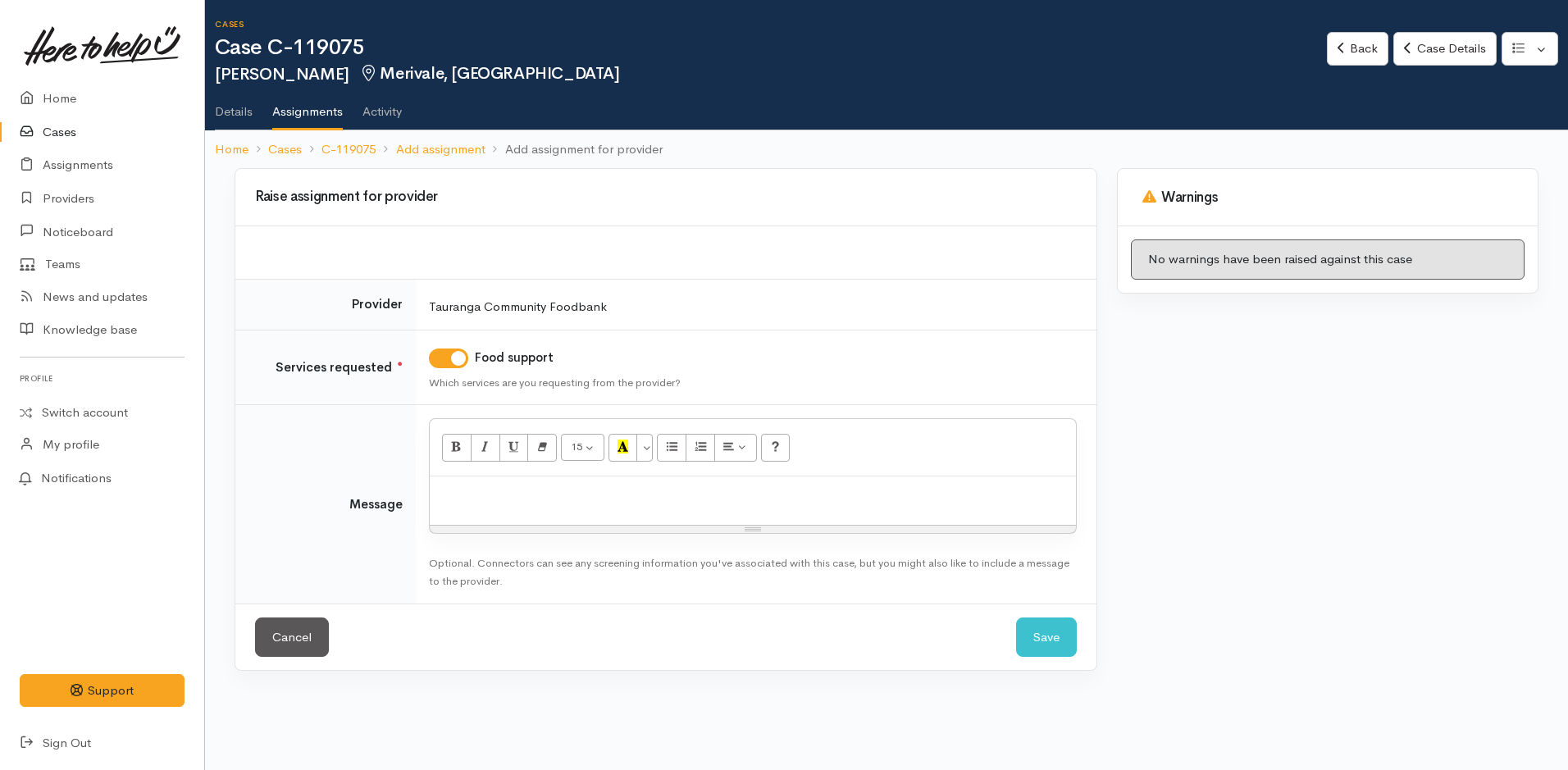
click at [512, 495] on p at bounding box center [753, 493] width 630 height 19
click at [1355, 52] on link "Back" at bounding box center [1358, 48] width 62 height 34
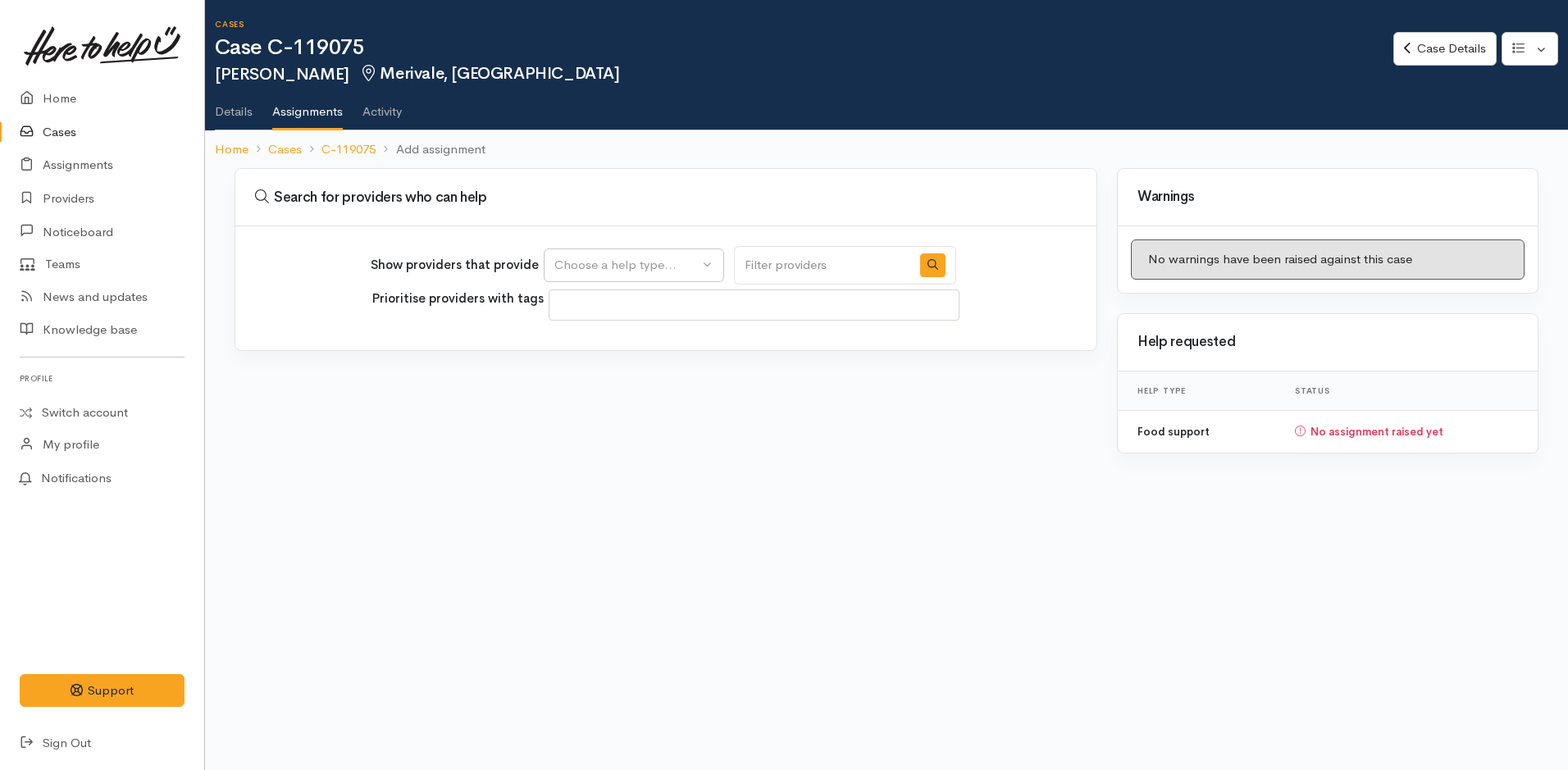
select select
click at [1447, 41] on link "Case Details" at bounding box center [1444, 48] width 102 height 34
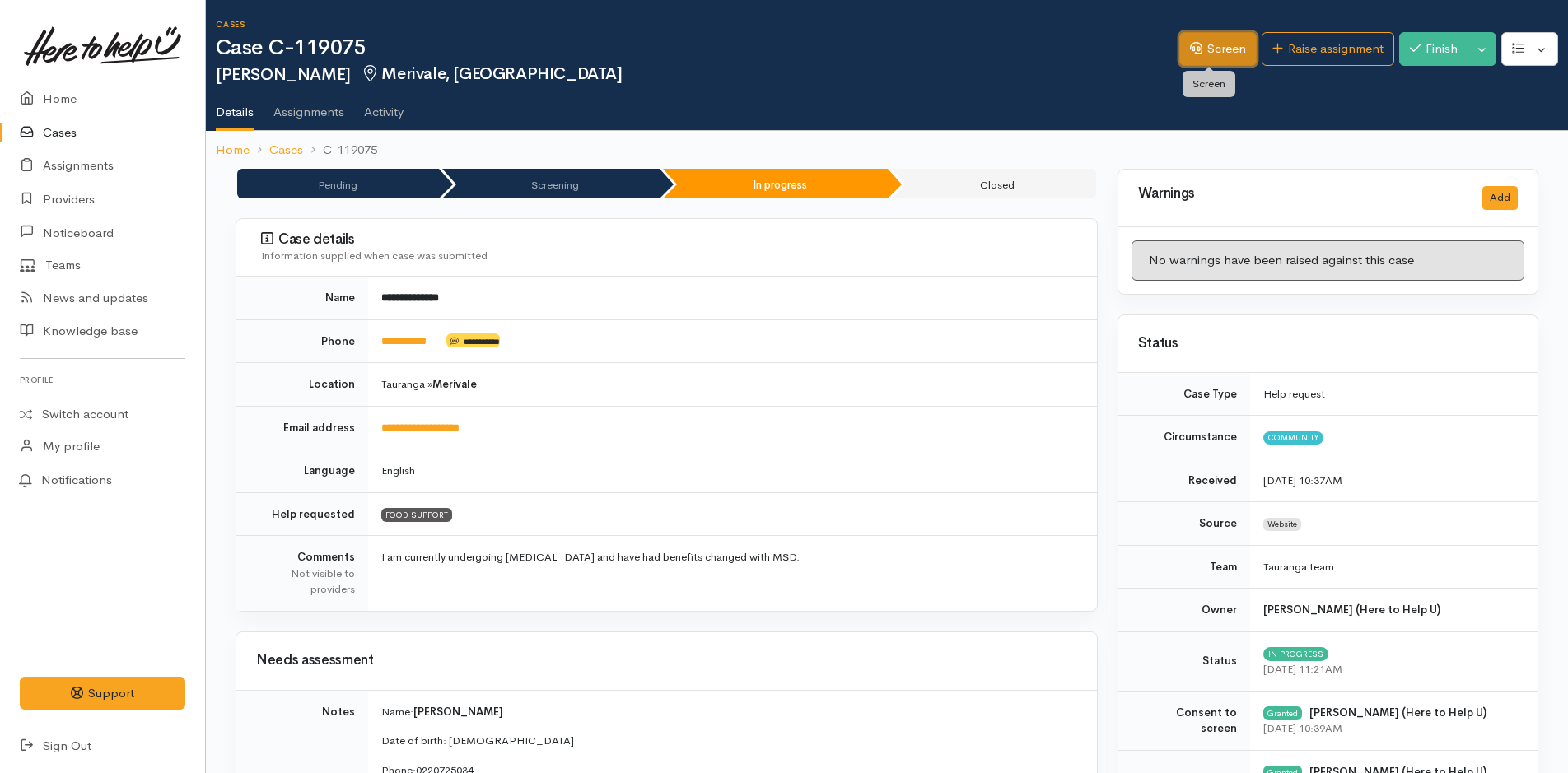
click at [1227, 43] on link "Screen" at bounding box center [1217, 48] width 77 height 34
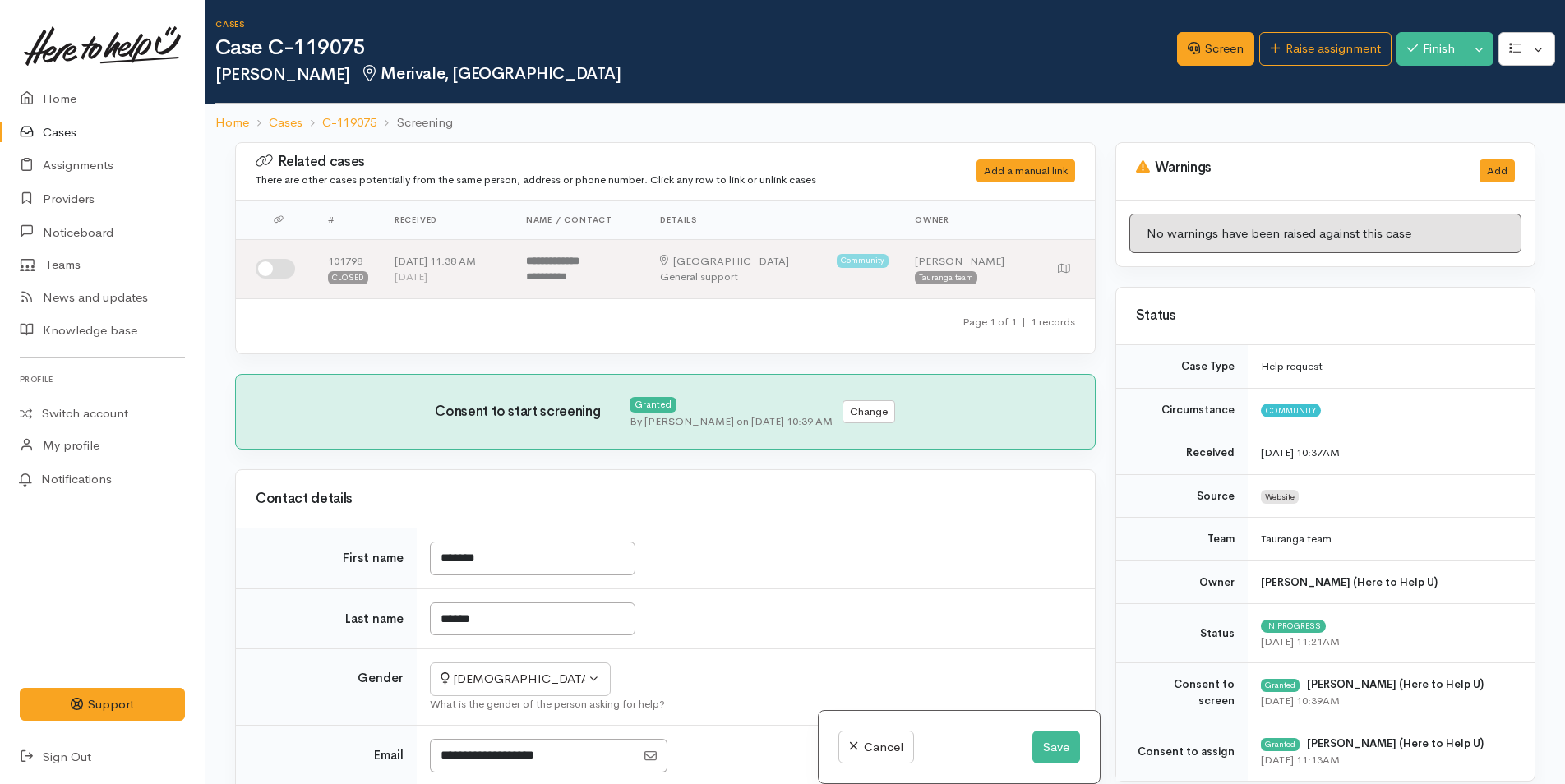
select select "7"
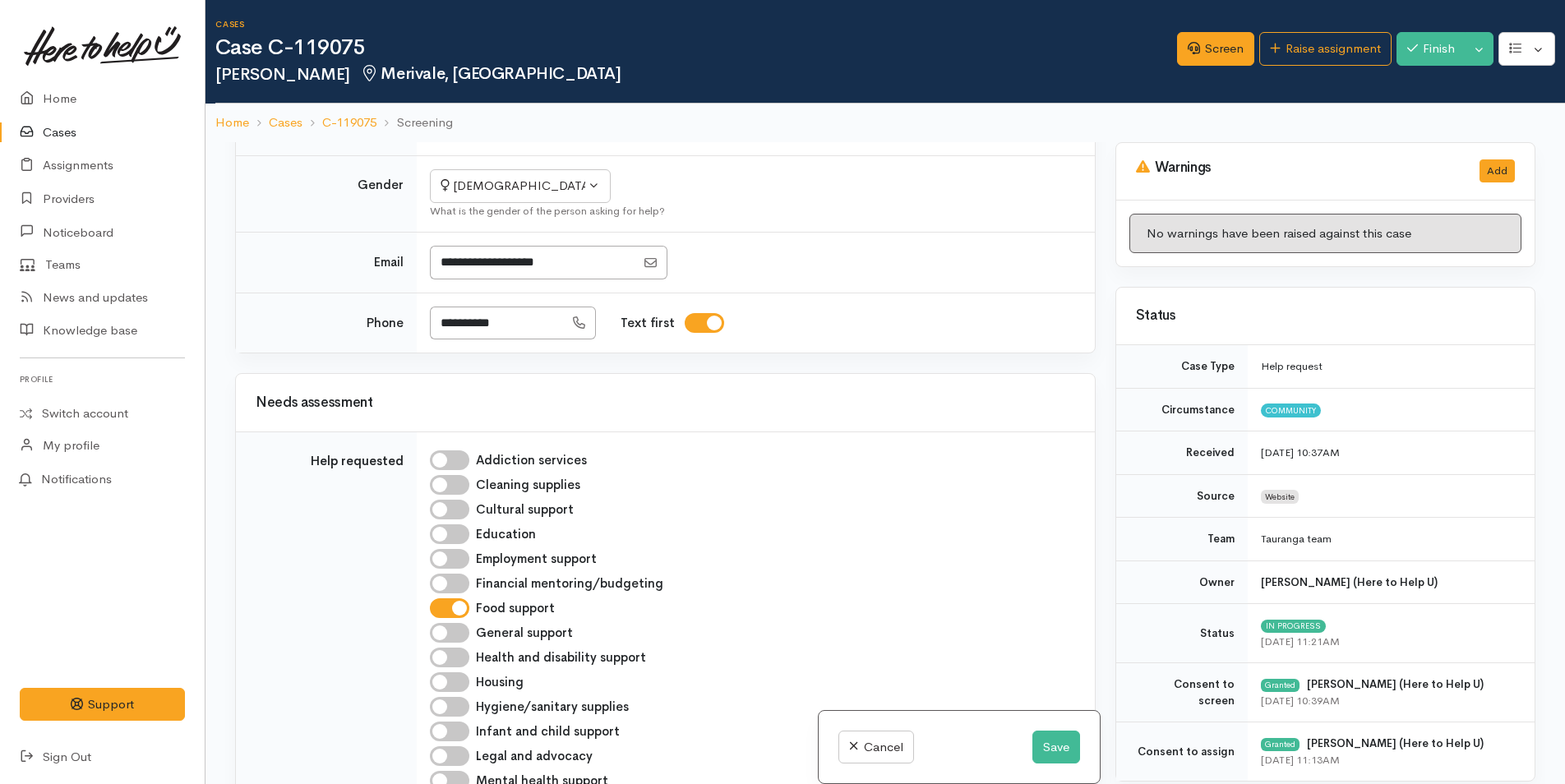
scroll to position [904, 0]
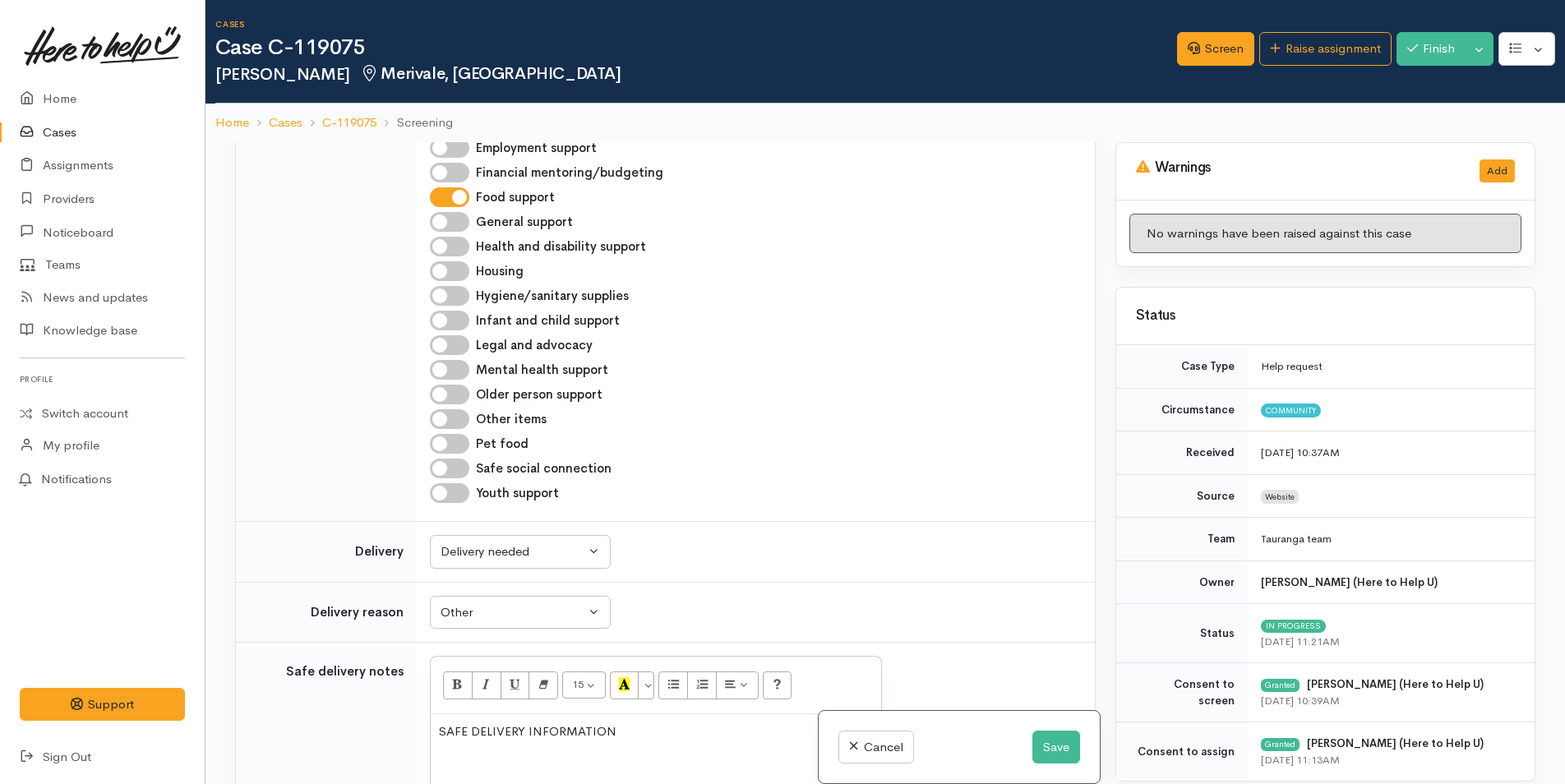
click at [464, 296] on input "Hygiene/sanitary supplies" at bounding box center [449, 296] width 39 height 20
checkbox input "true"
click at [457, 419] on input "Other items" at bounding box center [449, 419] width 39 height 20
checkbox input "true"
click at [456, 447] on input "Pet food" at bounding box center [449, 443] width 39 height 20
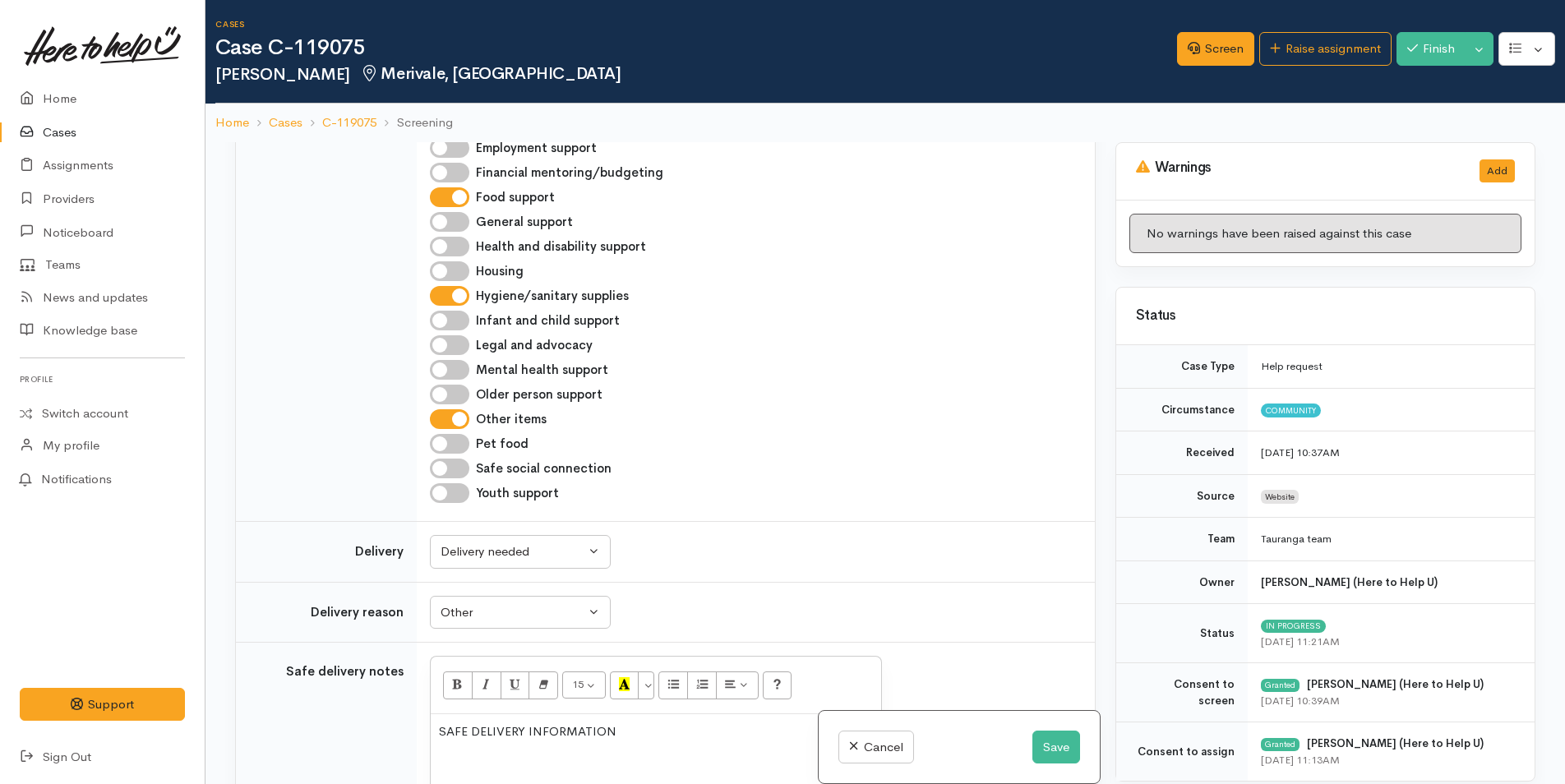
checkbox input "true"
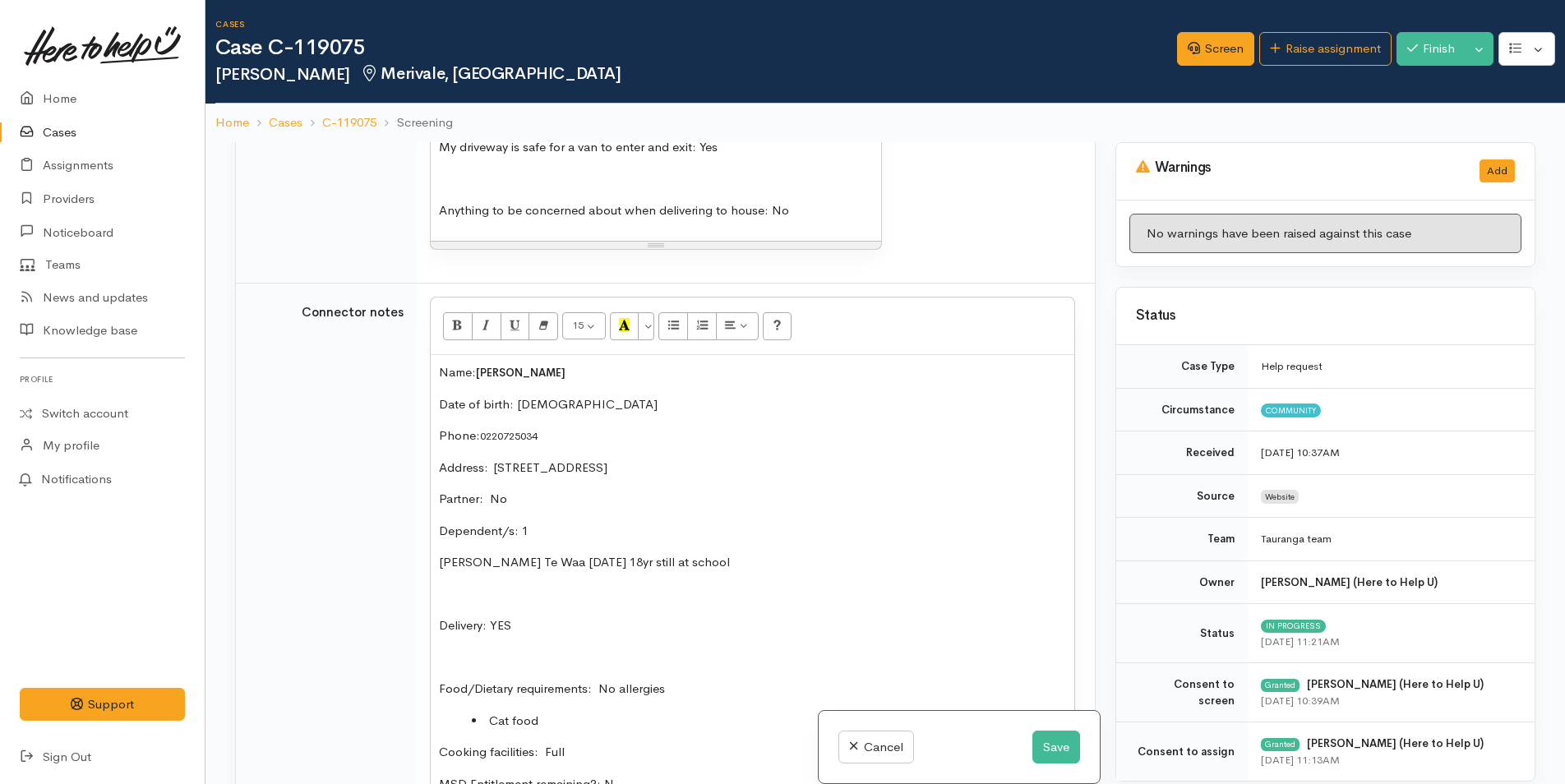
scroll to position [1890, 0]
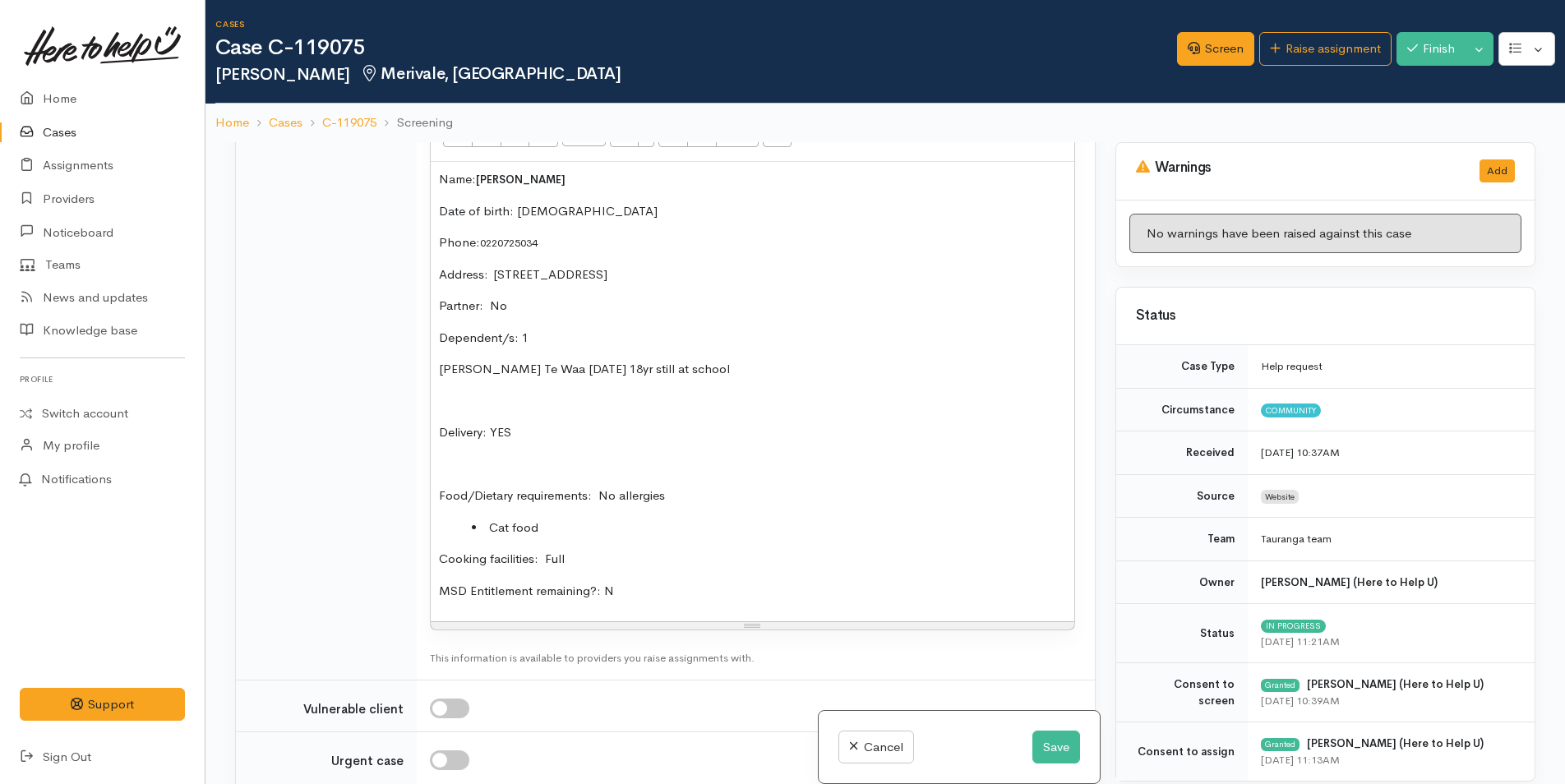
click at [663, 523] on li "Cat food" at bounding box center [769, 528] width 594 height 19
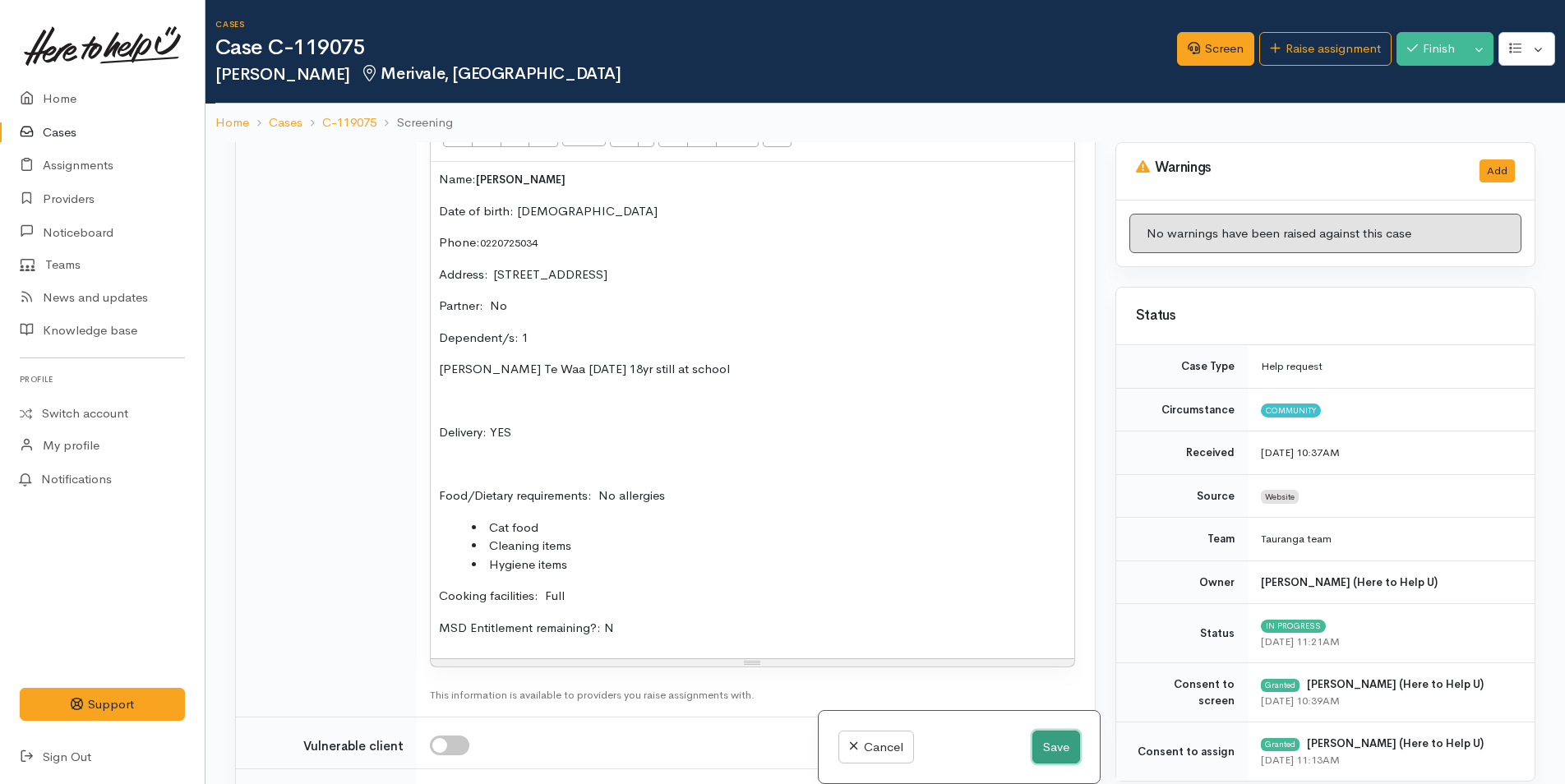
click at [1047, 747] on button "Save" at bounding box center [1056, 747] width 47 height 34
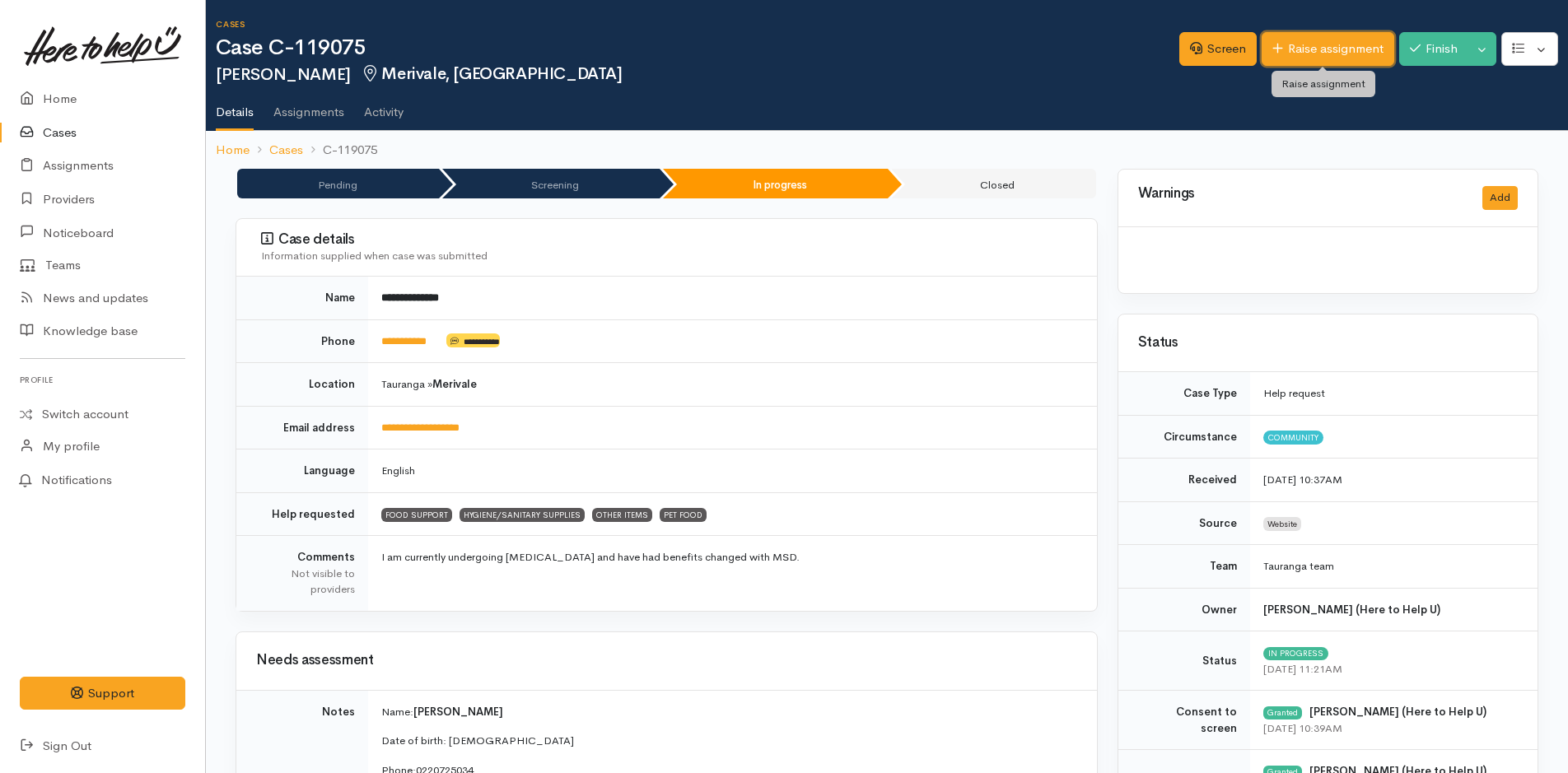
click at [1349, 51] on link "Raise assignment" at bounding box center [1328, 48] width 133 height 34
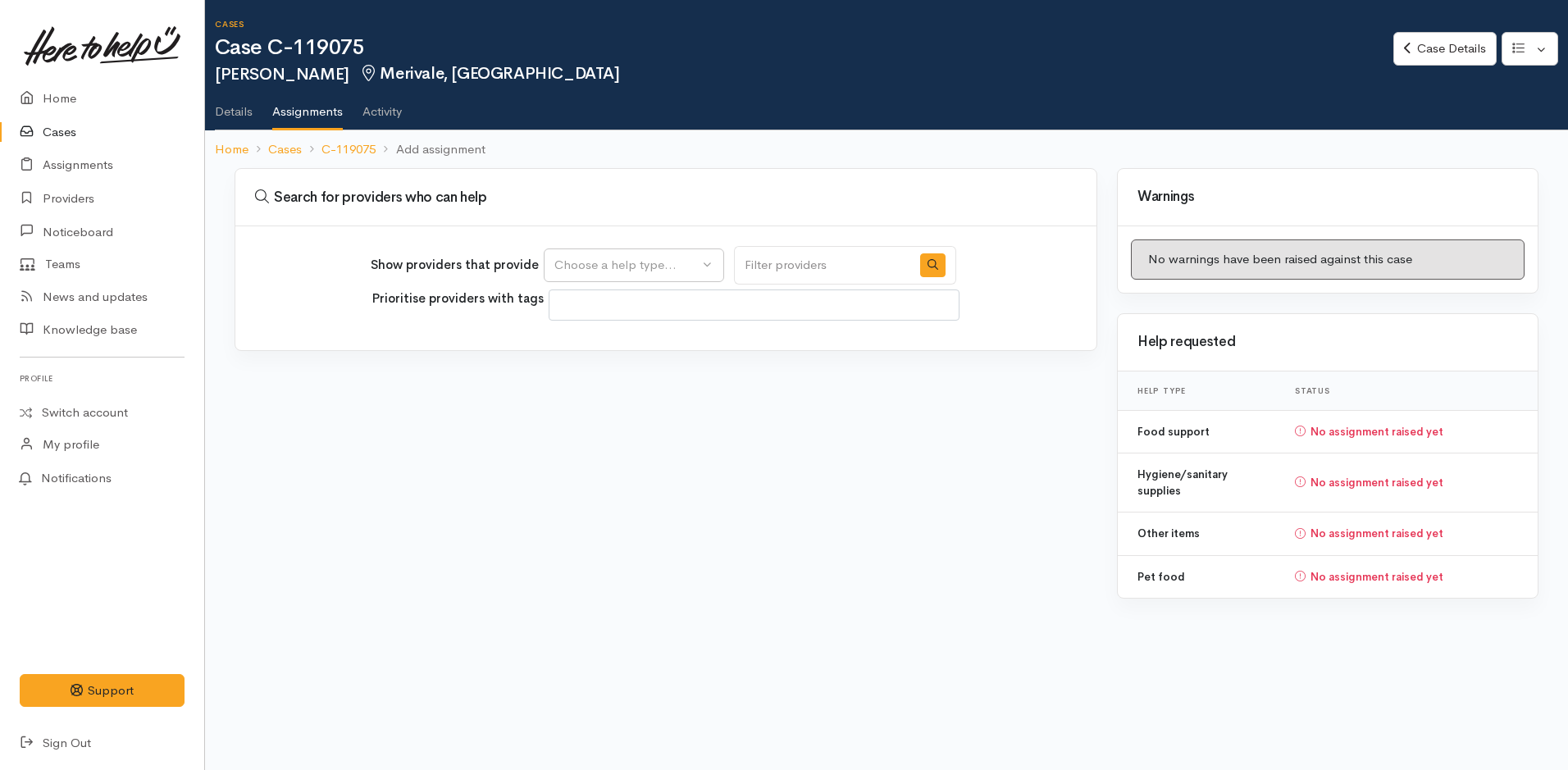
select select
click at [606, 270] on div "Choose a help type..." at bounding box center [626, 265] width 144 height 19
click at [616, 342] on span "Food support" at bounding box center [602, 344] width 76 height 19
select select "3"
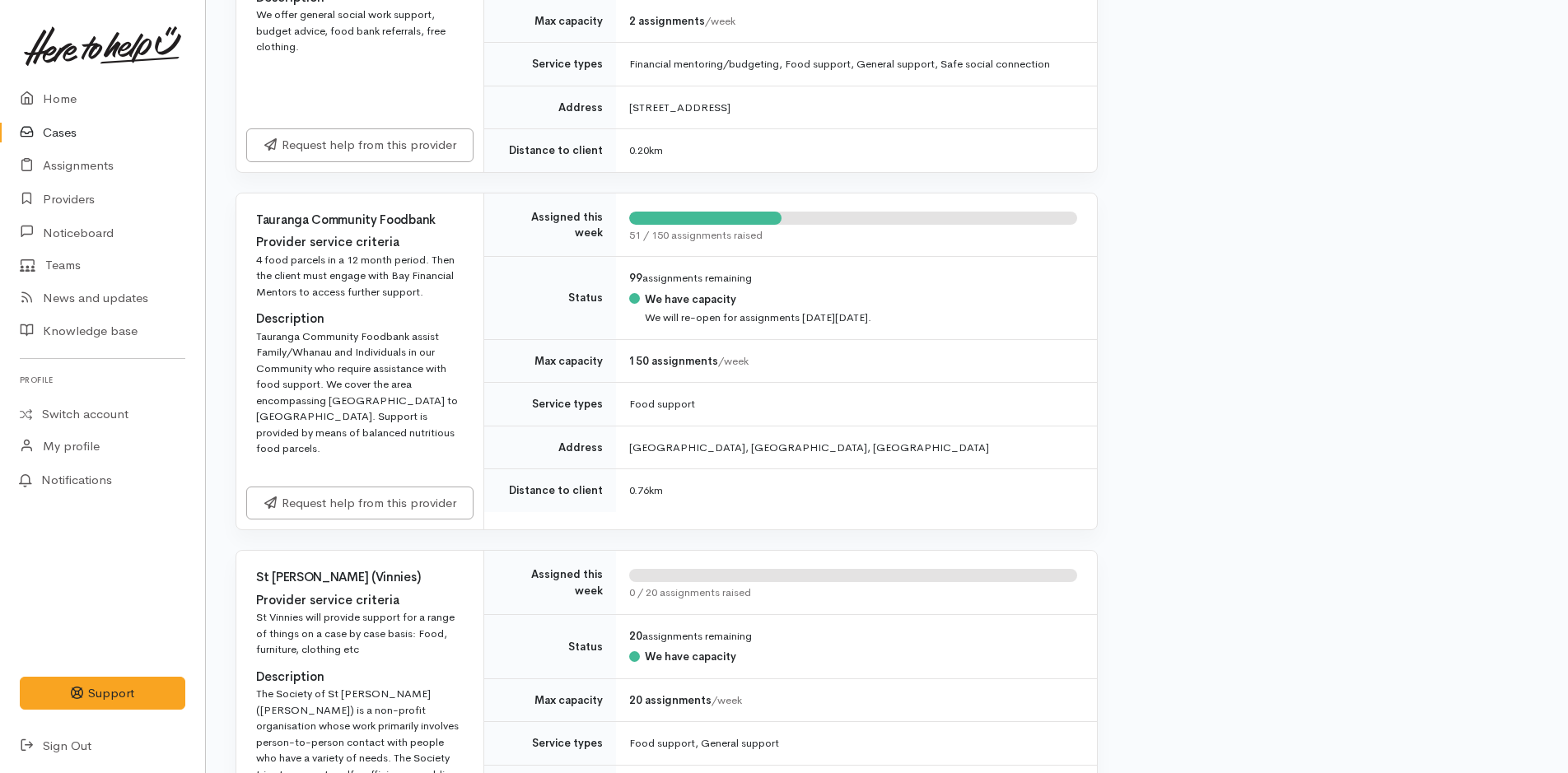
scroll to position [823, 0]
click at [443, 487] on link "Request help from this provider" at bounding box center [360, 500] width 228 height 34
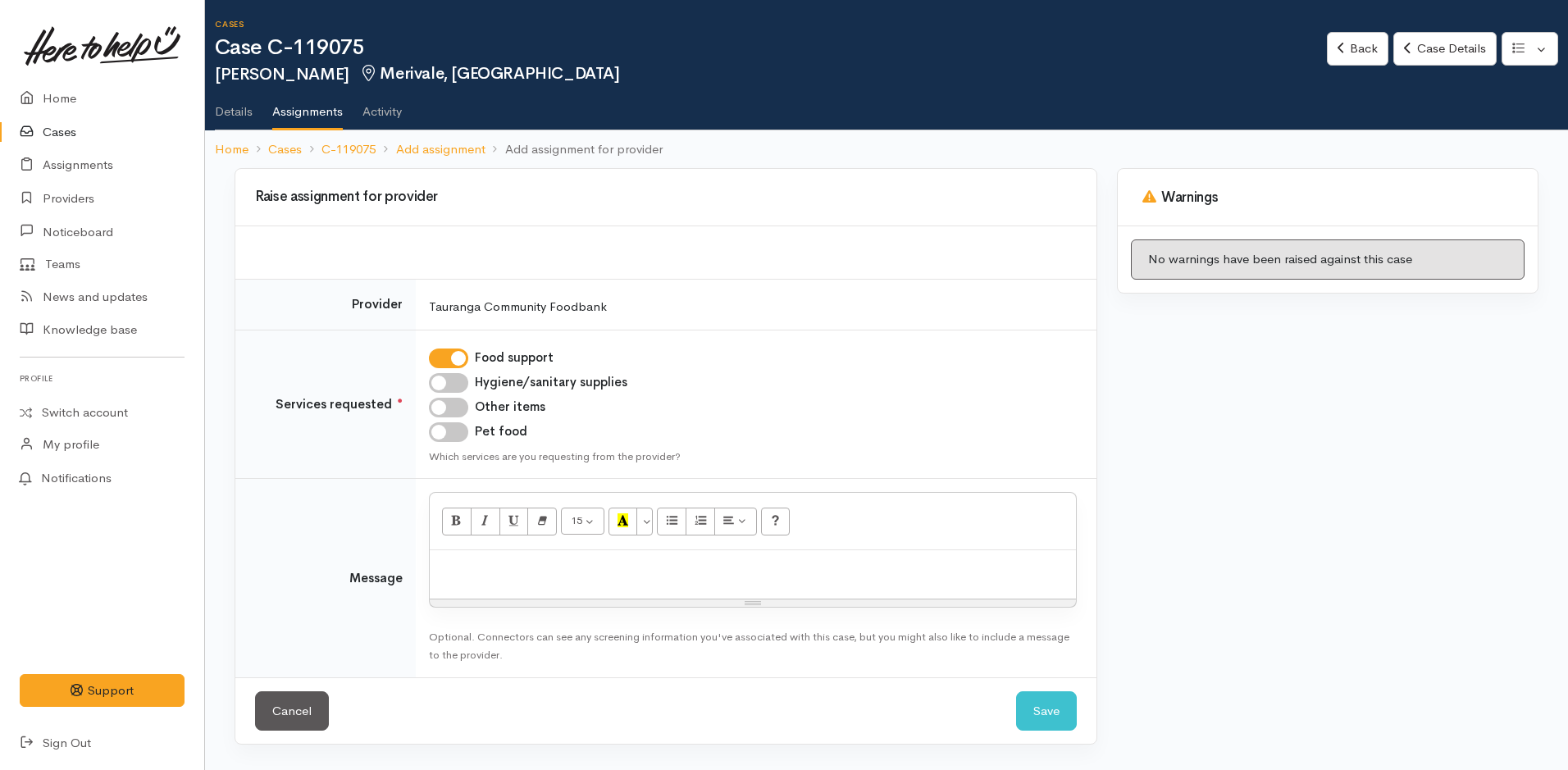
click at [461, 381] on input "Hygiene/sanitary supplies" at bounding box center [448, 383] width 39 height 20
checkbox input "true"
click at [463, 405] on input "Other items" at bounding box center [448, 408] width 39 height 20
checkbox input "true"
click at [460, 429] on input "Pet food" at bounding box center [448, 433] width 39 height 20
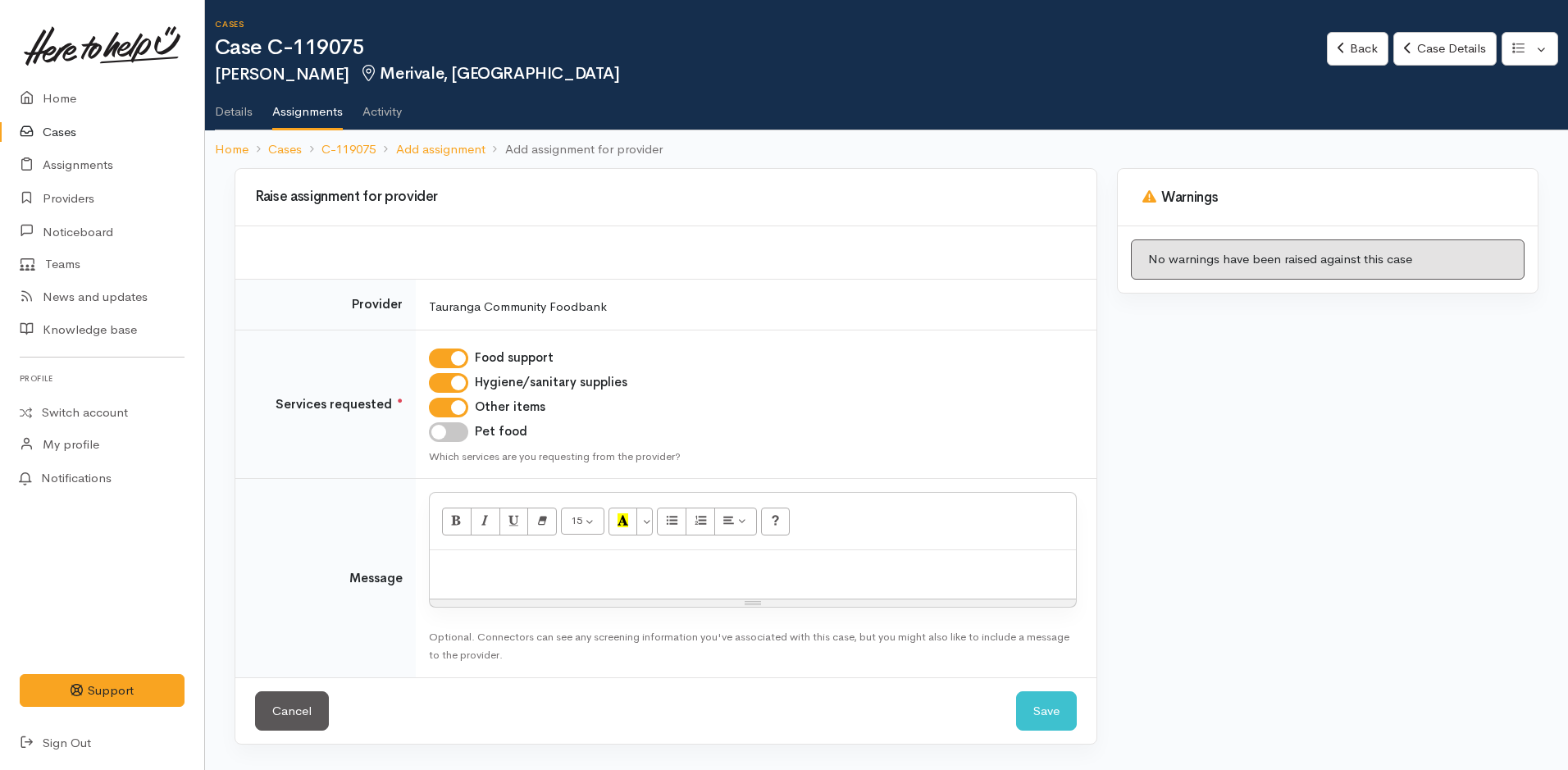
checkbox input "true"
click at [536, 586] on div at bounding box center [753, 574] width 647 height 48
paste div
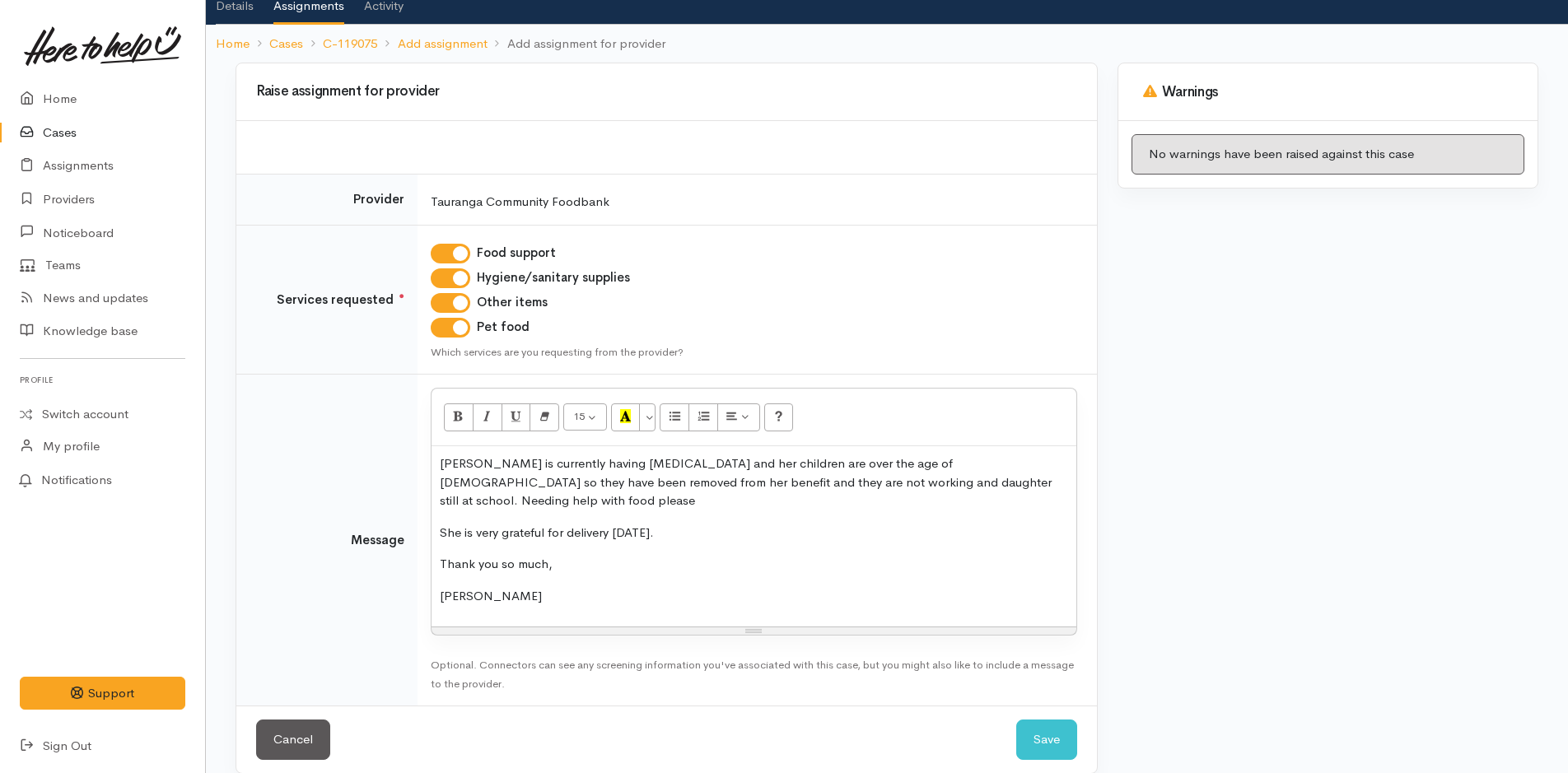
scroll to position [107, 0]
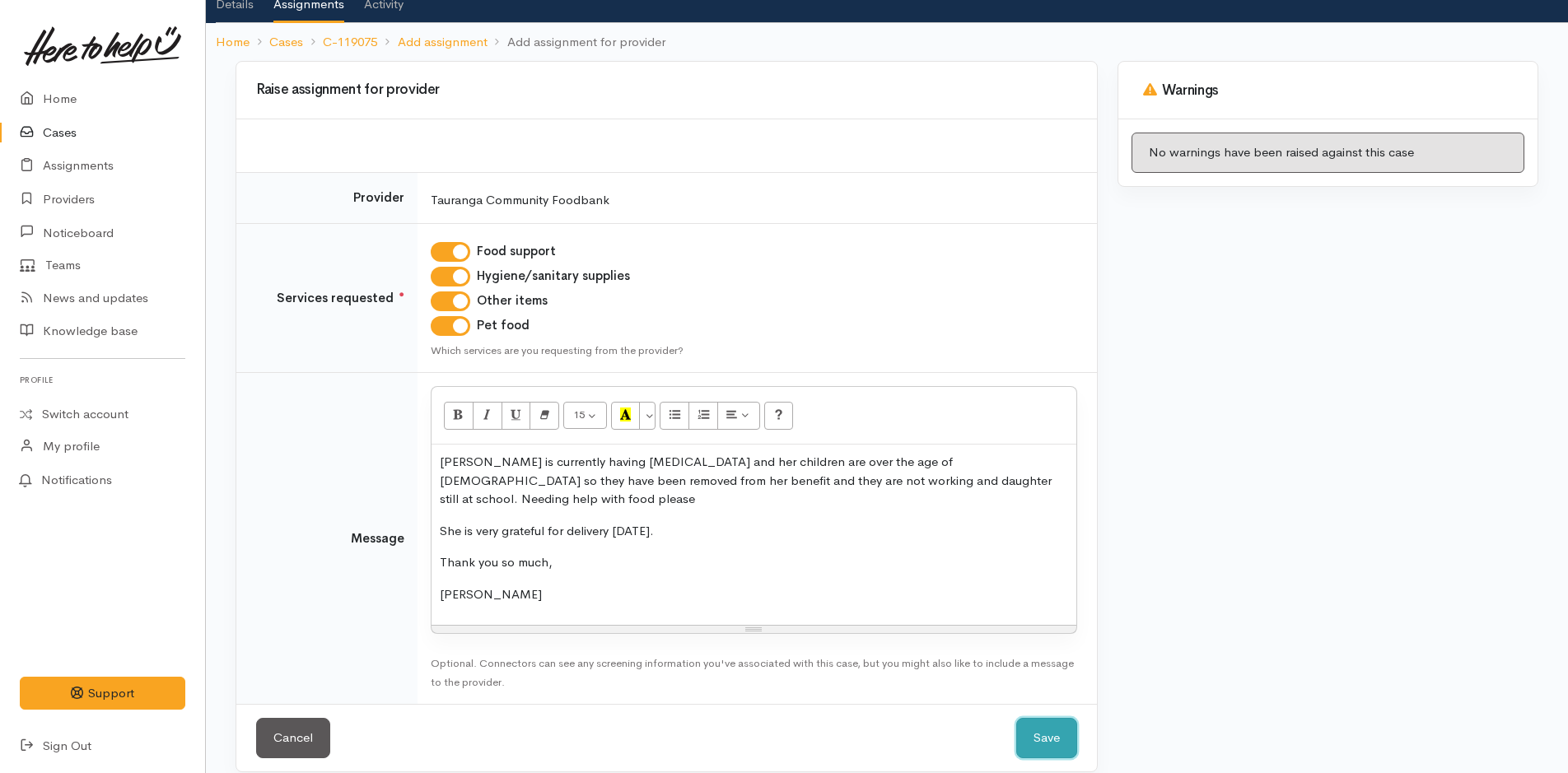
click at [1054, 718] on button "Save" at bounding box center [1046, 738] width 61 height 40
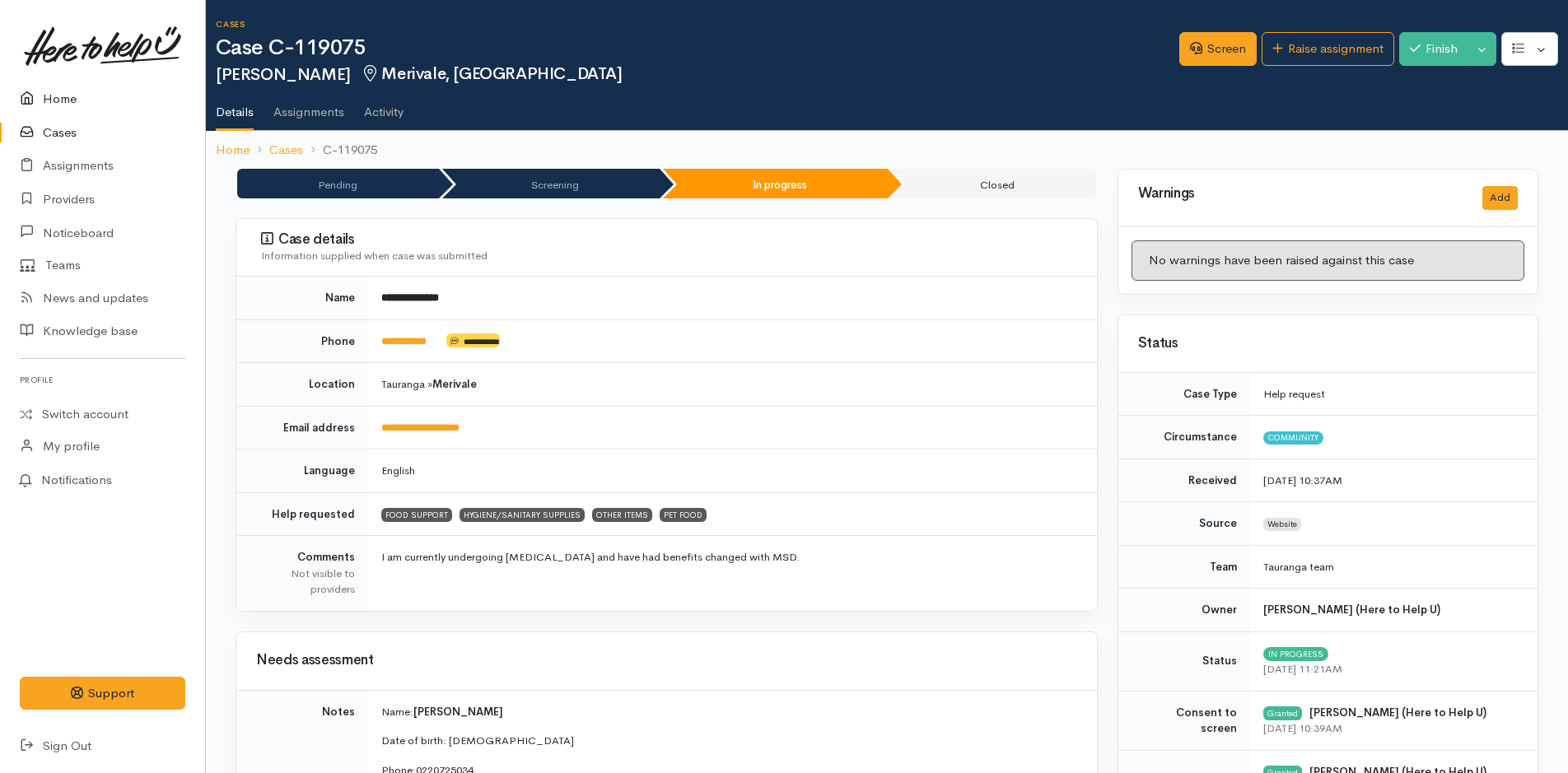
click at [66, 99] on link "Home" at bounding box center [102, 98] width 205 height 34
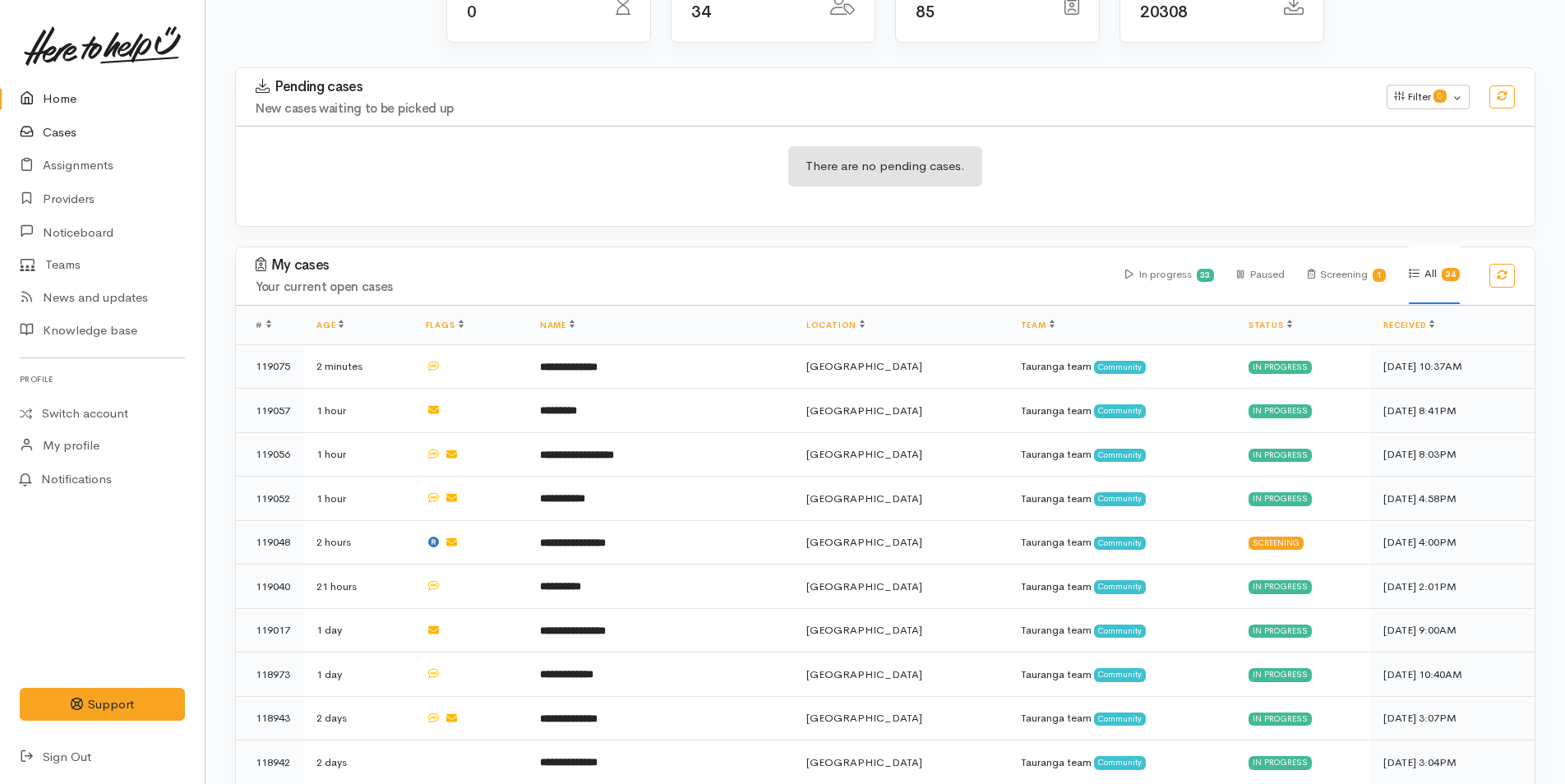
scroll to position [329, 0]
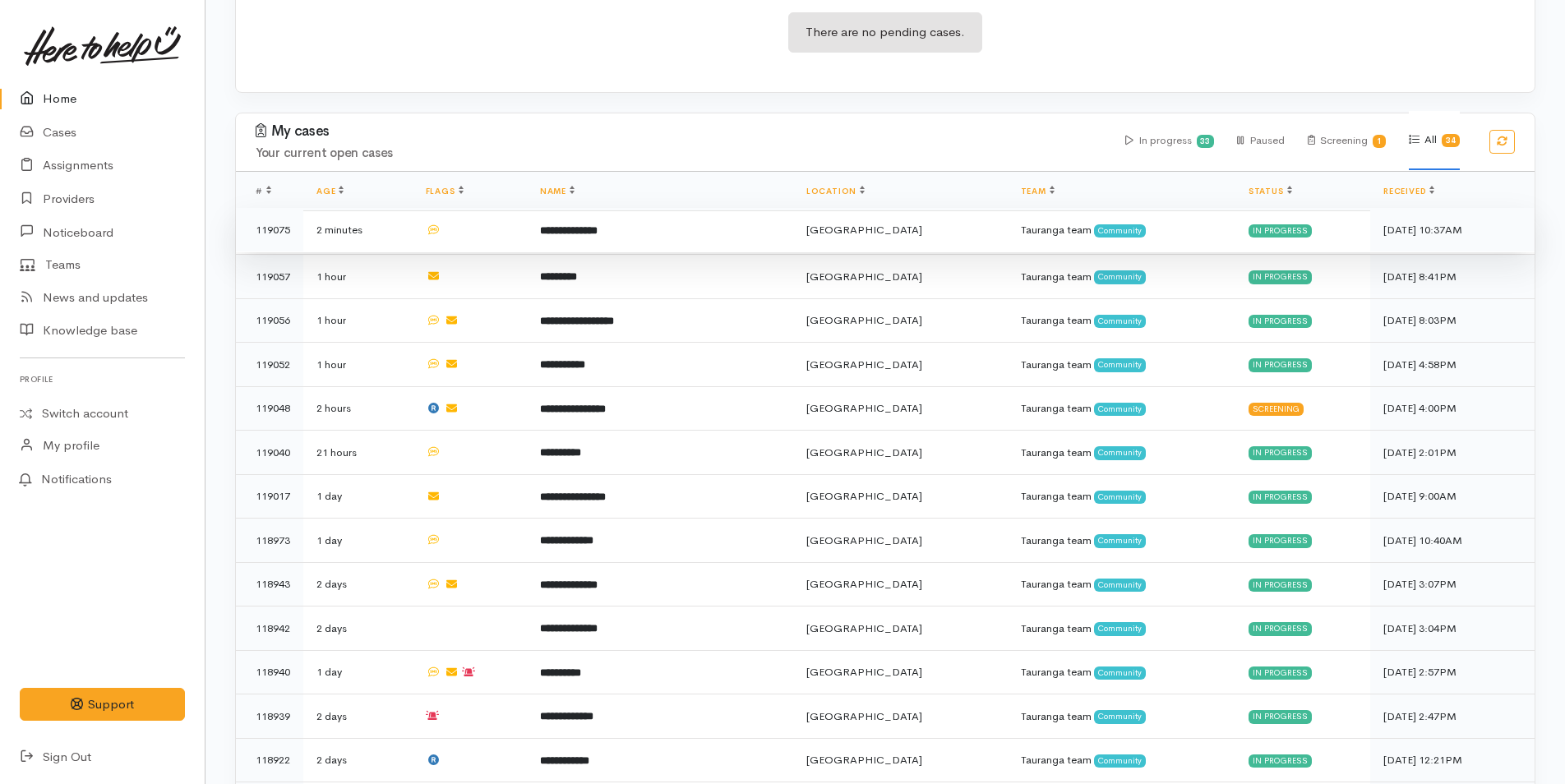
click at [597, 230] on b "**********" at bounding box center [568, 231] width 57 height 11
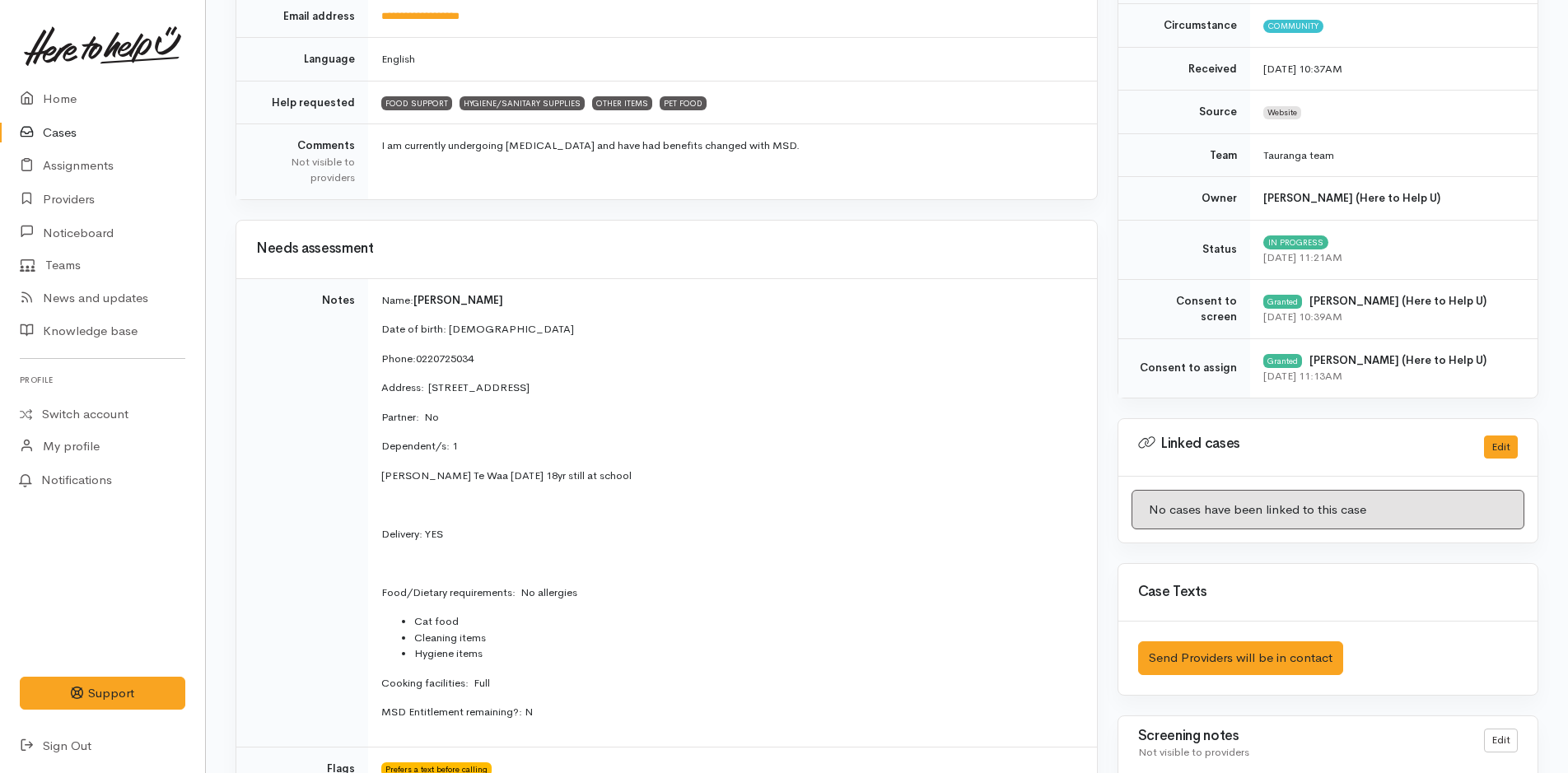
scroll to position [906, 0]
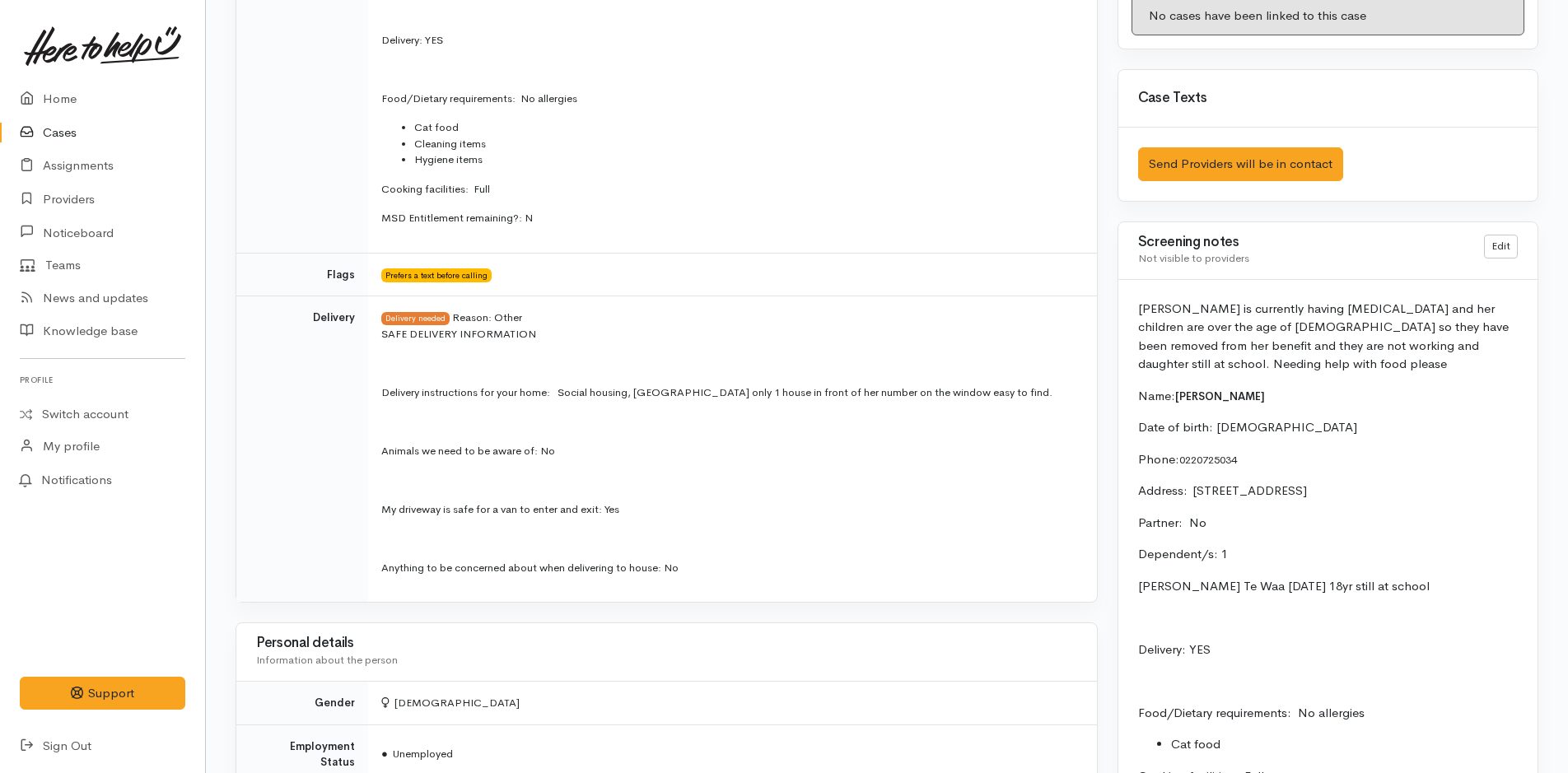
click at [521, 143] on li "Cleaning items" at bounding box center [746, 144] width 663 height 16
click at [66, 94] on link "Home" at bounding box center [102, 98] width 205 height 34
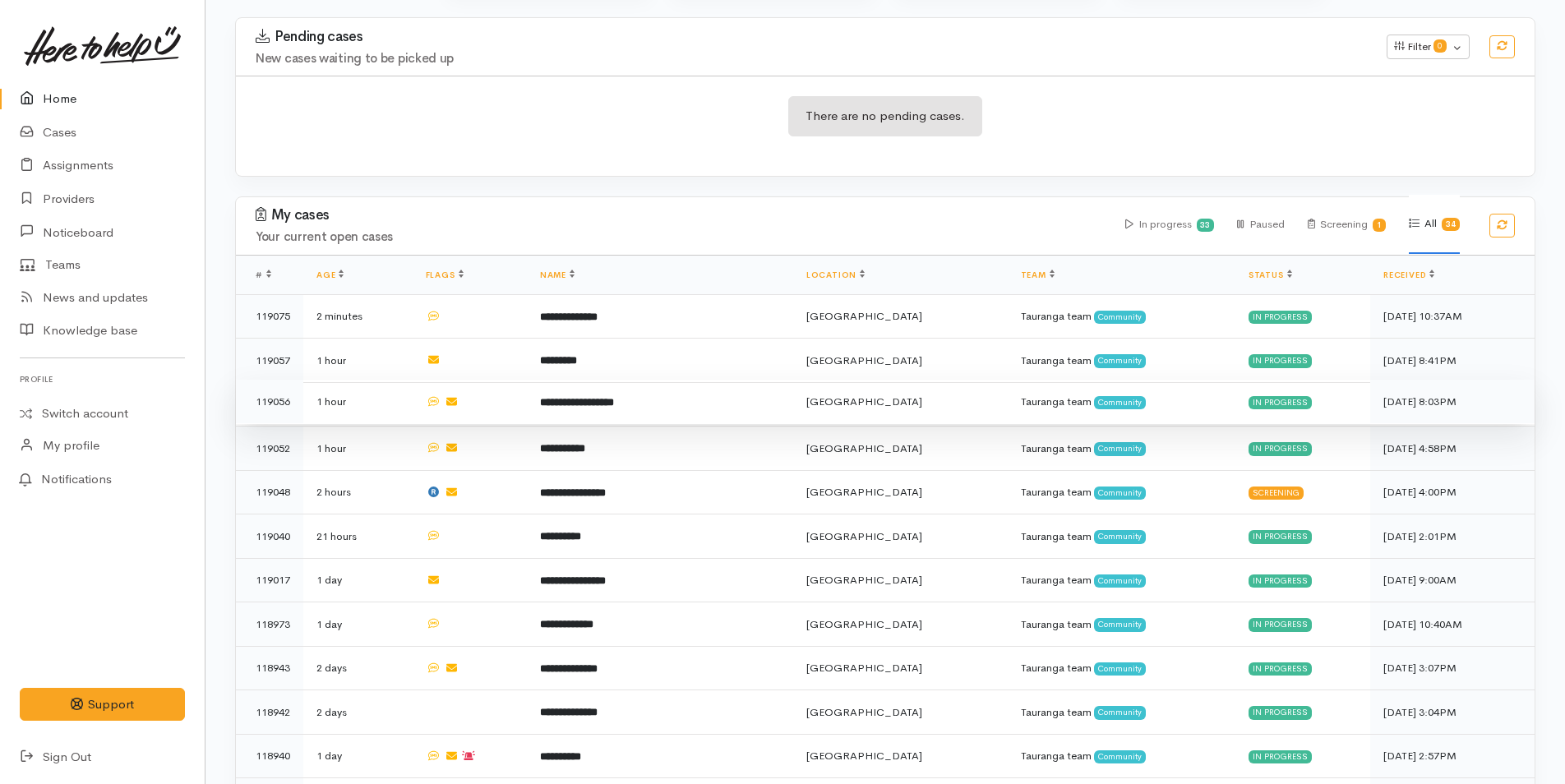
scroll to position [411, 0]
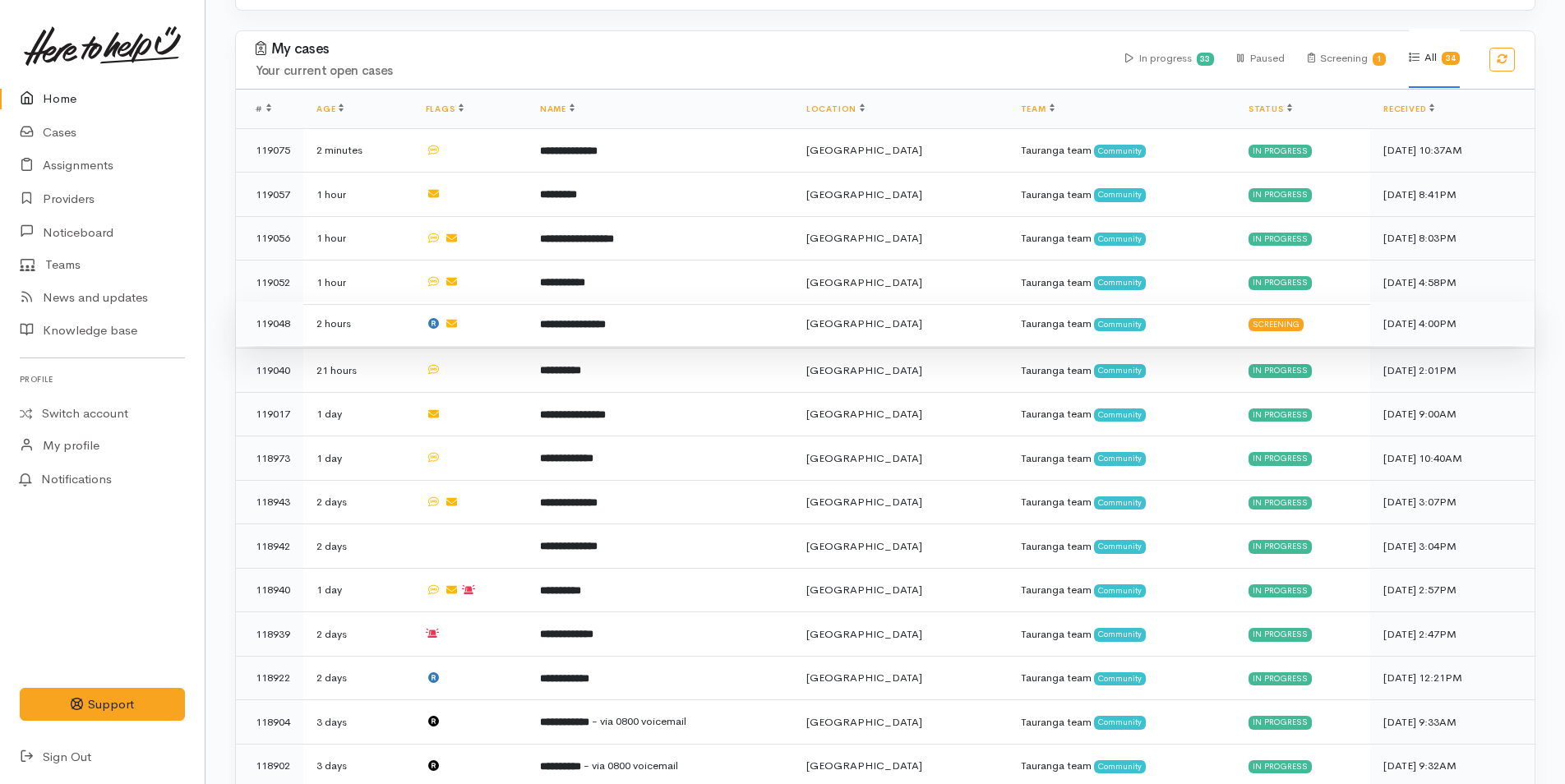
click at [688, 318] on td "**********" at bounding box center [660, 323] width 266 height 45
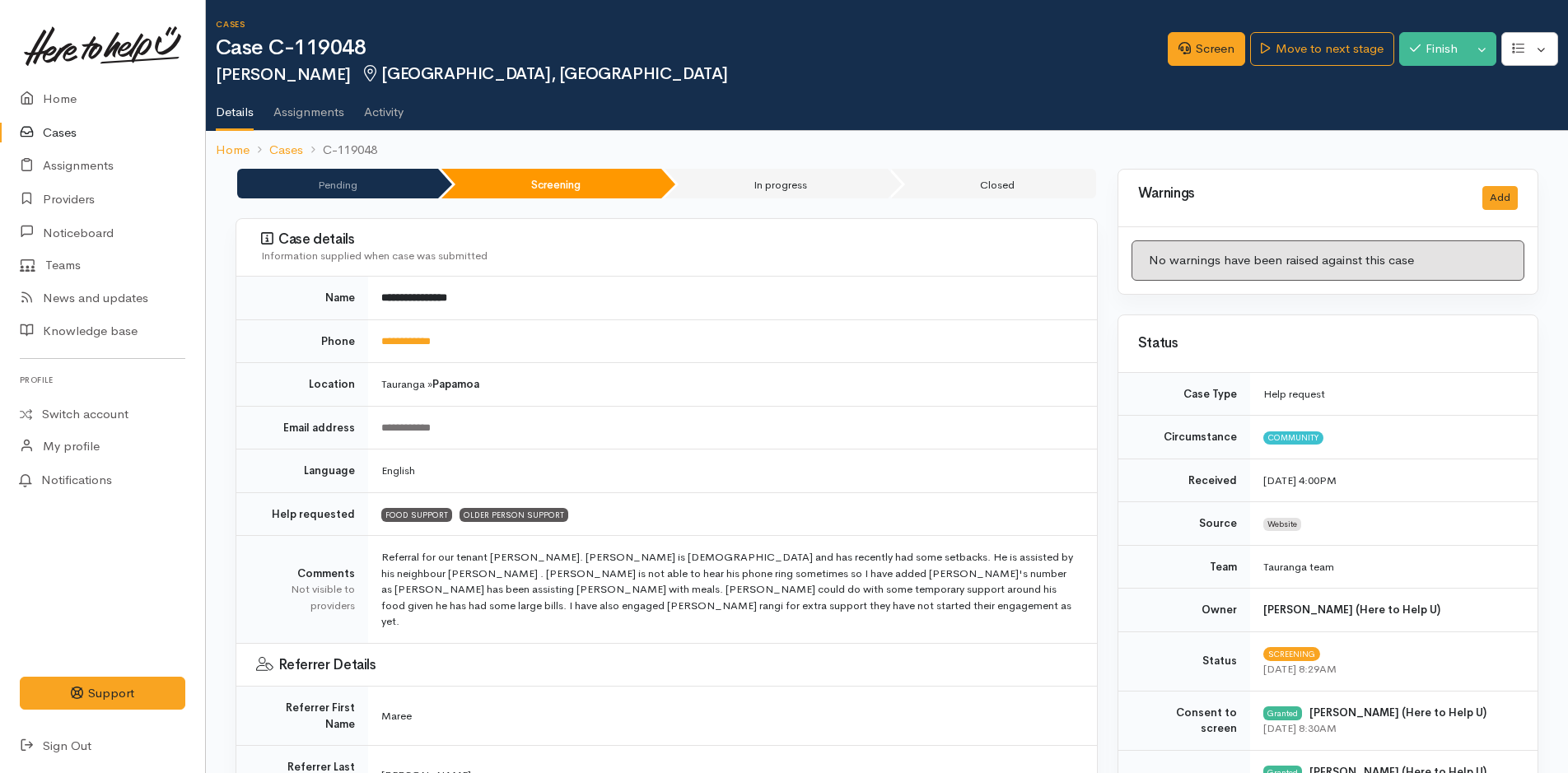
click at [454, 322] on td "**********" at bounding box center [732, 341] width 728 height 44
drag, startPoint x: 463, startPoint y: 339, endPoint x: 364, endPoint y: 357, distance: 100.6
click at [364, 357] on tr "**********" at bounding box center [667, 341] width 860 height 44
copy tr "**********"
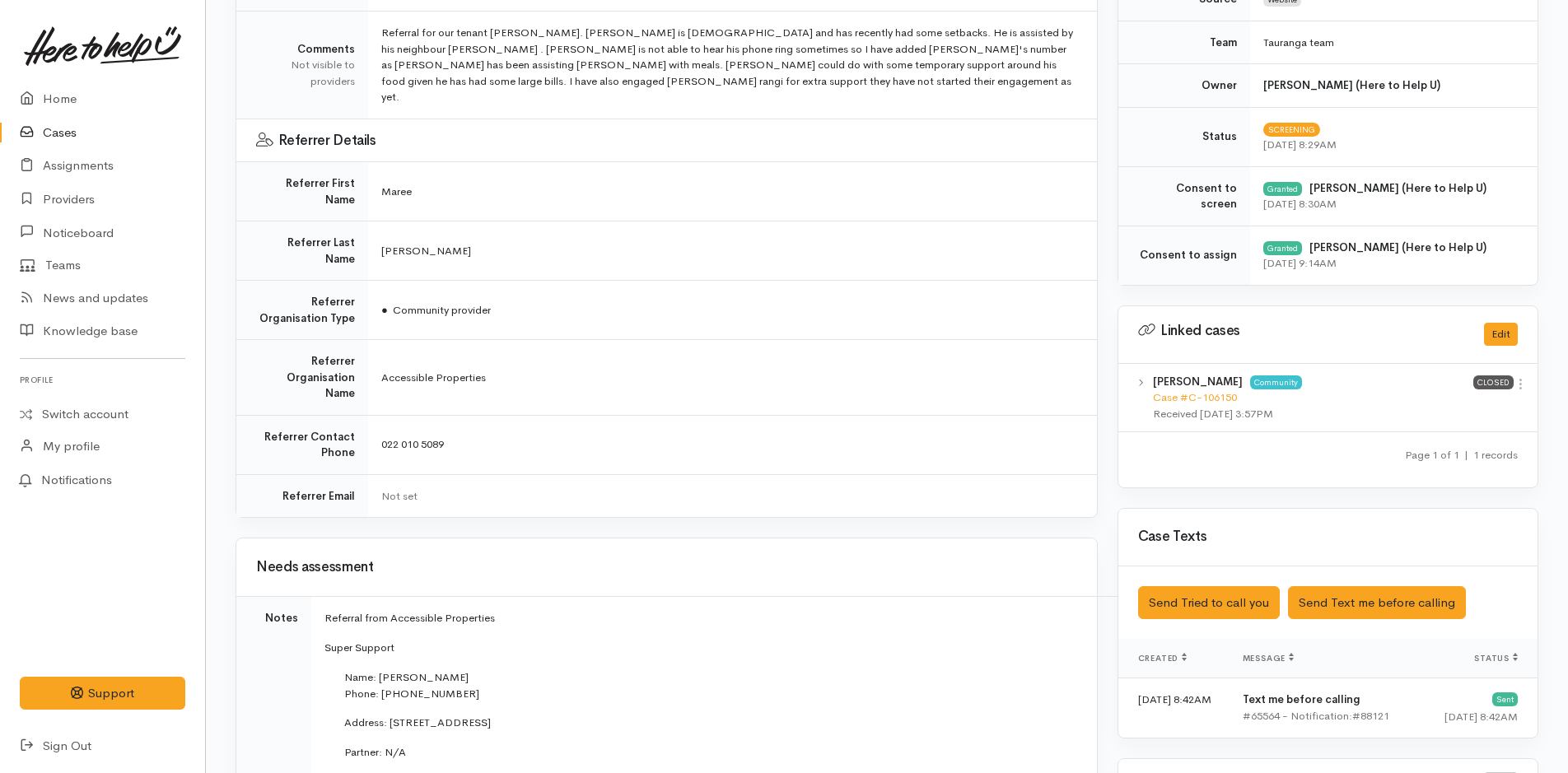
scroll to position [741, 0]
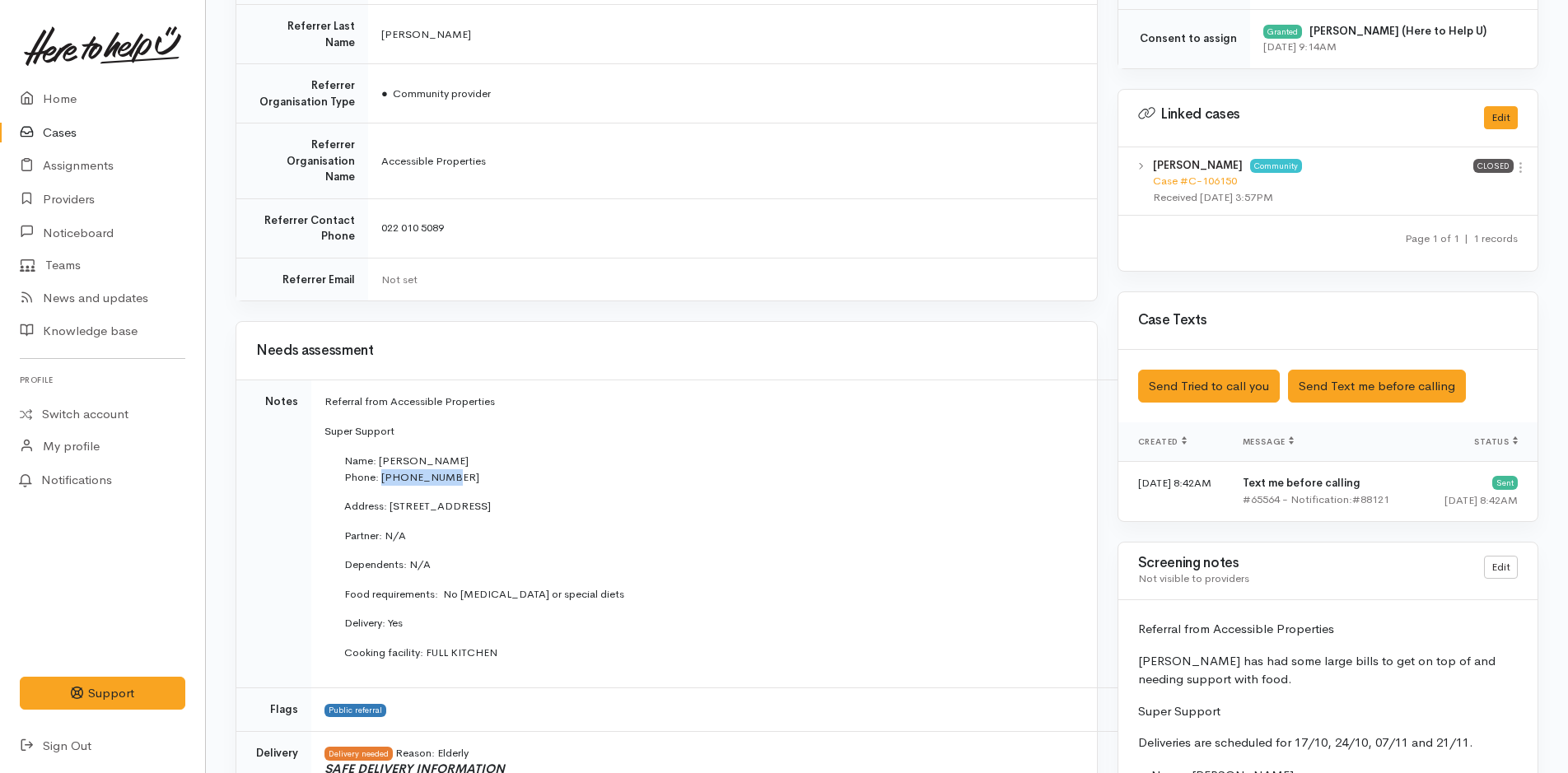
drag, startPoint x: 454, startPoint y: 412, endPoint x: 382, endPoint y: 415, distance: 72.1
click at [382, 453] on p "Name: Donald Henderson Phone: 02102318573" at bounding box center [755, 468] width 821 height 32
copy p "02102318573"
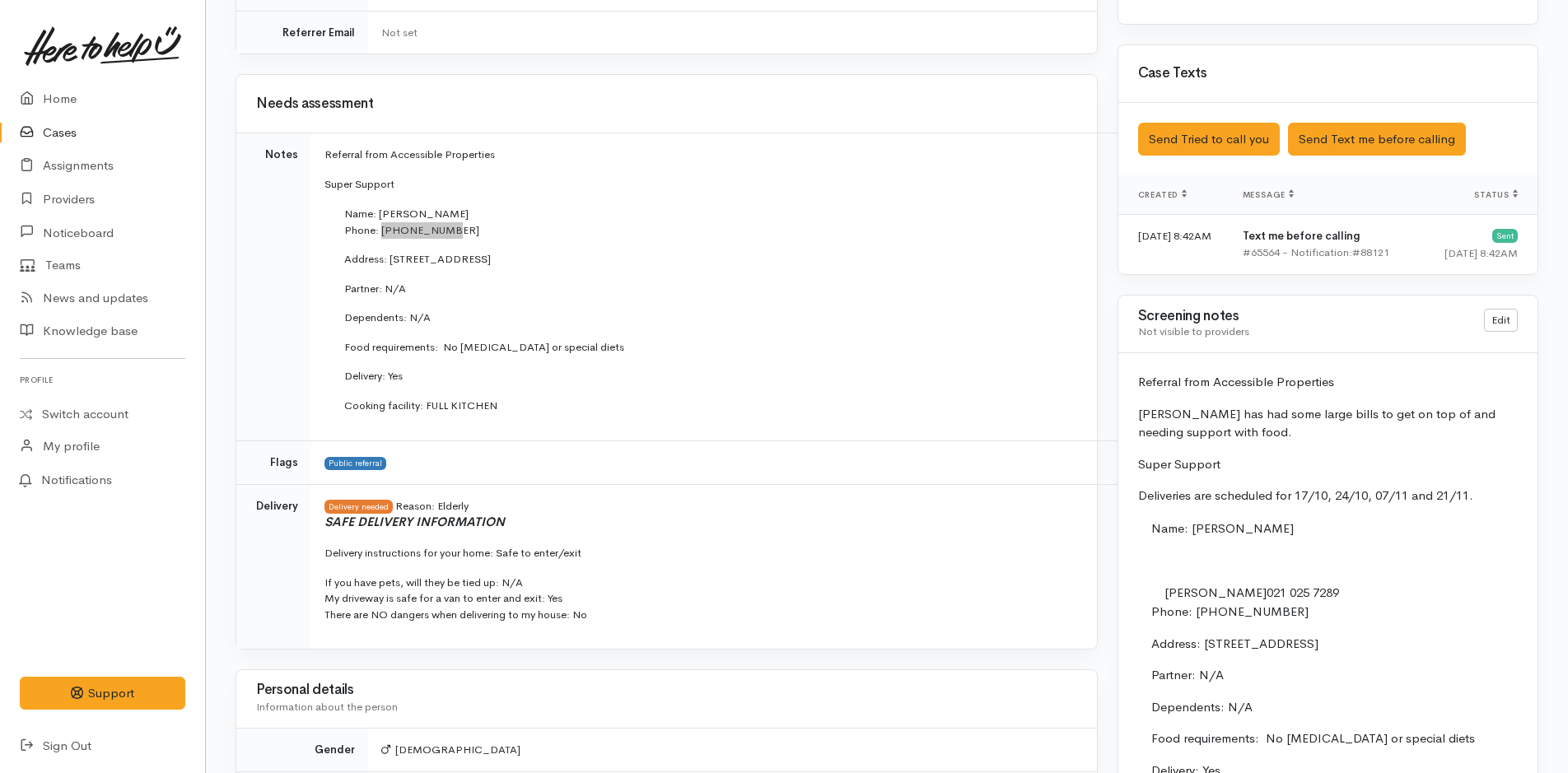
scroll to position [658, 0]
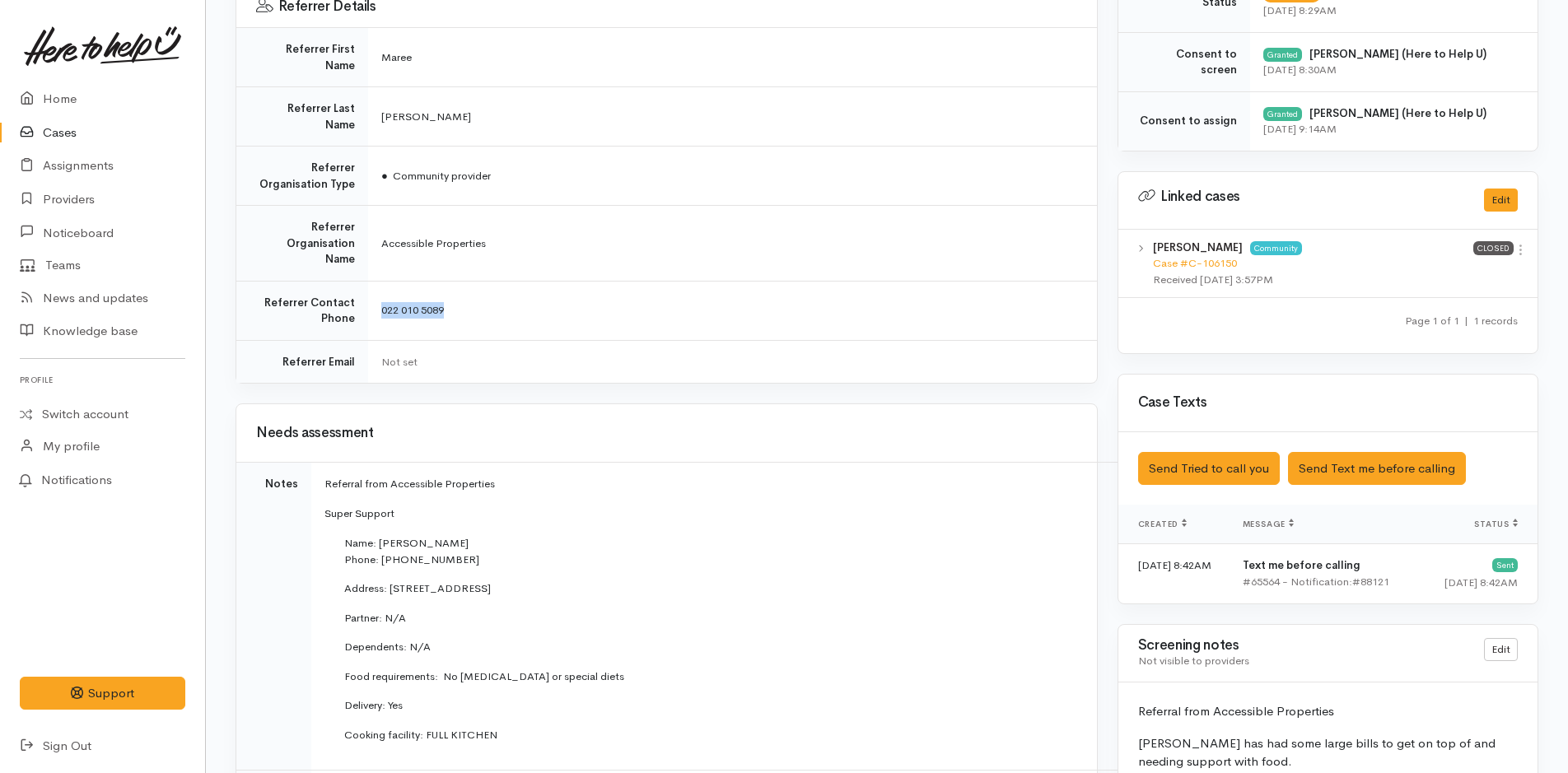
drag, startPoint x: 460, startPoint y: 239, endPoint x: 381, endPoint y: 249, distance: 79.6
click at [381, 280] on td "022 010 5089" at bounding box center [732, 310] width 728 height 59
copy span "022 010 5089"
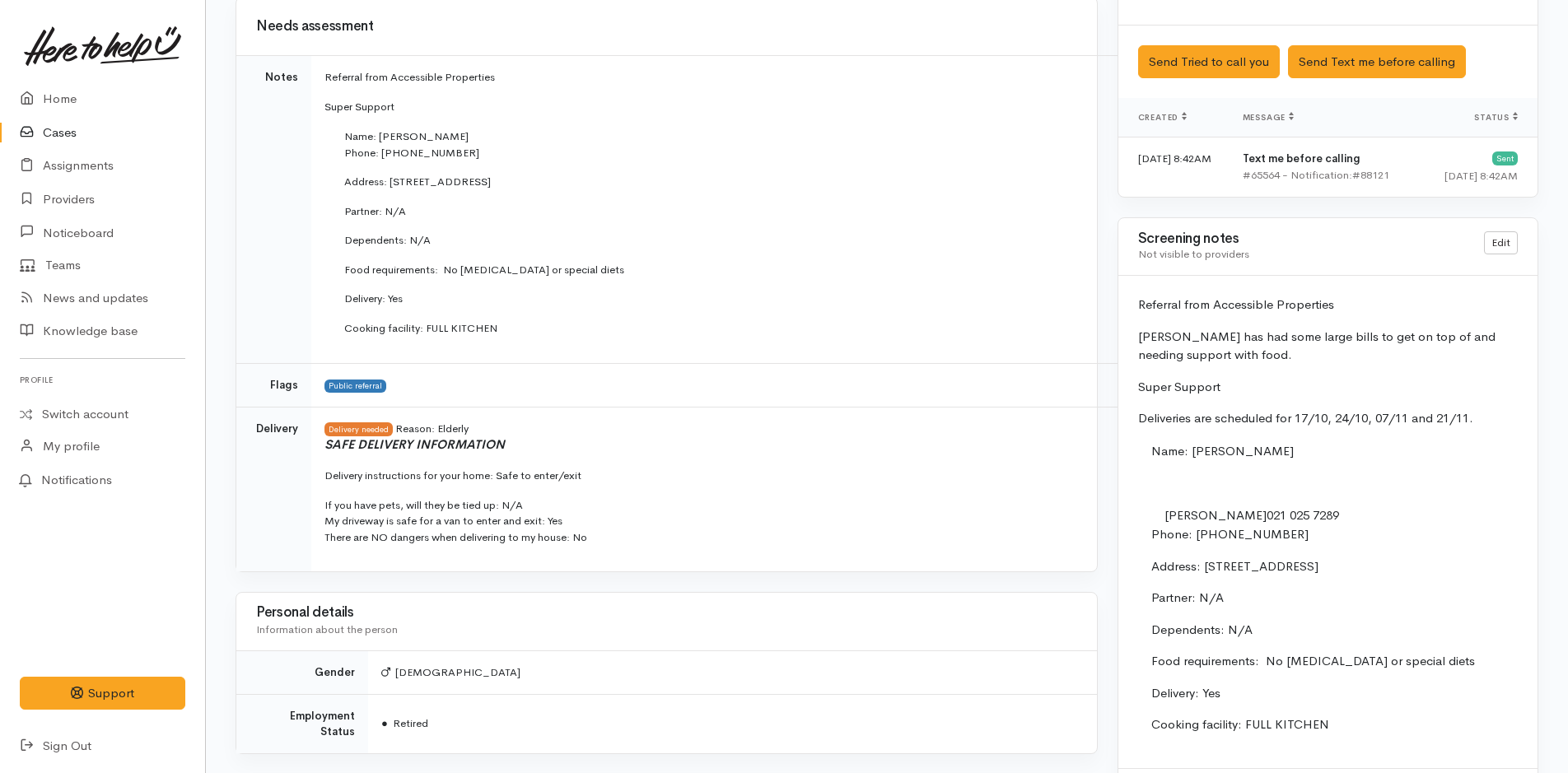
scroll to position [1071, 0]
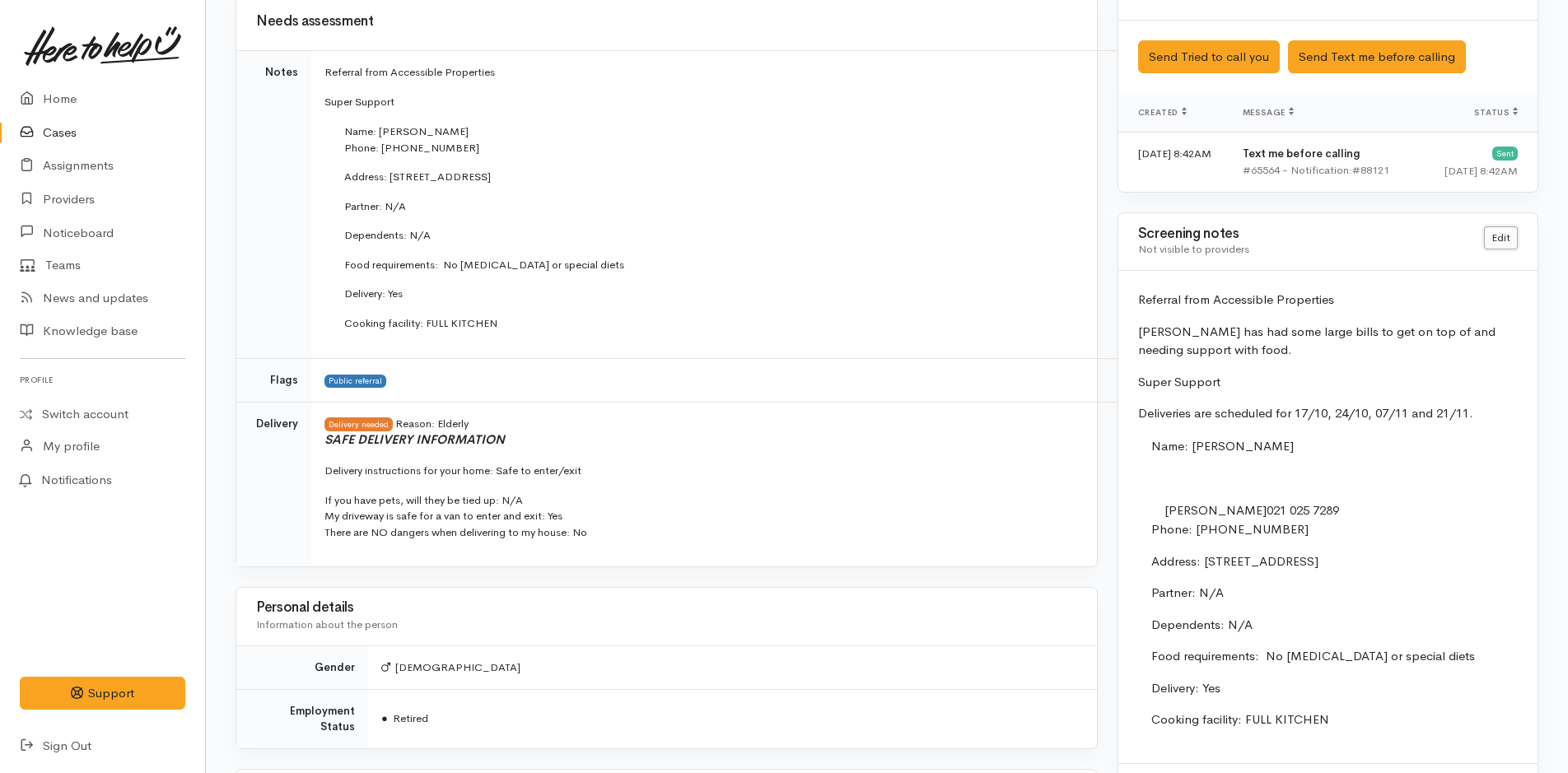
click at [1498, 232] on link "Edit" at bounding box center [1501, 239] width 34 height 24
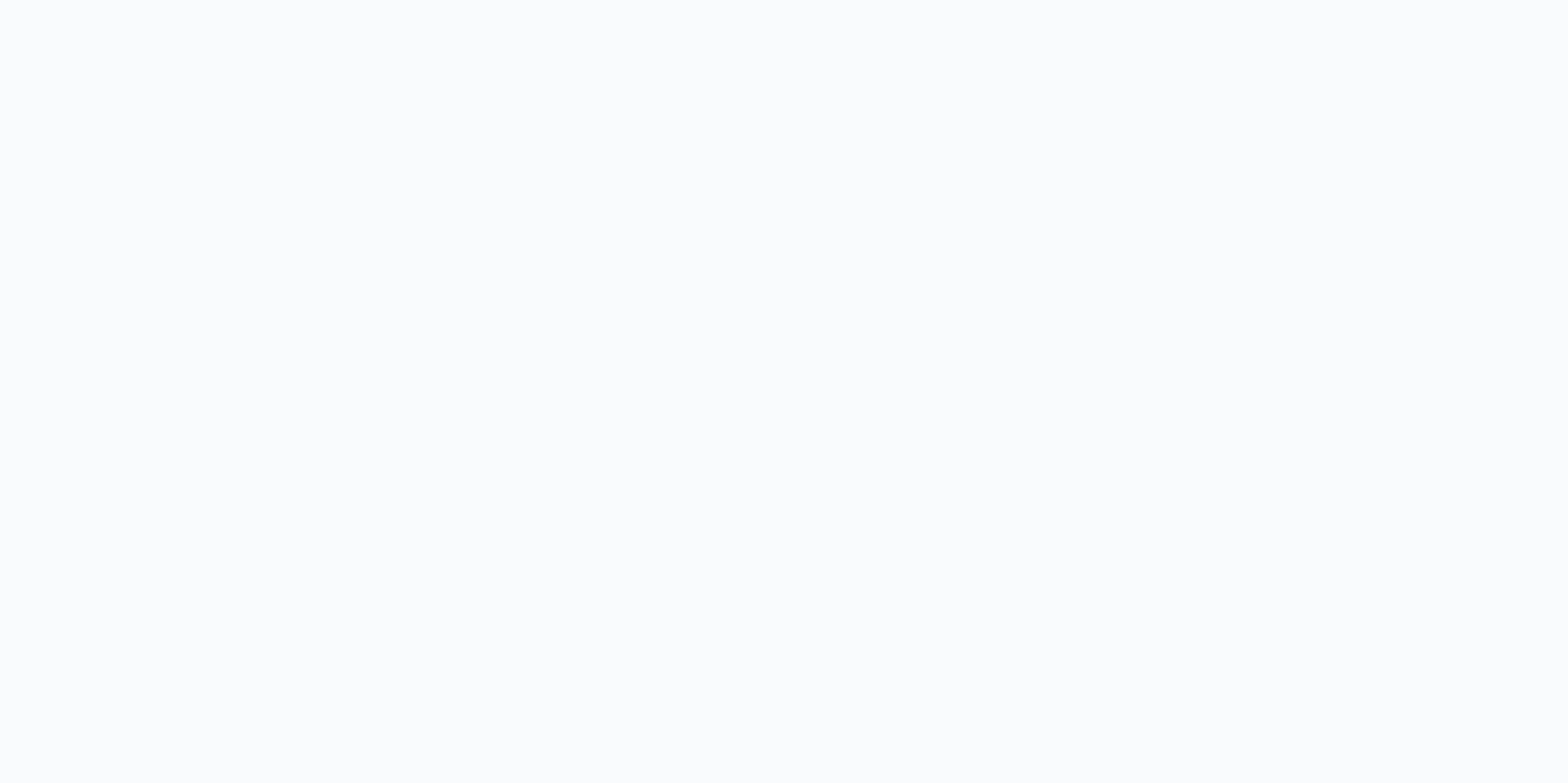
select select "6"
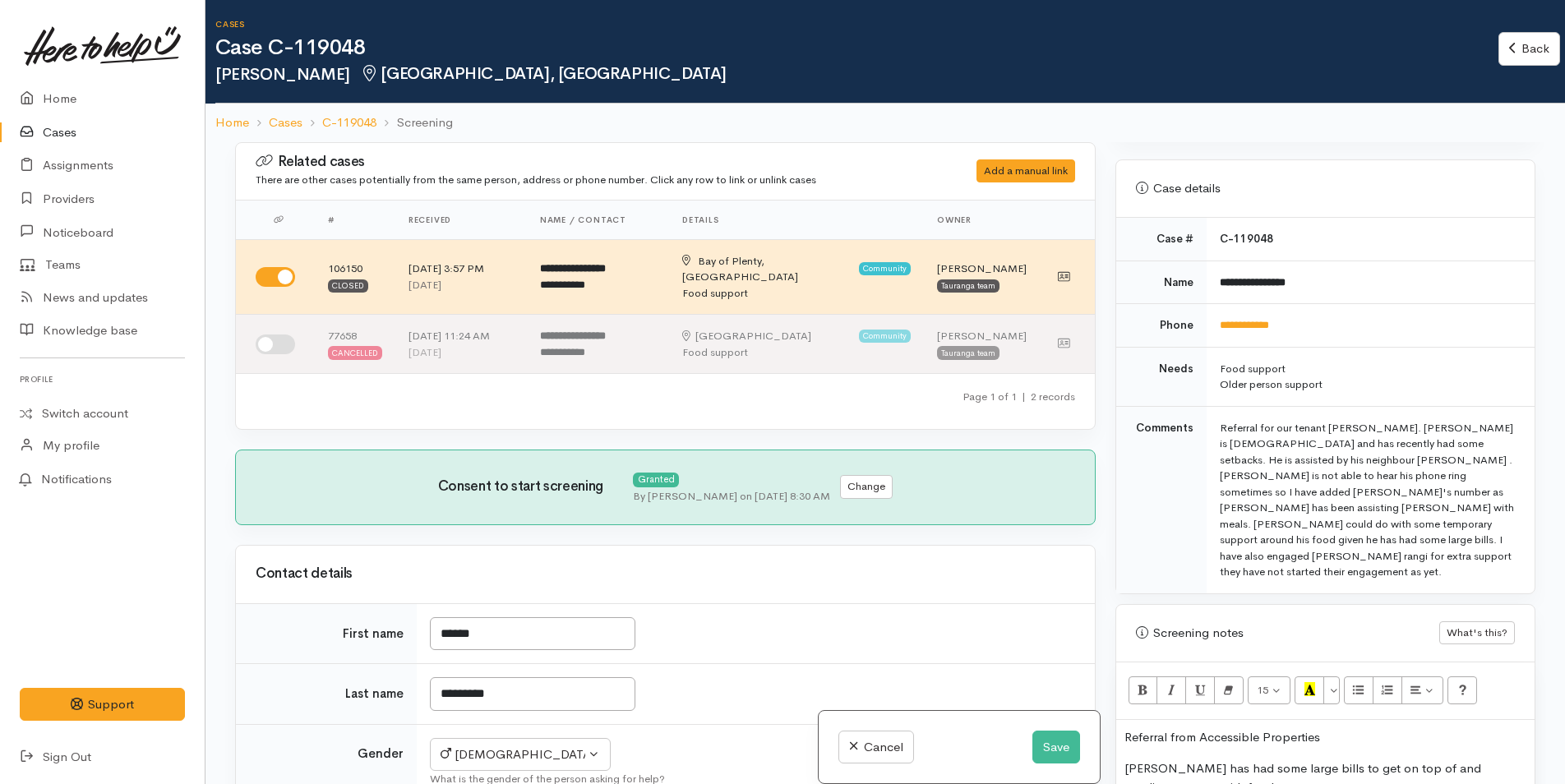
scroll to position [904, 0]
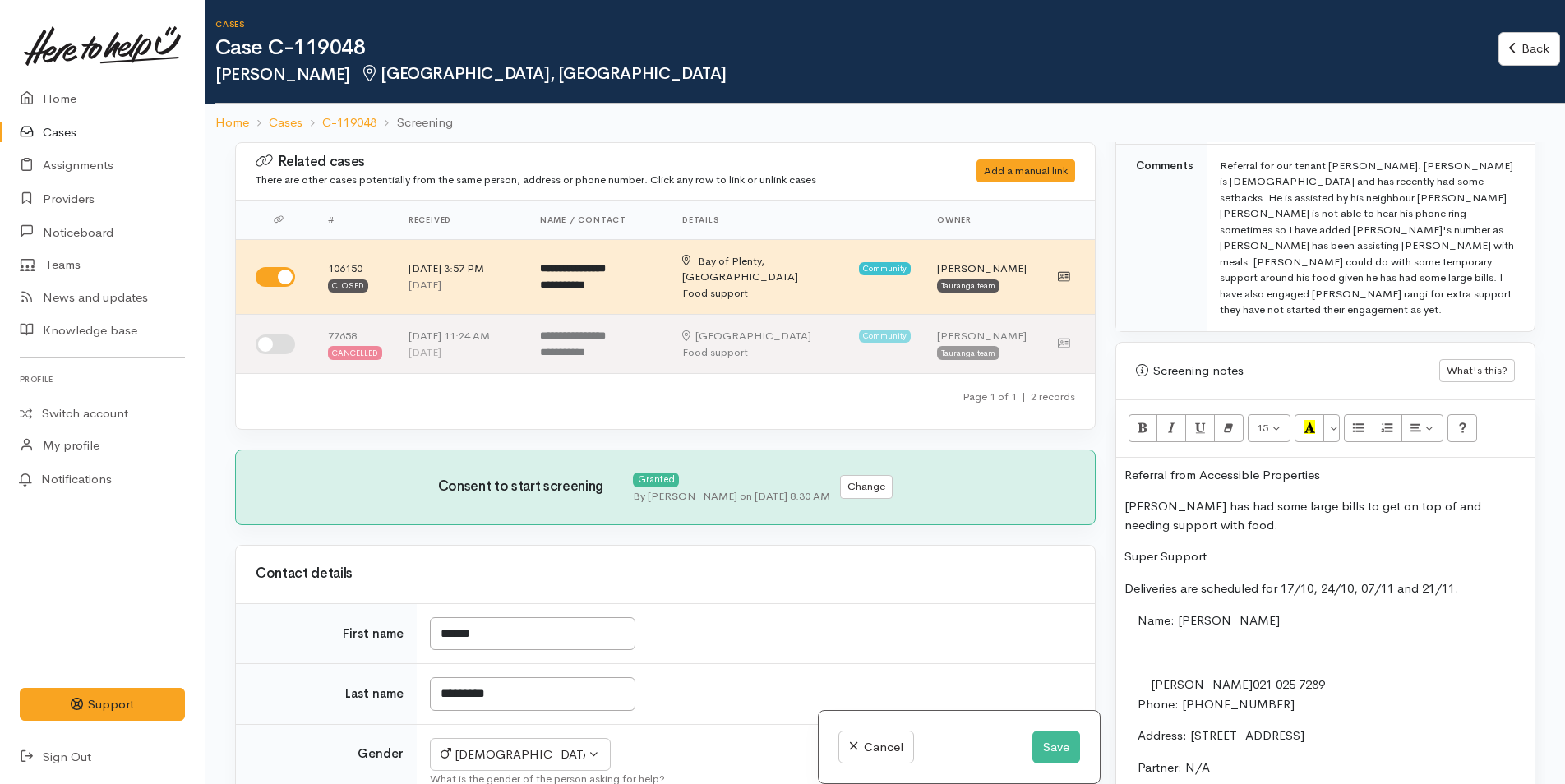
click at [1120, 458] on div "Referral from Accessible Properties [PERSON_NAME] has had some large bills to g…" at bounding box center [1325, 691] width 418 height 468
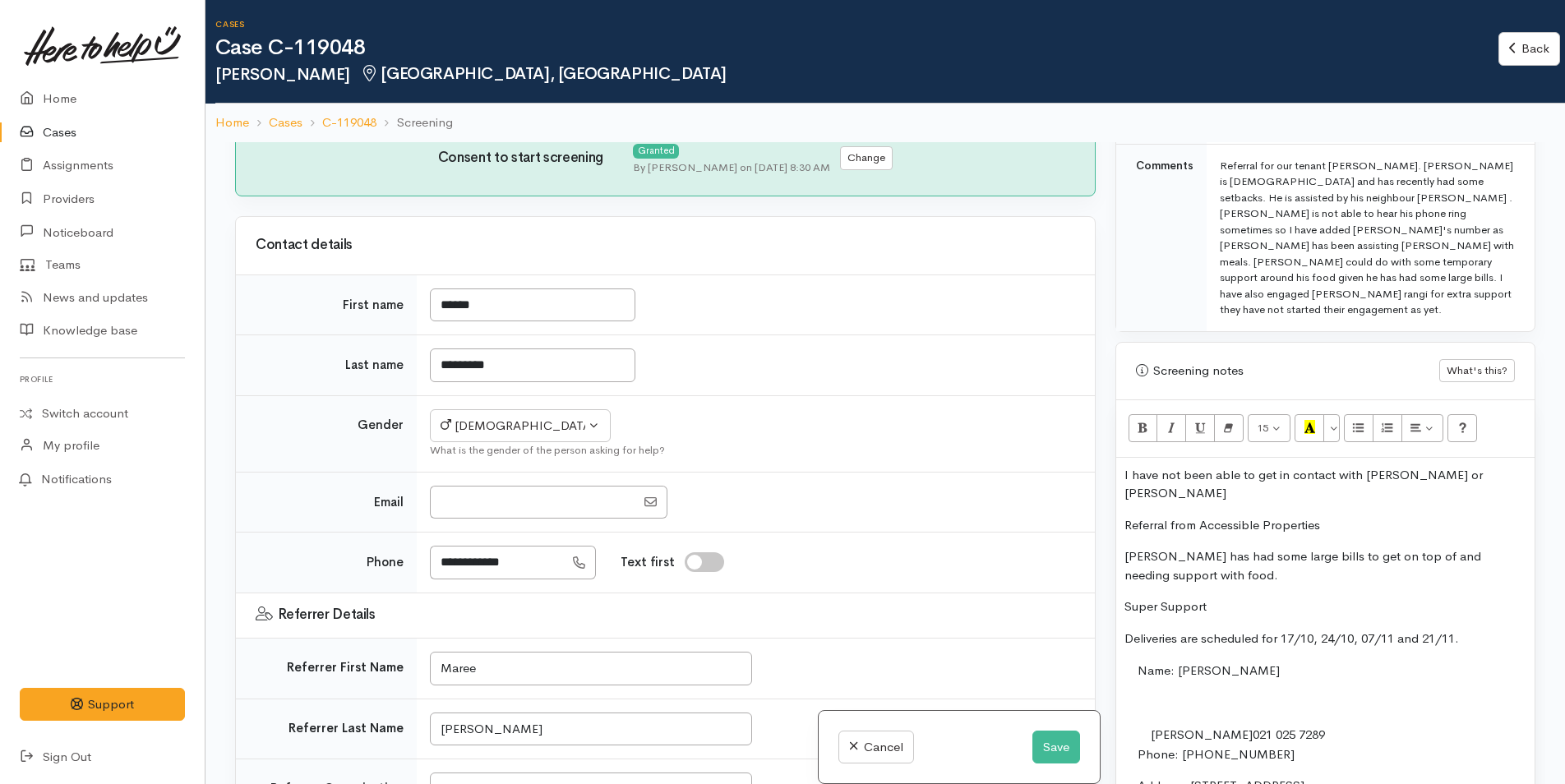
scroll to position [657, 0]
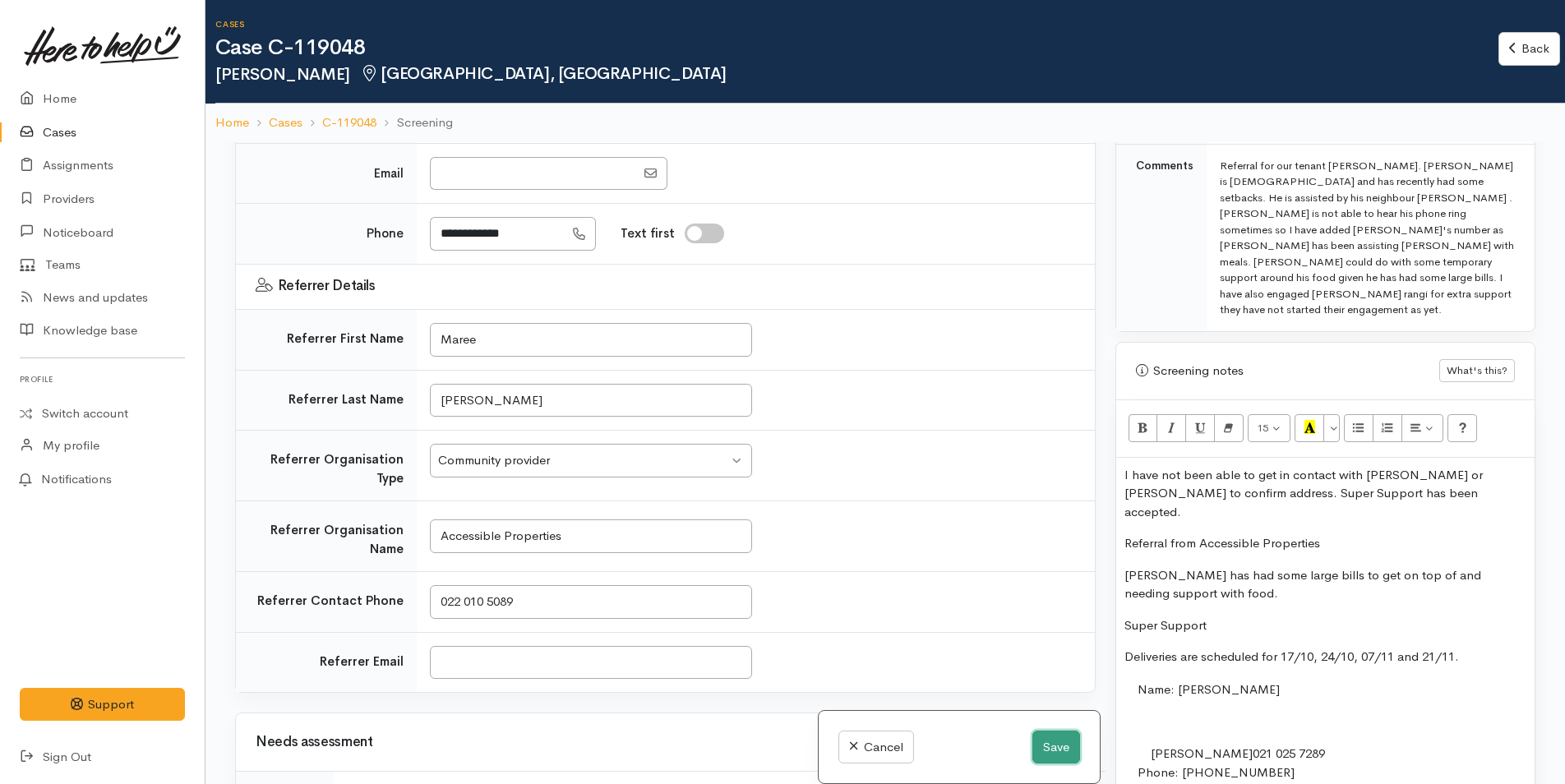
click at [1052, 743] on button "Save" at bounding box center [1056, 747] width 47 height 34
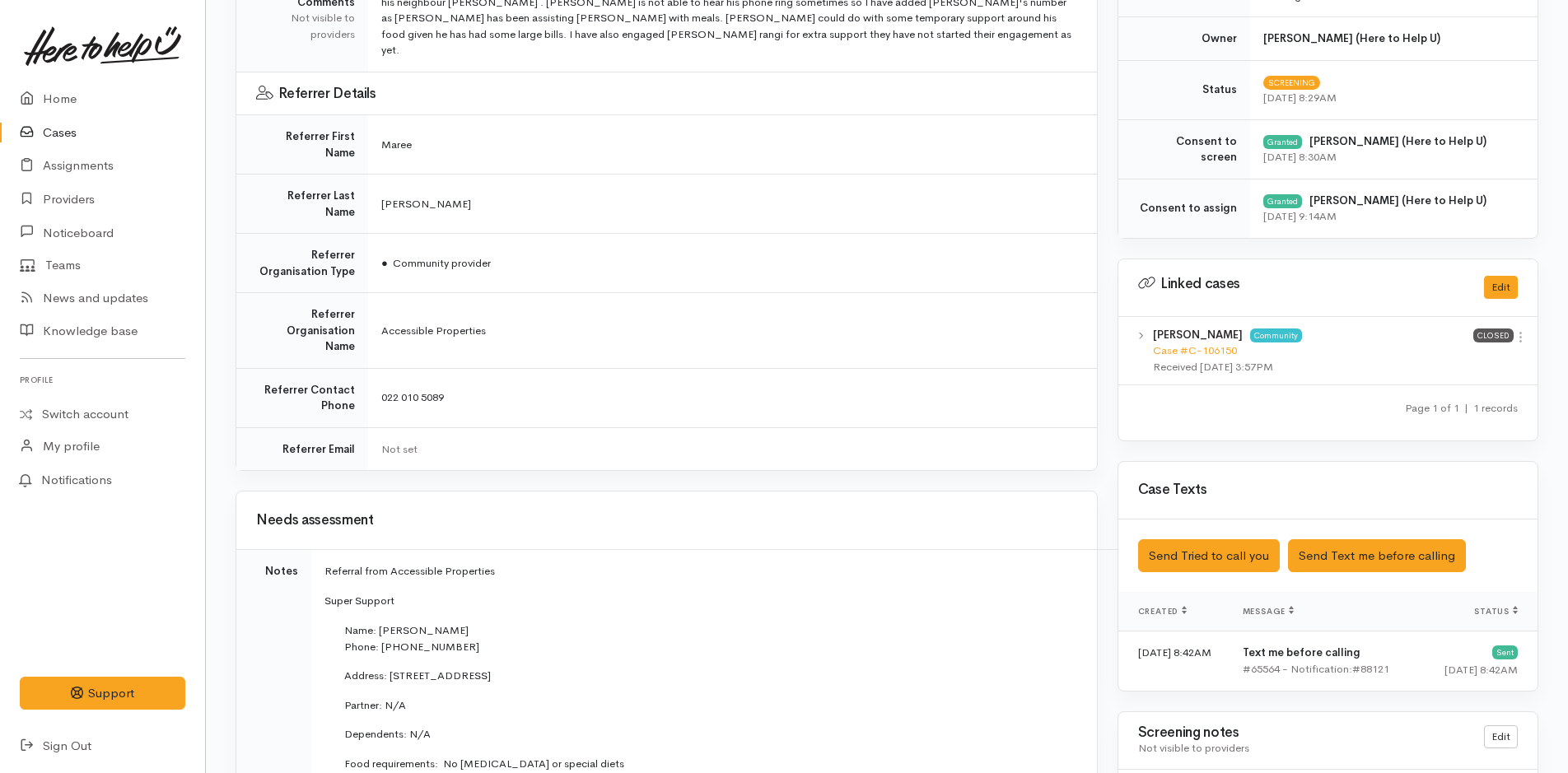
scroll to position [412, 0]
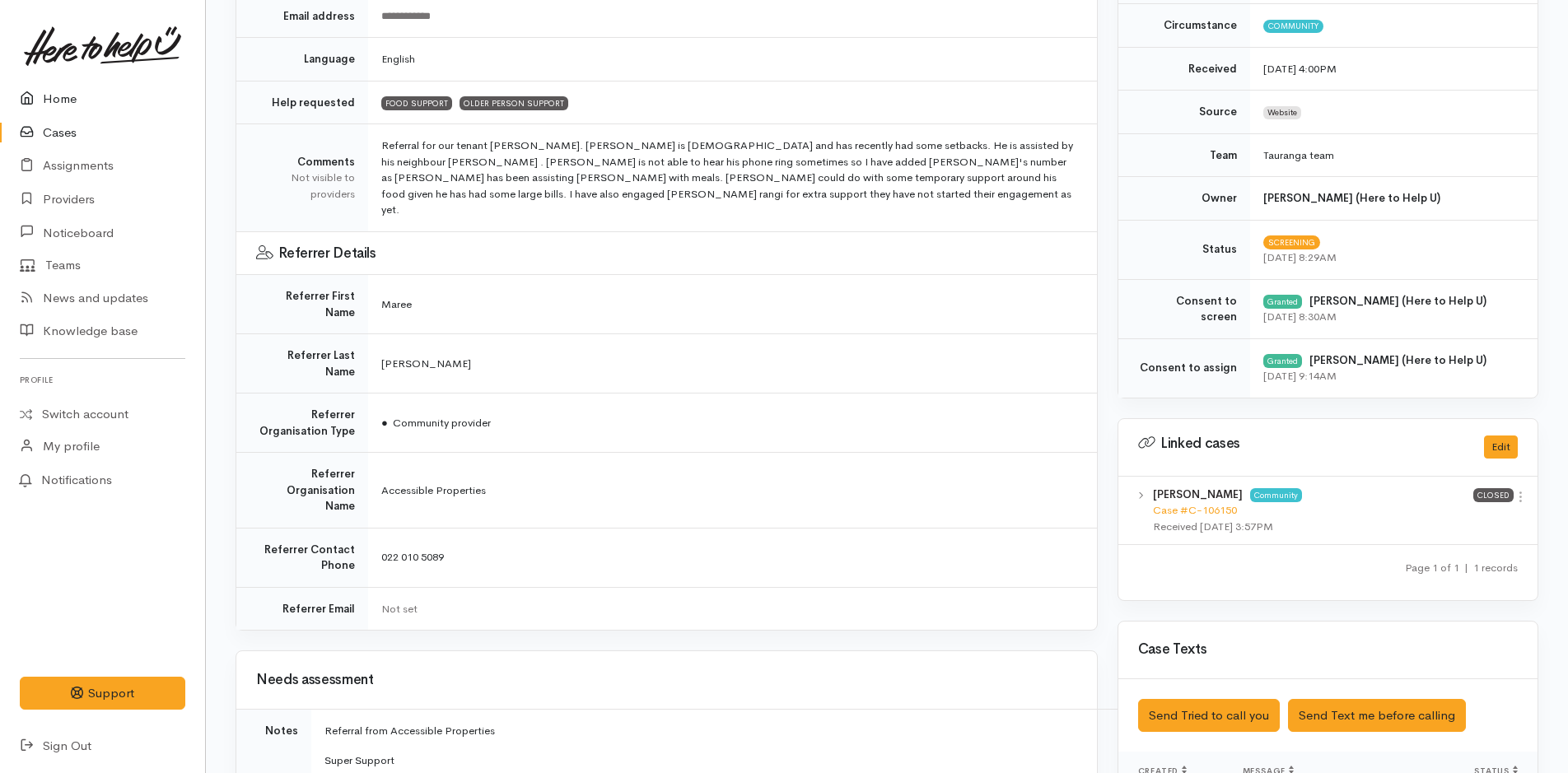
click at [77, 102] on link "Home" at bounding box center [102, 98] width 205 height 34
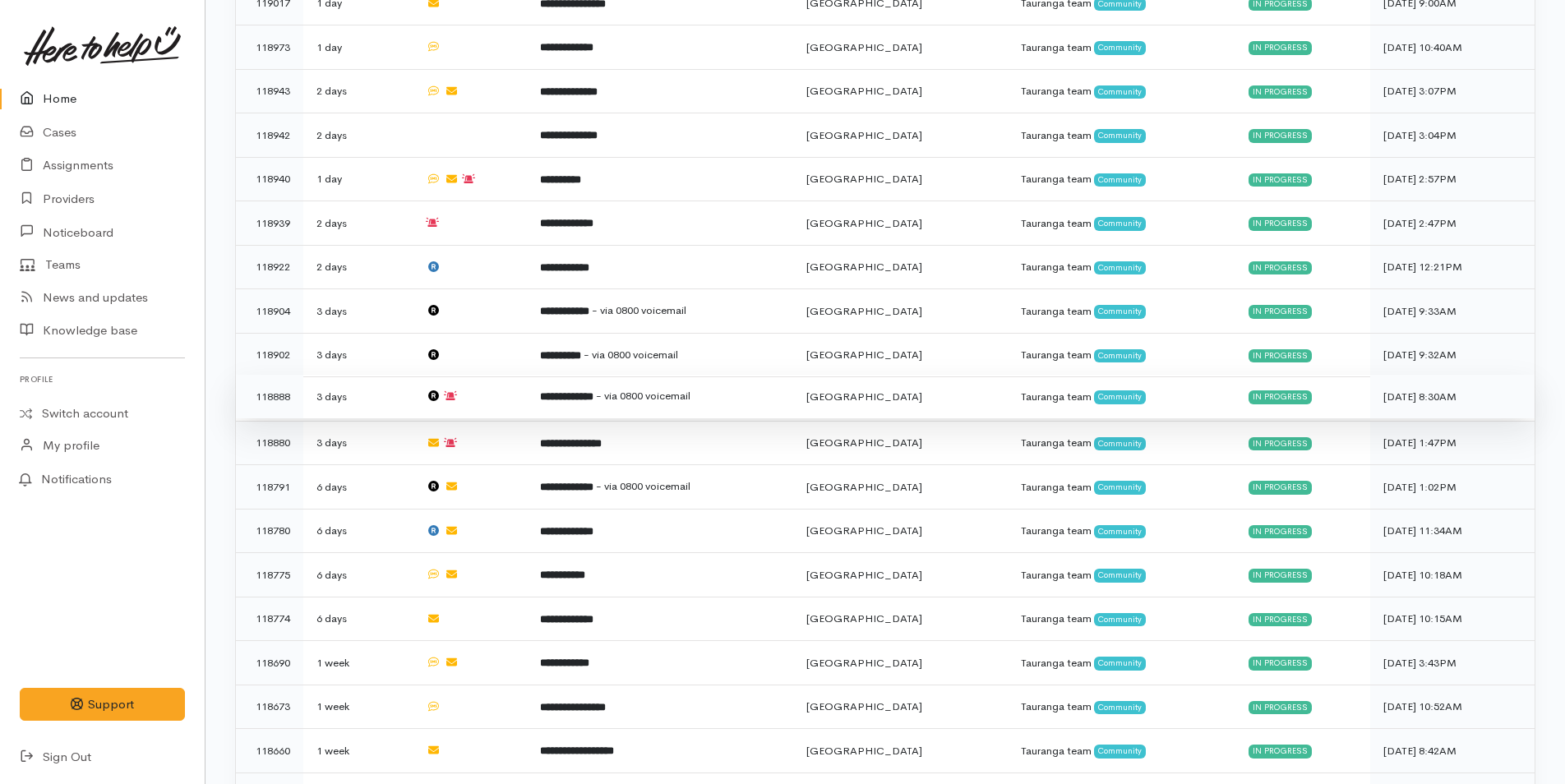
scroll to position [329, 0]
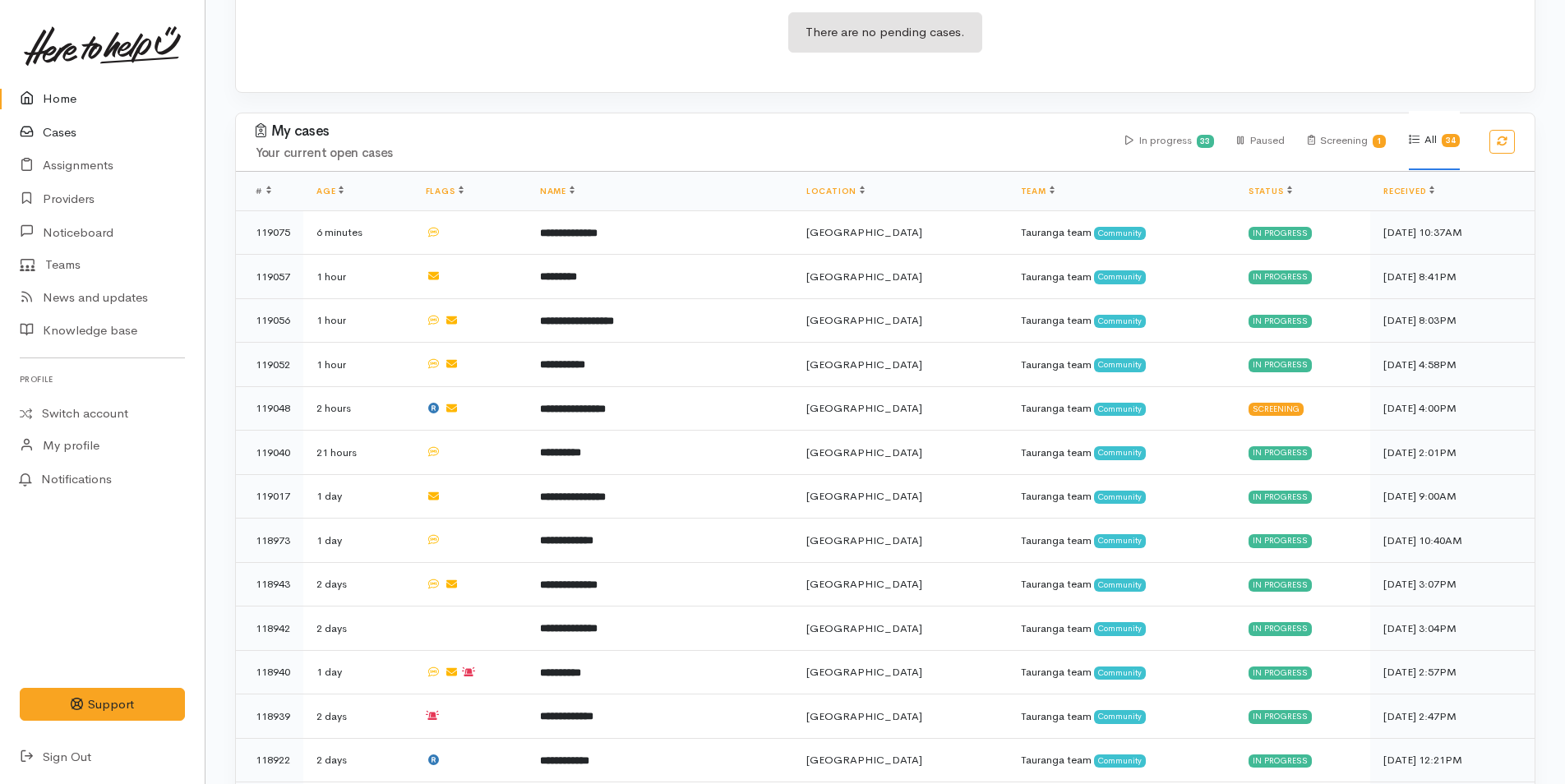
click at [46, 124] on link "Cases" at bounding box center [102, 133] width 204 height 34
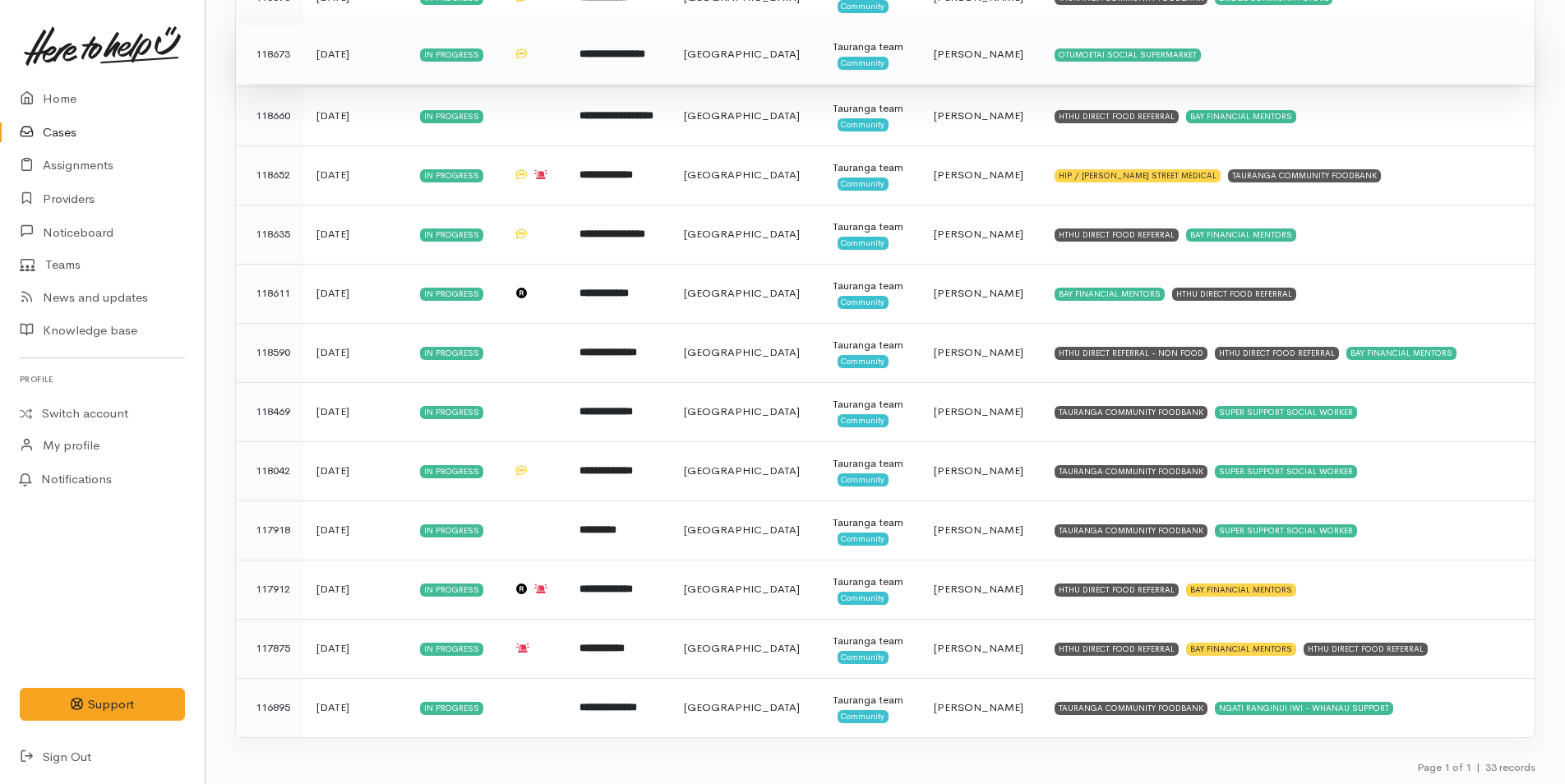
scroll to position [1565, 0]
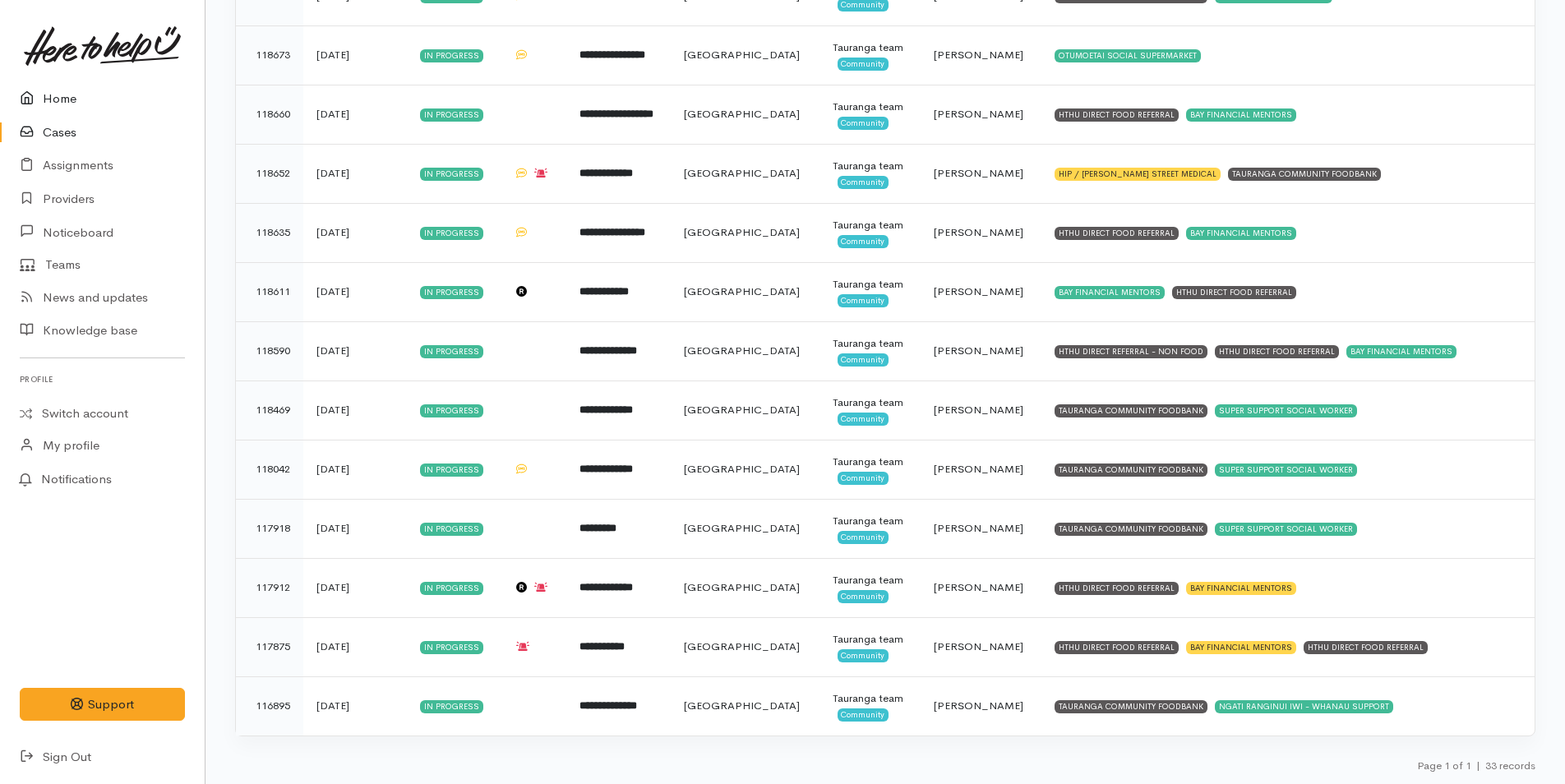
click at [68, 102] on link "Home" at bounding box center [102, 98] width 204 height 34
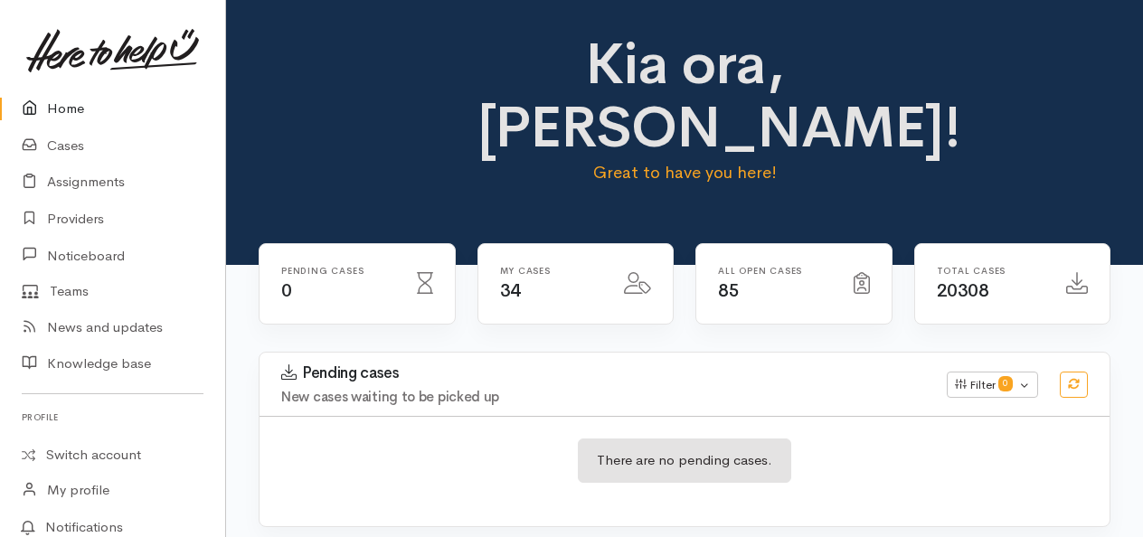
click at [974, 60] on div "Kia ora, [PERSON_NAME]! Great to have you here!" at bounding box center [685, 116] width 874 height 167
click at [2, 239] on link "Noticeboard" at bounding box center [112, 255] width 225 height 37
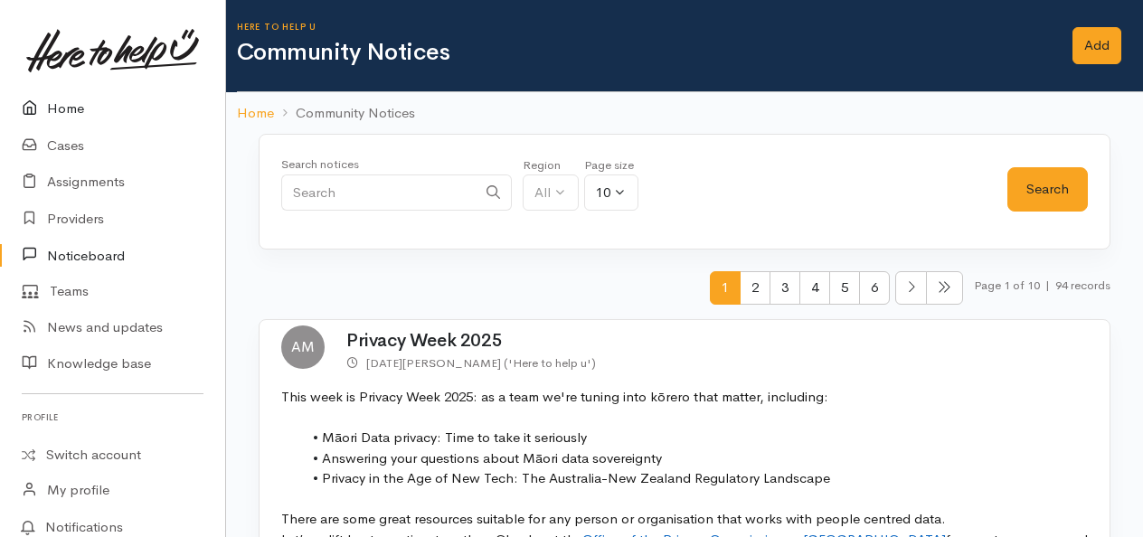
click at [47, 109] on link "Home" at bounding box center [112, 108] width 225 height 37
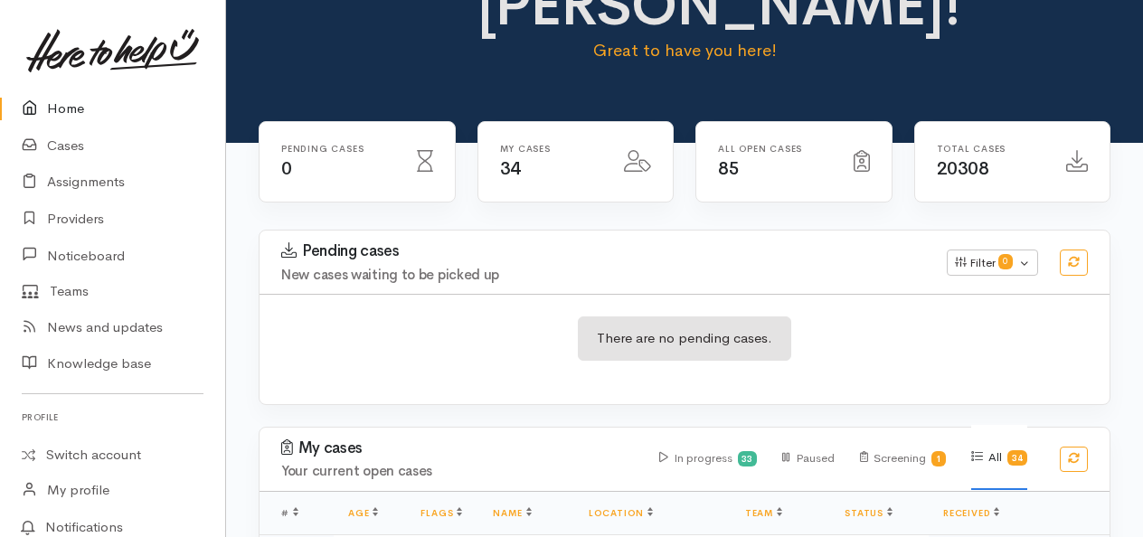
scroll to position [120, 0]
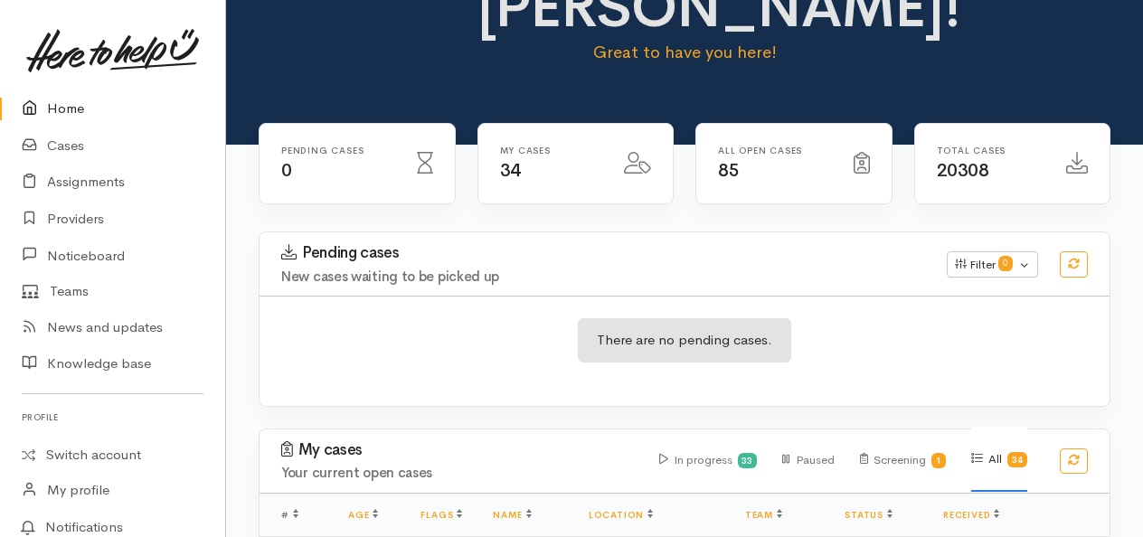
click at [62, 107] on link "Home" at bounding box center [112, 108] width 225 height 37
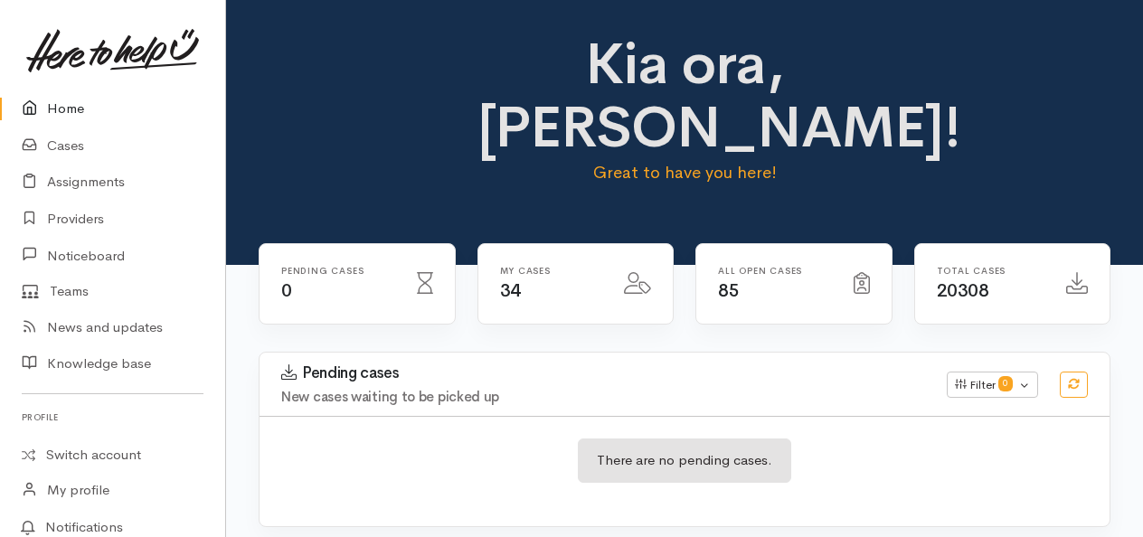
click at [64, 123] on link "Home" at bounding box center [112, 108] width 225 height 37
click at [4, 209] on link "Providers" at bounding box center [112, 219] width 225 height 37
click at [1, 324] on link "News and updates" at bounding box center [112, 327] width 225 height 37
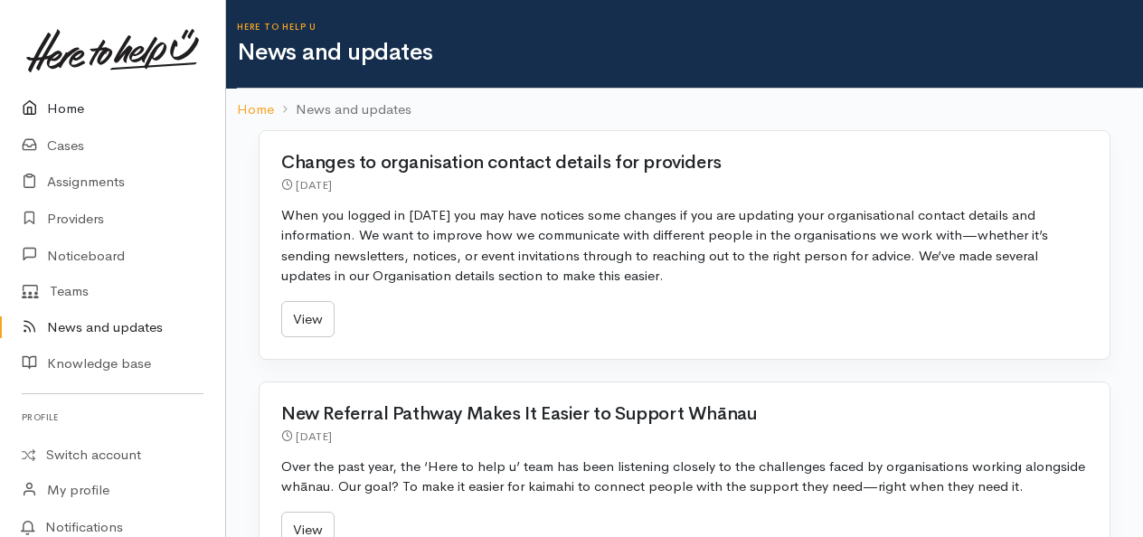
click at [52, 120] on link "Home" at bounding box center [112, 108] width 225 height 37
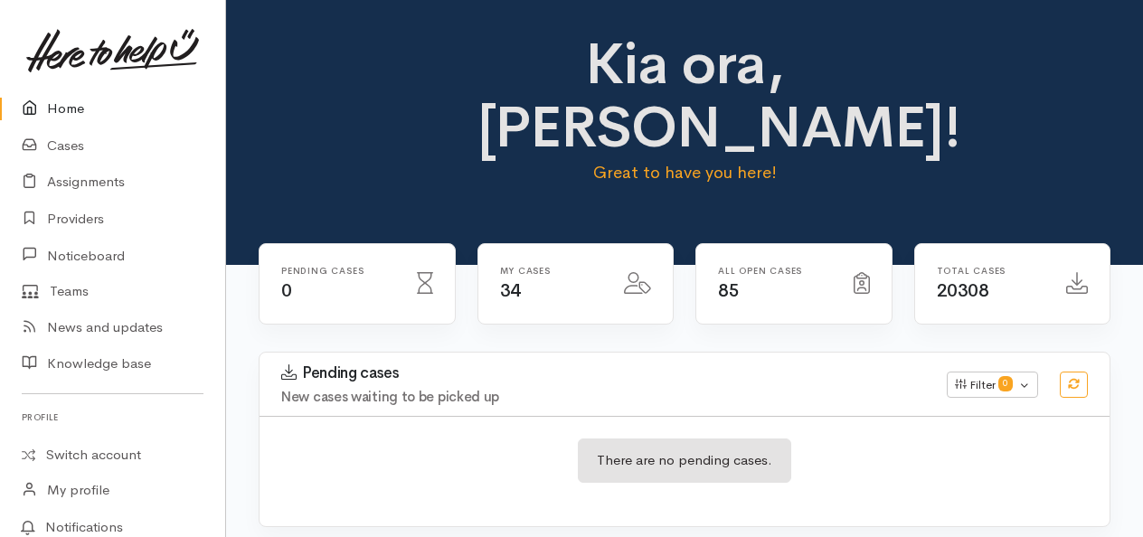
click at [61, 107] on link "Home" at bounding box center [112, 108] width 225 height 37
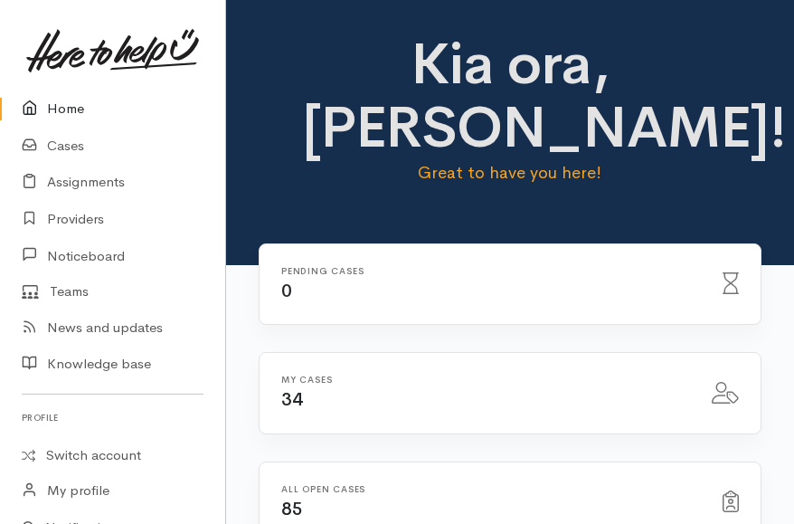
drag, startPoint x: 0, startPoint y: 0, endPoint x: 663, endPoint y: 63, distance: 665.9
click at [663, 63] on h1 "Kia ora, [PERSON_NAME]!" at bounding box center [509, 97] width 415 height 128
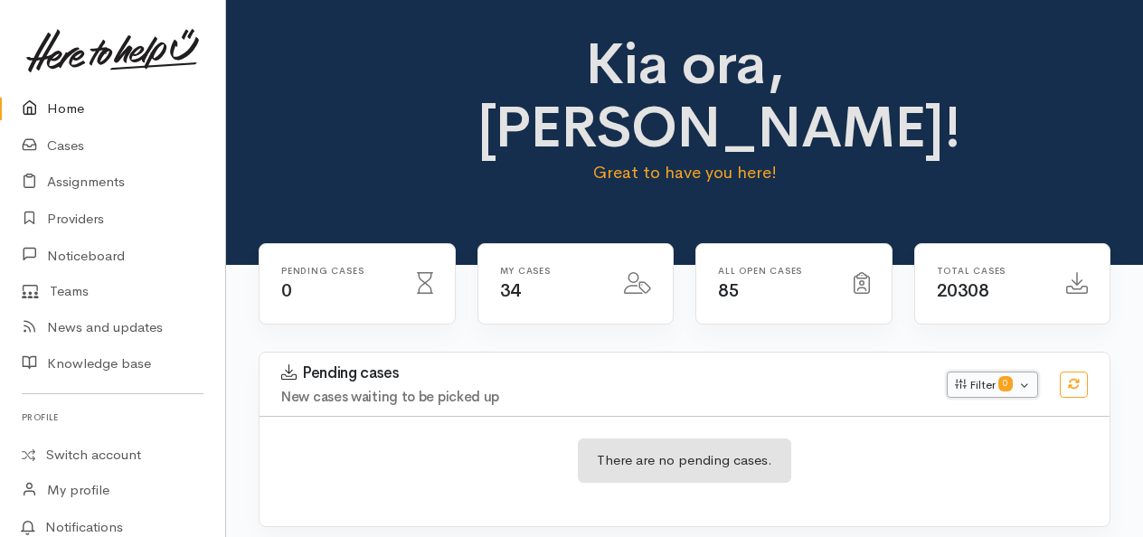
click at [1016, 372] on button "Filter 0" at bounding box center [992, 385] width 91 height 27
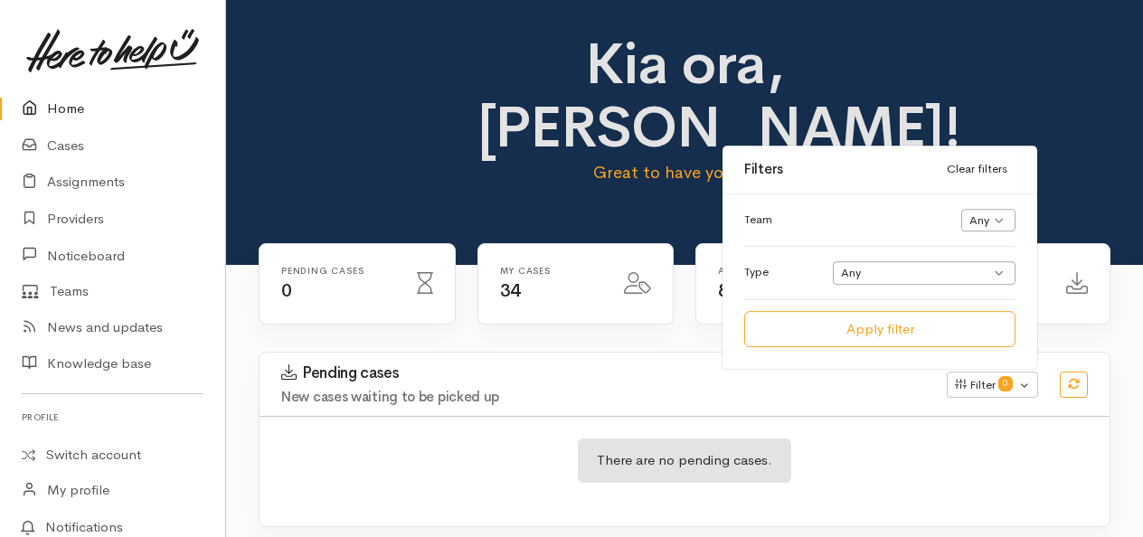
click at [982, 439] on div "There are no pending cases." at bounding box center [685, 472] width 850 height 66
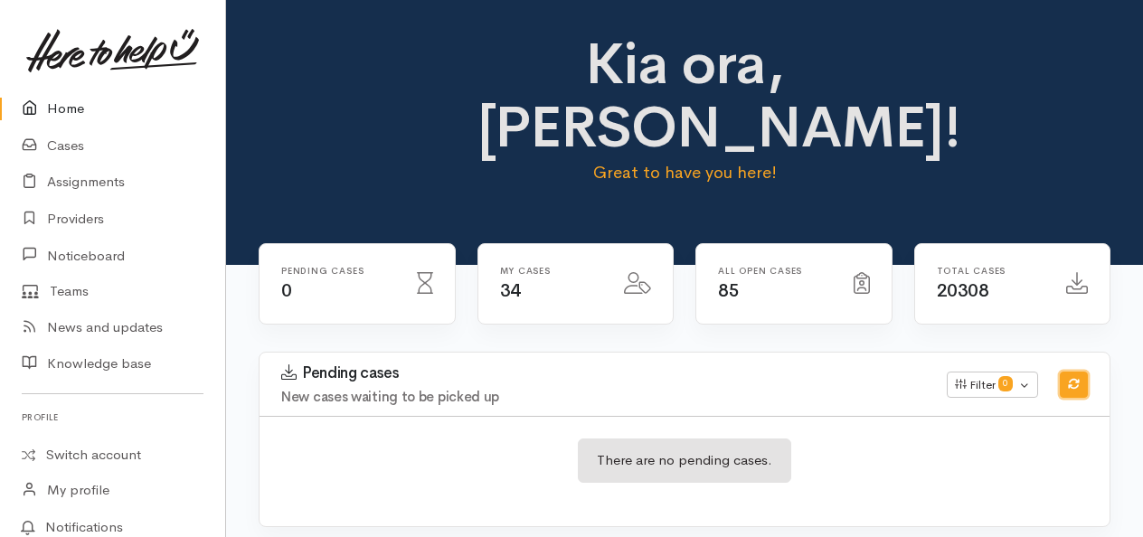
click at [1074, 378] on icon "button" at bounding box center [1074, 384] width 12 height 12
click at [51, 117] on link "Home" at bounding box center [112, 108] width 225 height 37
click at [48, 114] on link "Home" at bounding box center [112, 108] width 225 height 37
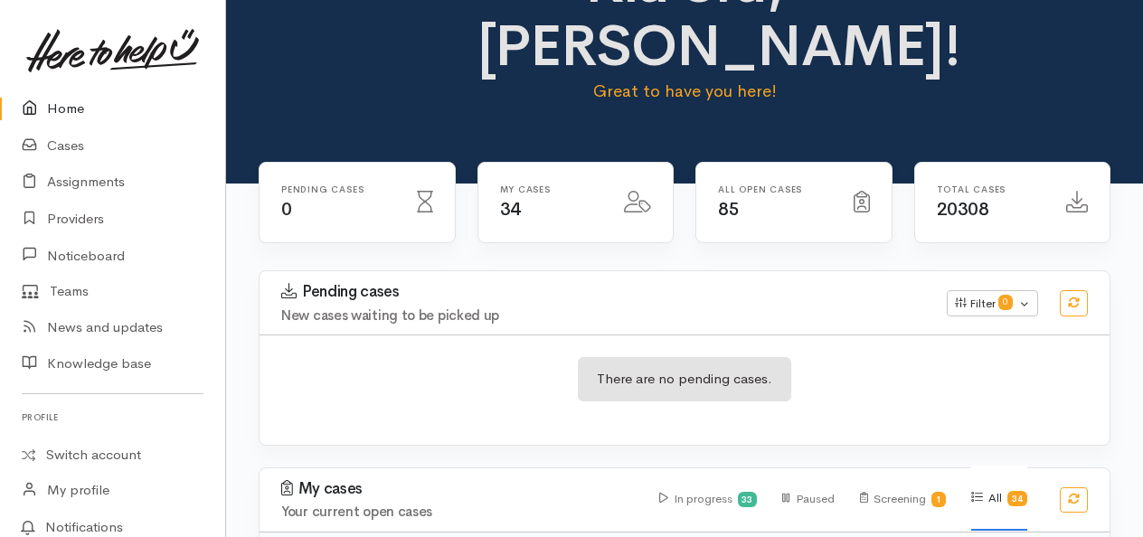
click at [1021, 466] on div "All 34" at bounding box center [999, 498] width 56 height 65
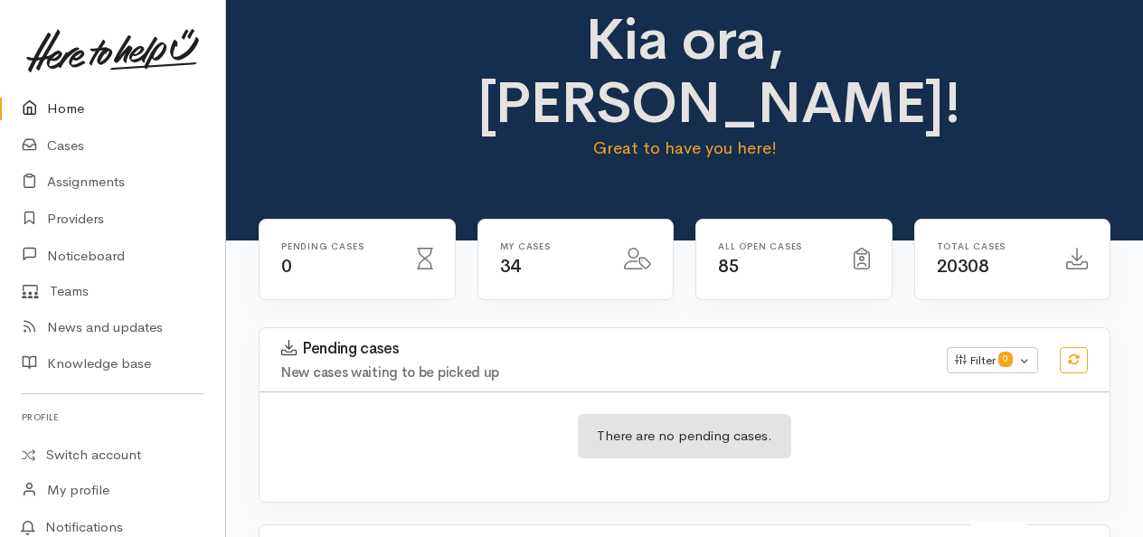
scroll to position [22, 0]
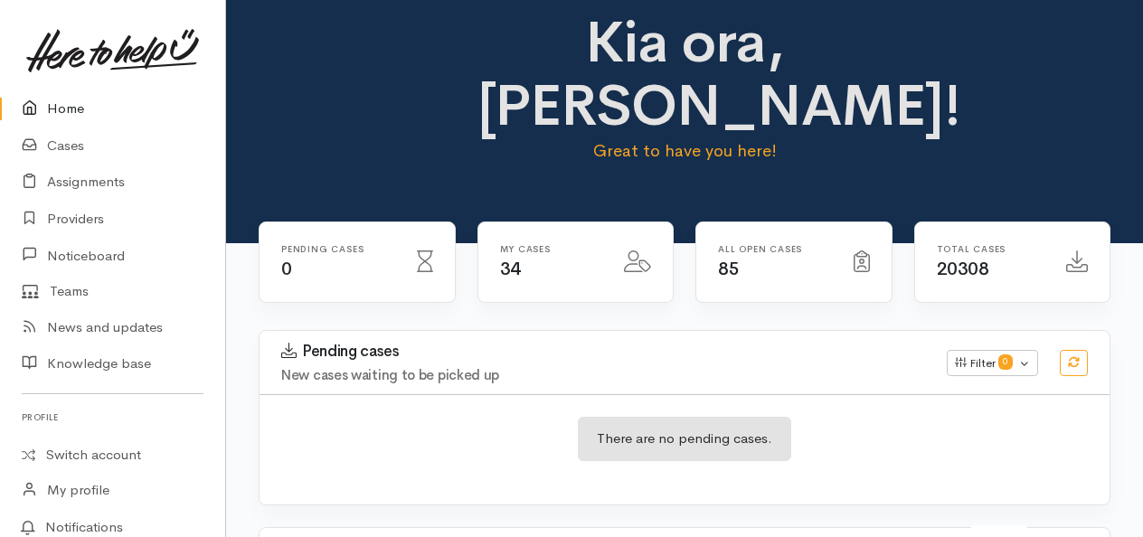
click at [38, 113] on icon at bounding box center [34, 109] width 25 height 23
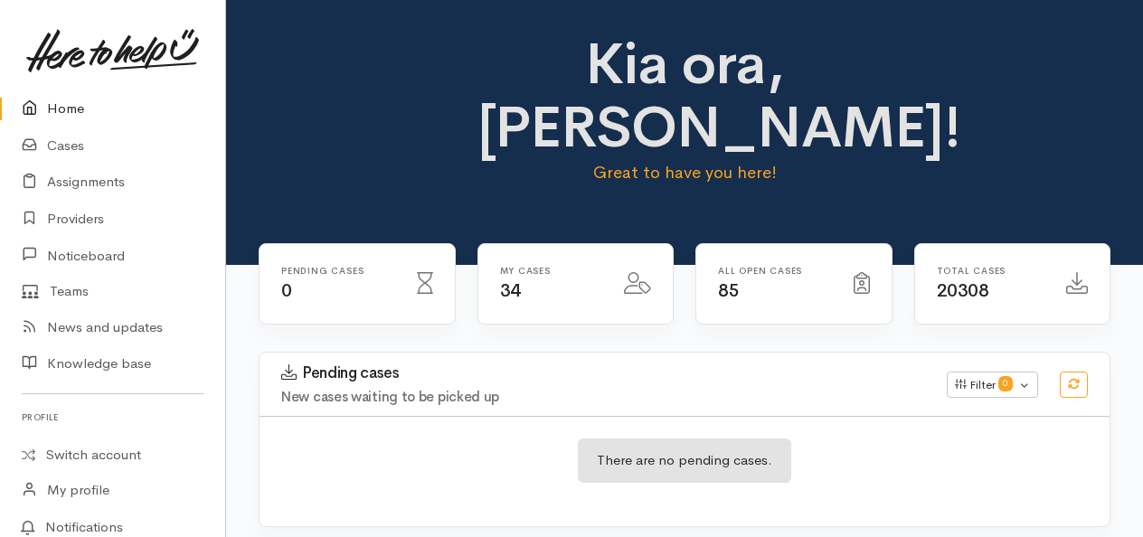
click at [63, 112] on link "Home" at bounding box center [112, 108] width 225 height 37
click at [13, 295] on link "Teams" at bounding box center [112, 291] width 225 height 35
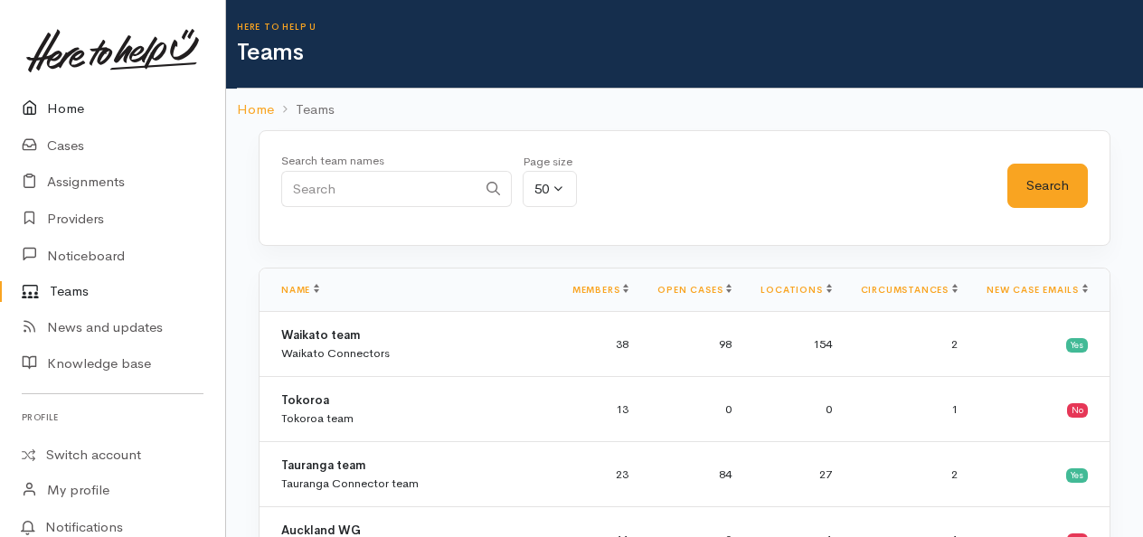
click at [37, 115] on icon at bounding box center [34, 109] width 25 height 23
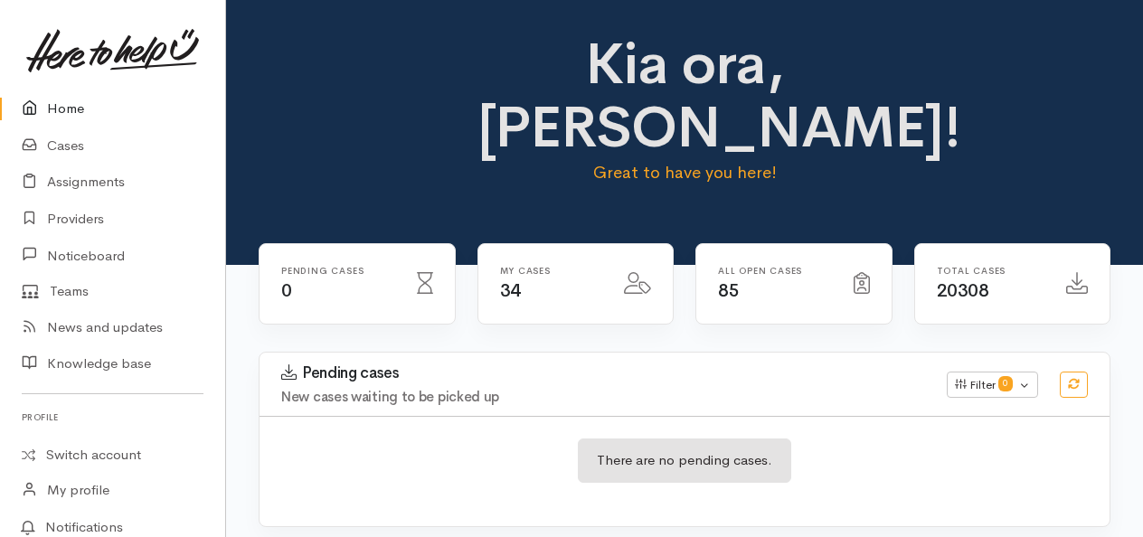
click at [57, 115] on link "Home" at bounding box center [112, 108] width 225 height 37
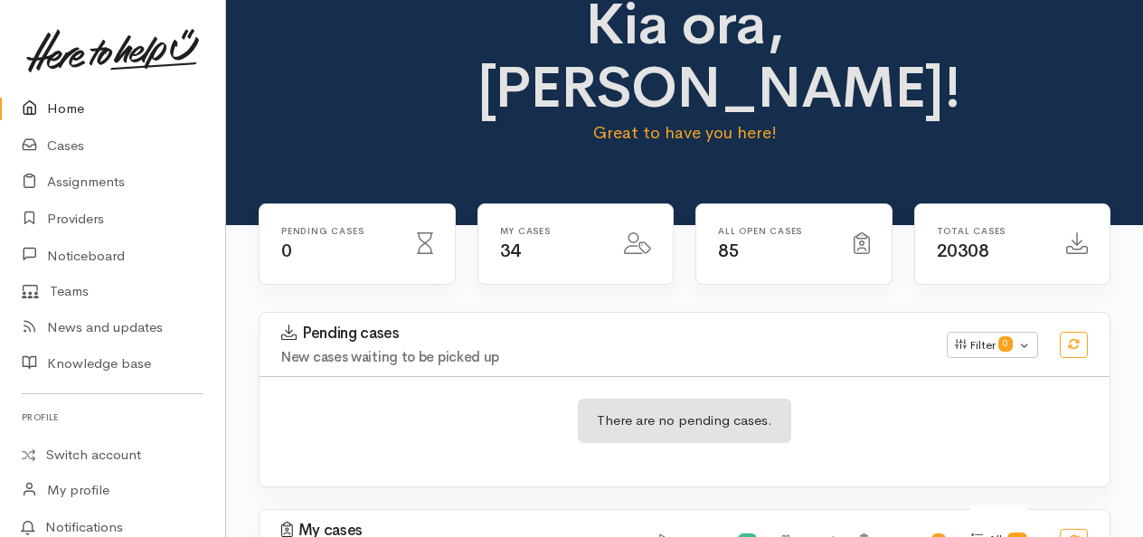
scroll to position [35, 0]
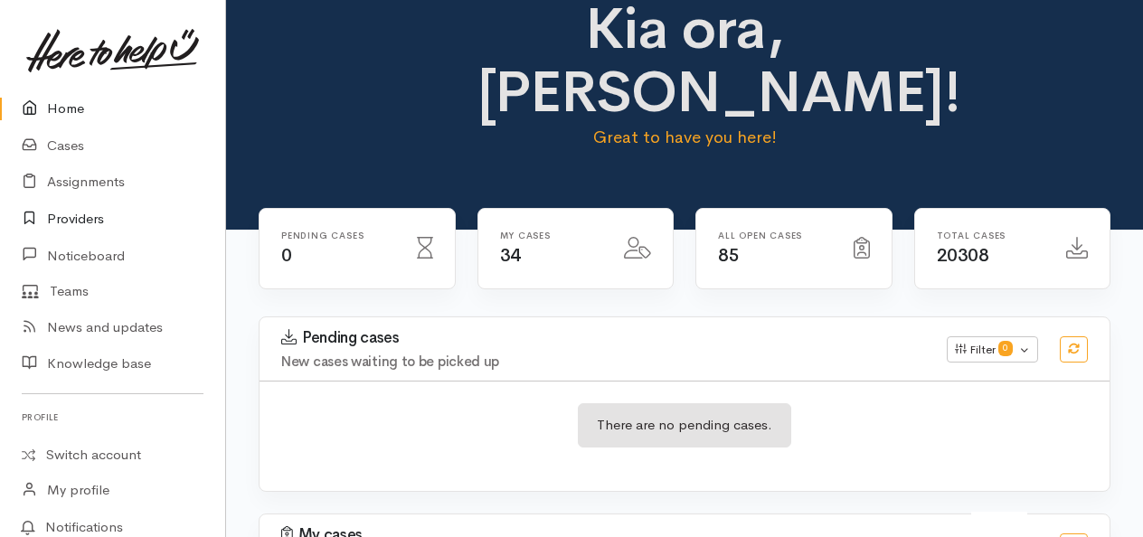
click at [61, 220] on link "Providers" at bounding box center [112, 219] width 225 height 37
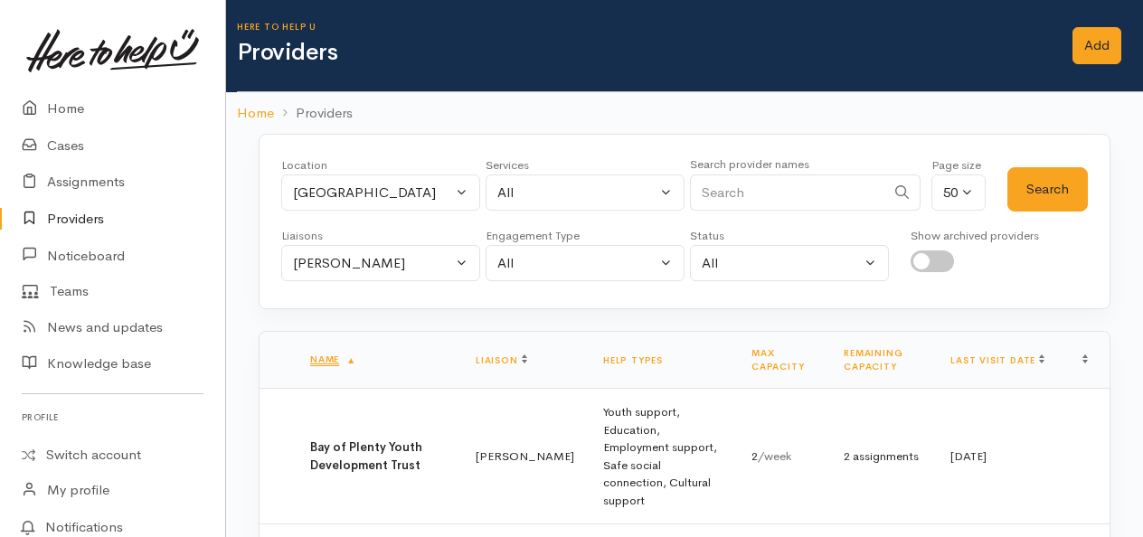
click at [1108, 344] on th at bounding box center [1086, 360] width 45 height 57
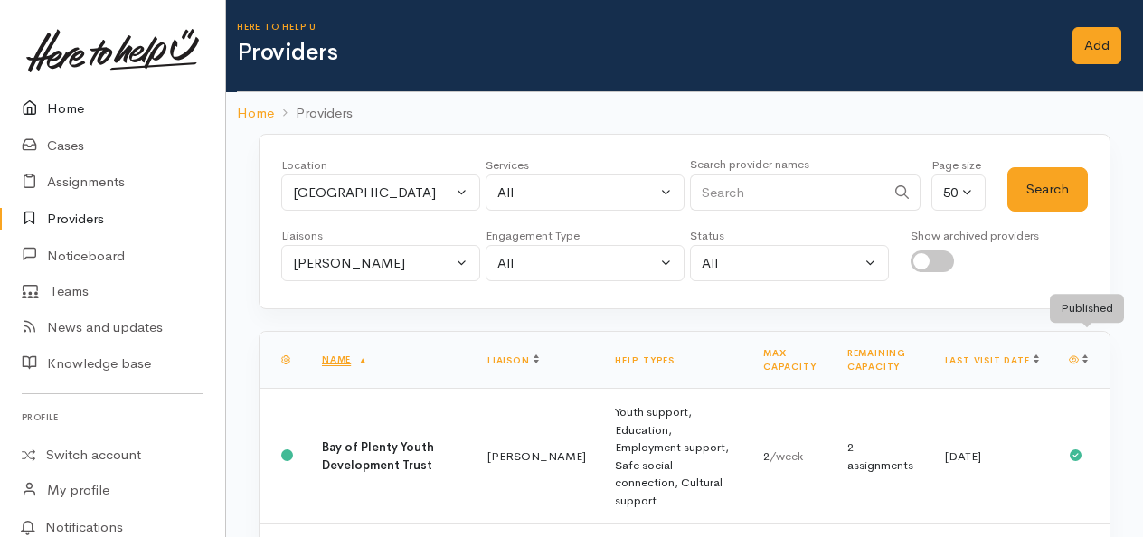
click at [55, 125] on link "Home" at bounding box center [112, 108] width 225 height 37
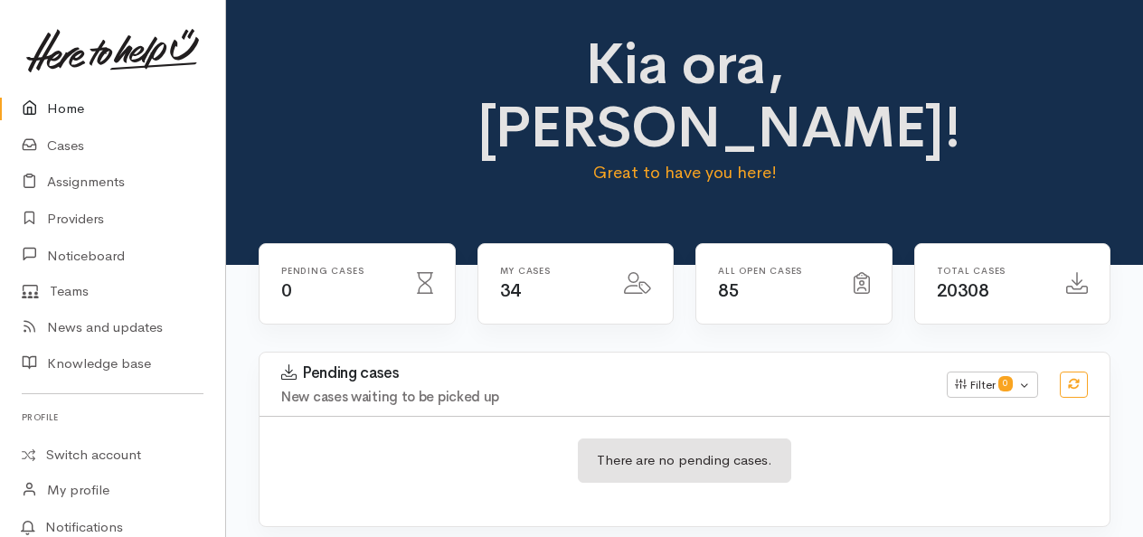
click at [52, 113] on link "Home" at bounding box center [112, 108] width 225 height 37
click at [49, 111] on link "Home" at bounding box center [112, 108] width 225 height 37
click at [49, 115] on link "Home" at bounding box center [112, 108] width 225 height 37
click at [49, 112] on link "Home" at bounding box center [112, 108] width 225 height 37
click at [154, 360] on link "Knowledge base" at bounding box center [112, 363] width 225 height 37
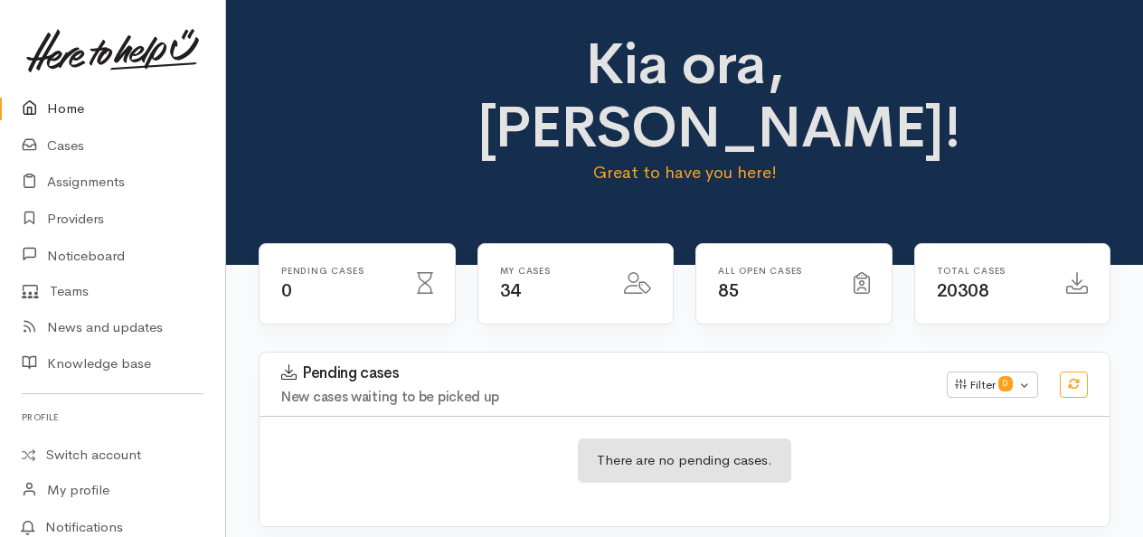
click at [11, 101] on link "Home" at bounding box center [112, 108] width 225 height 37
click at [55, 116] on link "Home" at bounding box center [112, 108] width 225 height 37
click at [61, 101] on link "Home" at bounding box center [112, 108] width 225 height 37
click at [66, 108] on link "Home" at bounding box center [112, 108] width 225 height 37
click at [38, 110] on icon at bounding box center [34, 109] width 25 height 23
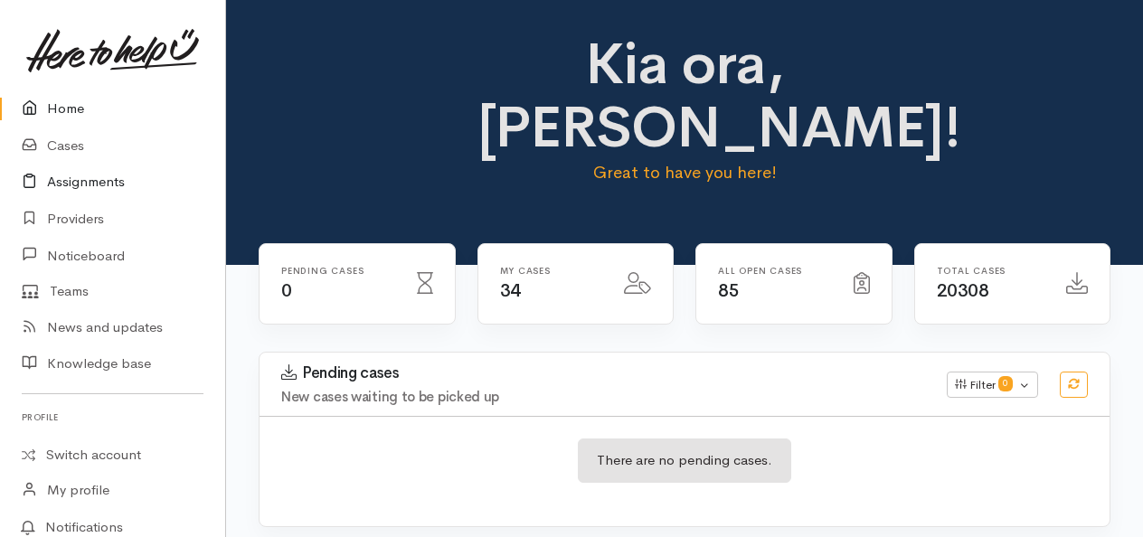
click at [15, 187] on link "Assignments" at bounding box center [112, 182] width 225 height 37
click at [4, 184] on link "Assignments" at bounding box center [112, 182] width 225 height 37
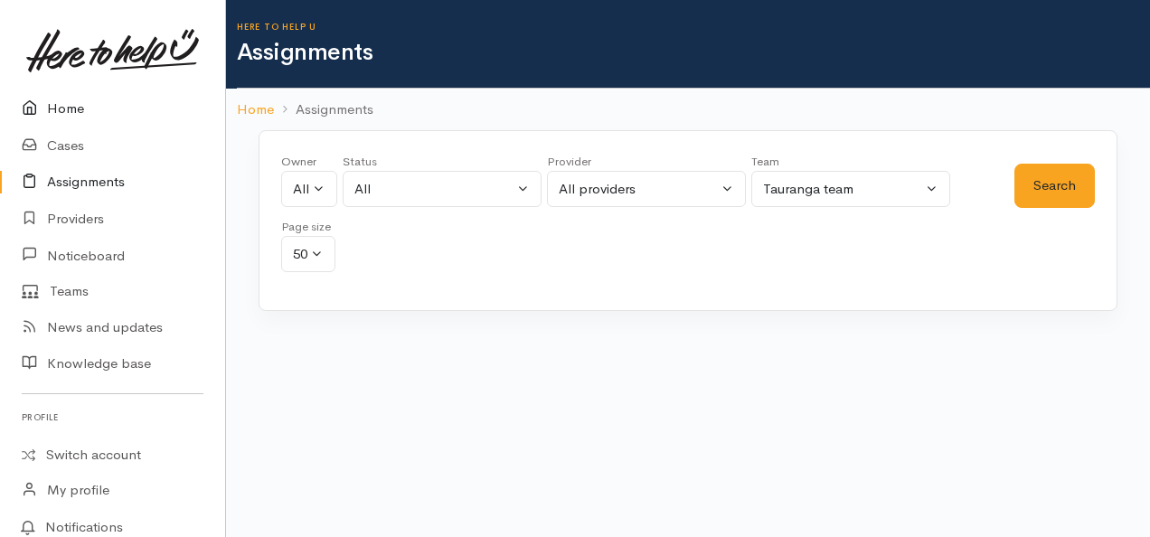
click at [60, 111] on link "Home" at bounding box center [112, 108] width 225 height 37
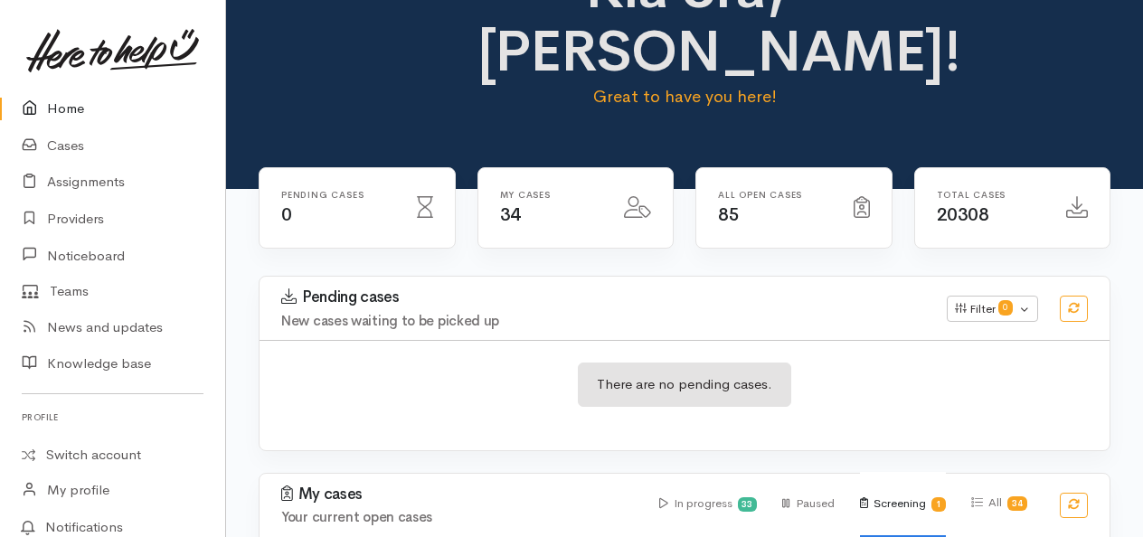
click at [60, 116] on link "Home" at bounding box center [112, 108] width 225 height 37
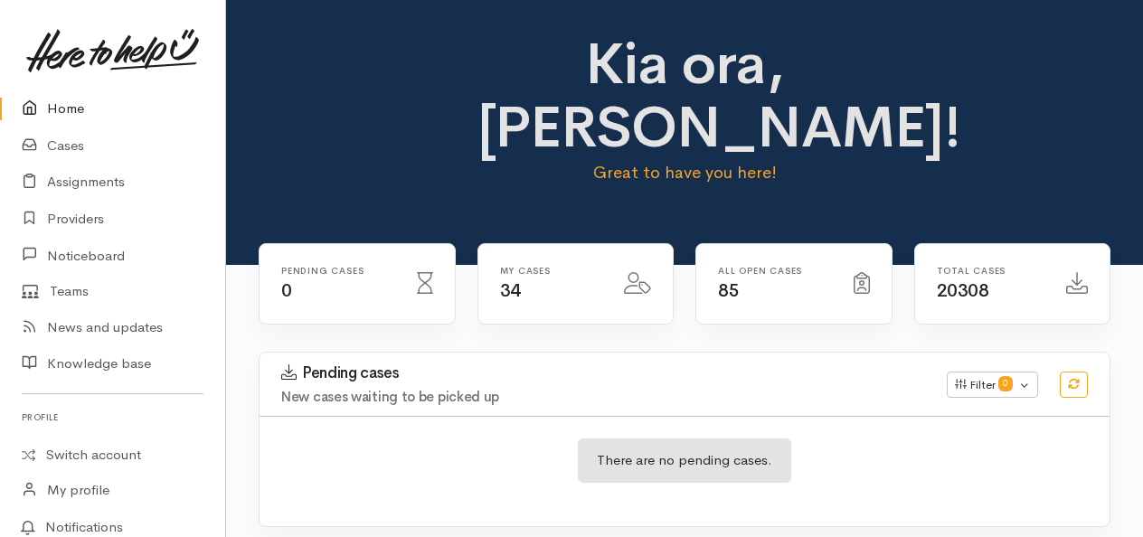
click at [450, 105] on div "Kia ora, Rachel! Great to have you here!" at bounding box center [685, 116] width 874 height 167
click at [7, 95] on link "Home" at bounding box center [112, 108] width 225 height 37
click at [9, 96] on link "Home" at bounding box center [112, 108] width 225 height 37
click at [88, 152] on link "Cases" at bounding box center [112, 146] width 225 height 37
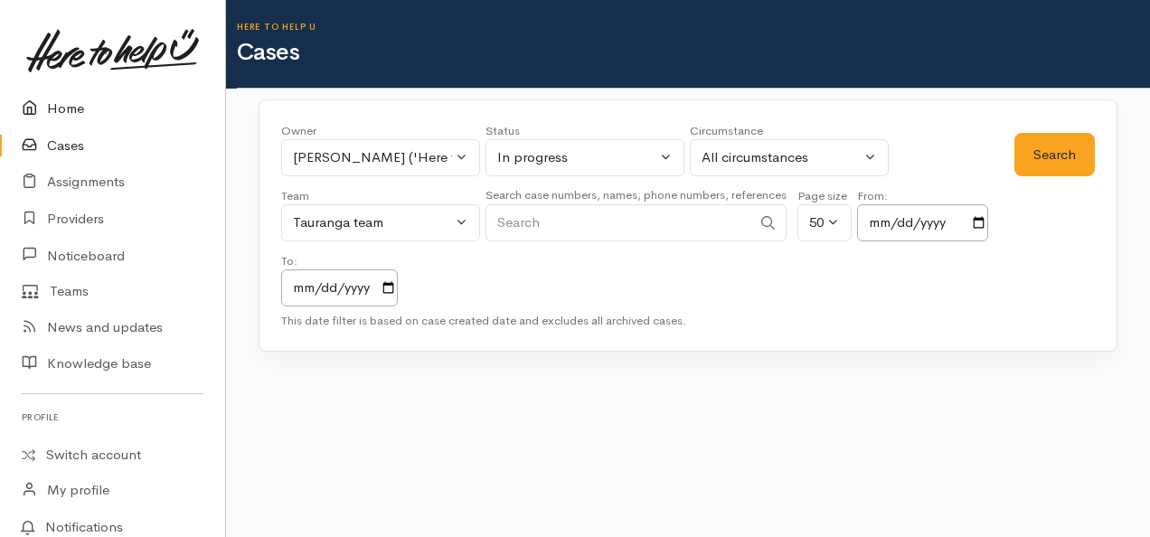
click at [60, 106] on link "Home" at bounding box center [112, 108] width 225 height 37
